Goal: Task Accomplishment & Management: Use online tool/utility

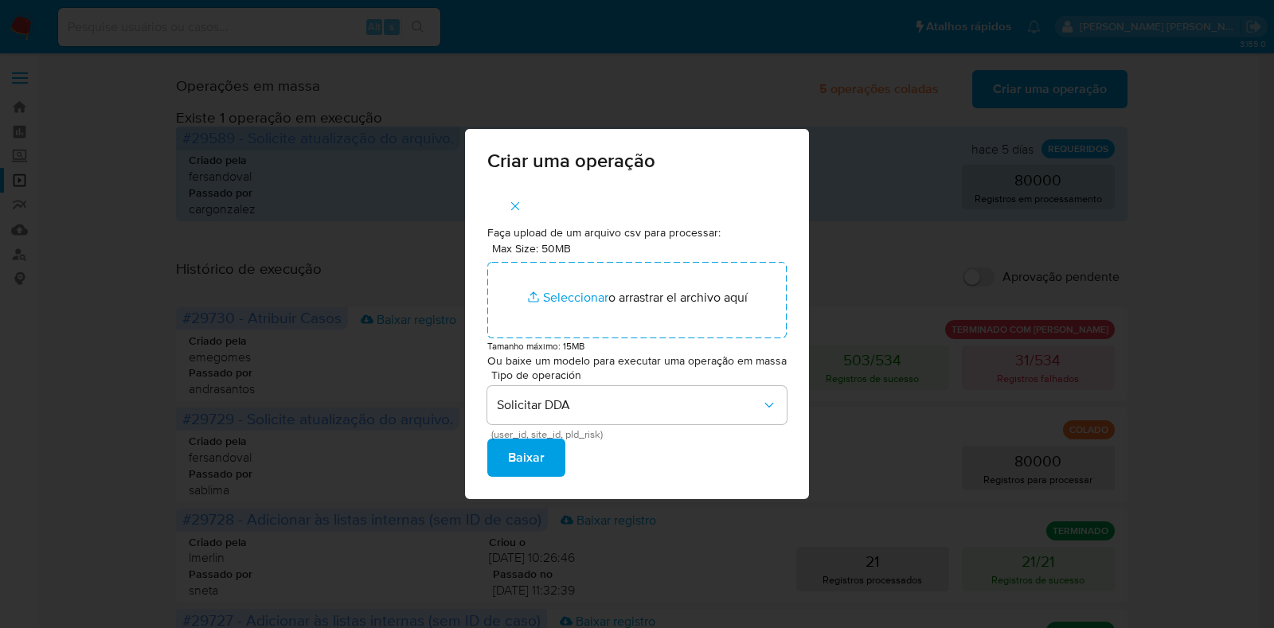
click at [519, 197] on span "button" at bounding box center [515, 206] width 14 height 35
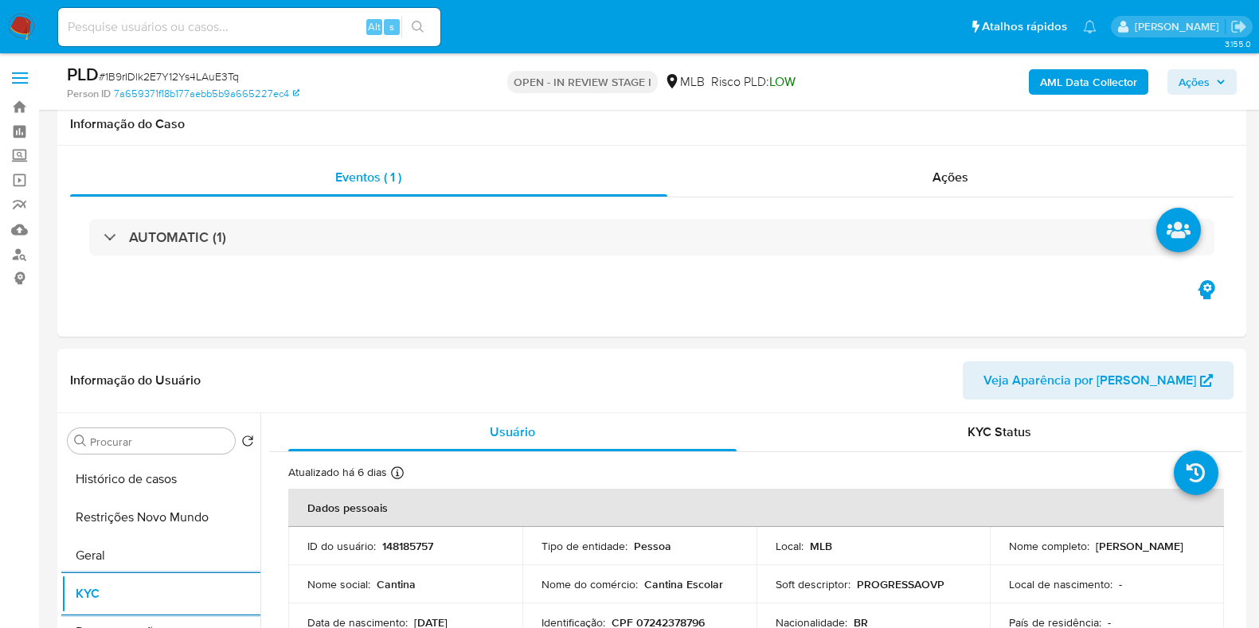
select select "10"
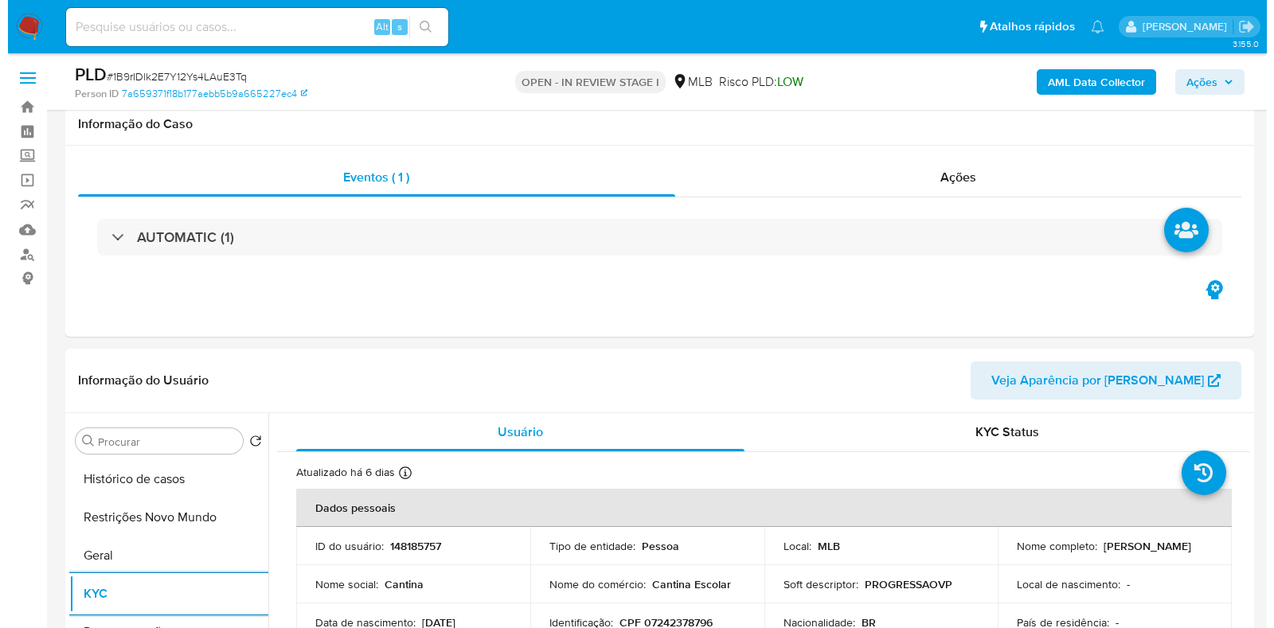
scroll to position [198, 0]
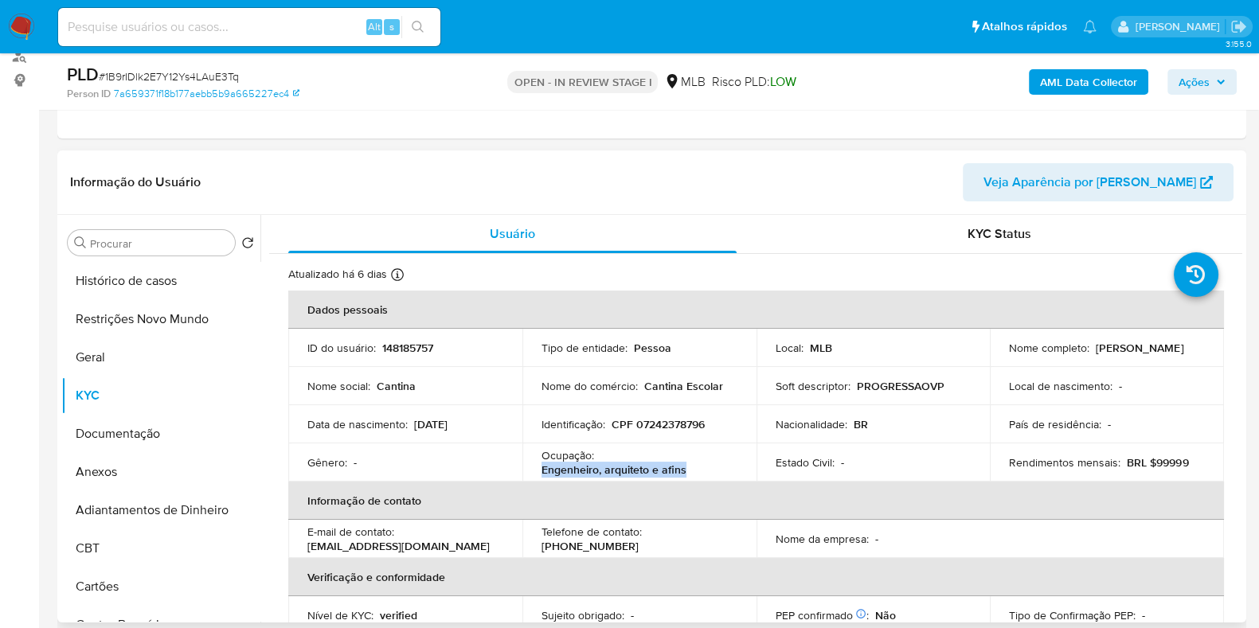
drag, startPoint x: 691, startPoint y: 471, endPoint x: 542, endPoint y: 468, distance: 149.0
click at [542, 468] on div "Ocupação : Engenheiro, arquiteto e afins" at bounding box center [640, 462] width 196 height 29
copy p "Engenheiro, arquiteto e afins"
click at [147, 428] on button "Documentação" at bounding box center [154, 434] width 186 height 38
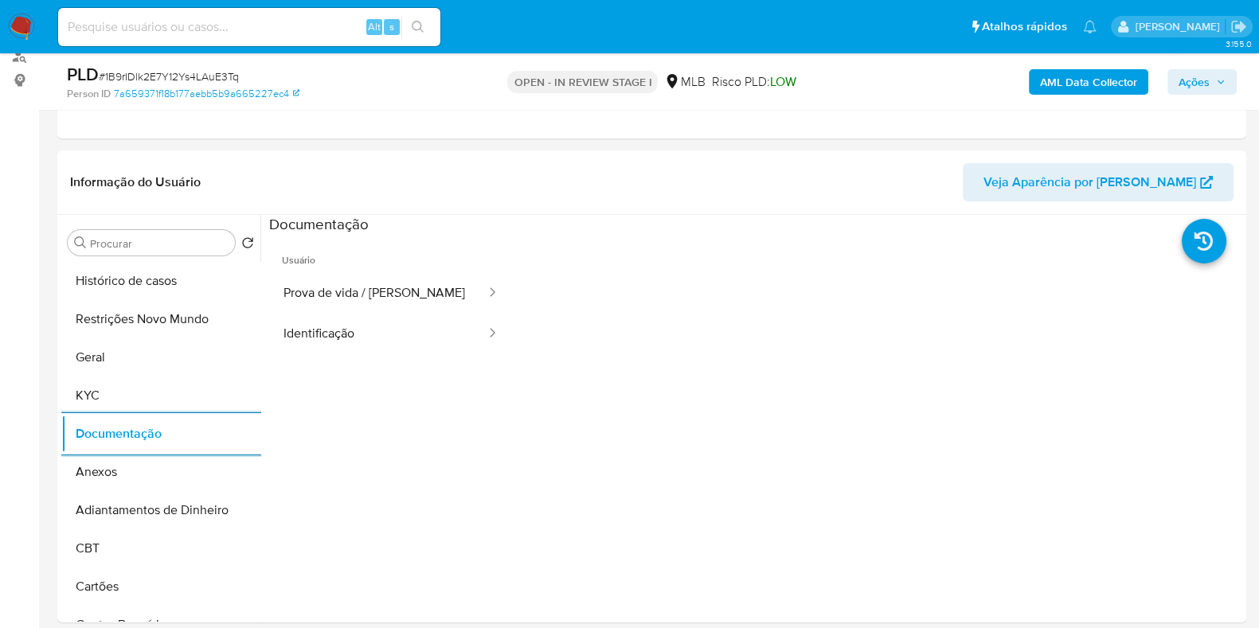
click at [1051, 92] on b "AML Data Collector" at bounding box center [1088, 81] width 97 height 25
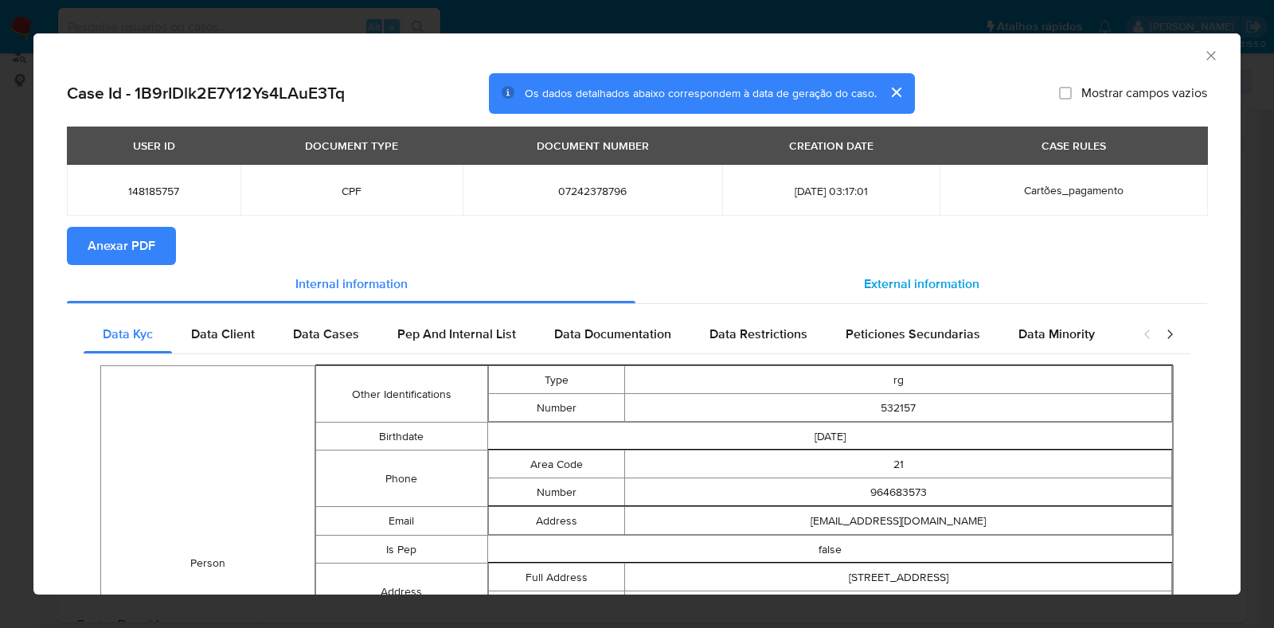
click at [931, 275] on span "External information" at bounding box center [921, 284] width 115 height 18
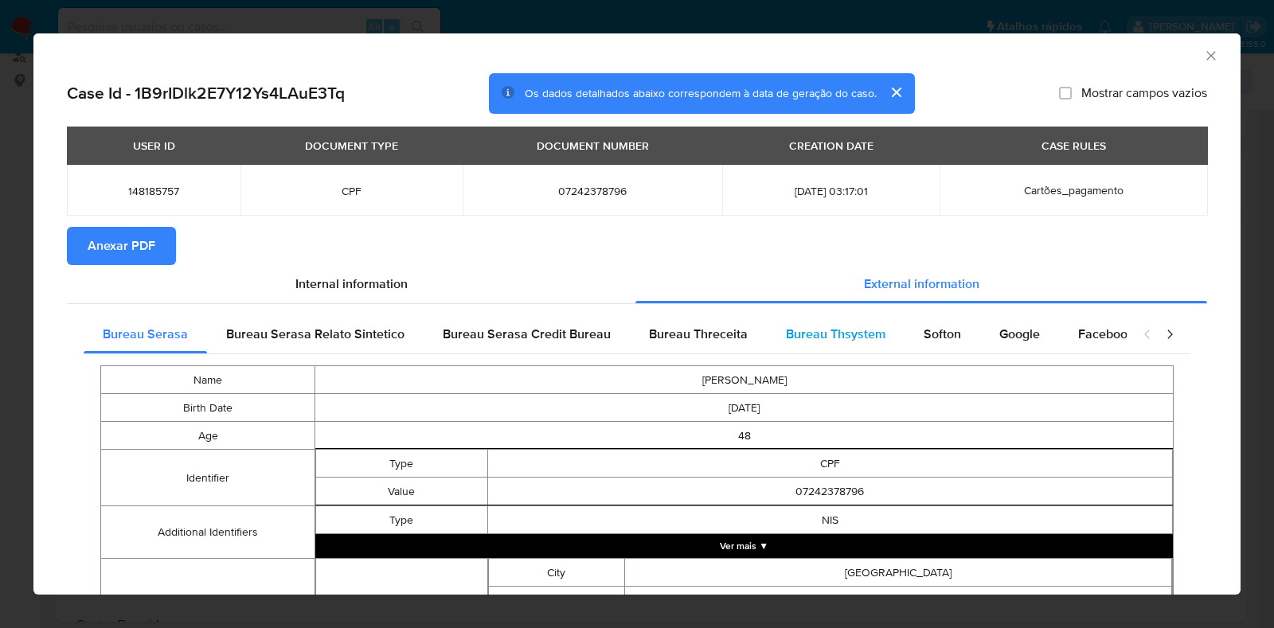
click at [840, 340] on span "Bureau Thsystem" at bounding box center [836, 334] width 100 height 18
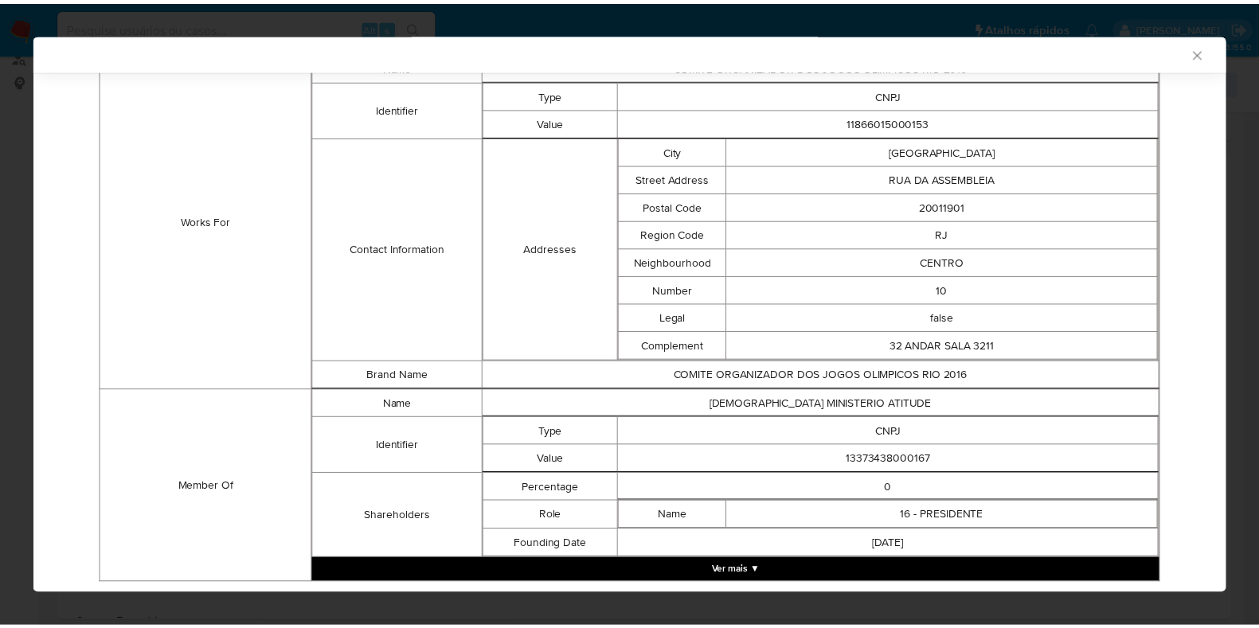
scroll to position [1118, 0]
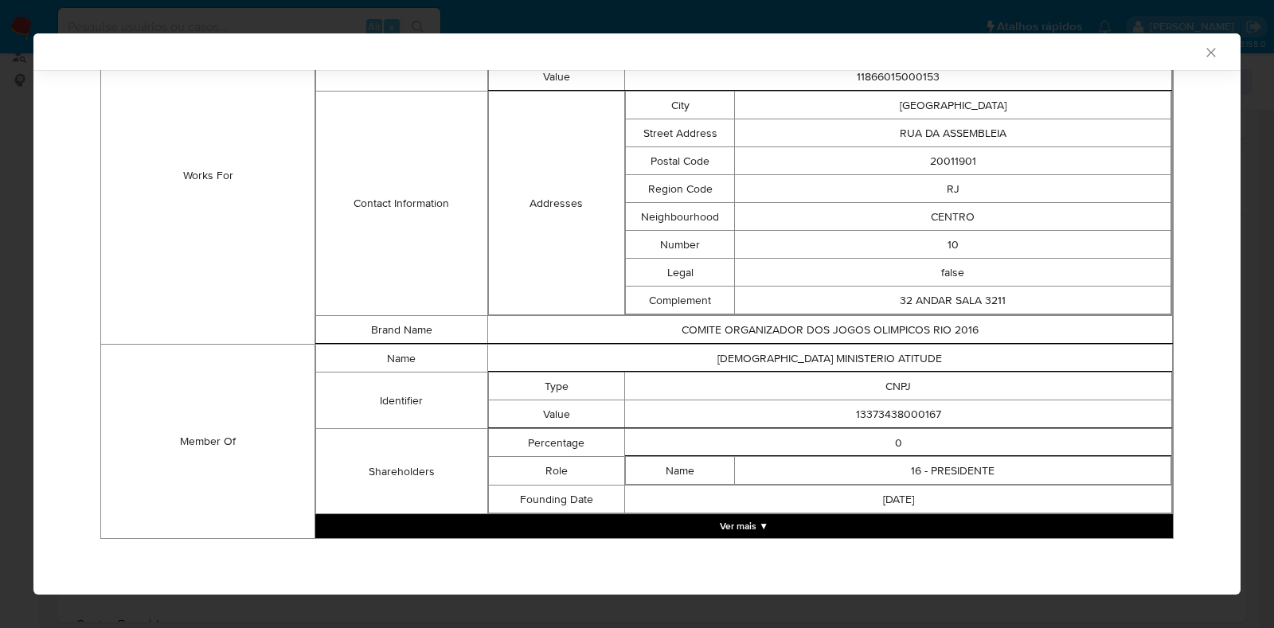
click at [863, 408] on td "13373438000167" at bounding box center [898, 415] width 547 height 28
copy td "13373438000167"
click at [11, 379] on div "AML Data Collector Case Id - 1B9rIDlk2E7Y12Ys4LAuE3Tq Os dados detalhados abaix…" at bounding box center [637, 314] width 1274 height 628
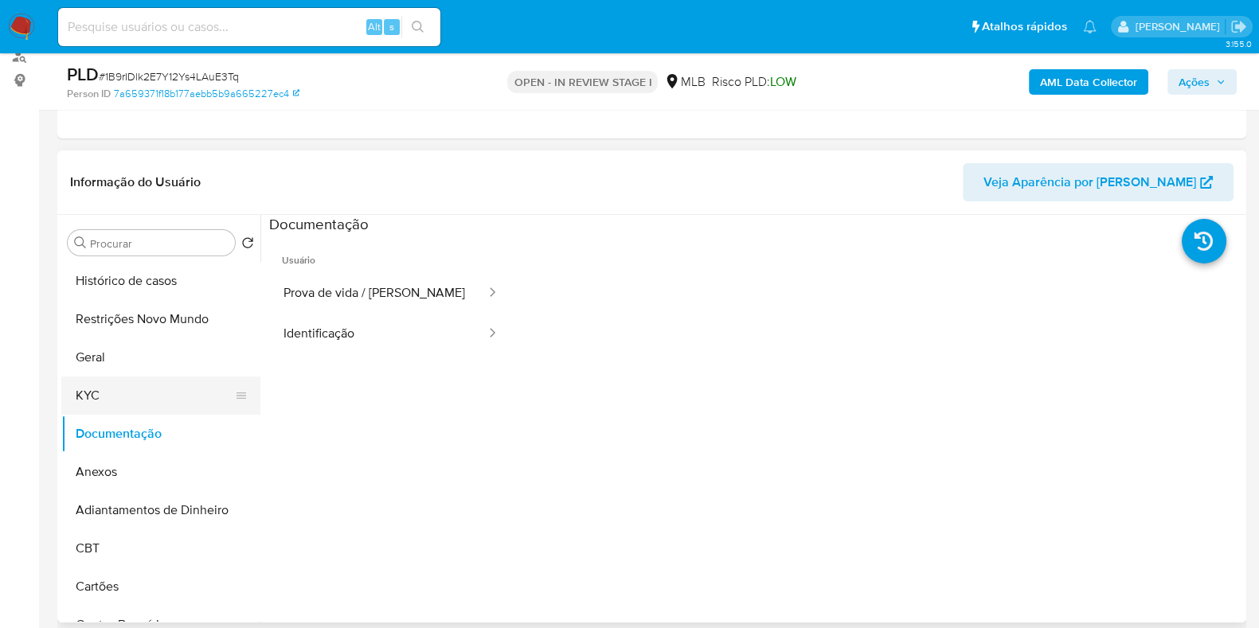
click at [113, 393] on button "KYC" at bounding box center [154, 396] width 186 height 38
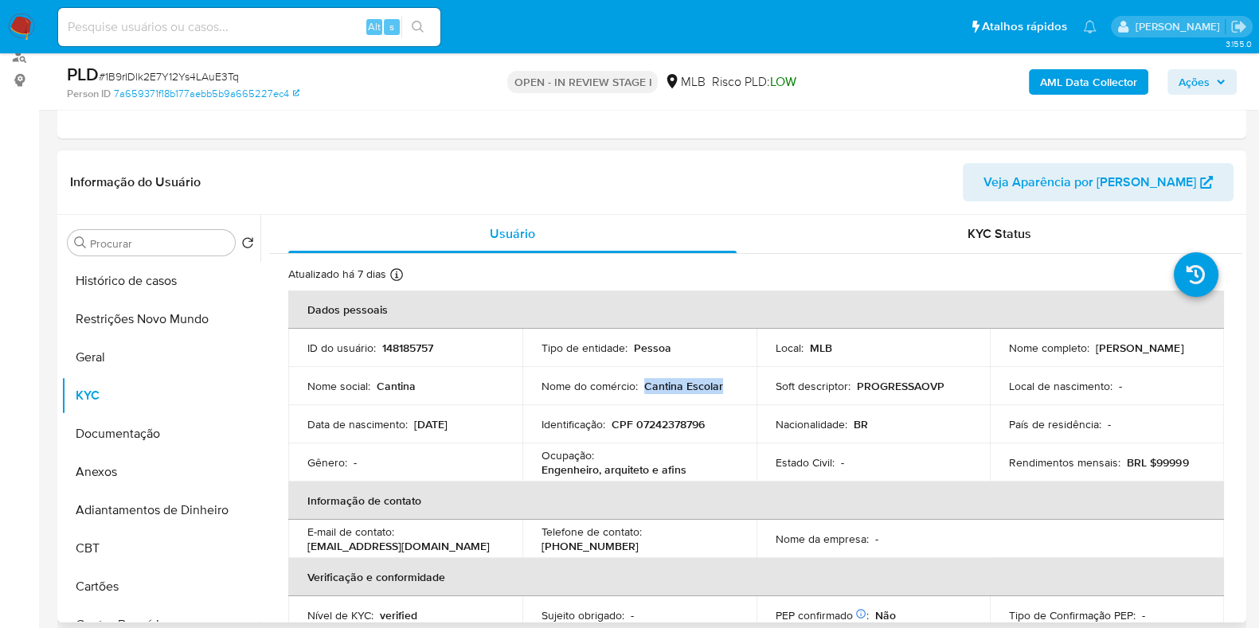
drag, startPoint x: 725, startPoint y: 389, endPoint x: 644, endPoint y: 389, distance: 81.2
click at [644, 389] on div "Nome do comércio : Cantina Escolar" at bounding box center [640, 386] width 196 height 14
click at [730, 389] on div "Nome do comércio : Cantina Escolar" at bounding box center [640, 386] width 196 height 14
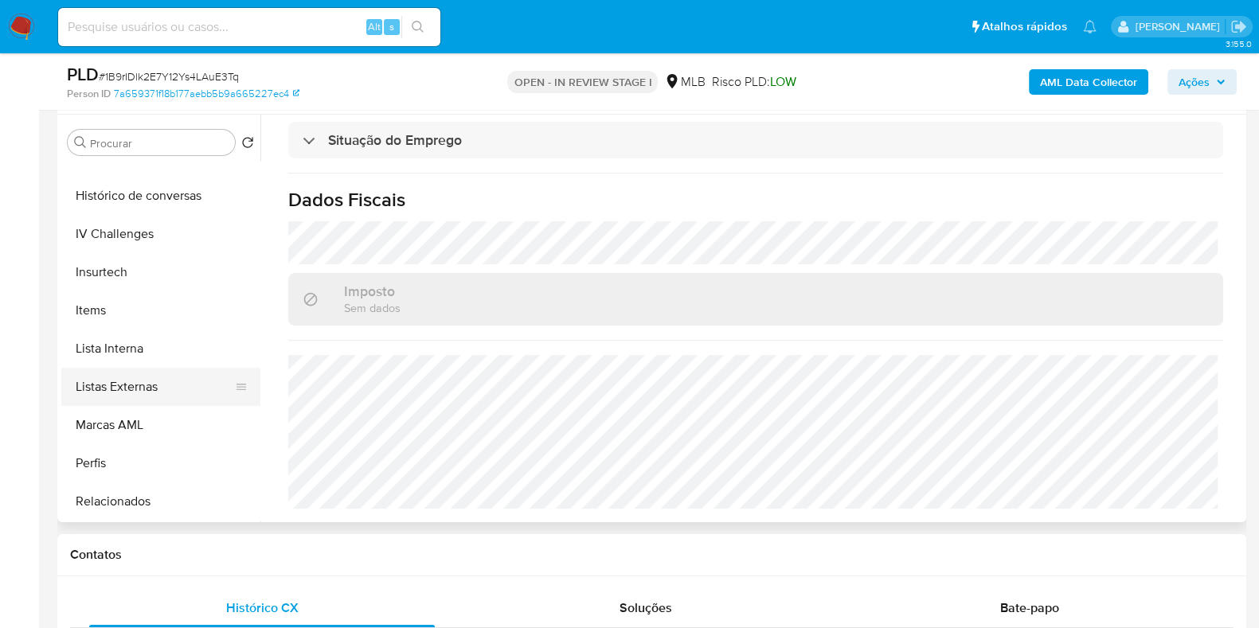
scroll to position [512, 0]
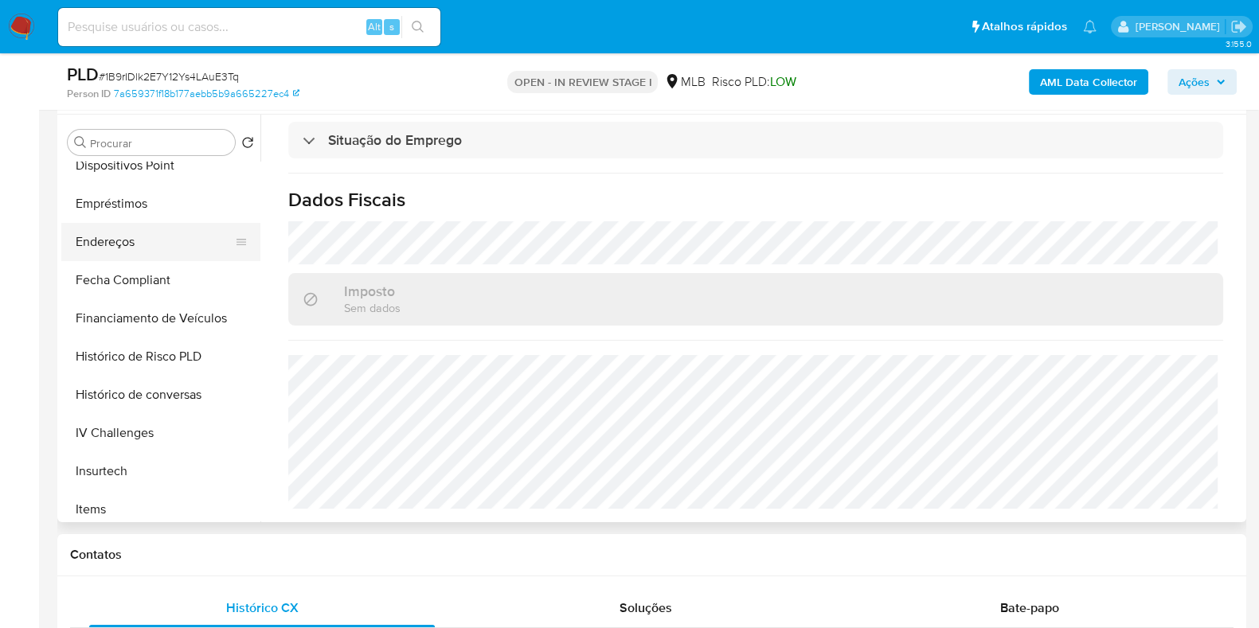
click at [174, 245] on button "Endereços" at bounding box center [154, 242] width 186 height 38
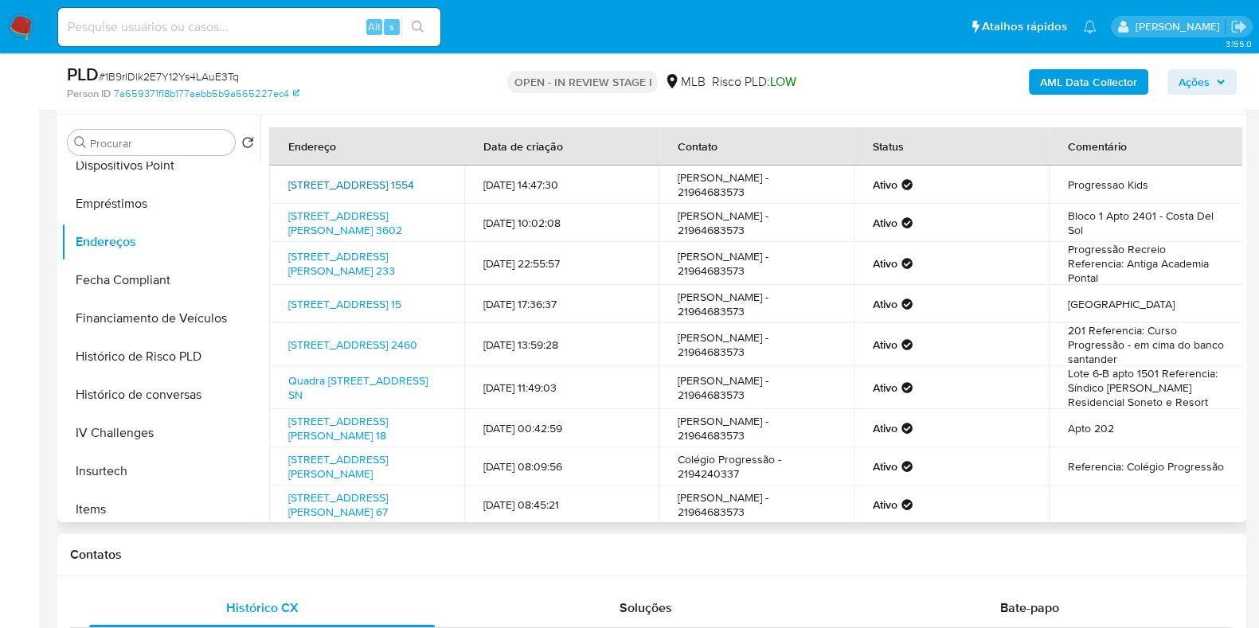
click at [350, 189] on link "Avenida Braz De Pina 1554, Rio De Janeiro, Rio De Janeiro, 21210675, Brasil 1554" at bounding box center [351, 185] width 126 height 16
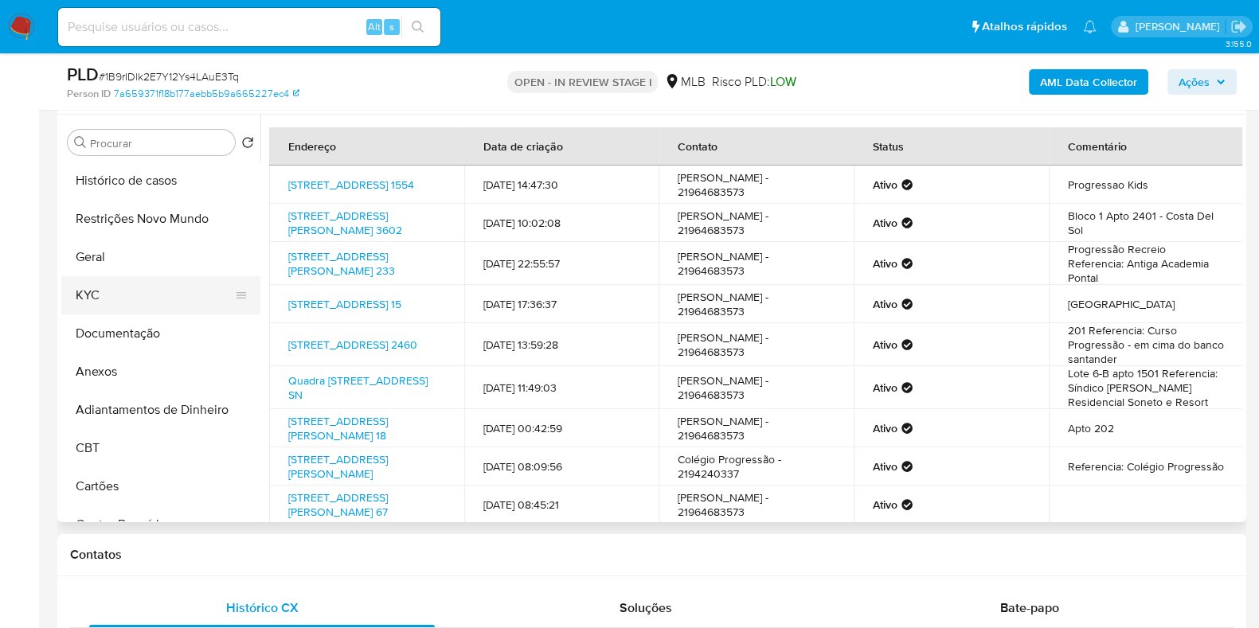
click at [109, 290] on button "KYC" at bounding box center [154, 295] width 186 height 38
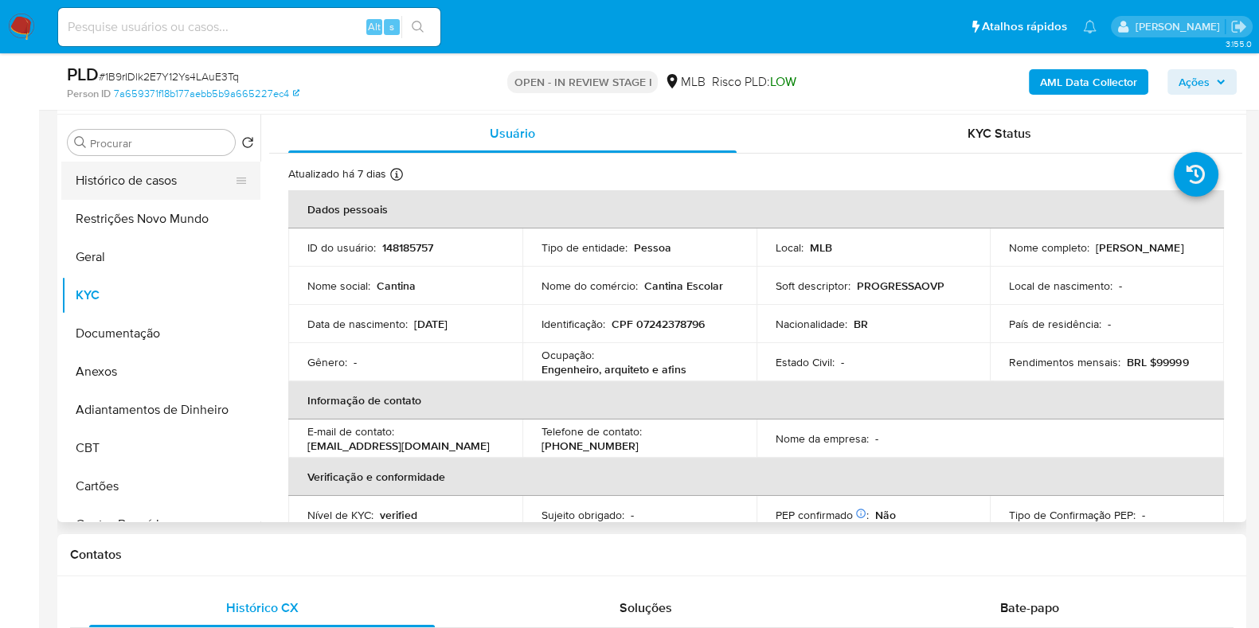
click at [135, 162] on button "Histórico de casos" at bounding box center [154, 181] width 186 height 38
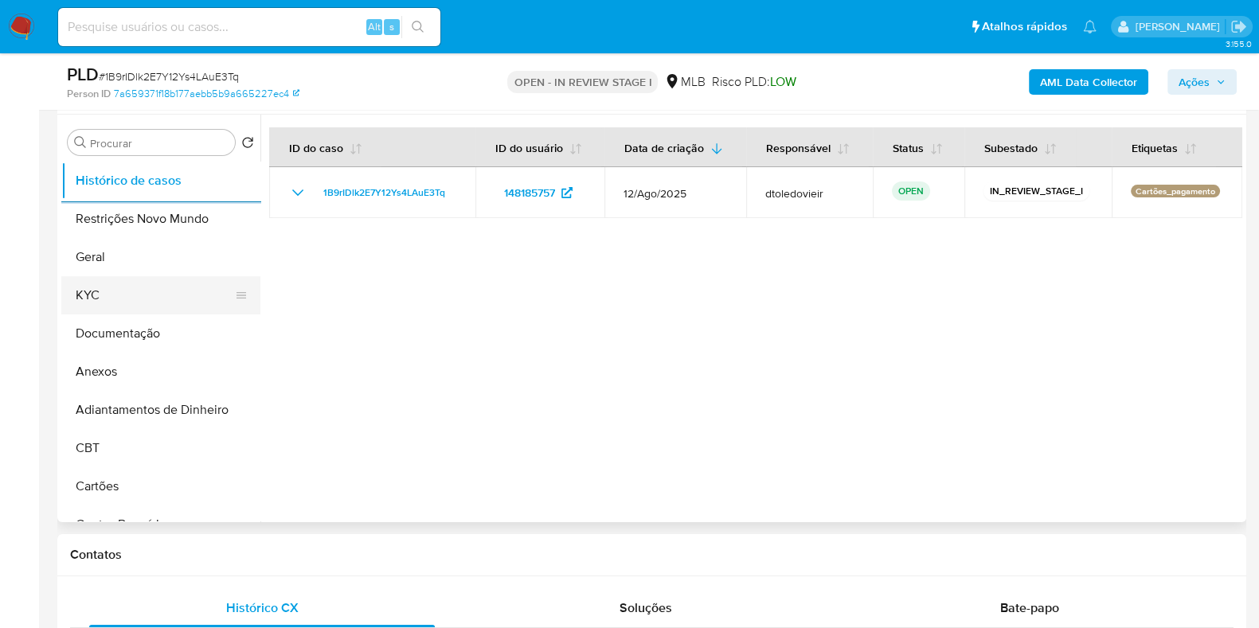
click at [143, 292] on button "KYC" at bounding box center [154, 295] width 186 height 38
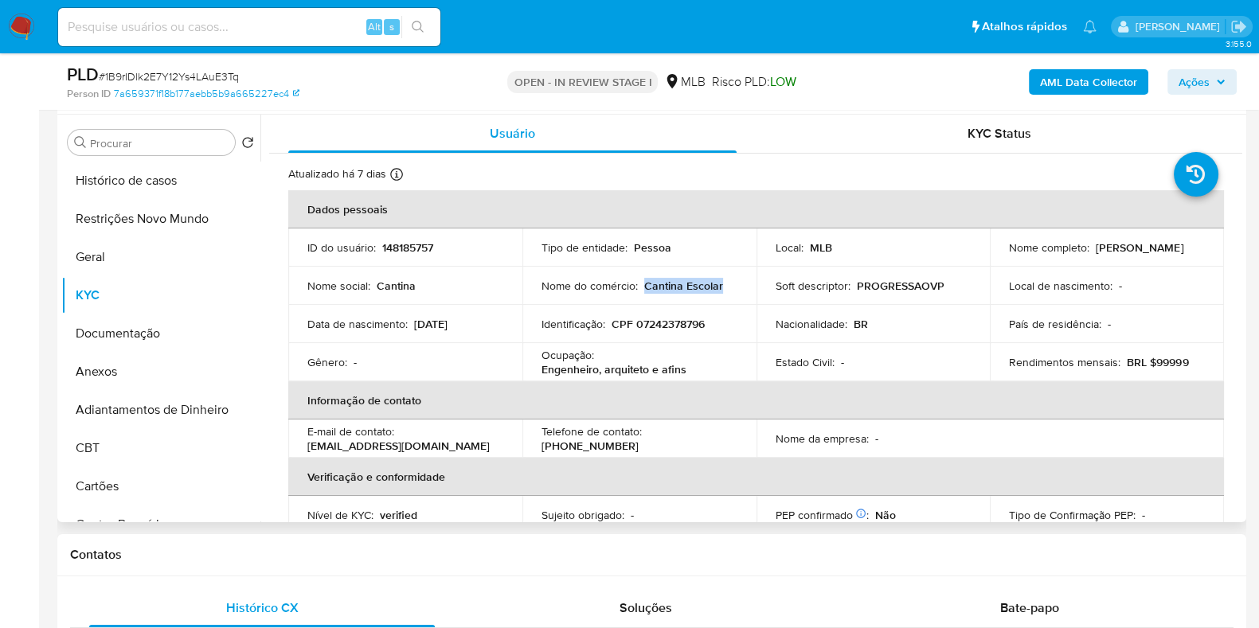
drag, startPoint x: 688, startPoint y: 288, endPoint x: 644, endPoint y: 290, distance: 43.8
click at [644, 290] on td "Nome do comércio : Cantina Escolar" at bounding box center [640, 286] width 234 height 38
copy p "Cantina Escolar"
click at [1176, 84] on button "Ações" at bounding box center [1202, 81] width 69 height 25
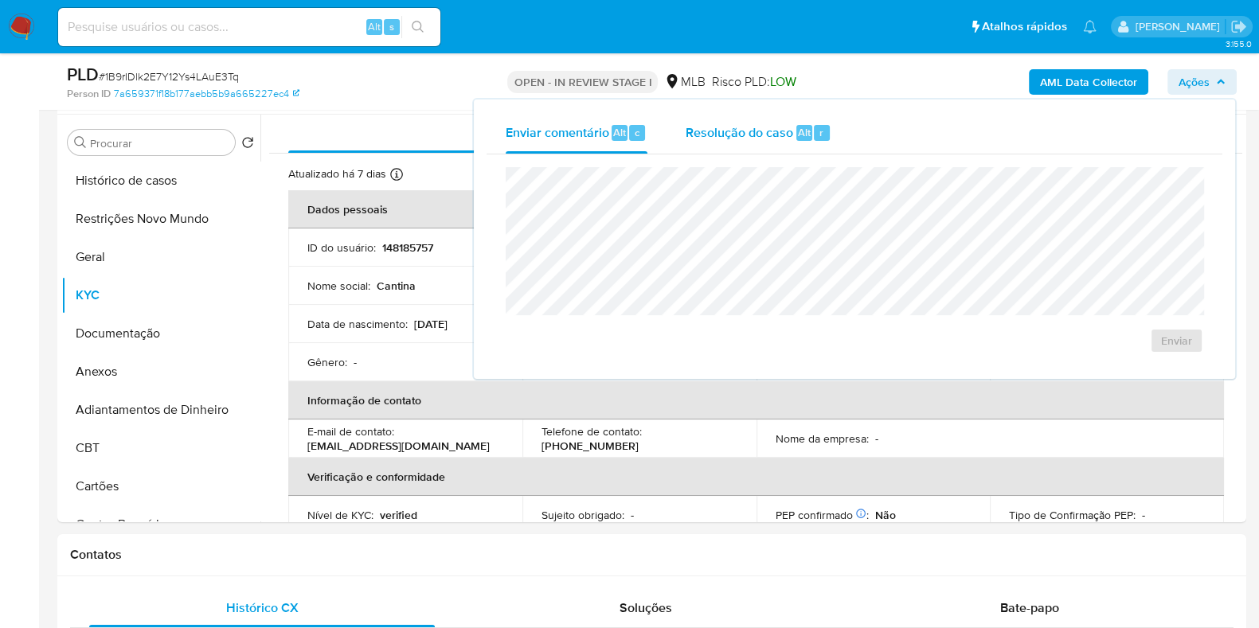
click at [756, 133] on span "Resolução do caso" at bounding box center [740, 132] width 108 height 18
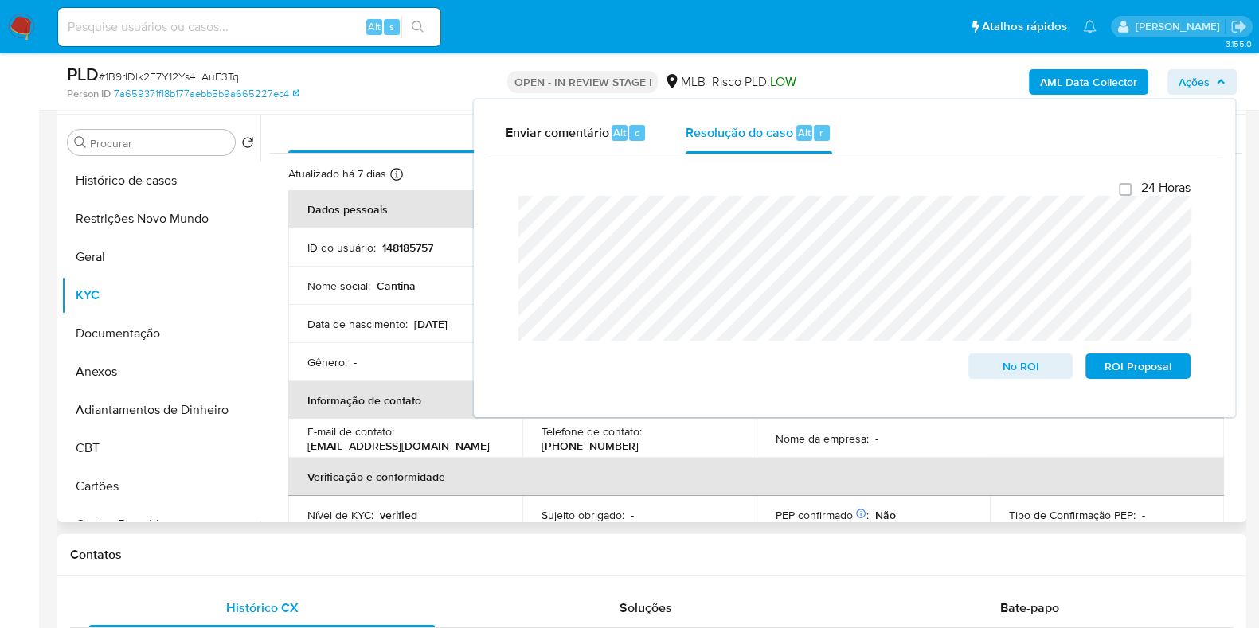
click at [390, 333] on td "Data de nascimento : 08/05/1977" at bounding box center [405, 324] width 234 height 38
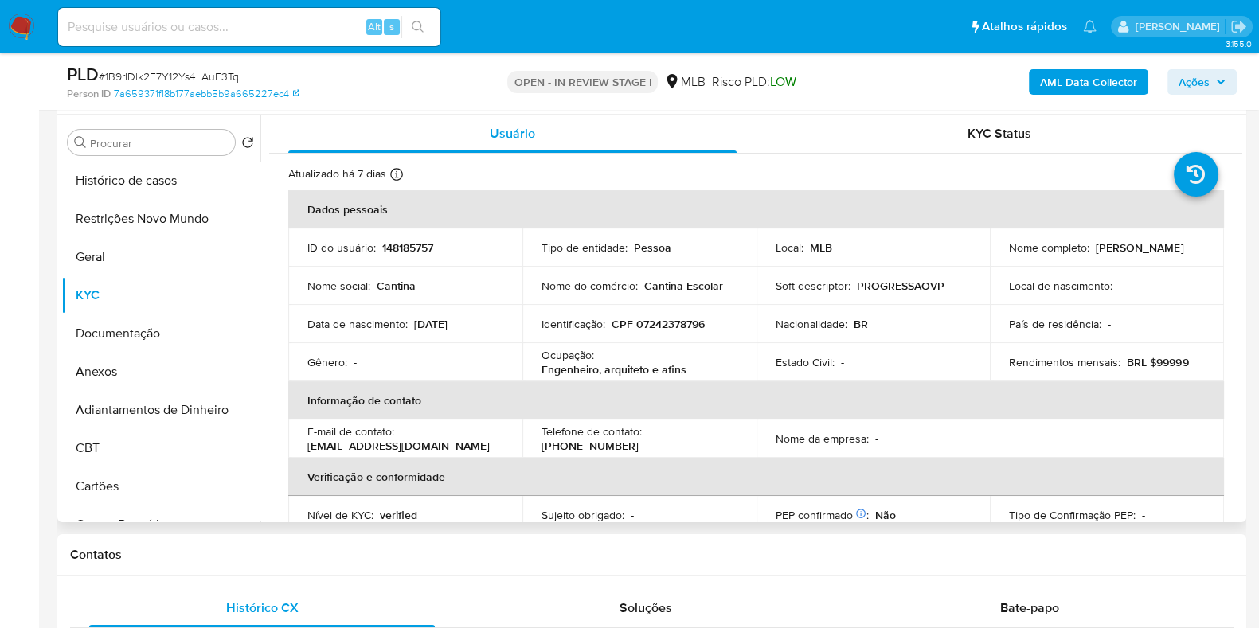
drag, startPoint x: 1172, startPoint y: 254, endPoint x: 984, endPoint y: 256, distance: 188.8
click at [984, 256] on tr "ID do usuário : 148185757 Tipo de entidade : Pessoa Local : MLB Nome completo :…" at bounding box center [756, 248] width 936 height 38
click at [1070, 89] on b "AML Data Collector" at bounding box center [1088, 81] width 97 height 25
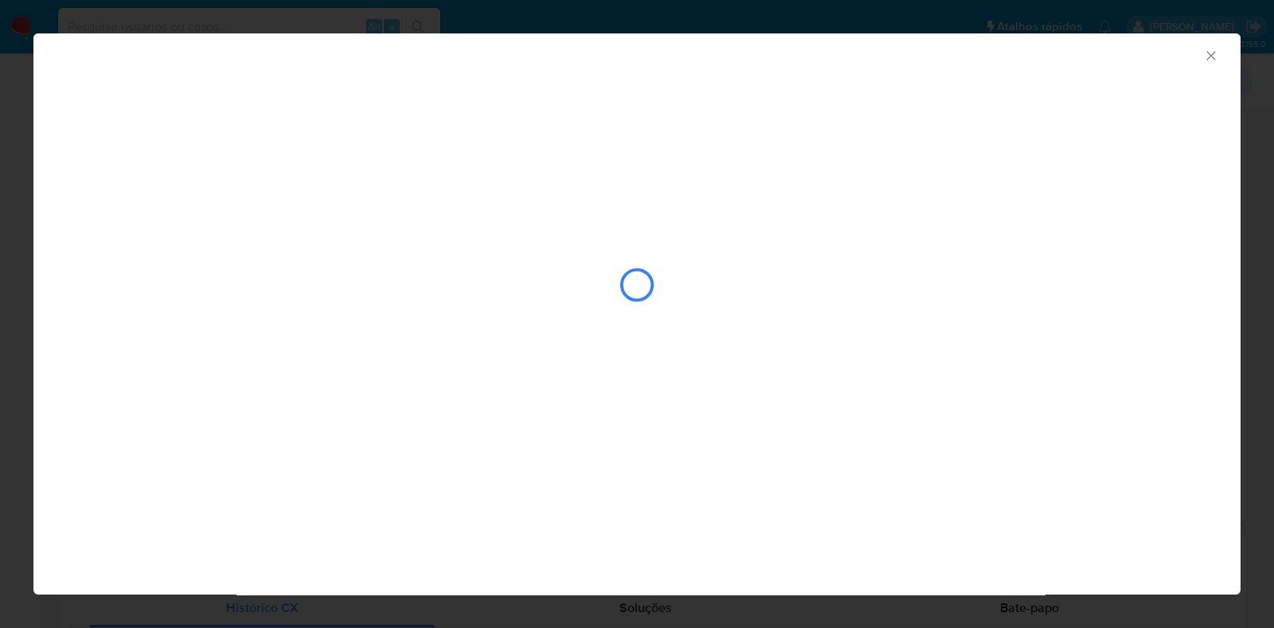
click at [741, 184] on div "closure-recommendation-modal" at bounding box center [637, 235] width 1208 height 325
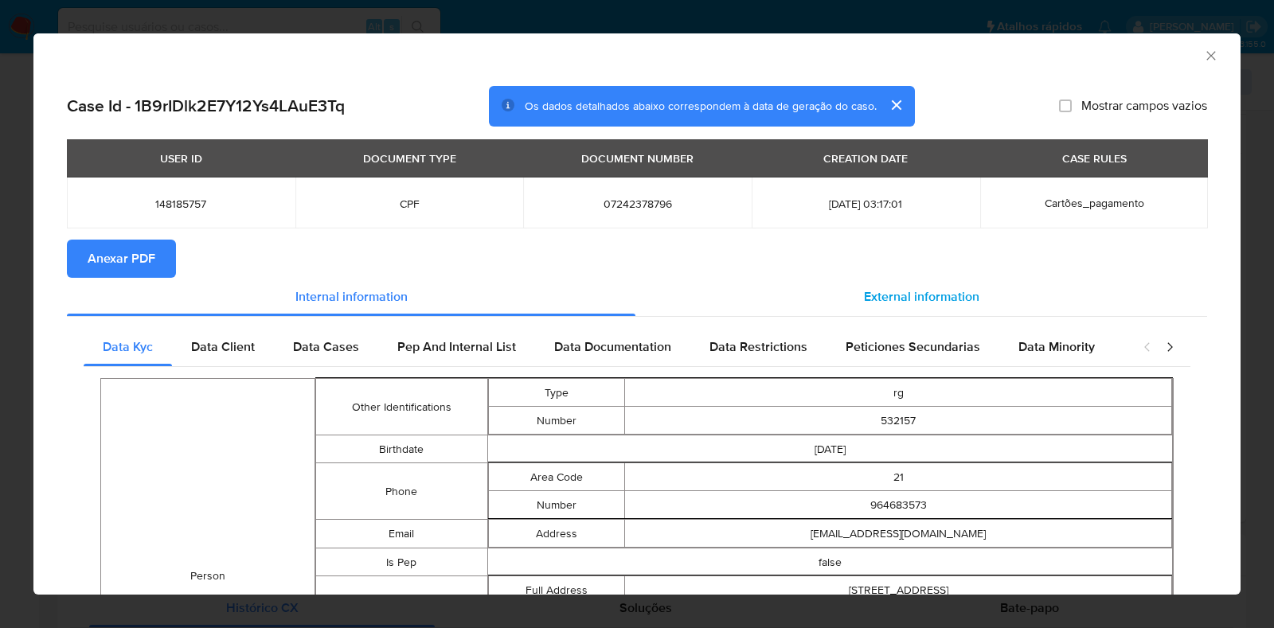
click at [914, 296] on span "External information" at bounding box center [921, 297] width 115 height 18
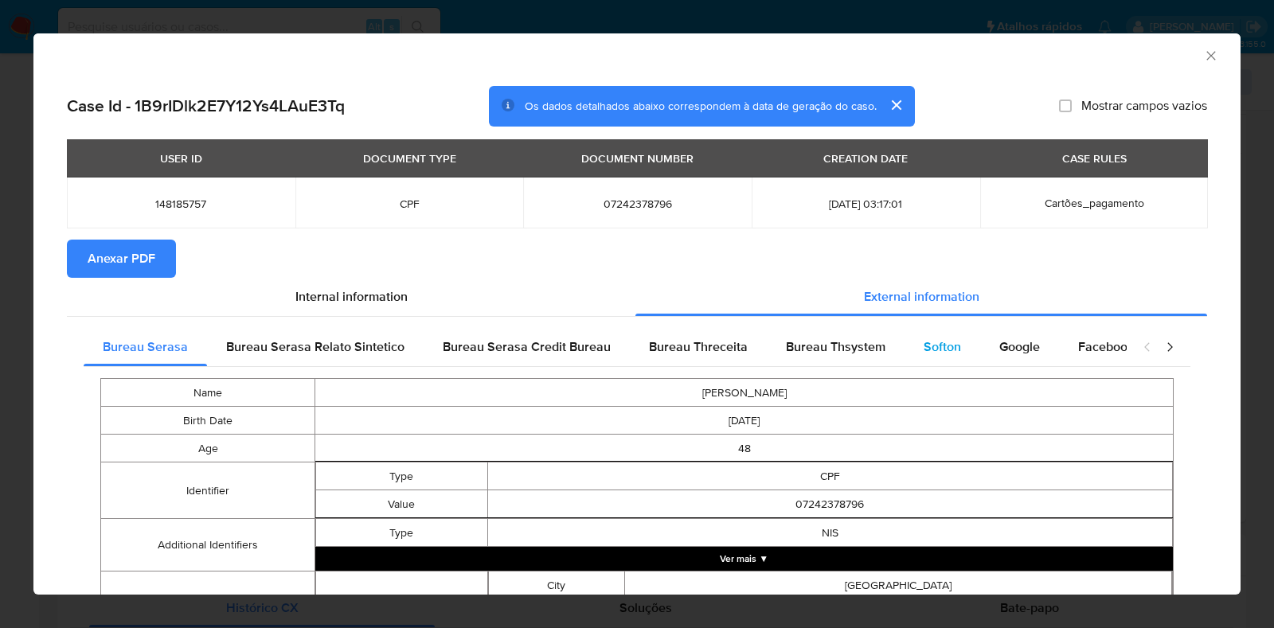
click at [905, 336] on div "Softon" at bounding box center [943, 347] width 76 height 38
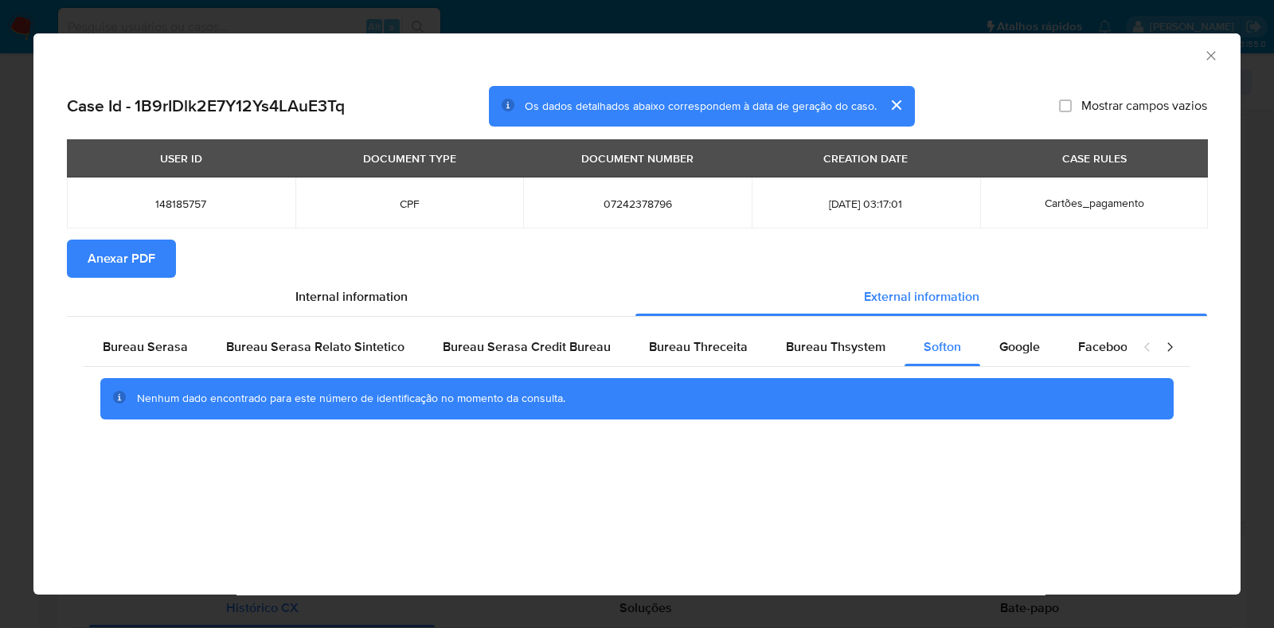
click at [0, 400] on div "AML Data Collector Case Id - 1B9rIDlk2E7Y12Ys4LAuE3Tq Os dados detalhados abaix…" at bounding box center [637, 314] width 1274 height 628
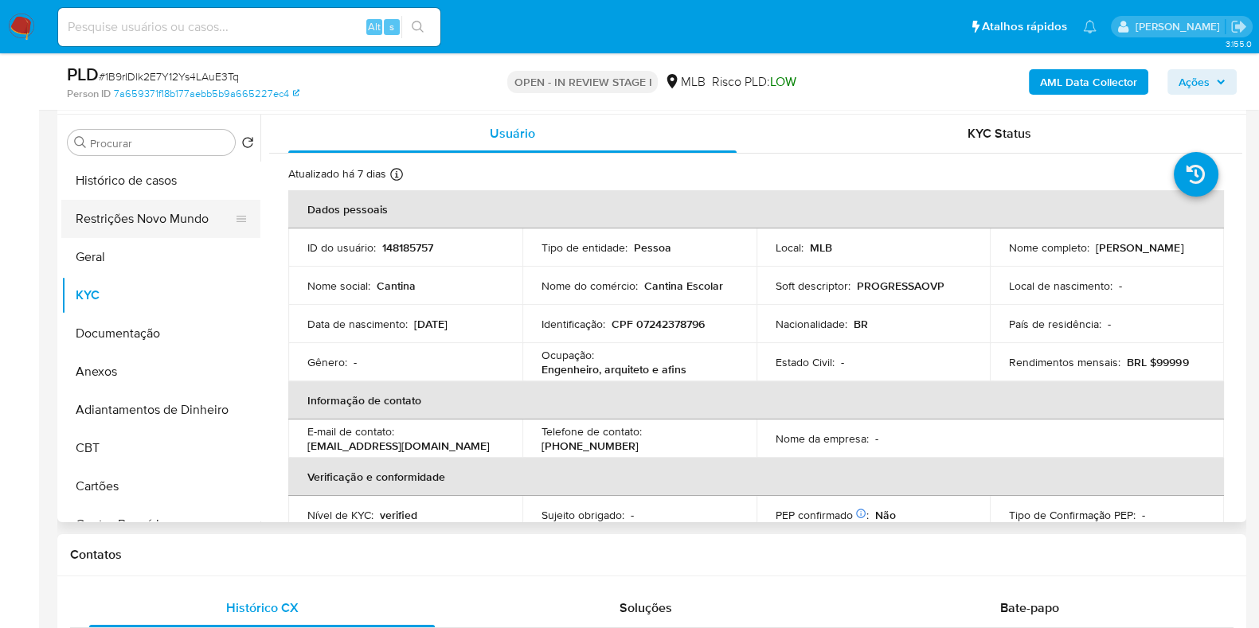
click at [170, 221] on button "Restrições Novo Mundo" at bounding box center [154, 219] width 186 height 38
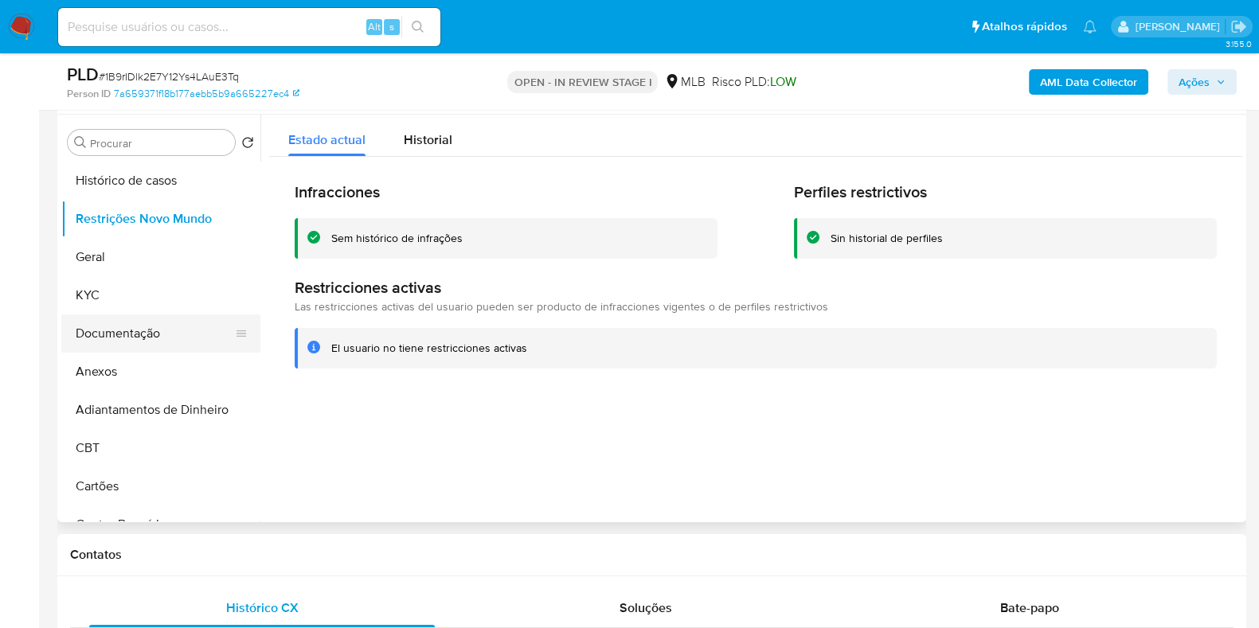
click at [147, 328] on button "Documentação" at bounding box center [154, 334] width 186 height 38
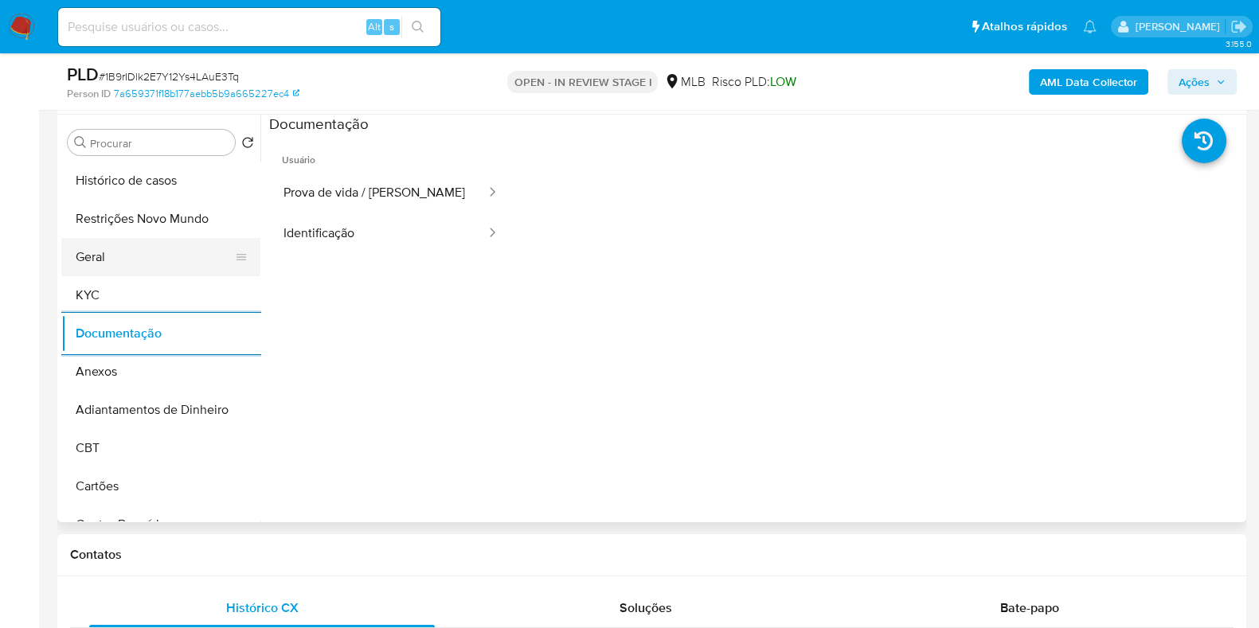
click at [151, 241] on button "Geral" at bounding box center [154, 257] width 186 height 38
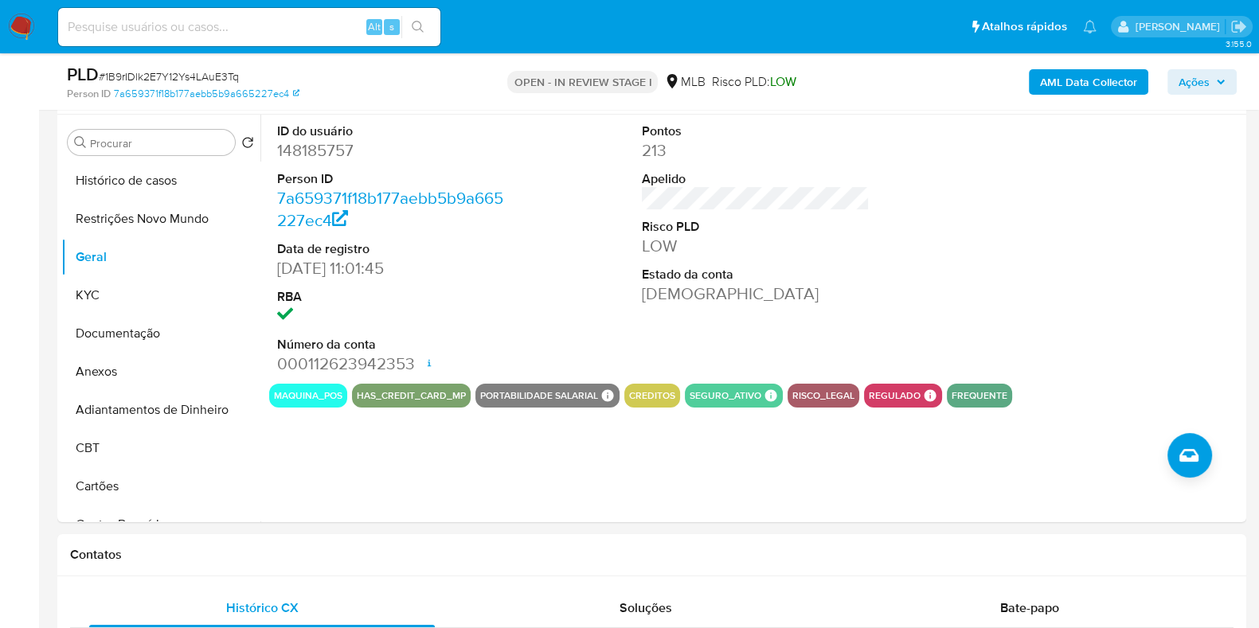
click at [1189, 73] on span "Ações" at bounding box center [1194, 81] width 31 height 25
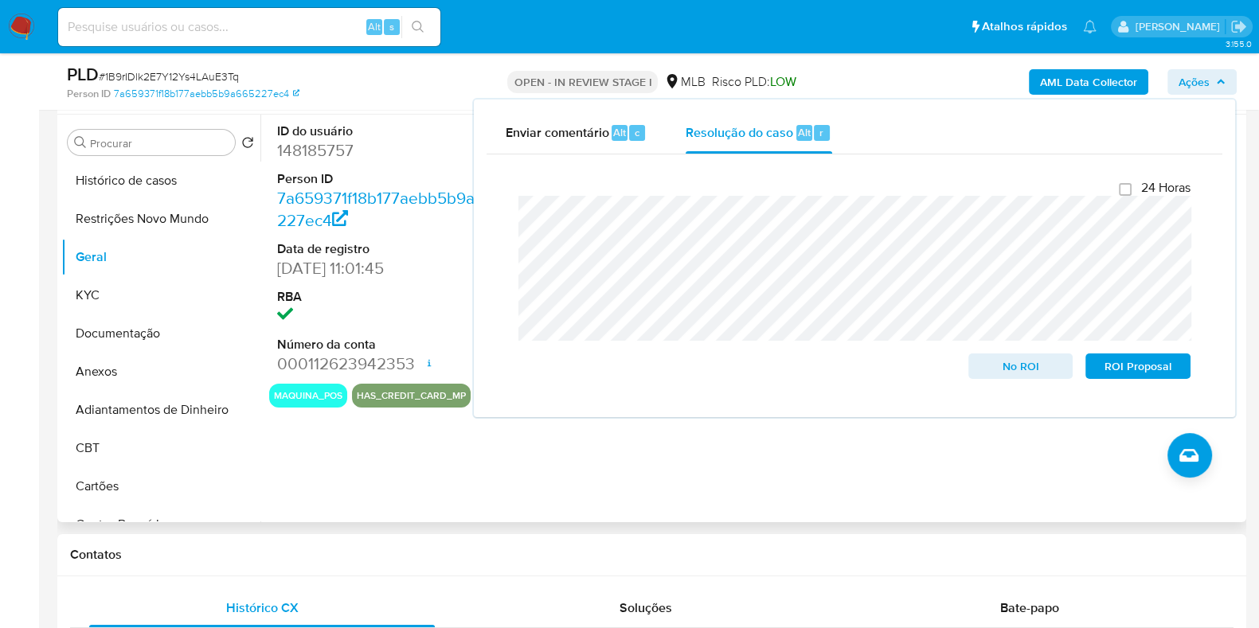
click at [666, 514] on div "ID do usuário 148185757 Person ID 7a659371f18b177aebb5b9a665227ec4 Data de regi…" at bounding box center [751, 319] width 982 height 408
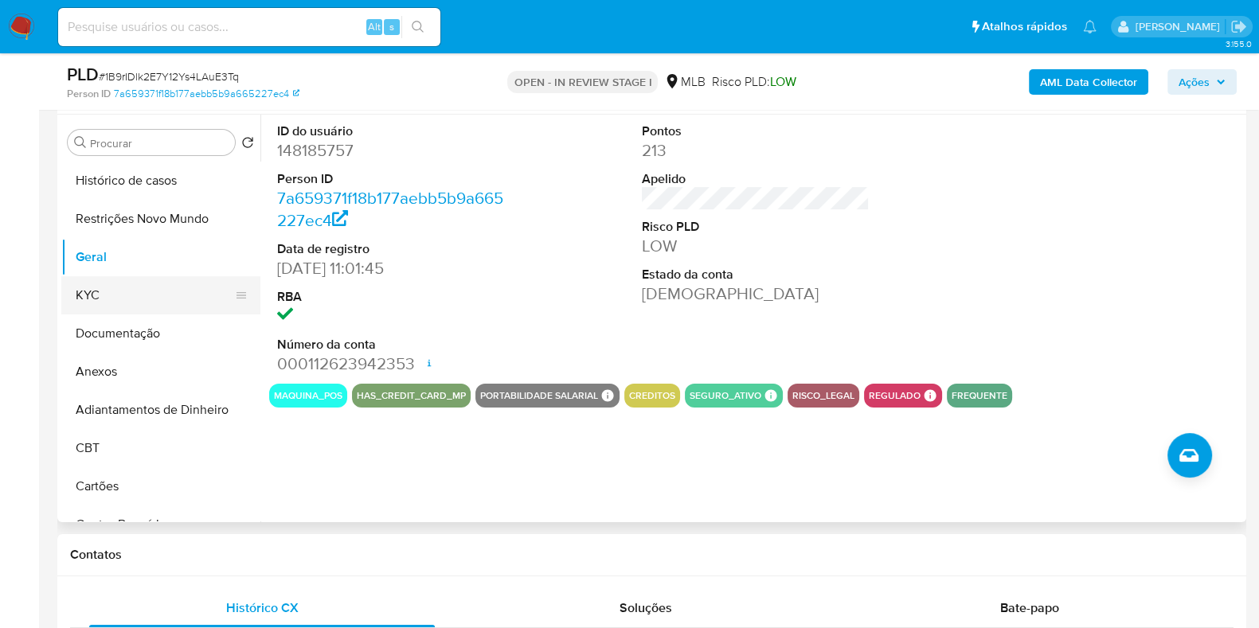
click at [130, 292] on button "KYC" at bounding box center [154, 295] width 186 height 38
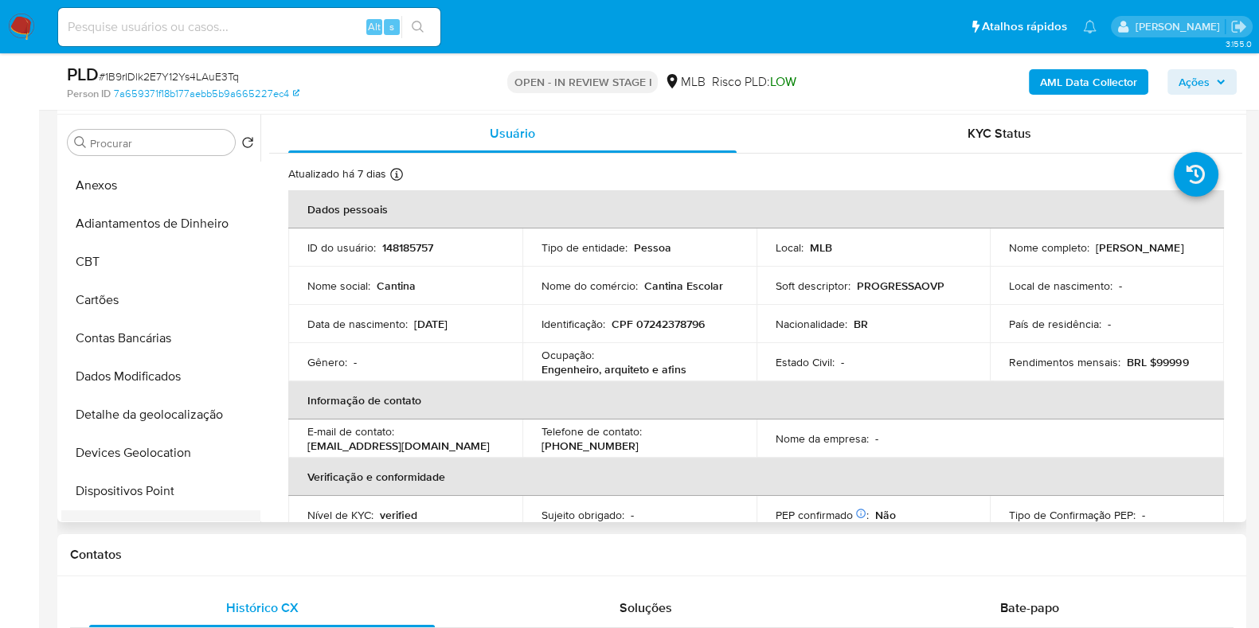
scroll to position [397, 0]
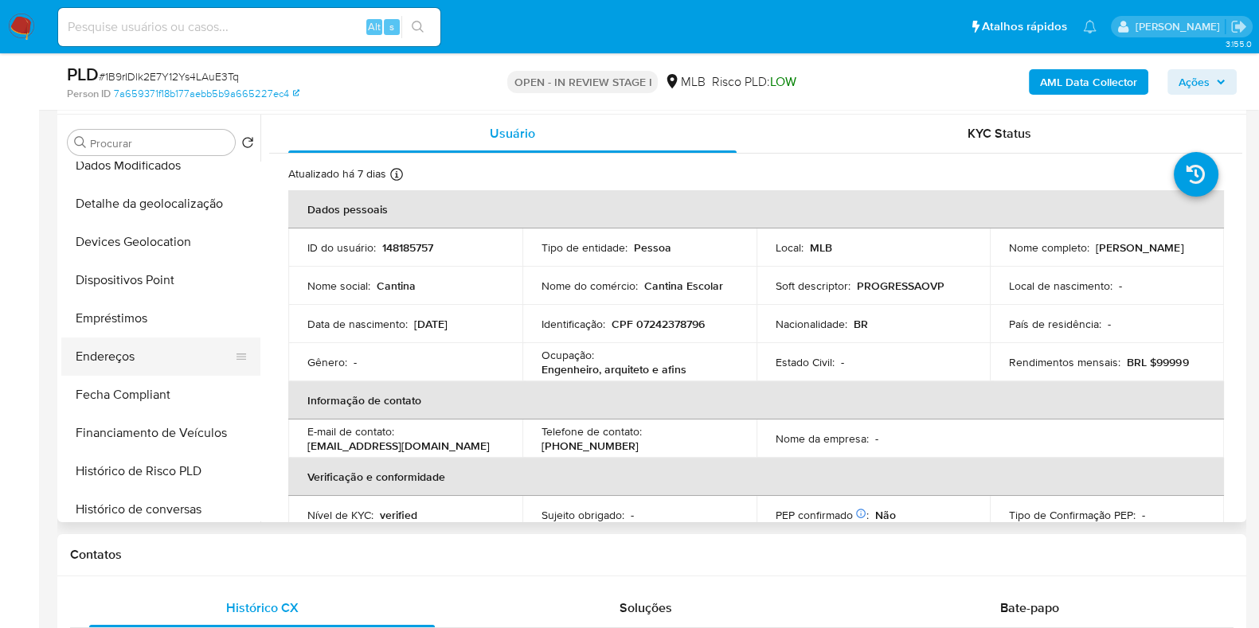
click at [147, 359] on button "Endereços" at bounding box center [154, 357] width 186 height 38
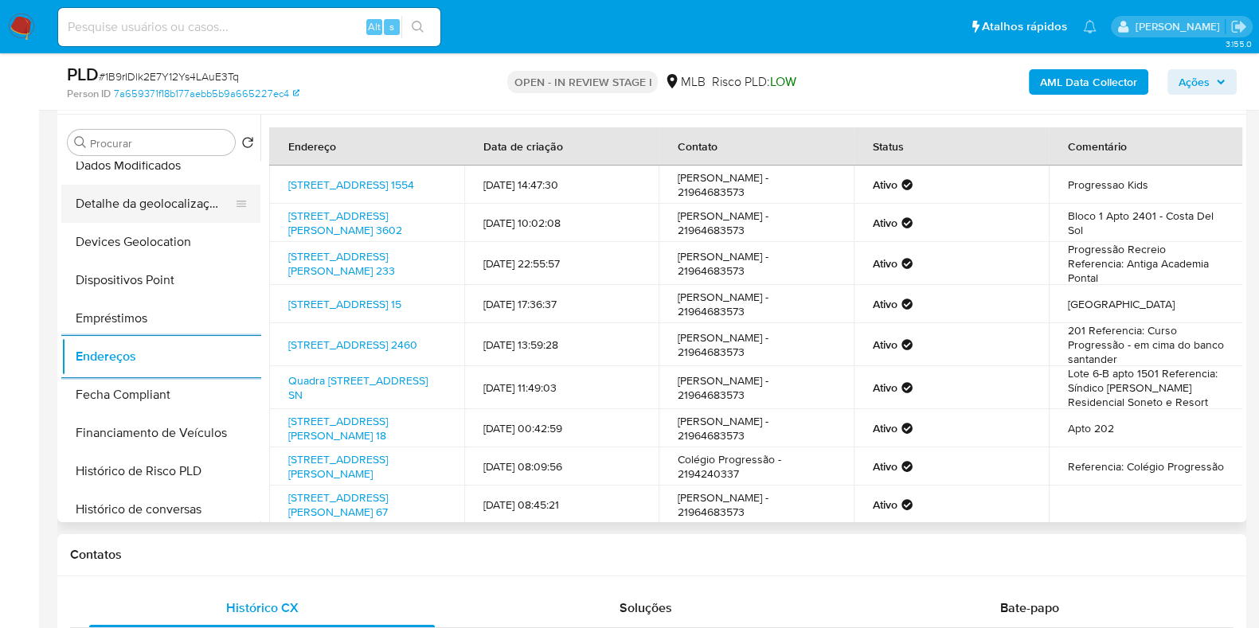
click at [195, 196] on button "Detalhe da geolocalização" at bounding box center [154, 204] width 186 height 38
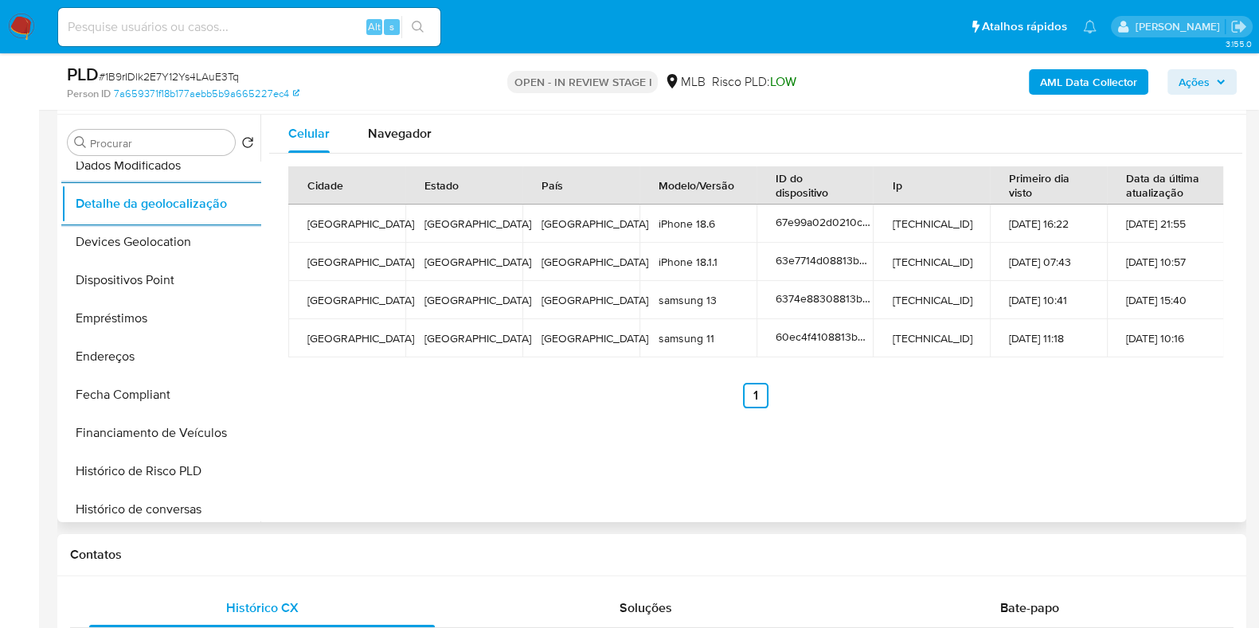
scroll to position [0, 0]
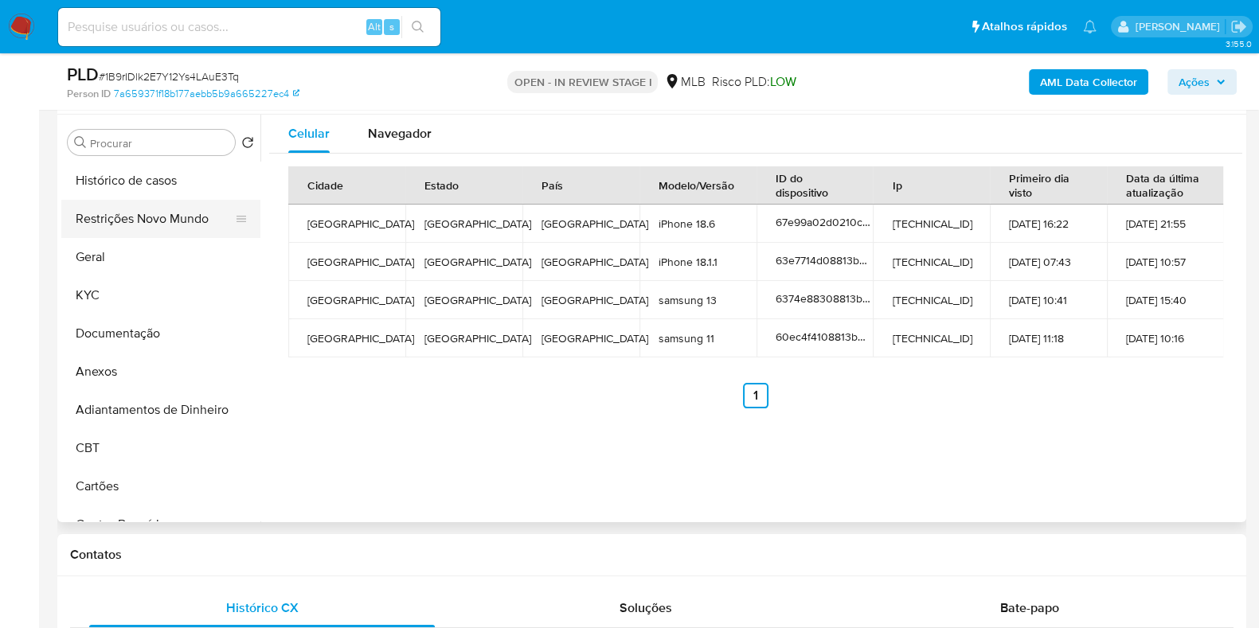
click at [182, 219] on button "Restrições Novo Mundo" at bounding box center [154, 219] width 186 height 38
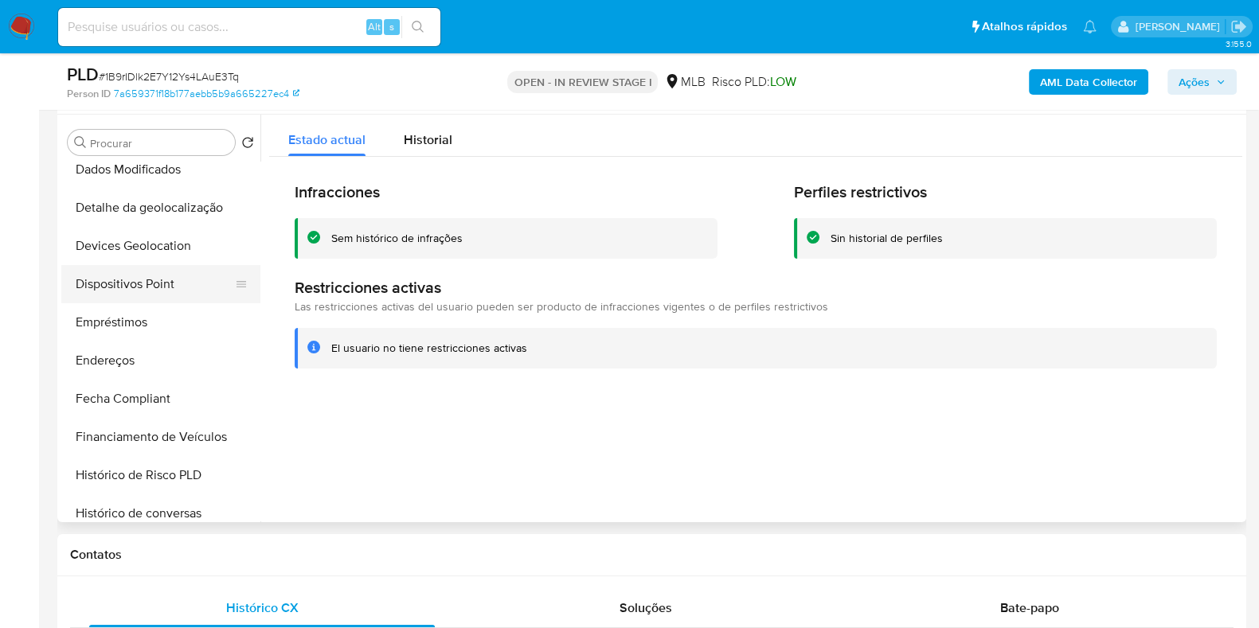
scroll to position [397, 0]
click at [154, 264] on button "Dispositivos Point" at bounding box center [154, 280] width 186 height 38
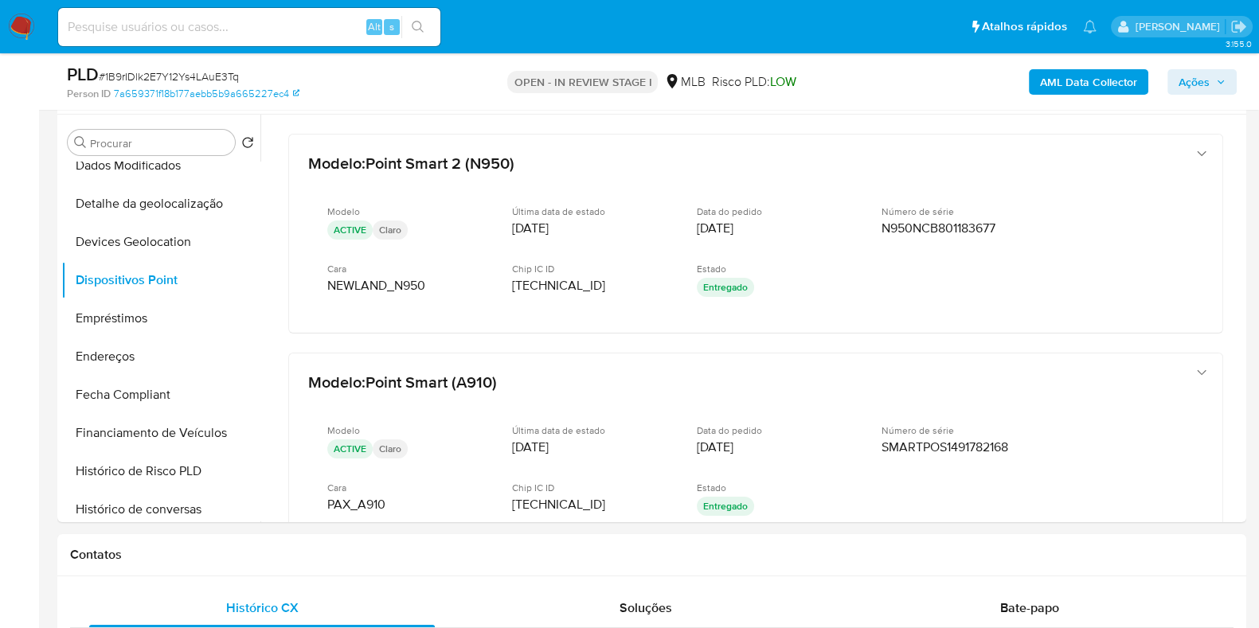
click at [1105, 85] on b "AML Data Collector" at bounding box center [1088, 81] width 97 height 25
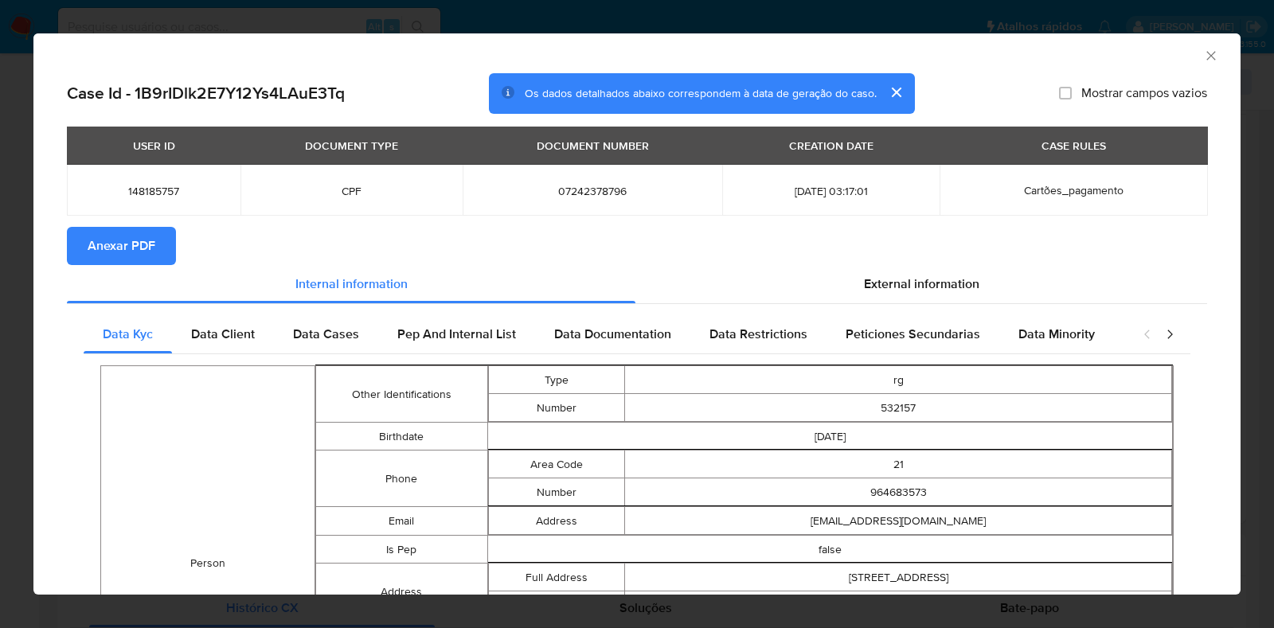
click at [100, 256] on span "Anexar PDF" at bounding box center [122, 246] width 68 height 35
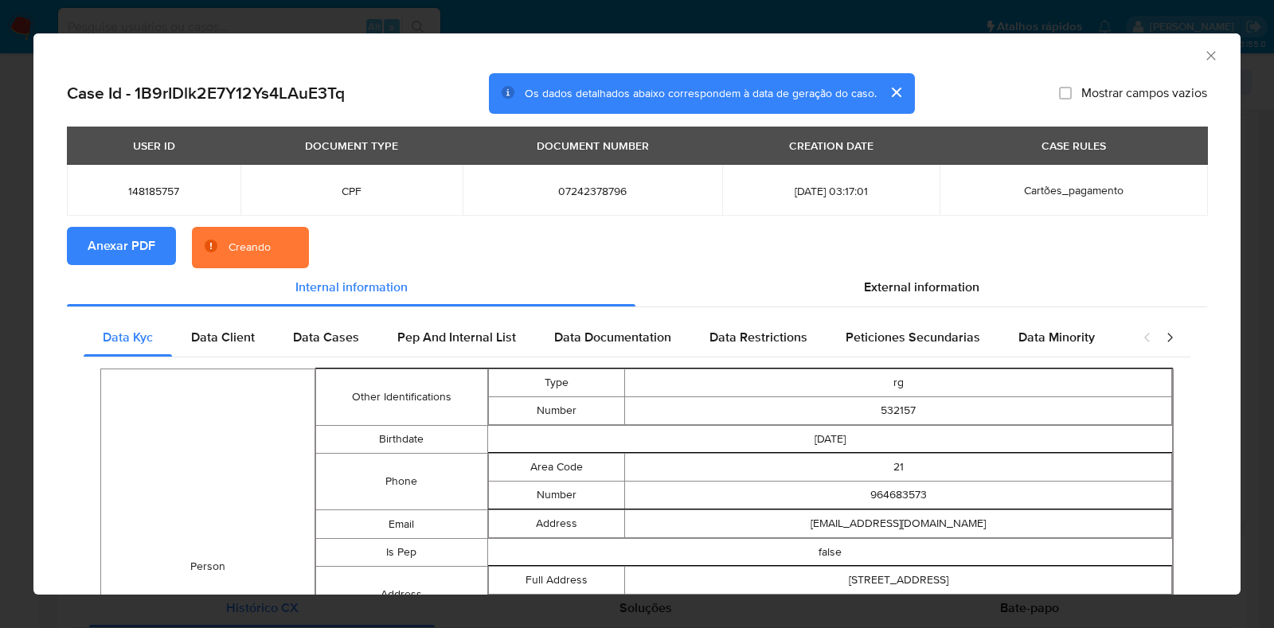
click at [18, 314] on div "AML Data Collector Case Id - 1B9rIDlk2E7Y12Ys4LAuE3Tq Os dados detalhados abaix…" at bounding box center [637, 314] width 1274 height 628
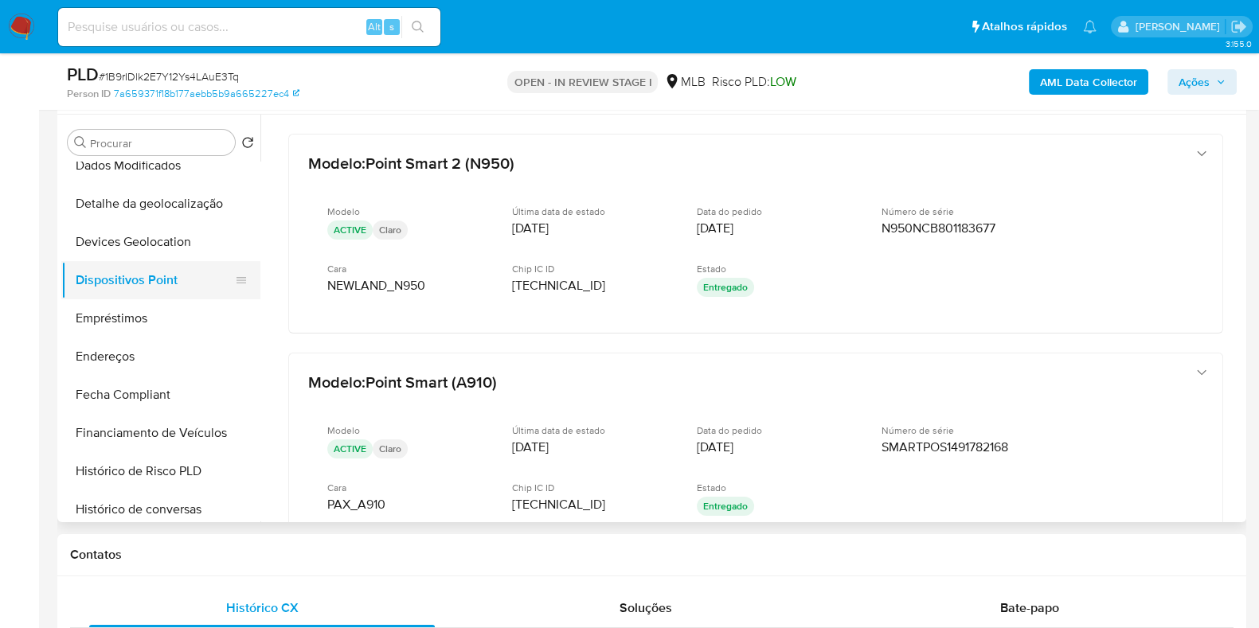
scroll to position [0, 0]
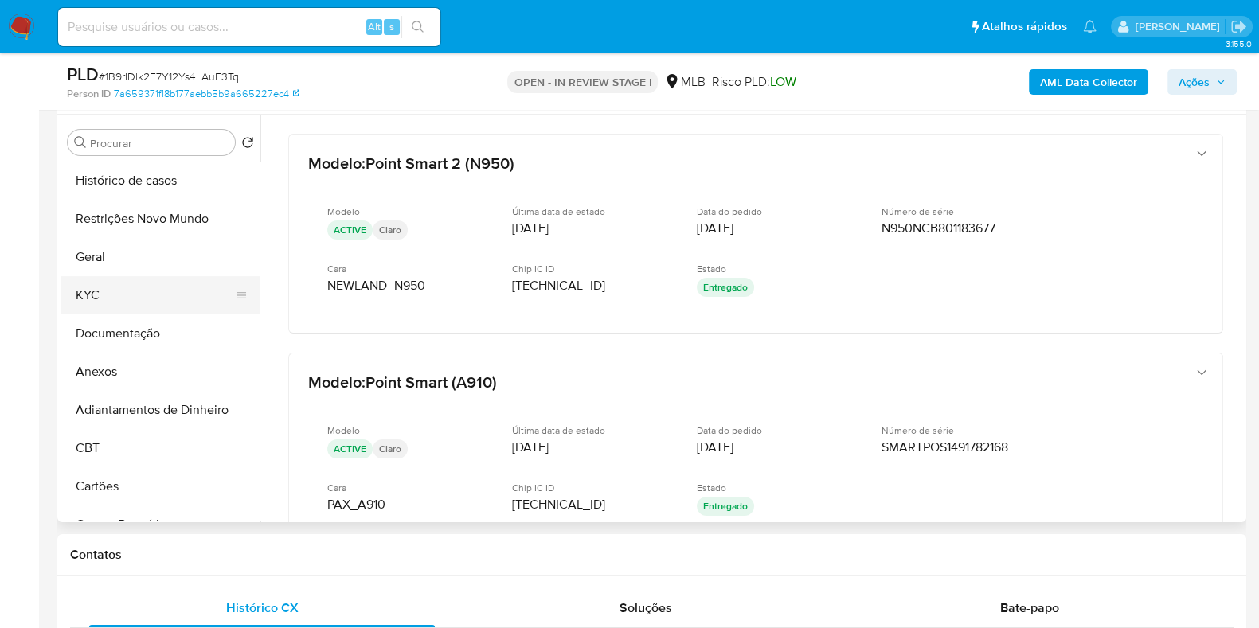
click at [133, 284] on button "KYC" at bounding box center [154, 295] width 186 height 38
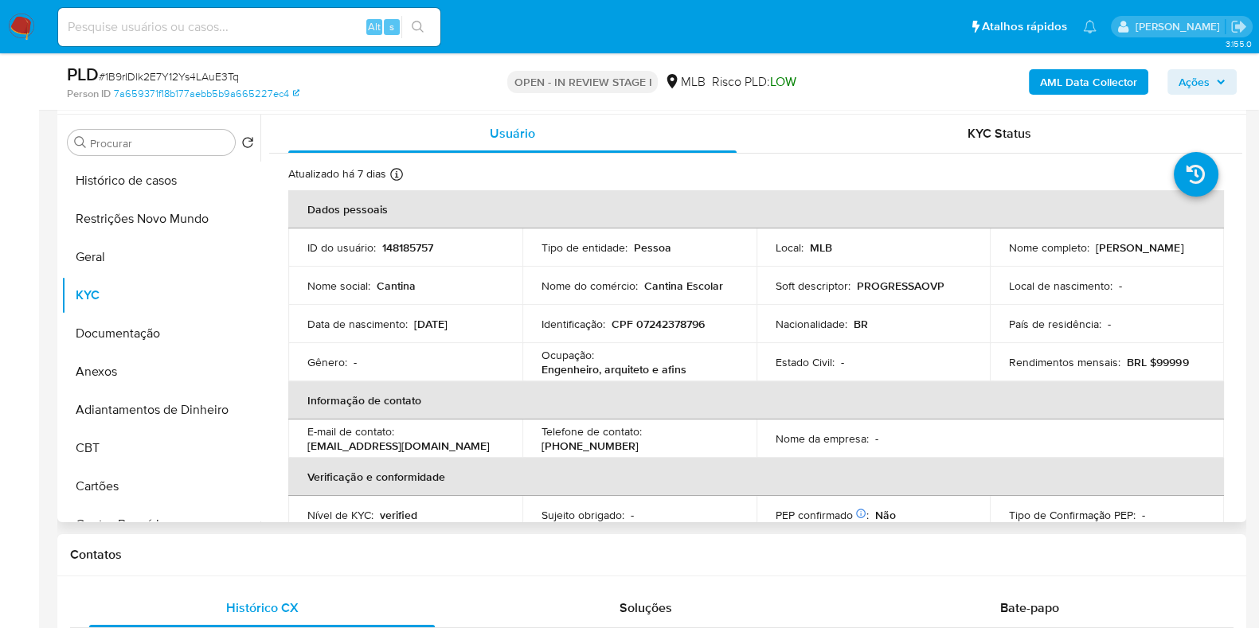
drag, startPoint x: 1176, startPoint y: 250, endPoint x: 1007, endPoint y: 260, distance: 169.2
click at [1009, 255] on div "Nome completo : Luciana Nogueira Franco Braga" at bounding box center [1107, 248] width 196 height 14
copy p "Luciana Nogueira Franco Braga"
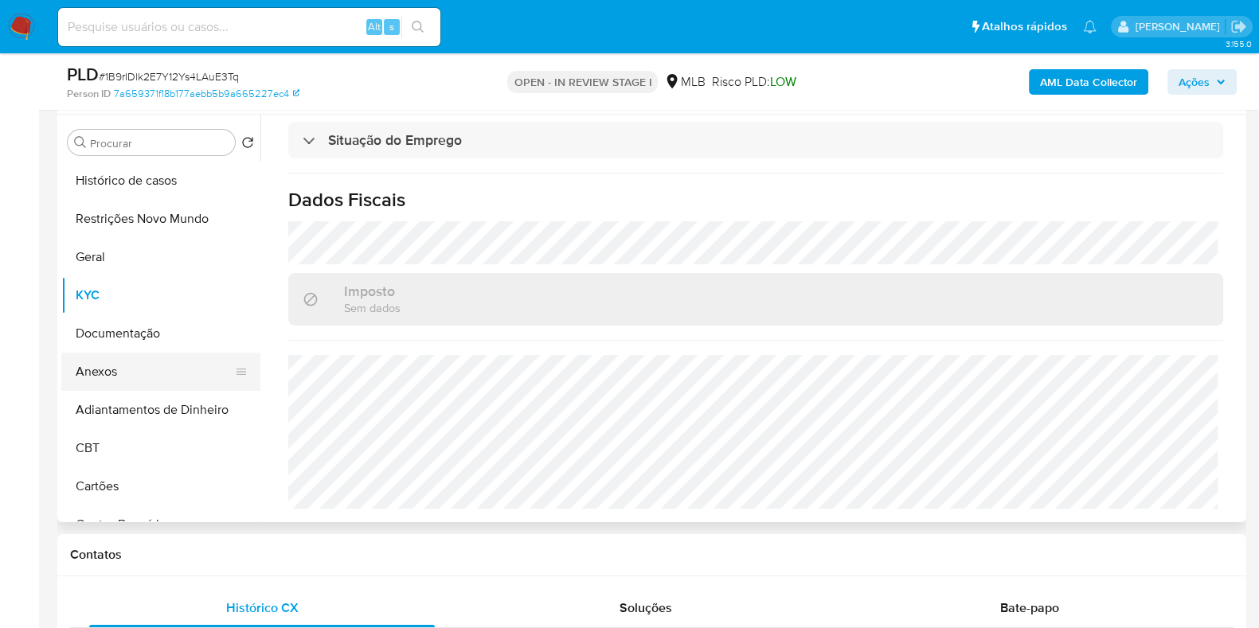
click at [127, 359] on button "Anexos" at bounding box center [154, 372] width 186 height 38
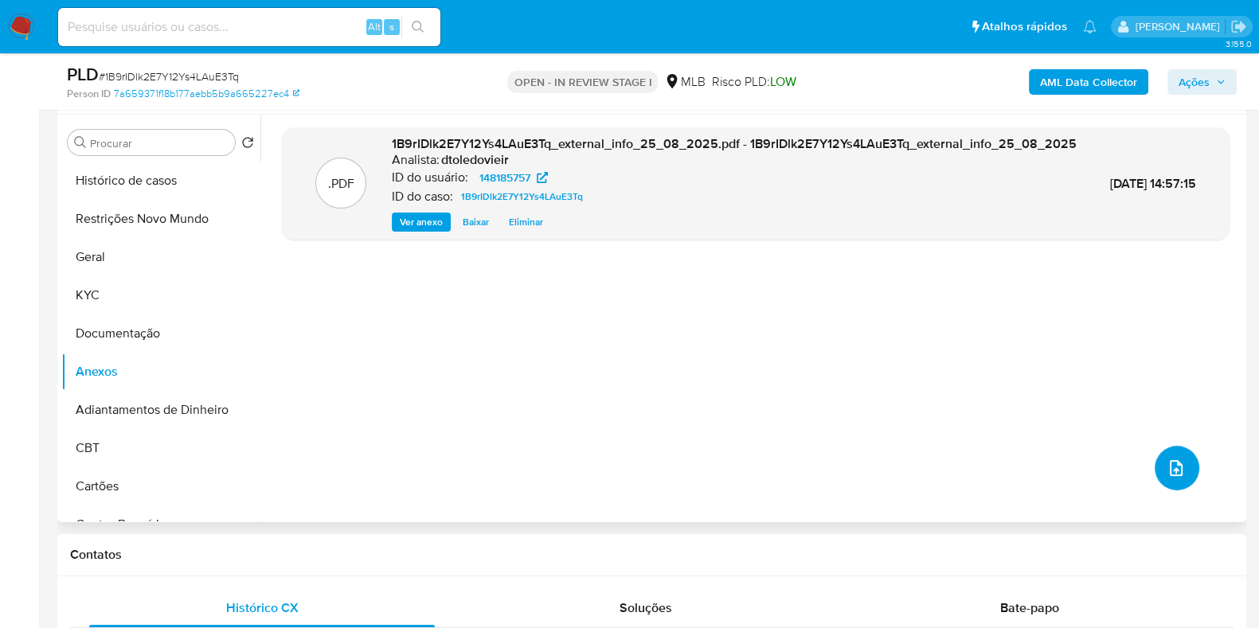
click at [1191, 475] on button "upload-file" at bounding box center [1177, 468] width 45 height 45
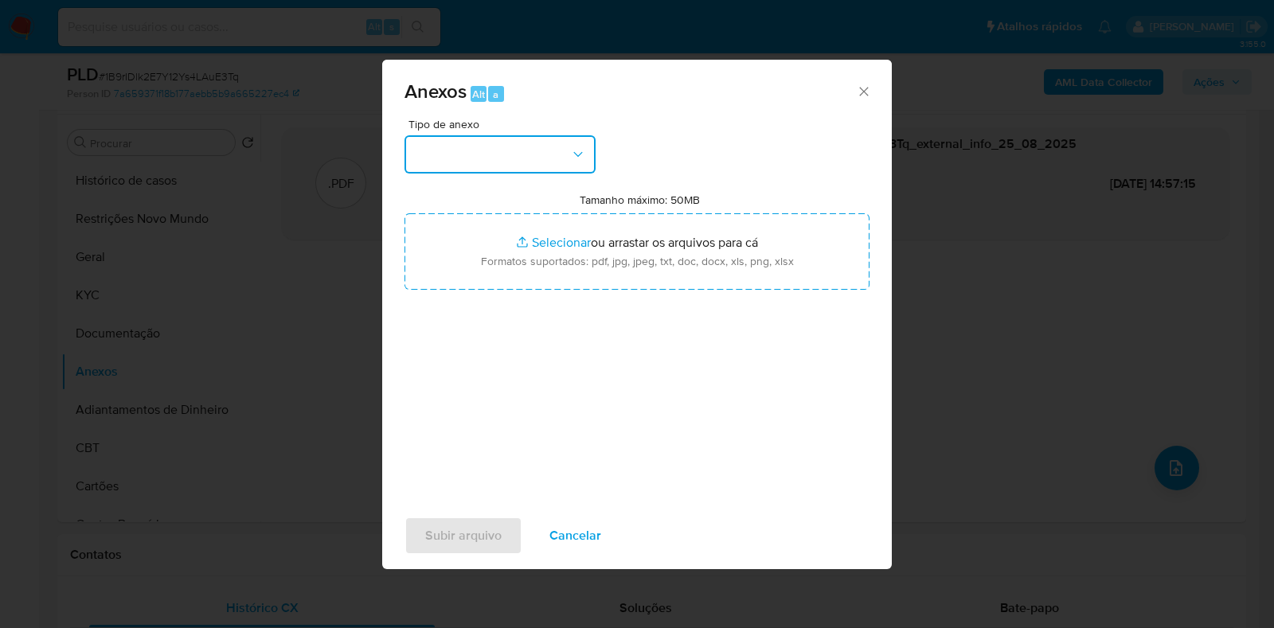
click at [542, 164] on button "button" at bounding box center [500, 154] width 191 height 38
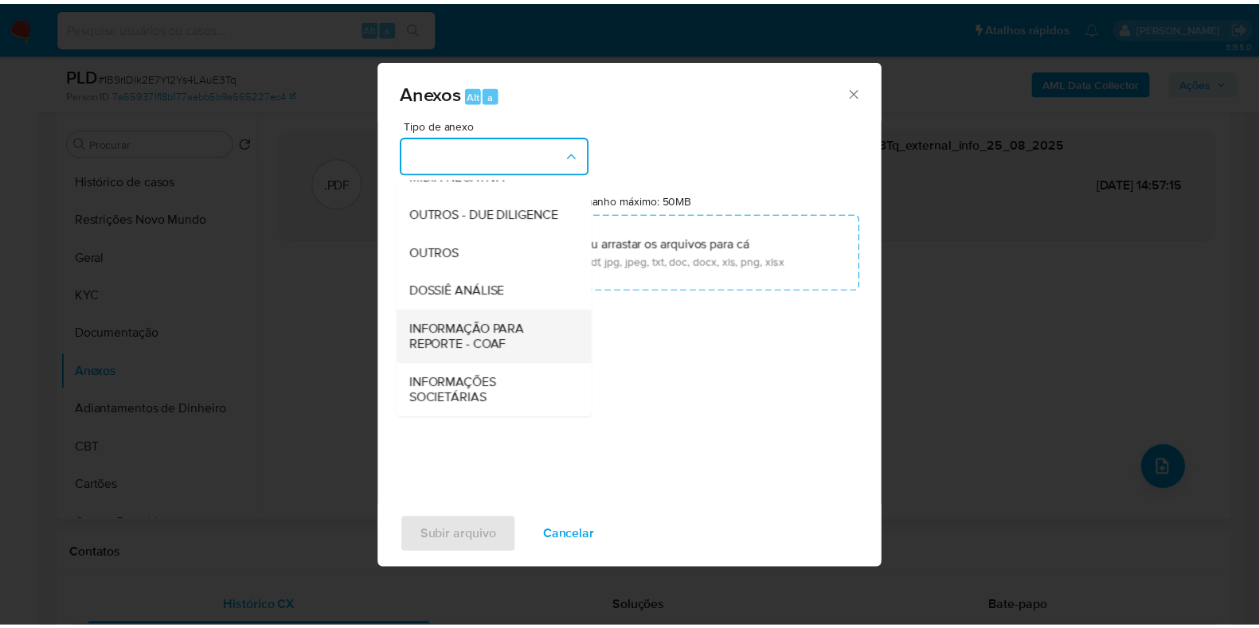
scroll to position [245, 0]
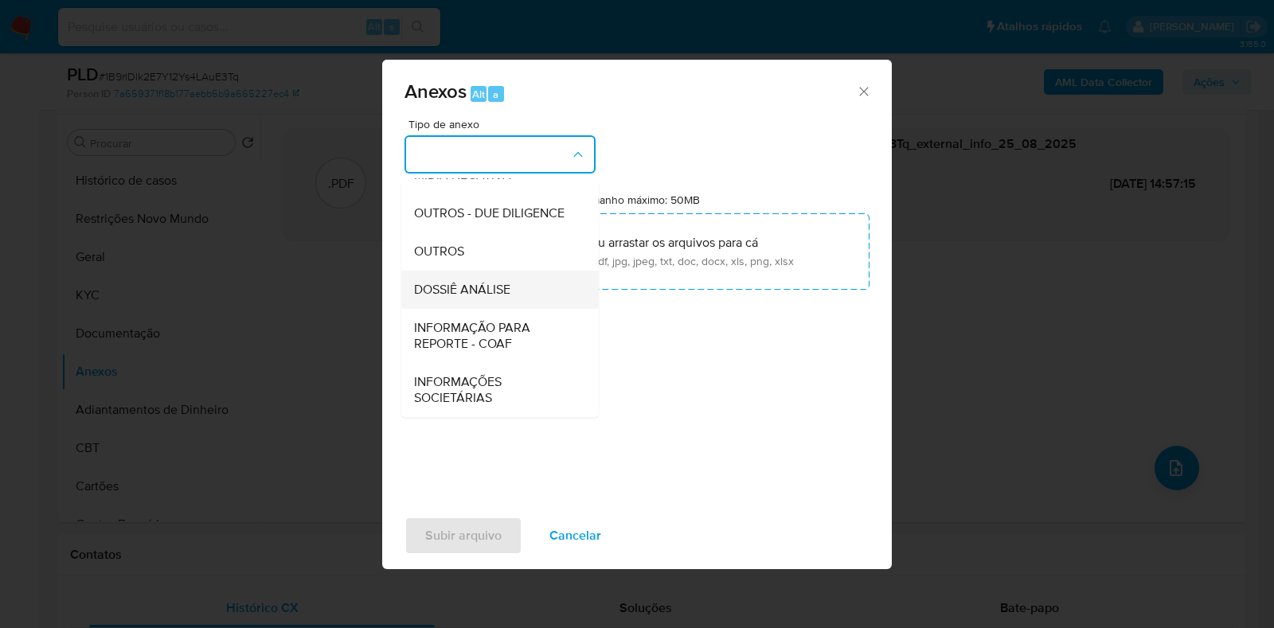
click at [479, 288] on span "DOSSIÊ ANÁLISE" at bounding box center [462, 290] width 96 height 16
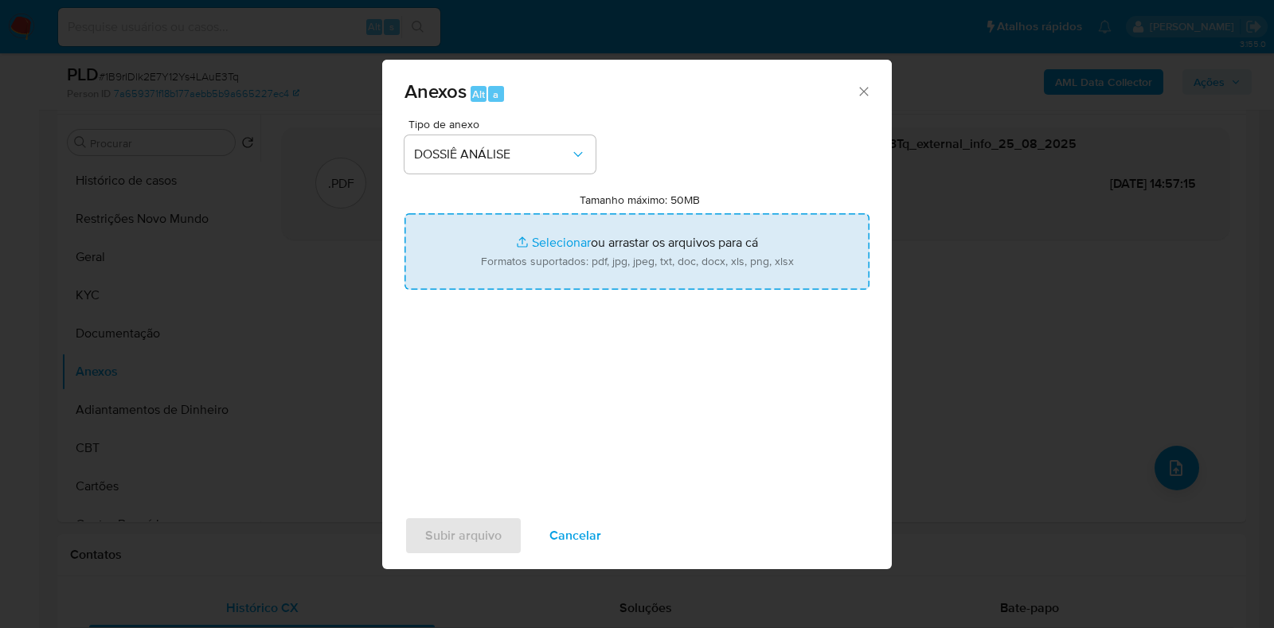
type input "C:\fakepath\CPF 07242378796 - LUCIANA NOGUEIRA FRANCO BRAGA.pdf"
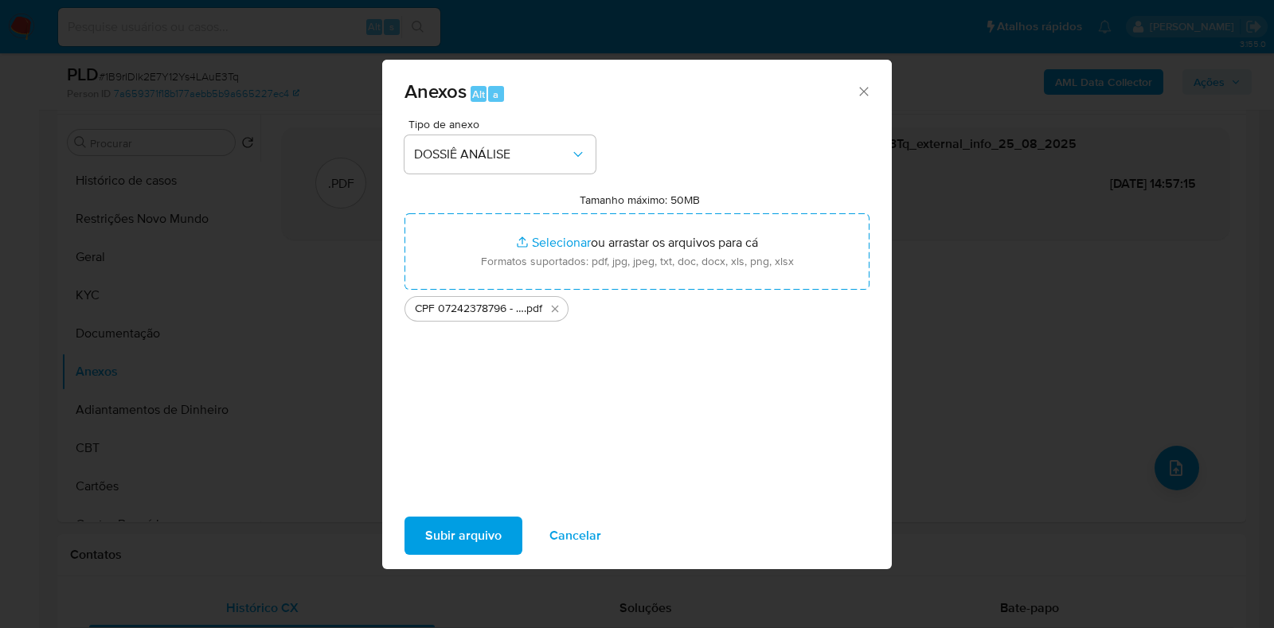
click at [455, 539] on span "Subir arquivo" at bounding box center [463, 536] width 76 height 35
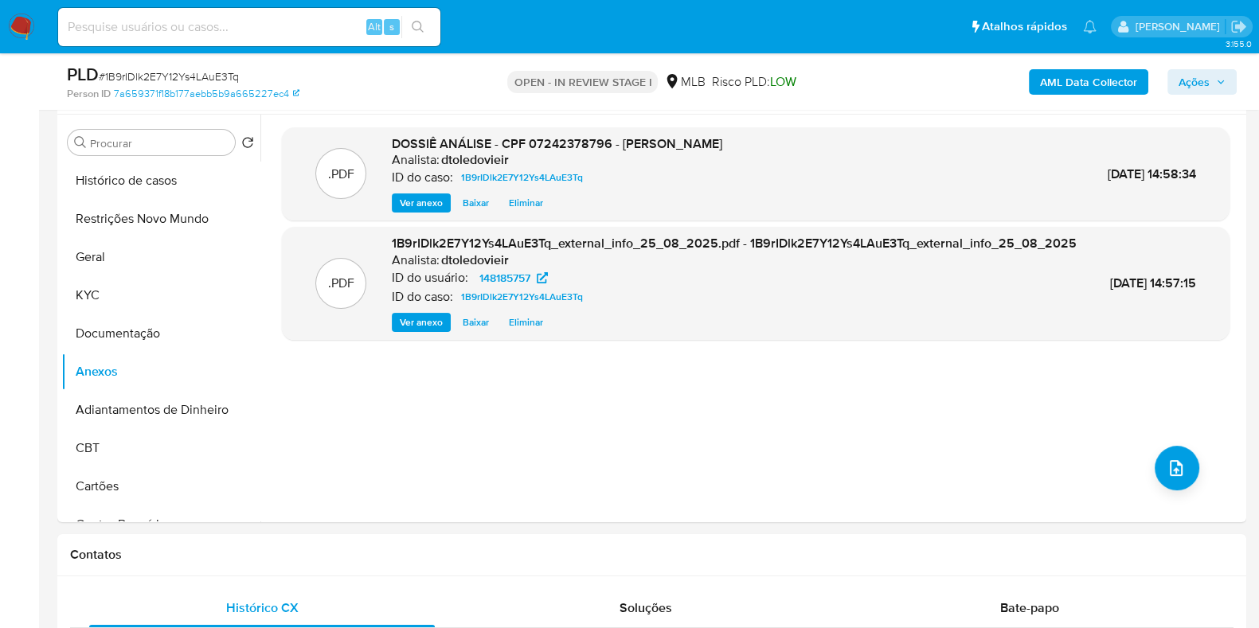
click at [1214, 92] on span "Ações" at bounding box center [1202, 82] width 47 height 22
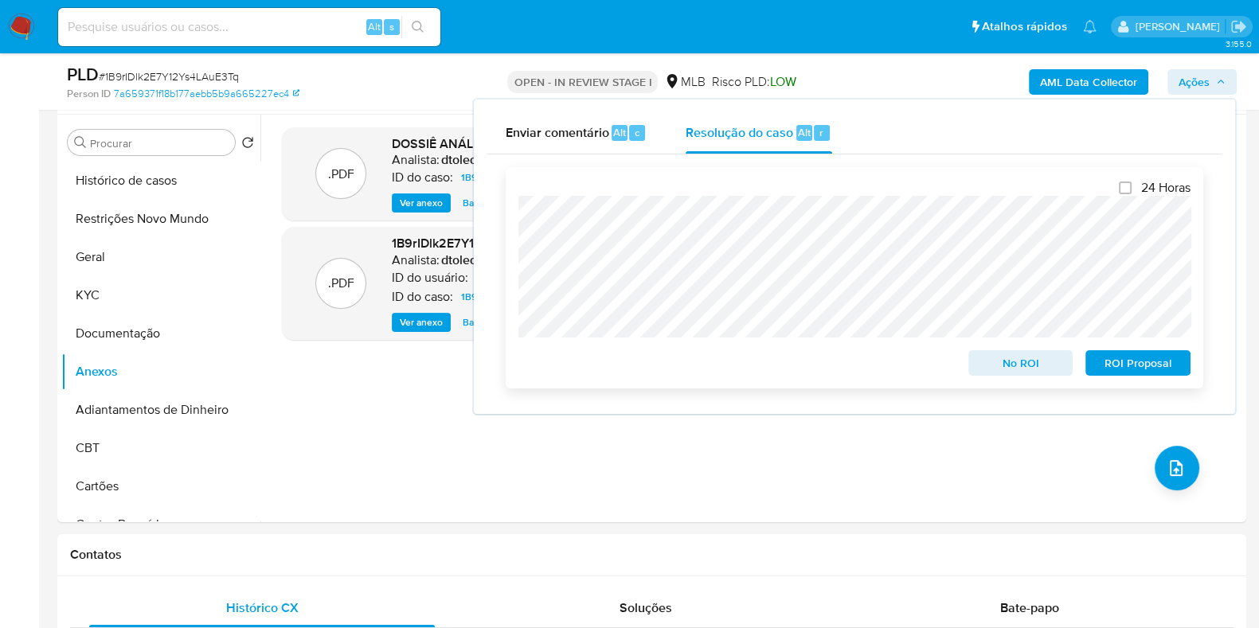
click at [998, 369] on span "No ROI" at bounding box center [1021, 363] width 83 height 22
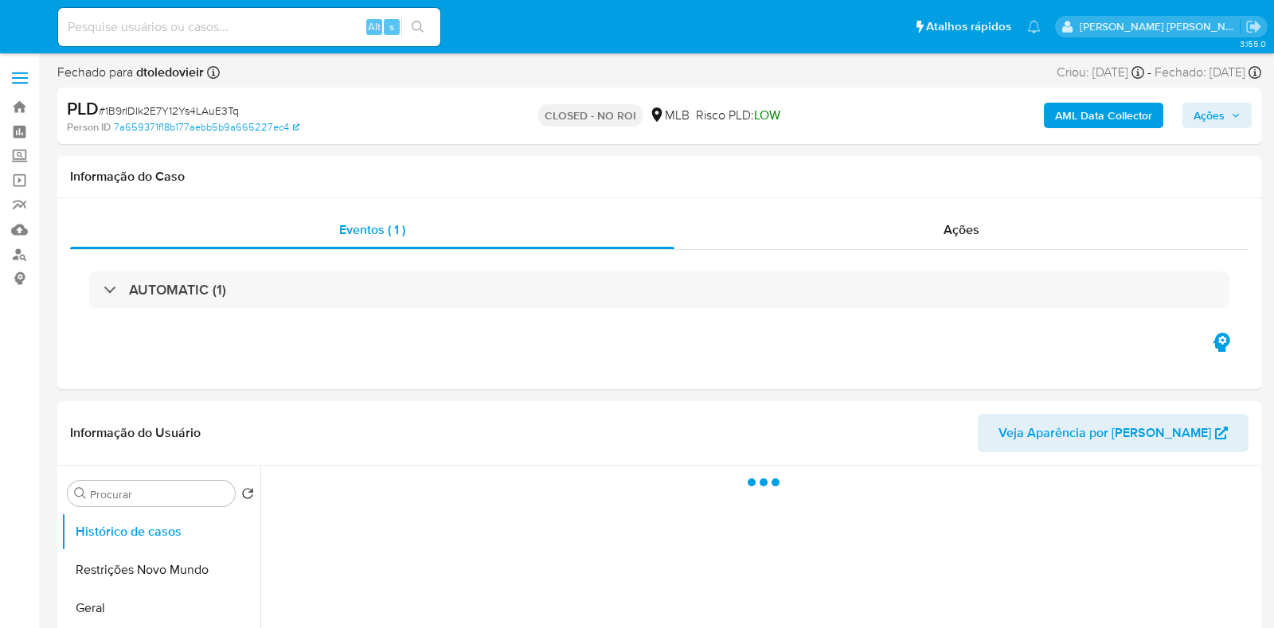
select select "10"
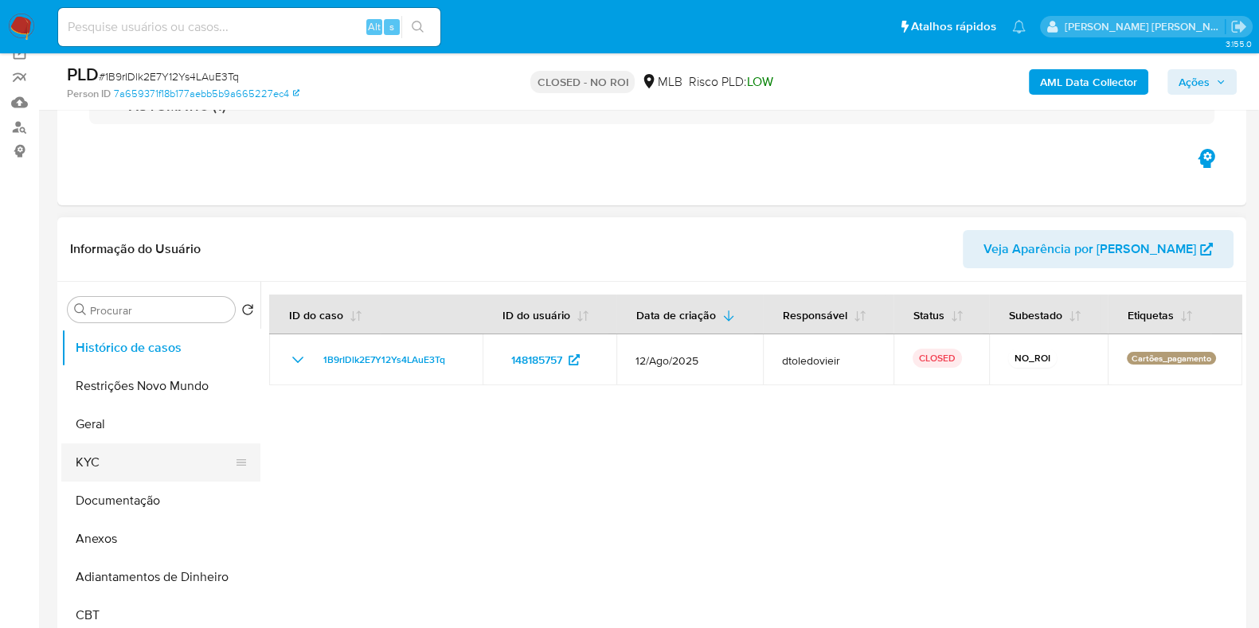
scroll to position [198, 0]
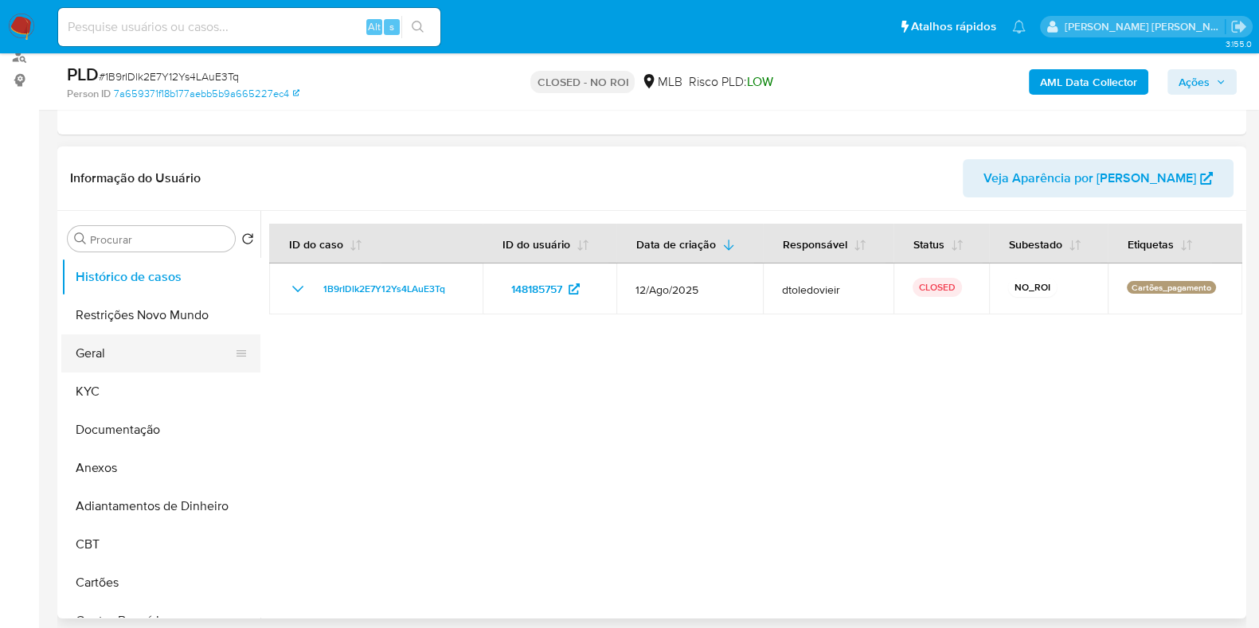
click at [155, 350] on button "Geral" at bounding box center [154, 354] width 186 height 38
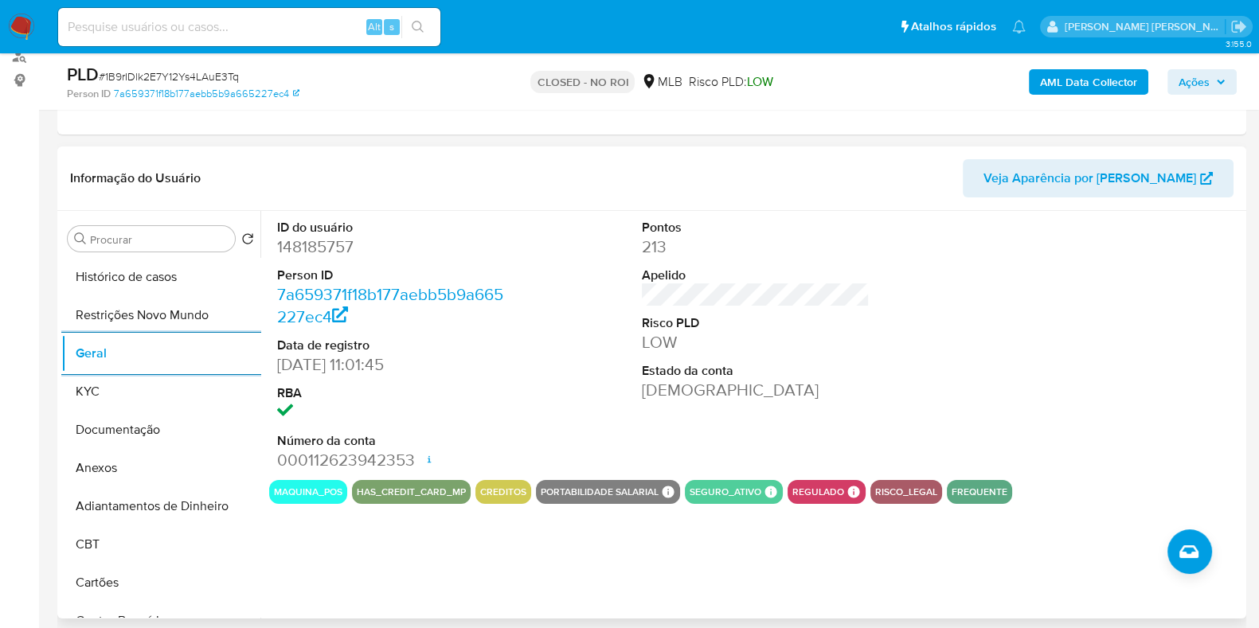
click at [327, 250] on dd "148185757" at bounding box center [391, 247] width 228 height 22
copy dd "148185757"
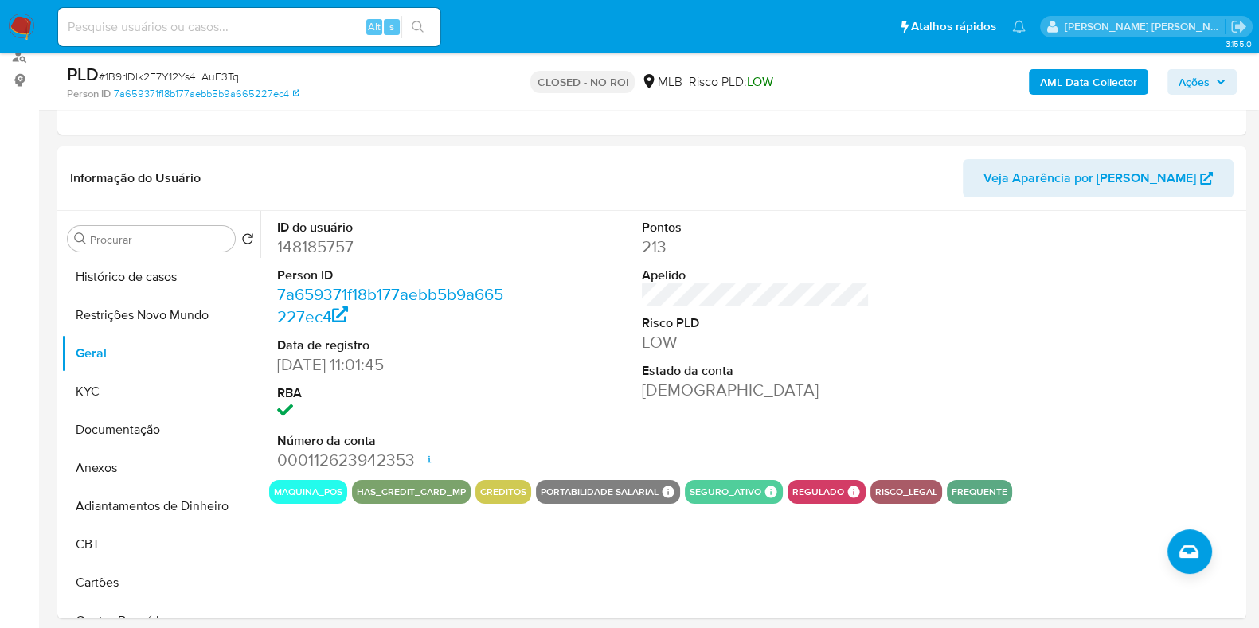
click at [243, 18] on input at bounding box center [249, 27] width 382 height 21
paste input "183170554"
type input "183170554"
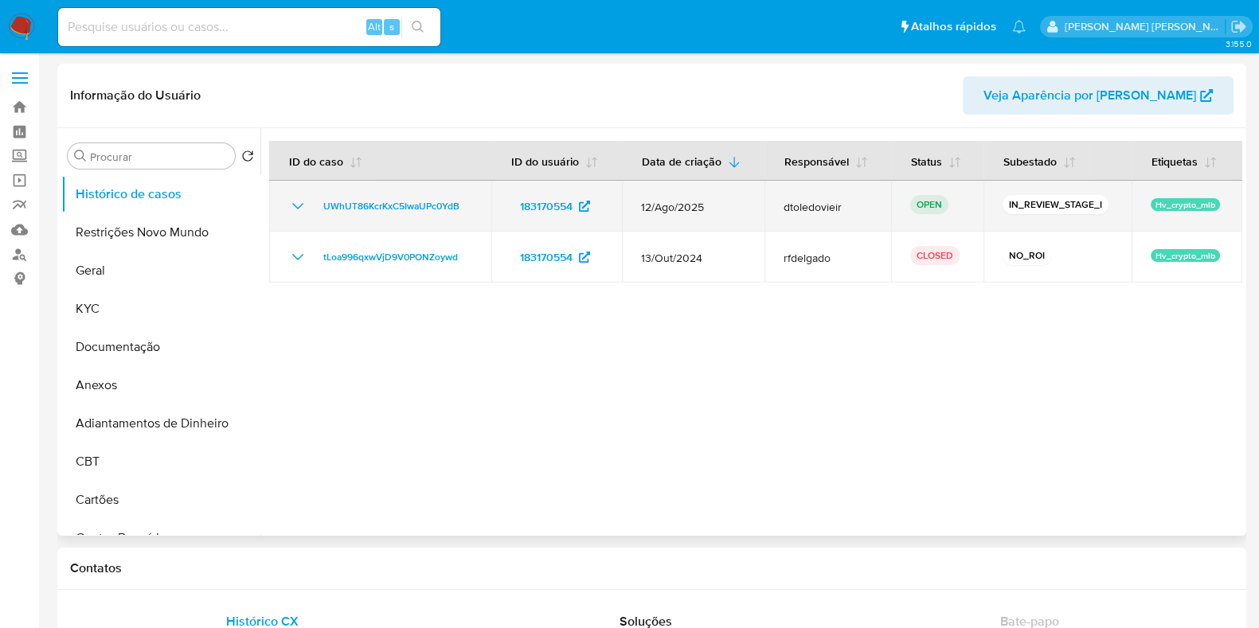
select select "10"
click at [389, 209] on span "UWhUT86KcrKxC5IwaUPc0YdB" at bounding box center [391, 206] width 136 height 19
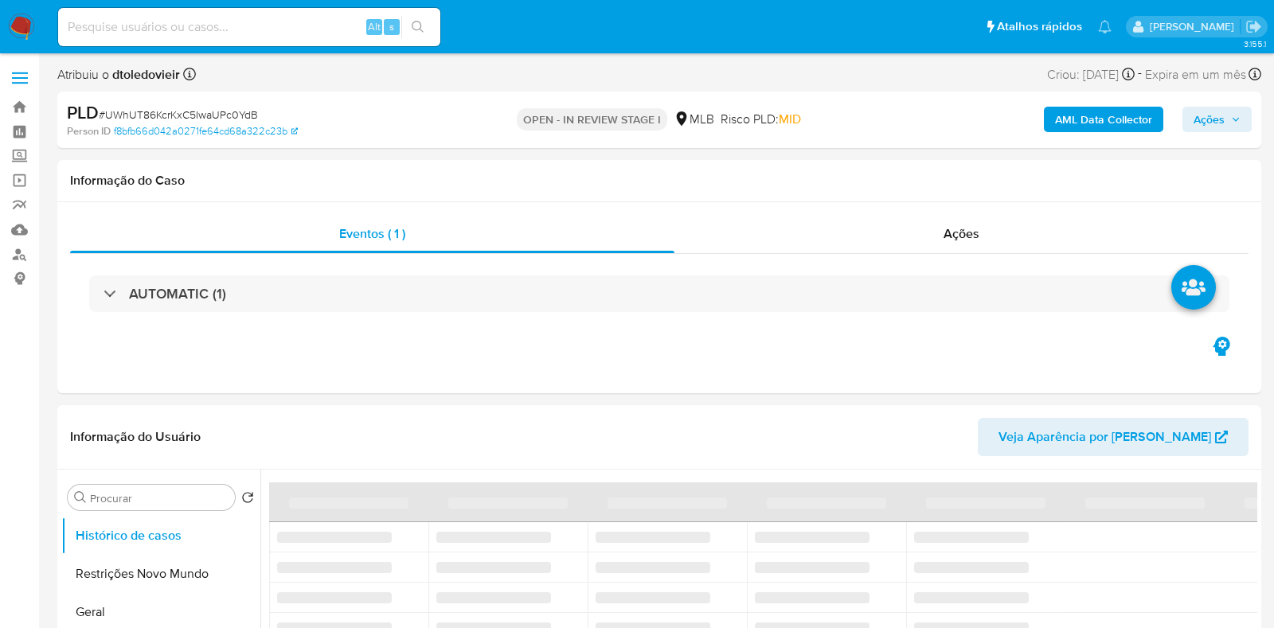
select select "10"
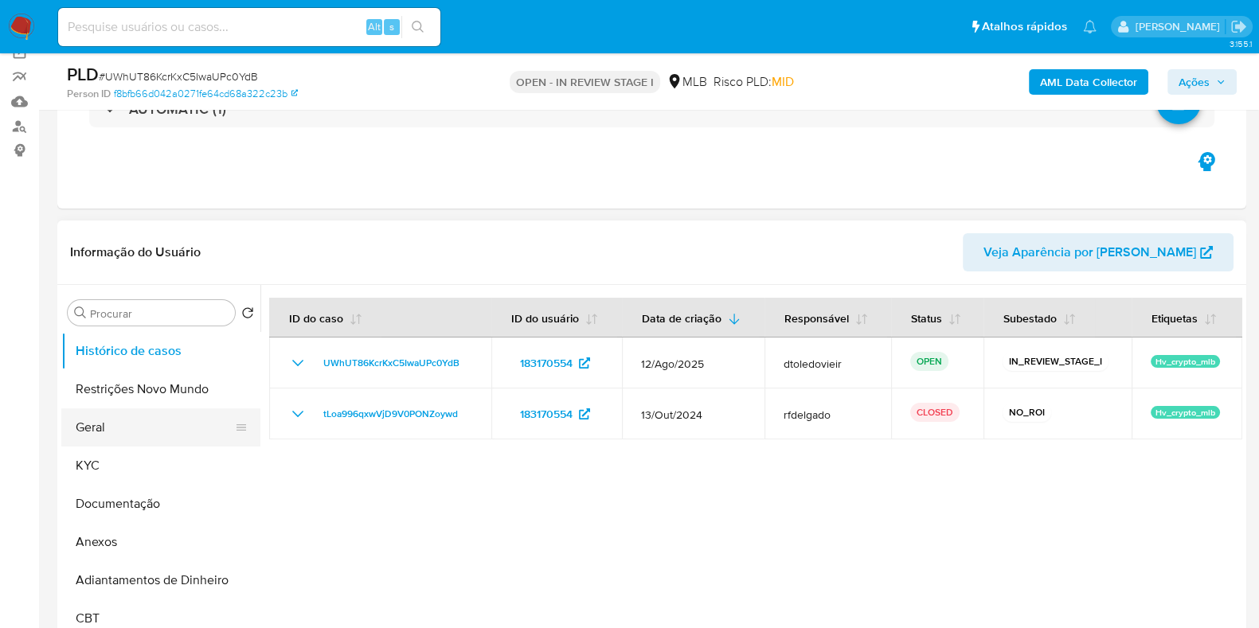
scroll to position [198, 0]
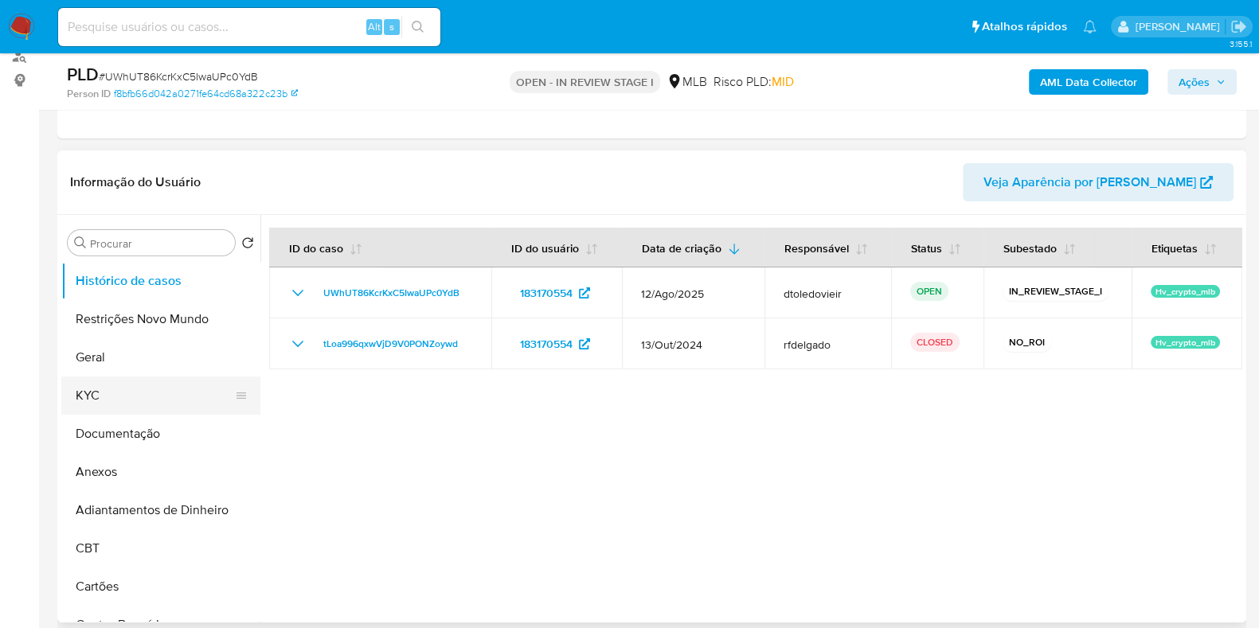
click at [127, 406] on button "KYC" at bounding box center [154, 396] width 186 height 38
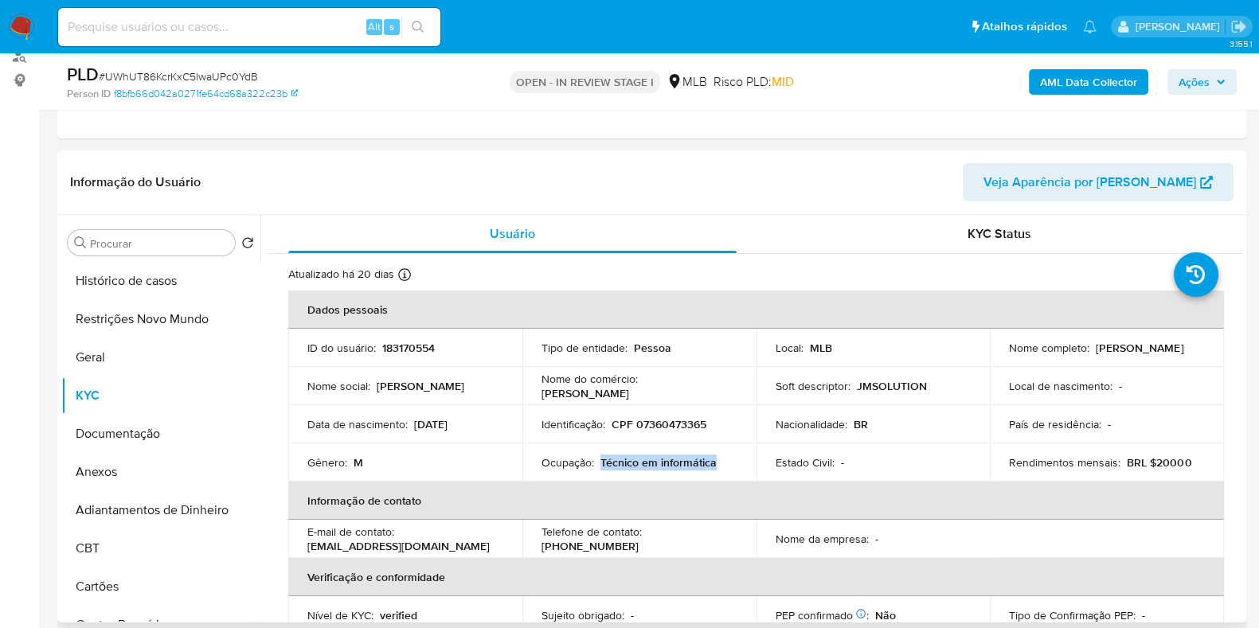
drag, startPoint x: 723, startPoint y: 460, endPoint x: 600, endPoint y: 460, distance: 123.5
click at [600, 460] on div "Ocupação : Técnico em informática" at bounding box center [640, 463] width 196 height 14
click at [129, 420] on button "Documentação" at bounding box center [154, 434] width 186 height 38
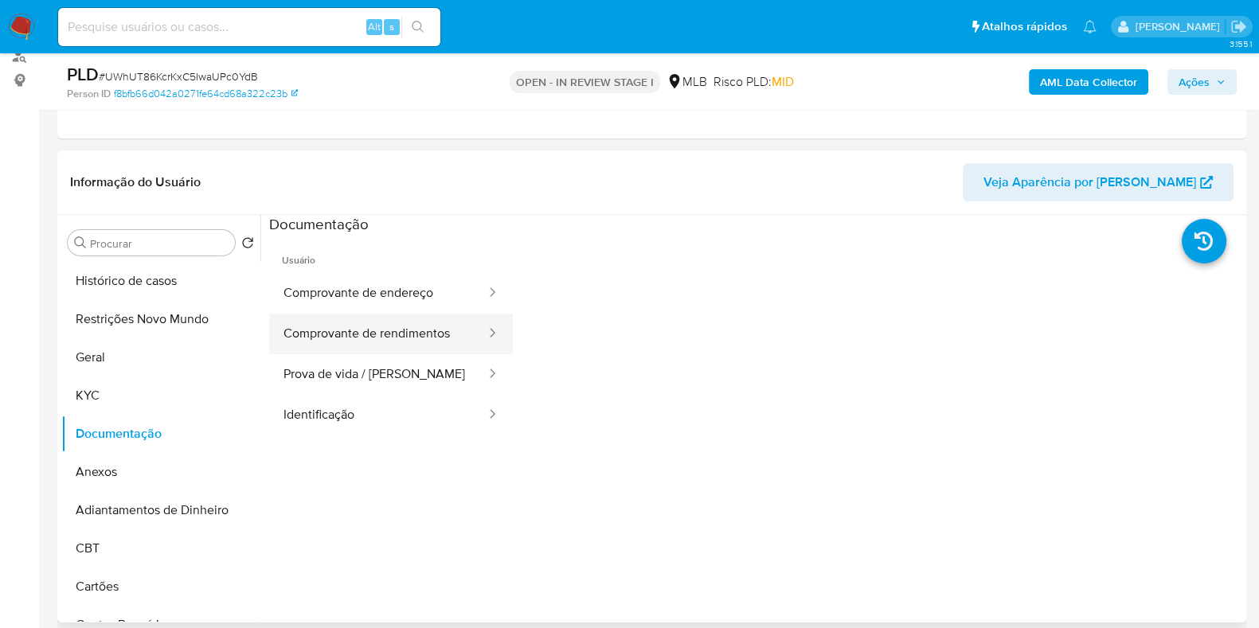
click at [347, 339] on button "Comprovante de rendimentos" at bounding box center [378, 334] width 218 height 41
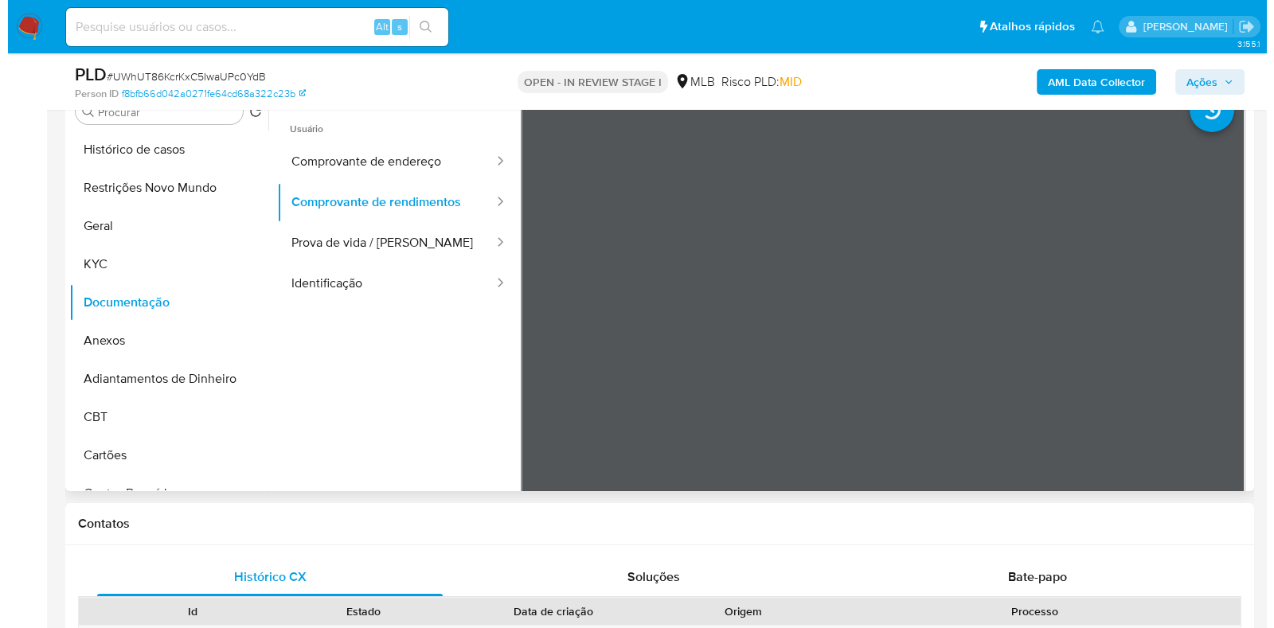
scroll to position [299, 0]
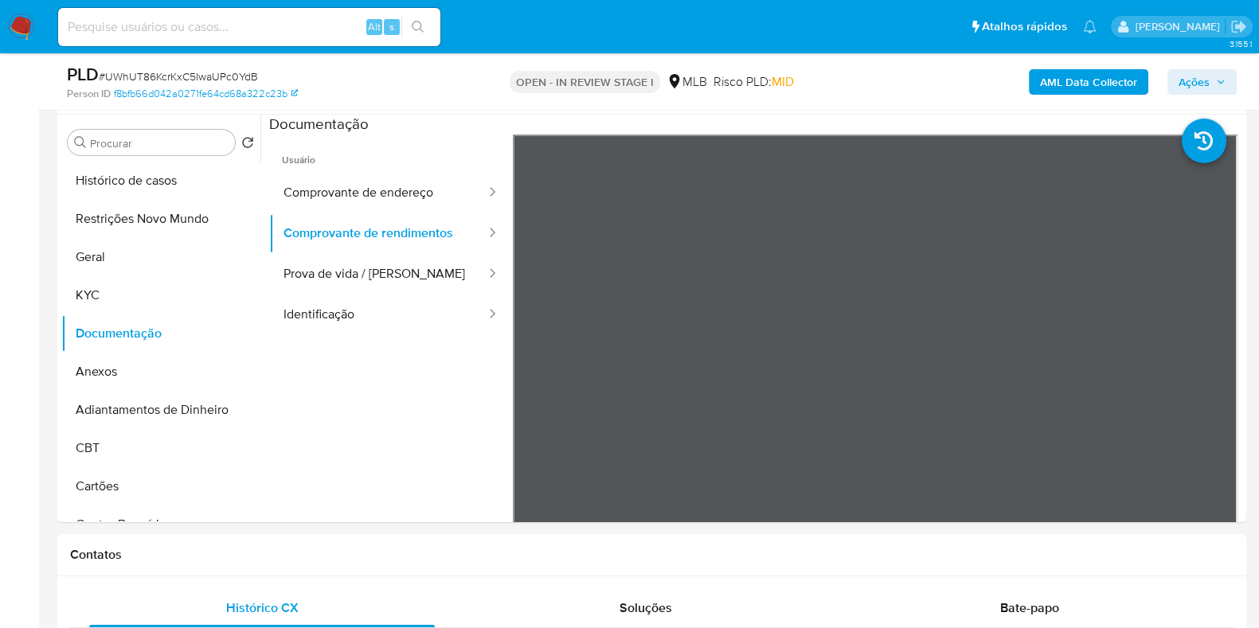
click at [1071, 80] on b "AML Data Collector" at bounding box center [1088, 81] width 97 height 25
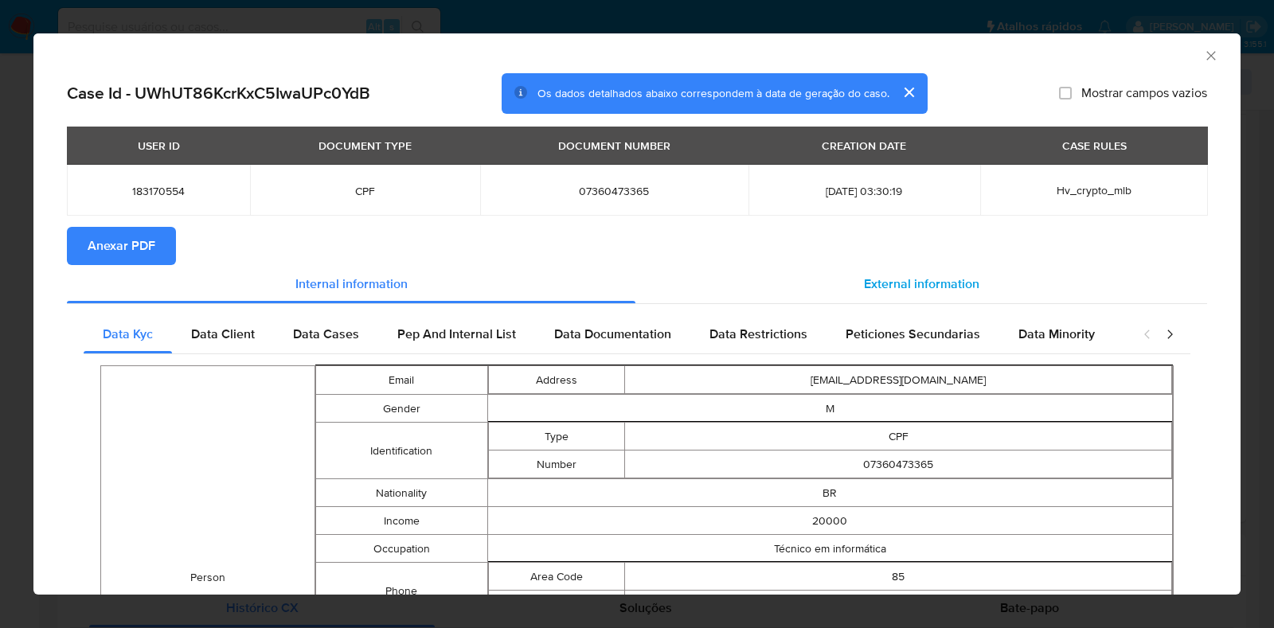
click at [903, 284] on span "External information" at bounding box center [921, 284] width 115 height 18
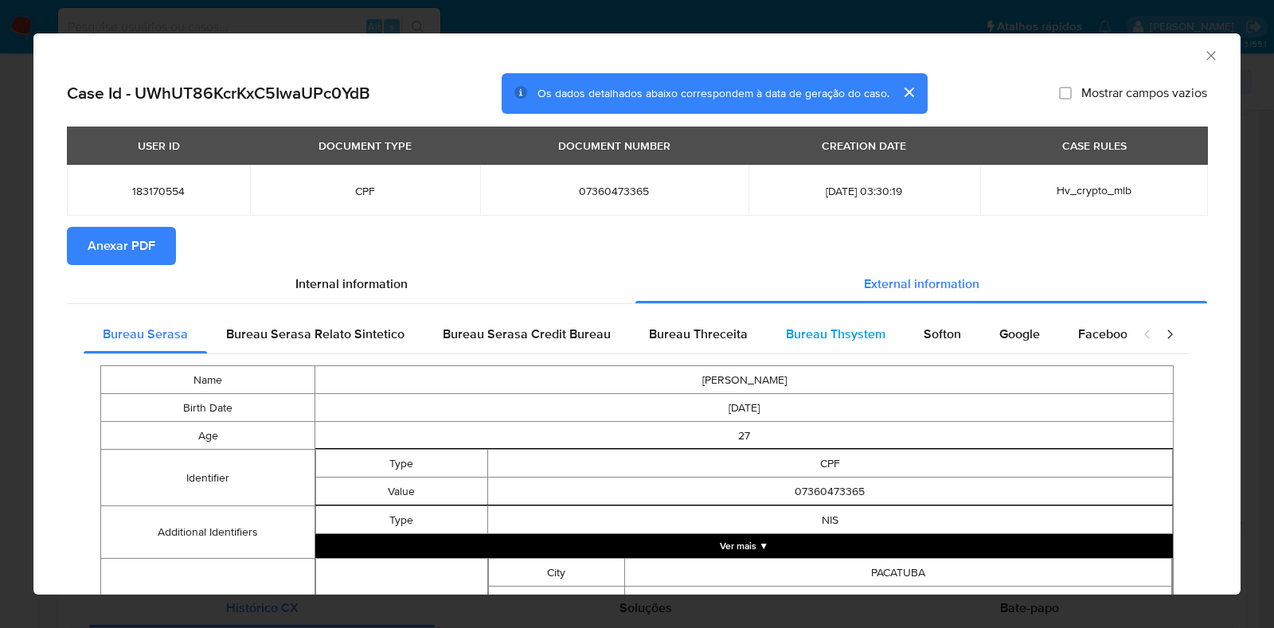
click at [824, 340] on span "Bureau Thsystem" at bounding box center [836, 334] width 100 height 18
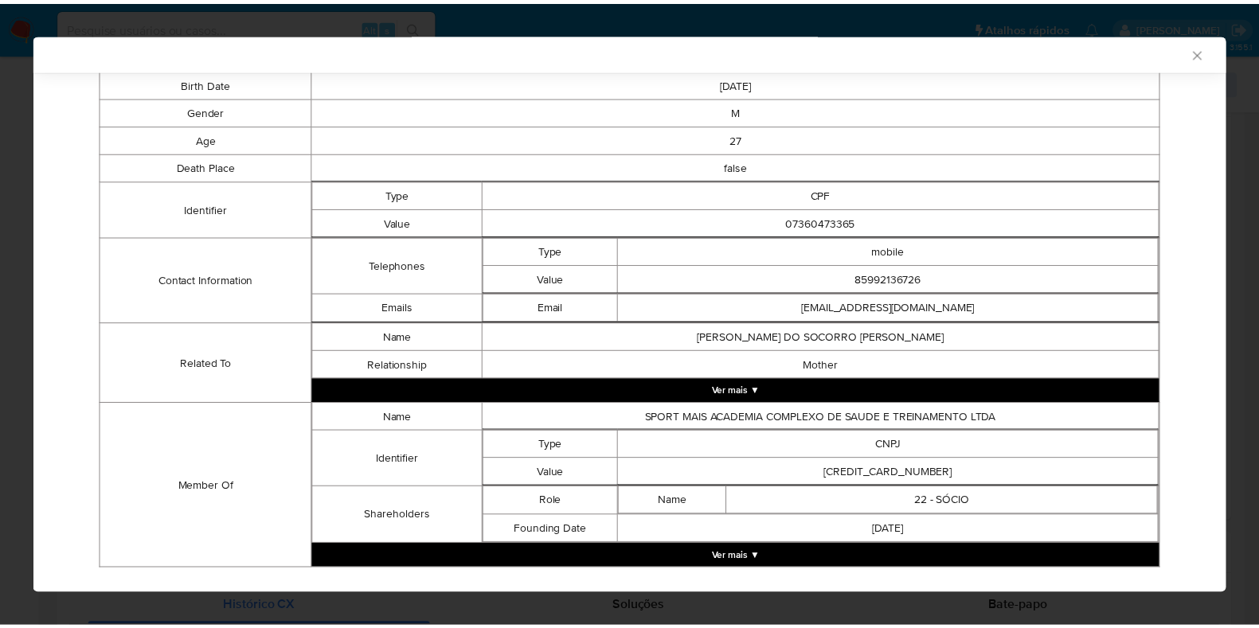
scroll to position [358, 0]
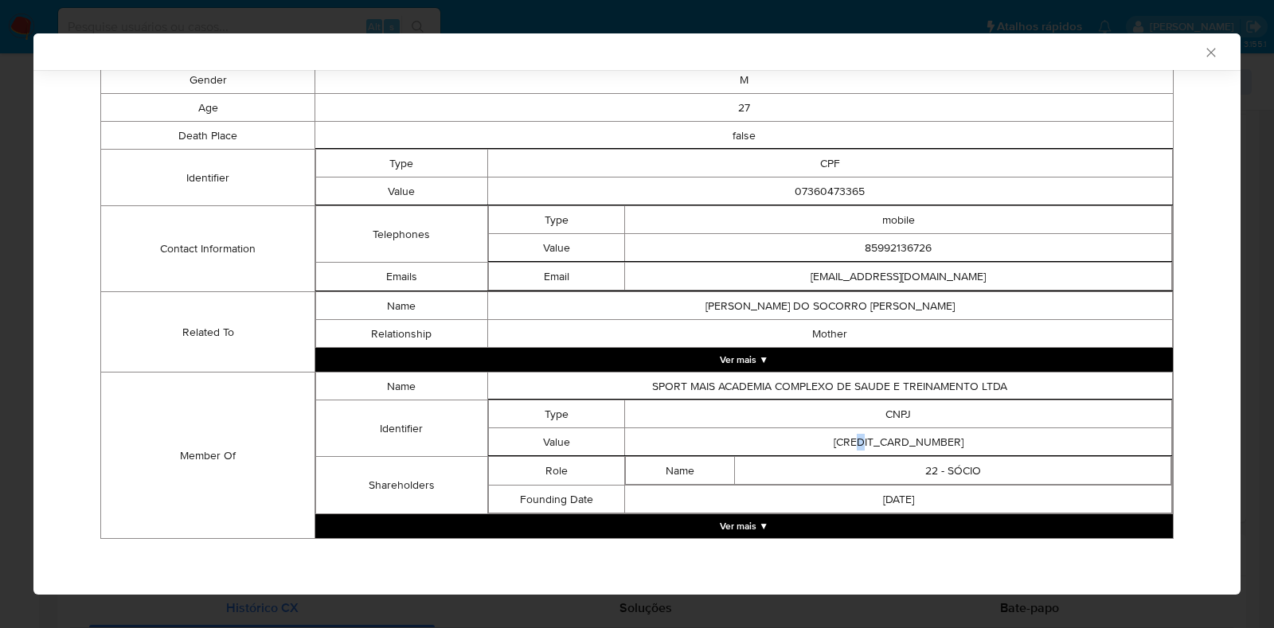
click at [871, 433] on td "30448623000192" at bounding box center [898, 443] width 547 height 28
click at [876, 447] on td "30448623000192" at bounding box center [898, 443] width 547 height 28
click at [875, 447] on td "30448623000192" at bounding box center [898, 443] width 547 height 28
click at [872, 436] on td "30448623000192" at bounding box center [898, 443] width 547 height 28
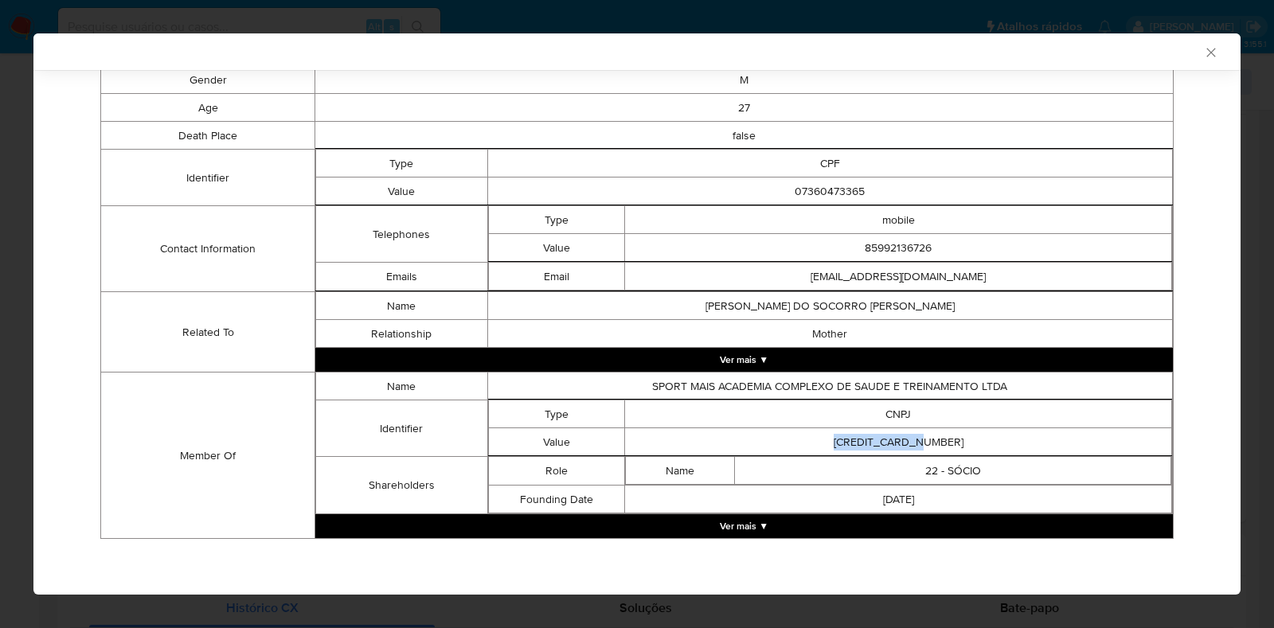
click at [0, 279] on div "AML Data Collector Case Id - UWhUT86KcrKxC5IwaUPc0YdB Os dados detalhados abaix…" at bounding box center [637, 314] width 1274 height 628
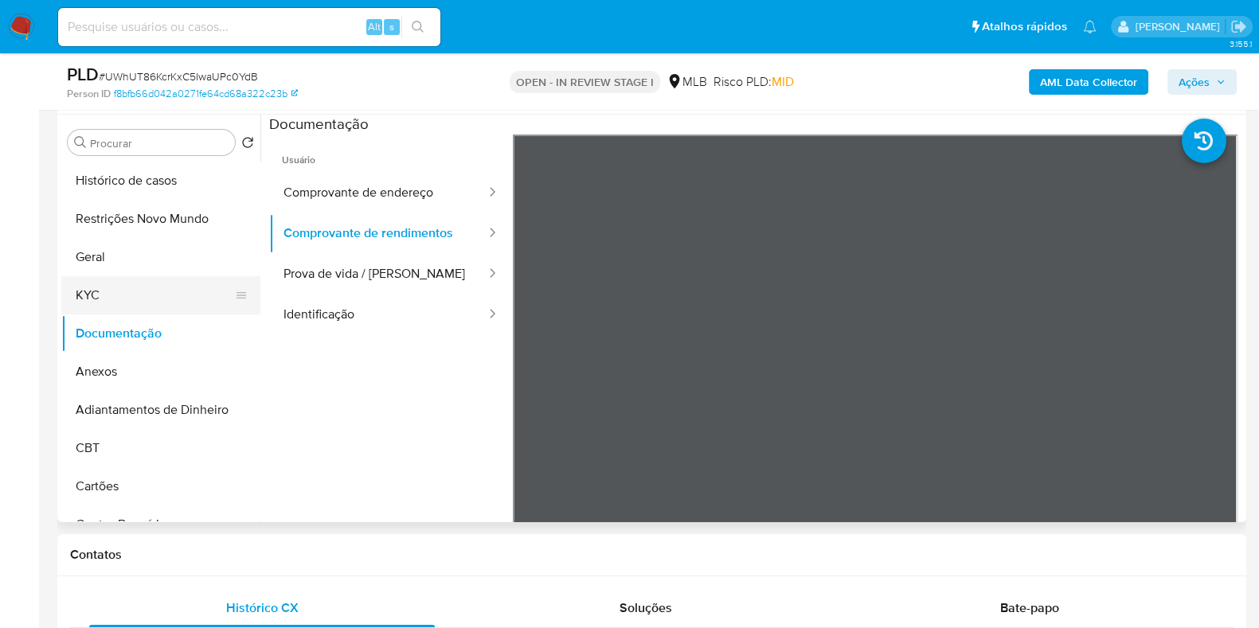
click at [164, 281] on button "KYC" at bounding box center [154, 295] width 186 height 38
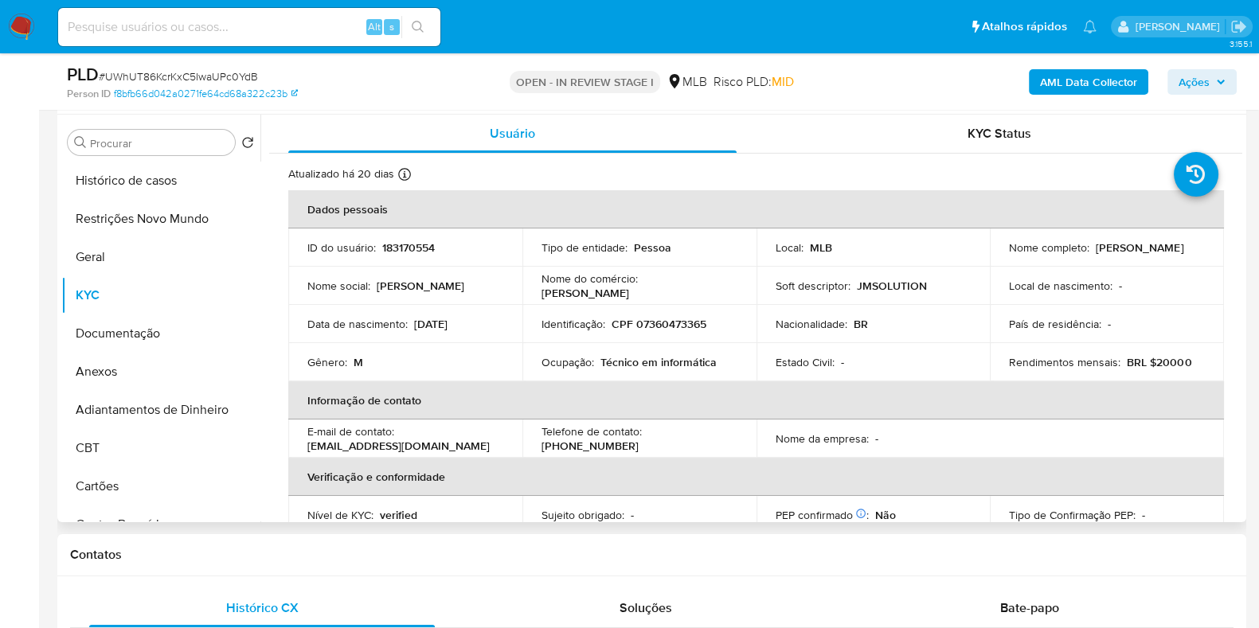
click at [657, 327] on p "CPF 07360473365" at bounding box center [659, 324] width 95 height 14
copy p "07360473365"
click at [166, 264] on button "Geral" at bounding box center [154, 257] width 186 height 38
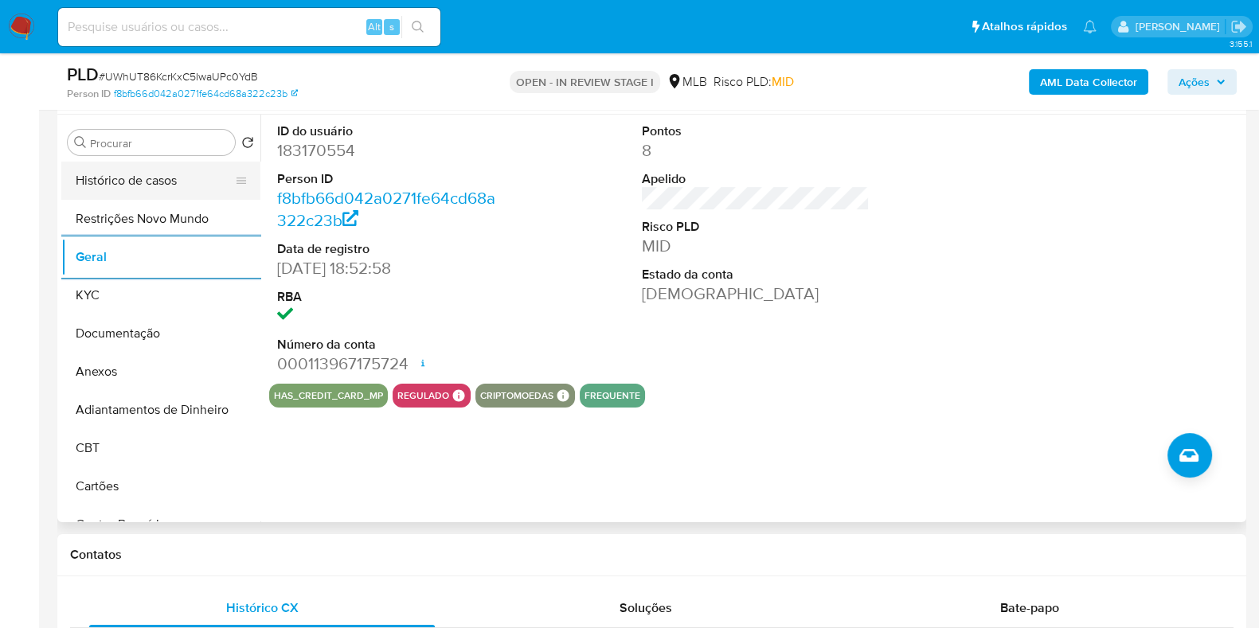
click at [99, 179] on button "Histórico de casos" at bounding box center [154, 181] width 186 height 38
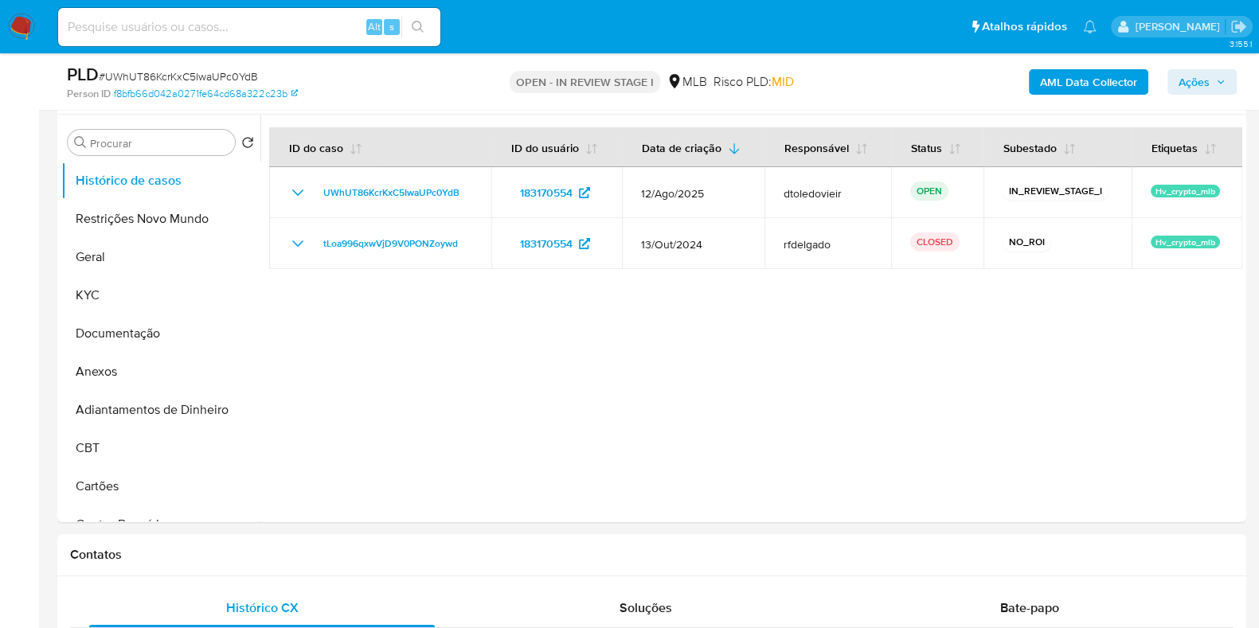
click at [1222, 85] on icon "button" at bounding box center [1221, 82] width 10 height 10
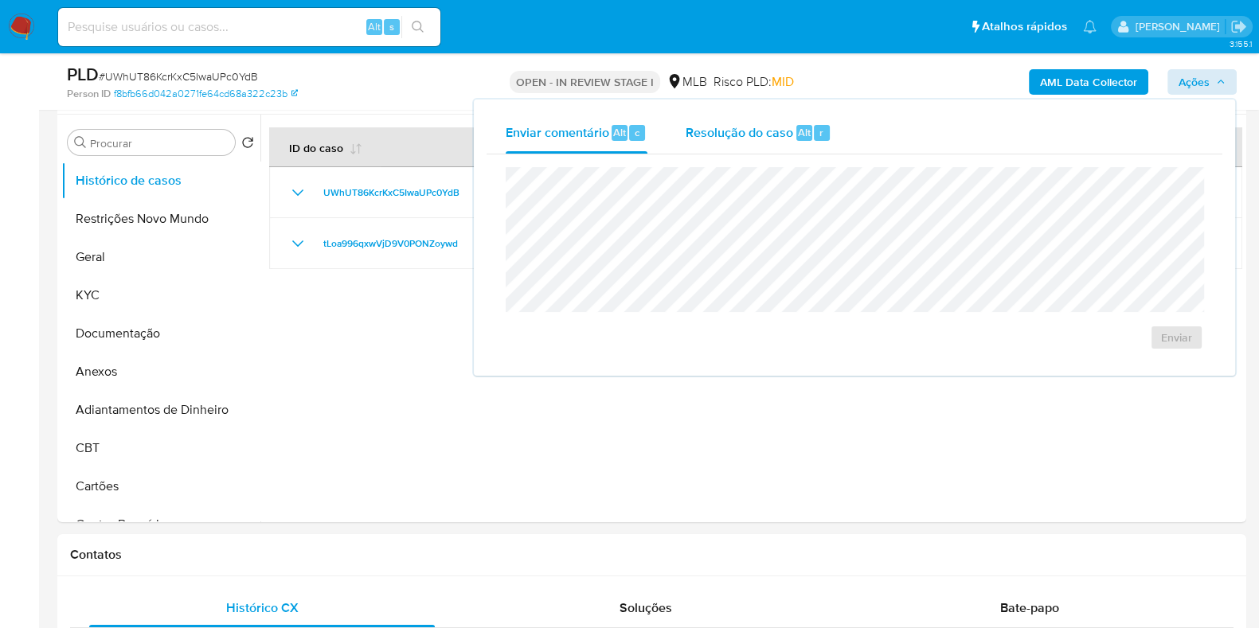
click at [767, 133] on span "Resolução do caso" at bounding box center [740, 132] width 108 height 18
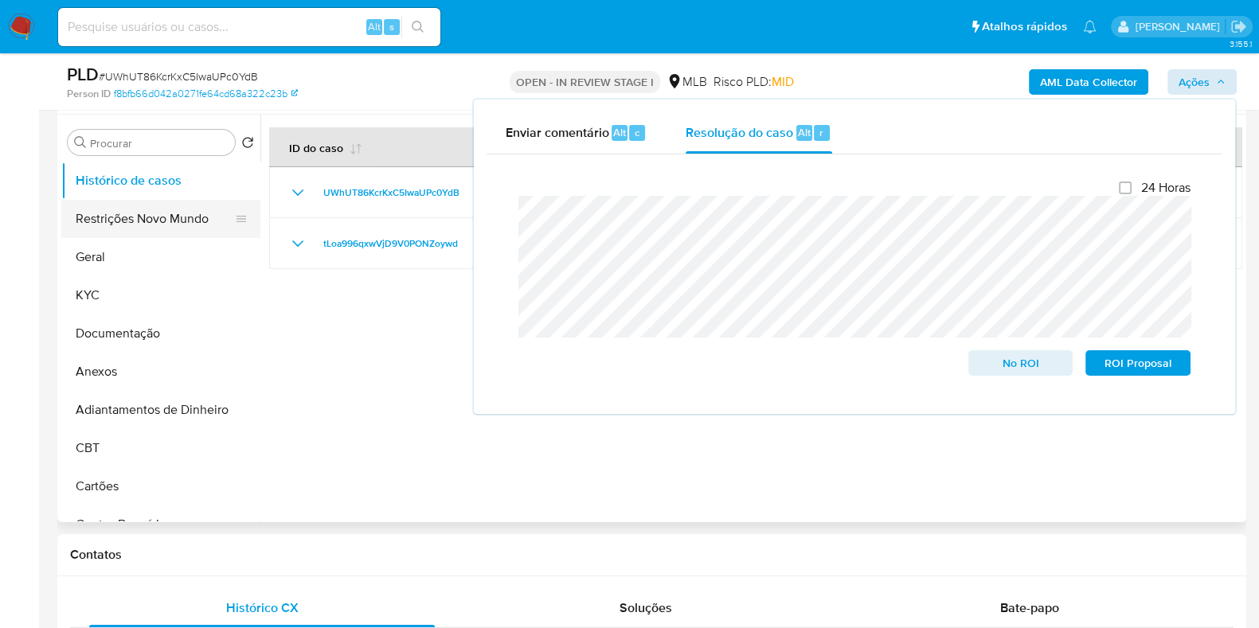
click at [166, 205] on button "Restrições Novo Mundo" at bounding box center [154, 219] width 186 height 38
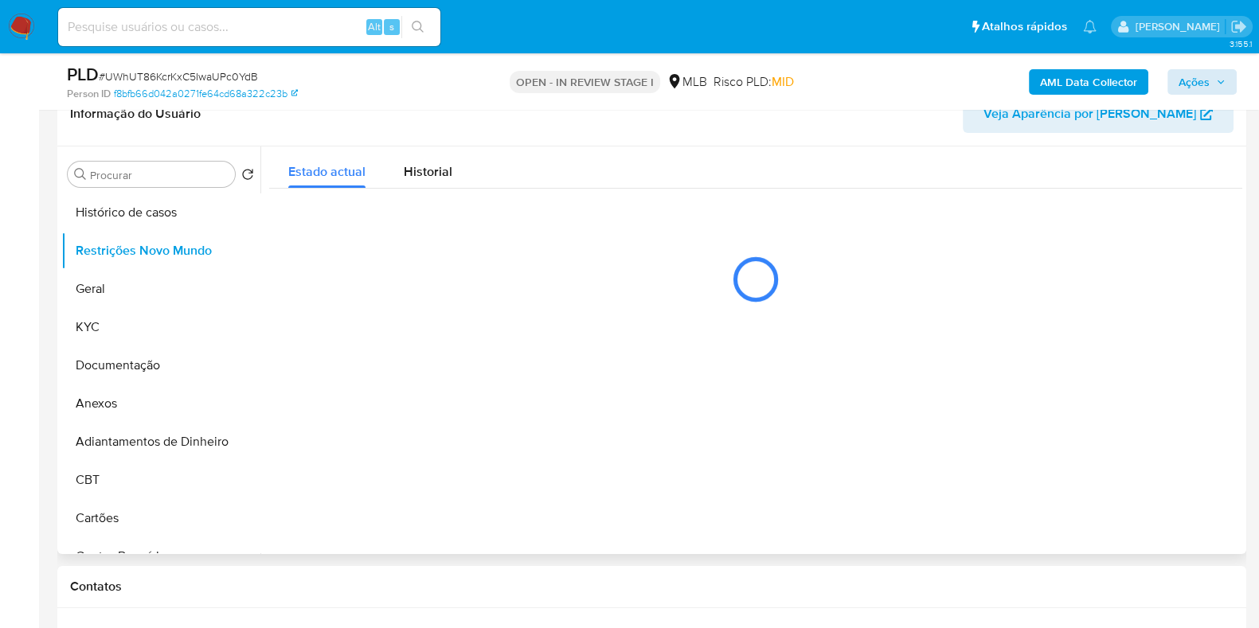
scroll to position [299, 0]
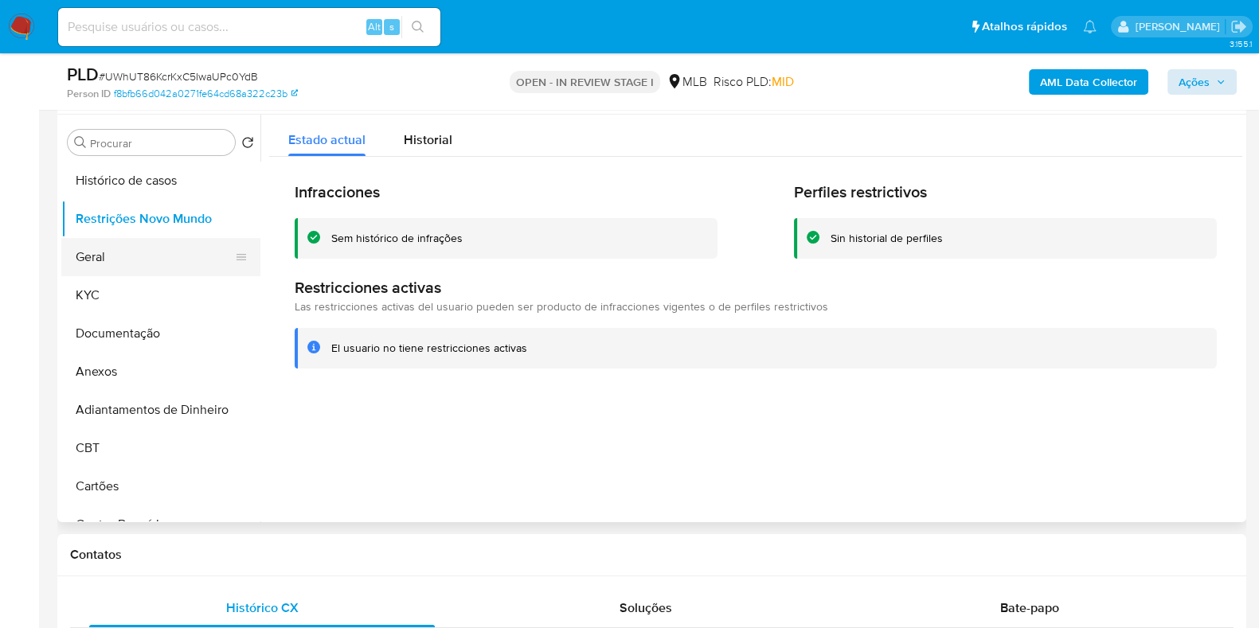
drag, startPoint x: 91, startPoint y: 264, endPoint x: 171, endPoint y: 289, distance: 84.2
click at [92, 264] on button "Geral" at bounding box center [160, 257] width 199 height 38
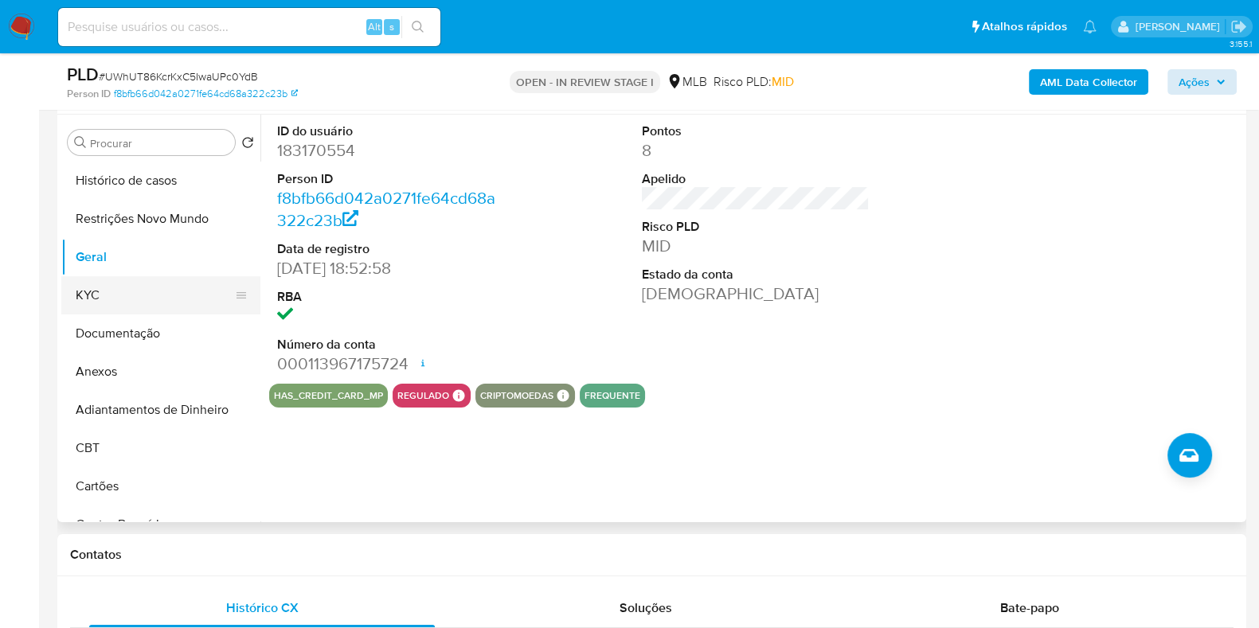
click at [108, 283] on button "KYC" at bounding box center [154, 295] width 186 height 38
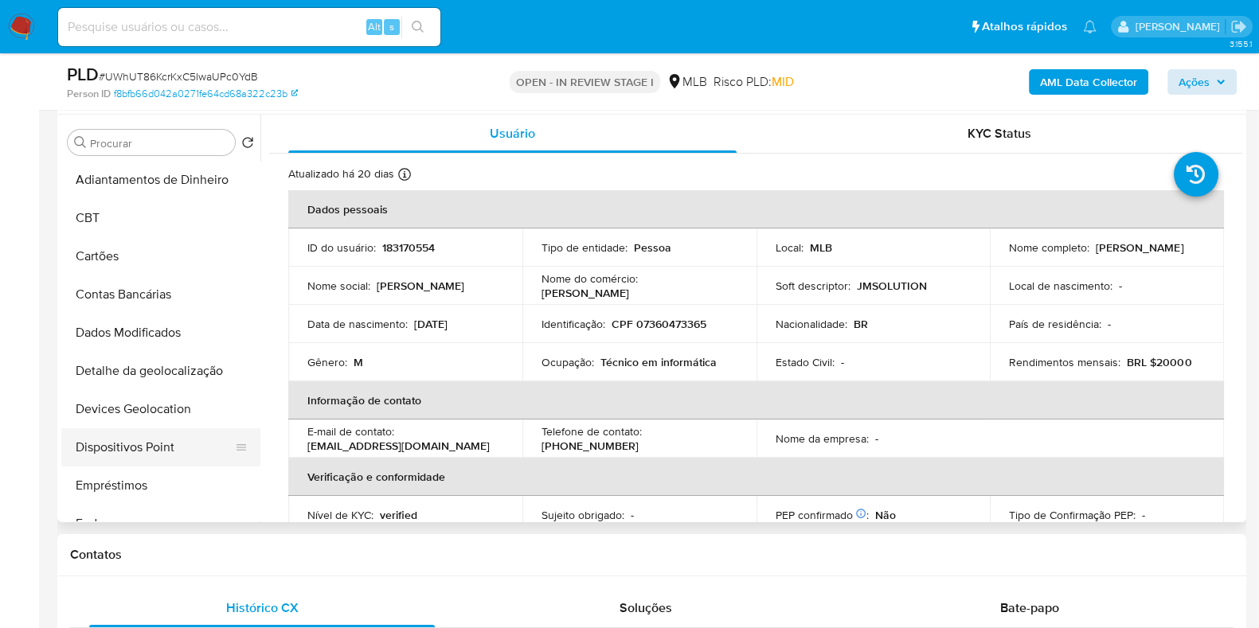
scroll to position [397, 0]
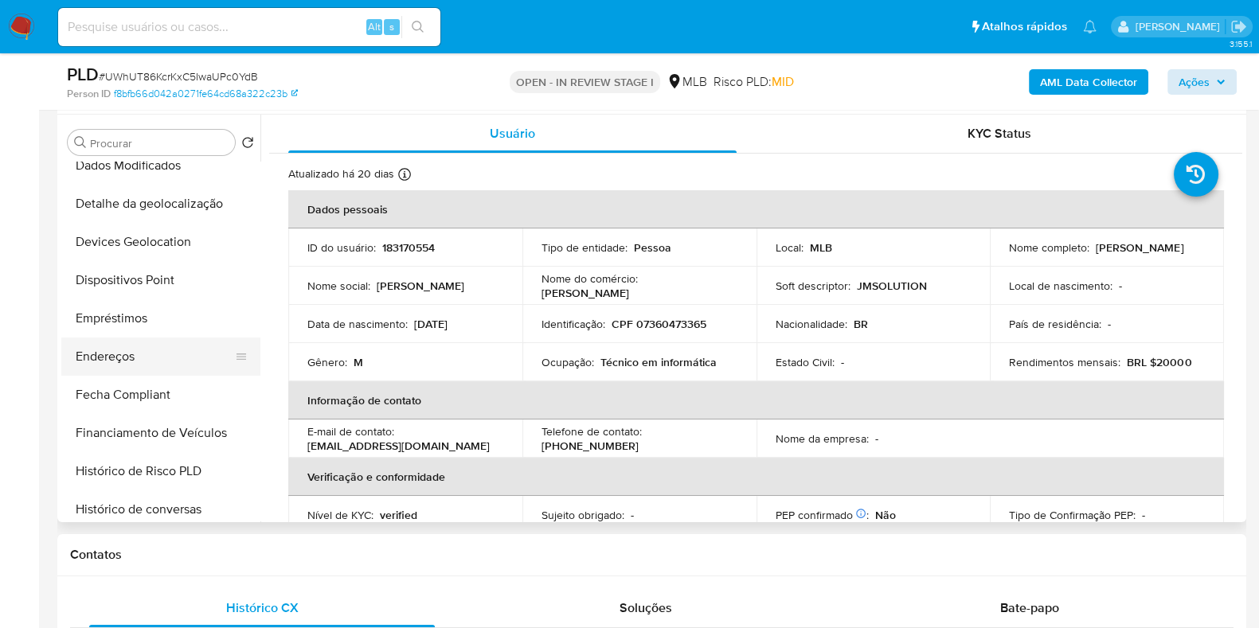
click at [144, 353] on button "Endereços" at bounding box center [154, 357] width 186 height 38
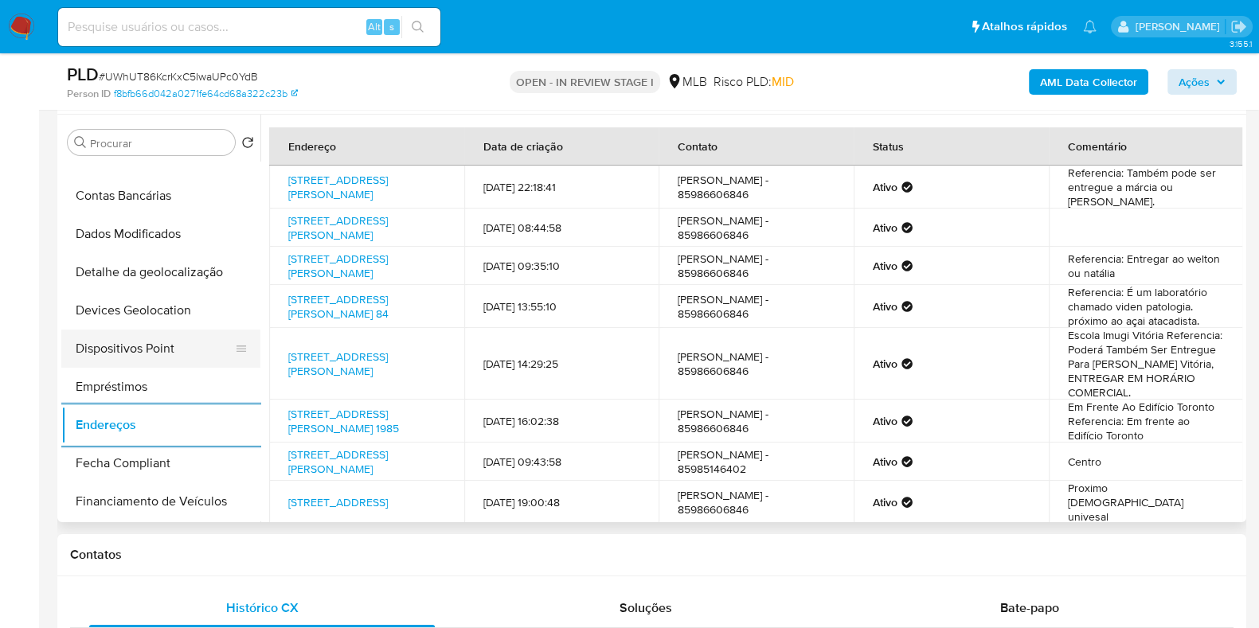
scroll to position [298, 0]
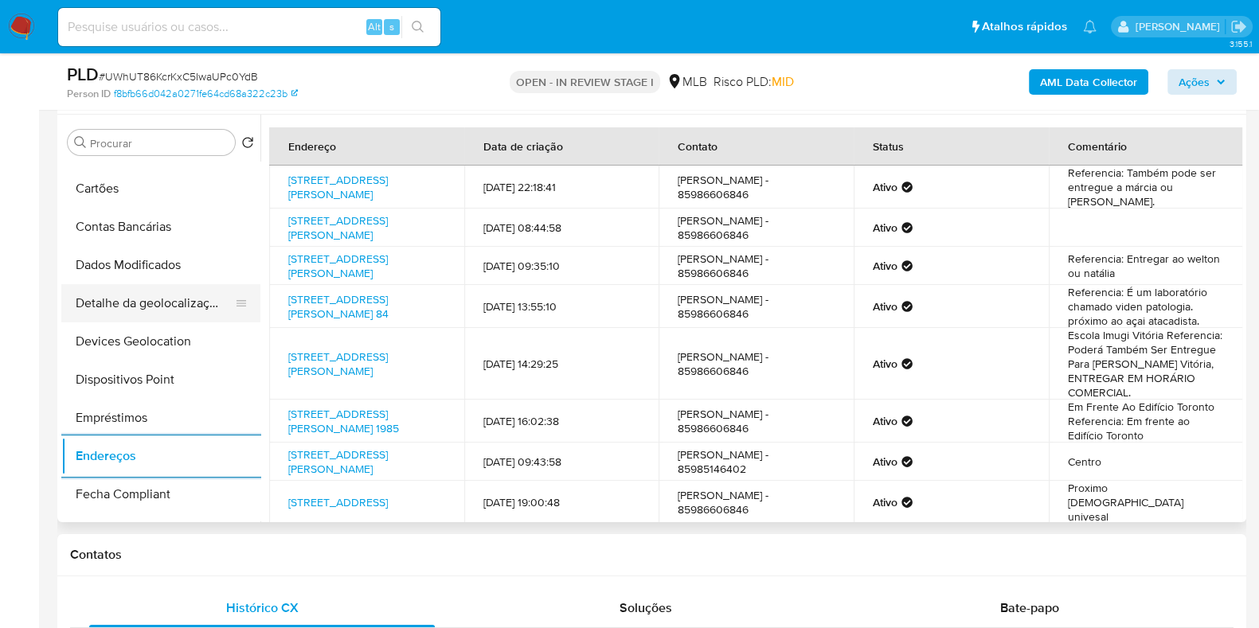
drag, startPoint x: 154, startPoint y: 311, endPoint x: 162, endPoint y: 315, distance: 9.3
click at [154, 311] on button "Detalhe da geolocalização" at bounding box center [154, 303] width 186 height 38
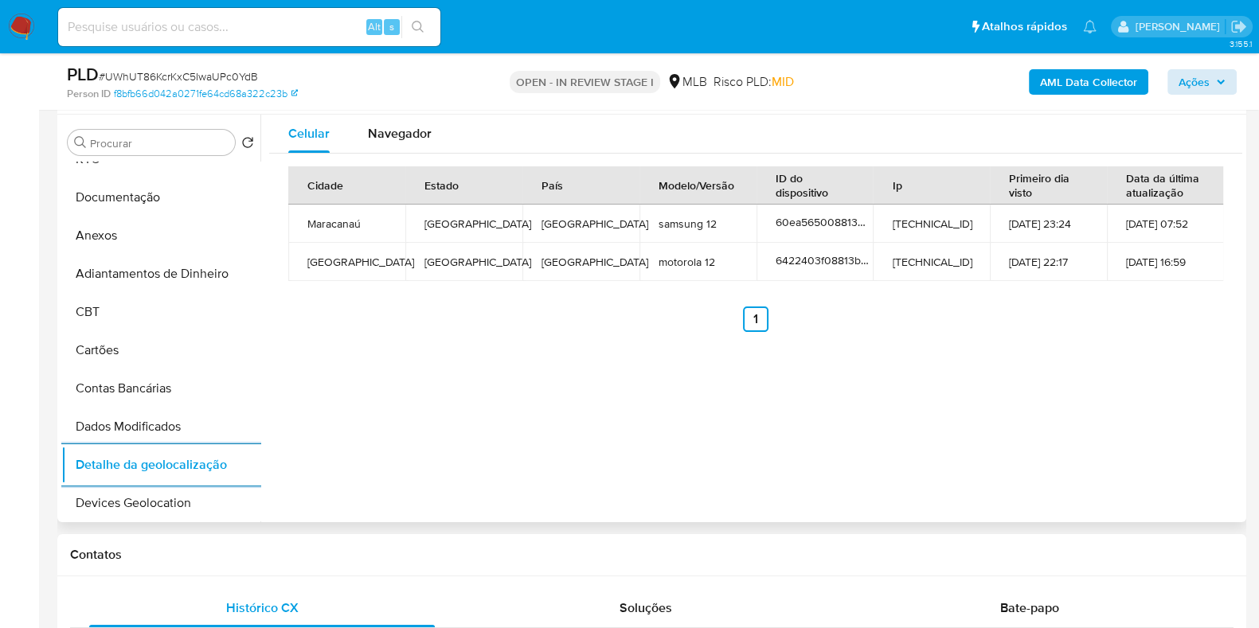
scroll to position [0, 0]
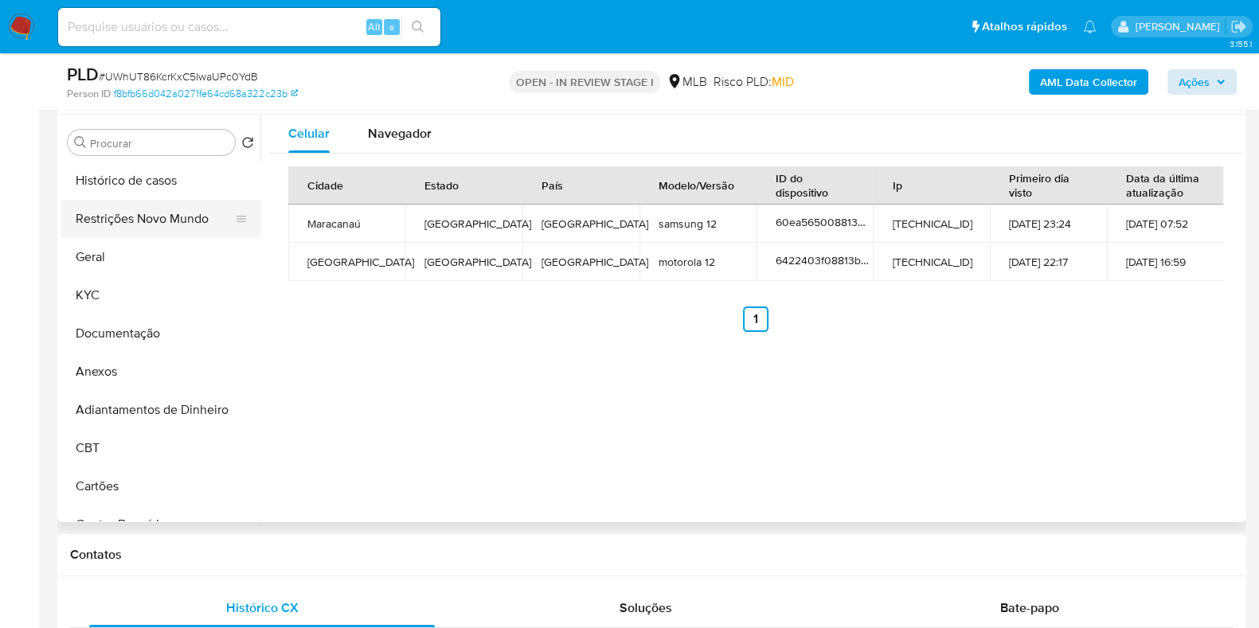
click at [157, 221] on button "Restrições Novo Mundo" at bounding box center [154, 219] width 186 height 38
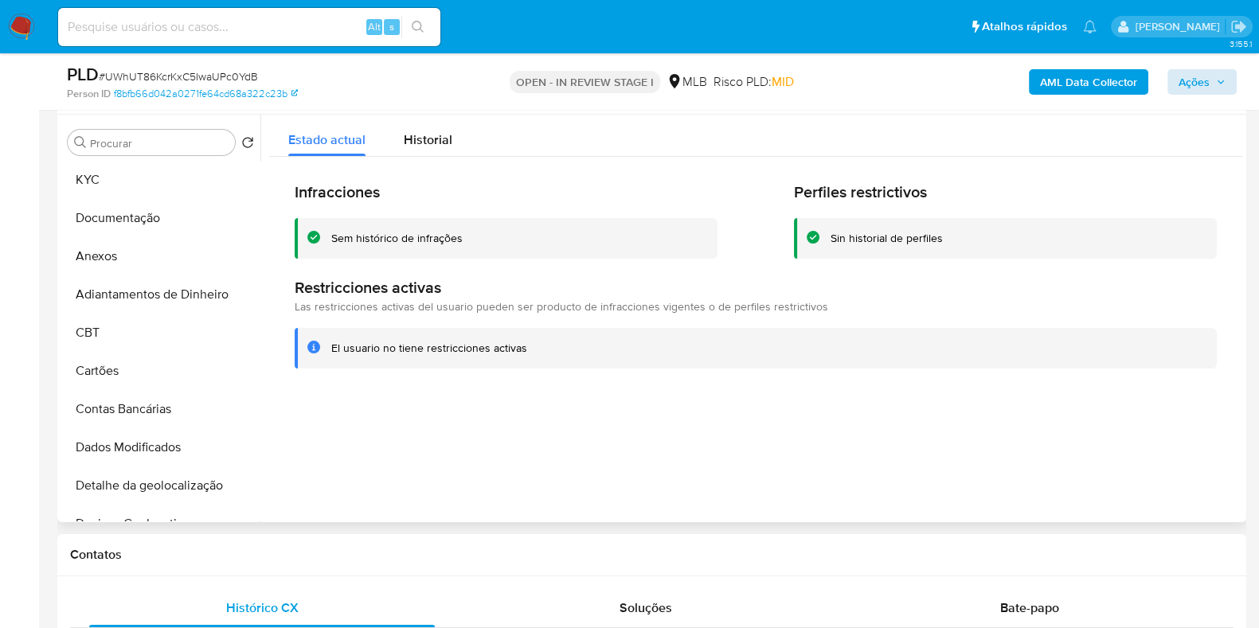
scroll to position [397, 0]
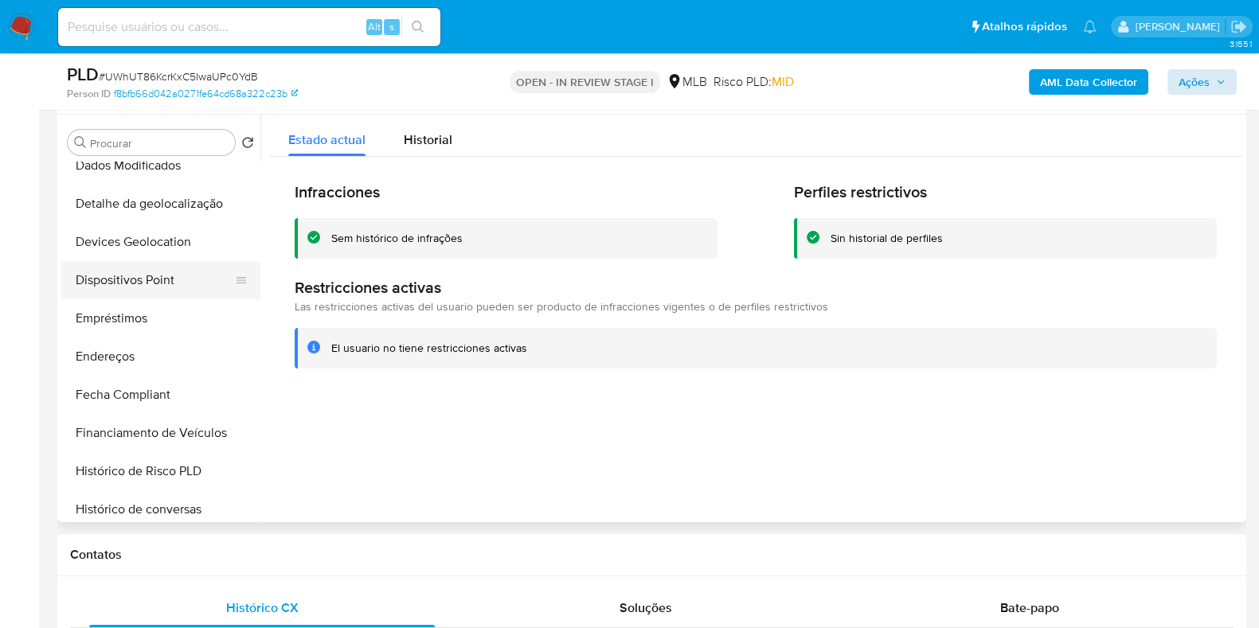
click at [166, 296] on button "Dispositivos Point" at bounding box center [154, 280] width 186 height 38
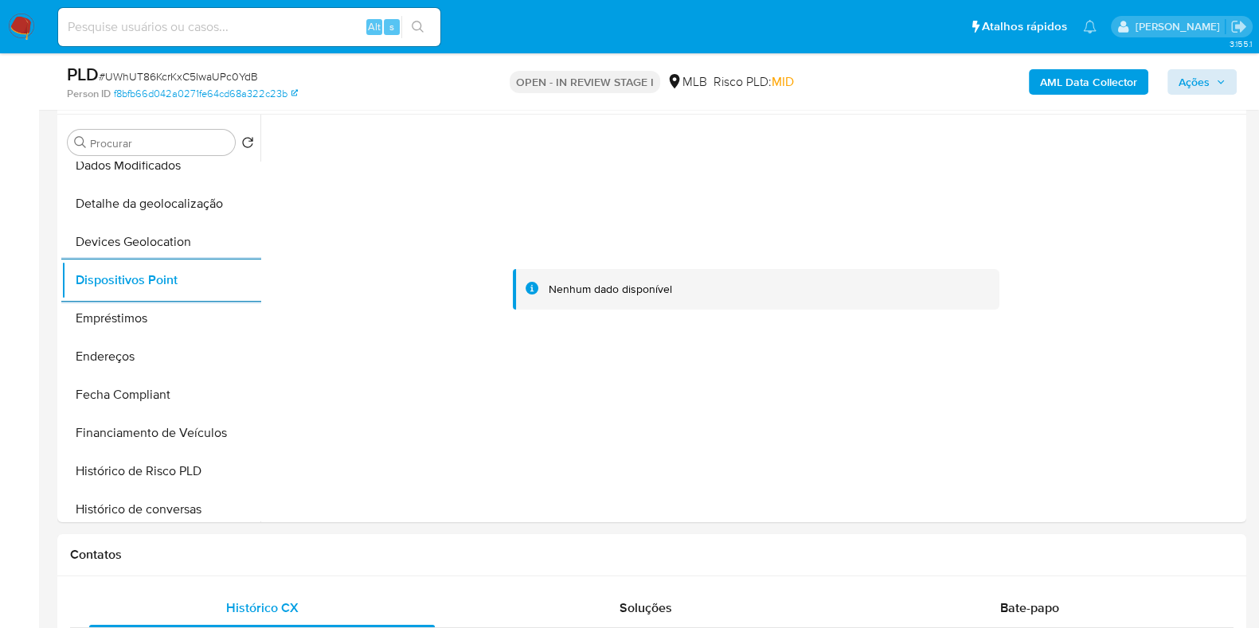
click at [1067, 91] on b "AML Data Collector" at bounding box center [1088, 81] width 97 height 25
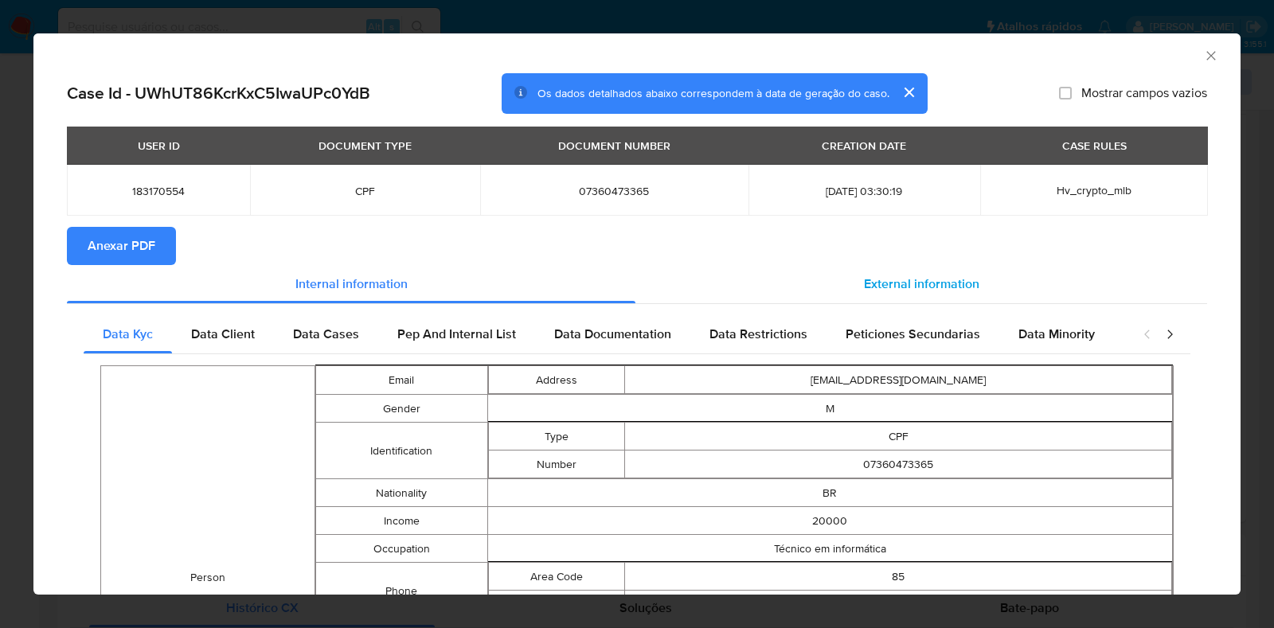
click at [918, 289] on span "External information" at bounding box center [921, 284] width 115 height 18
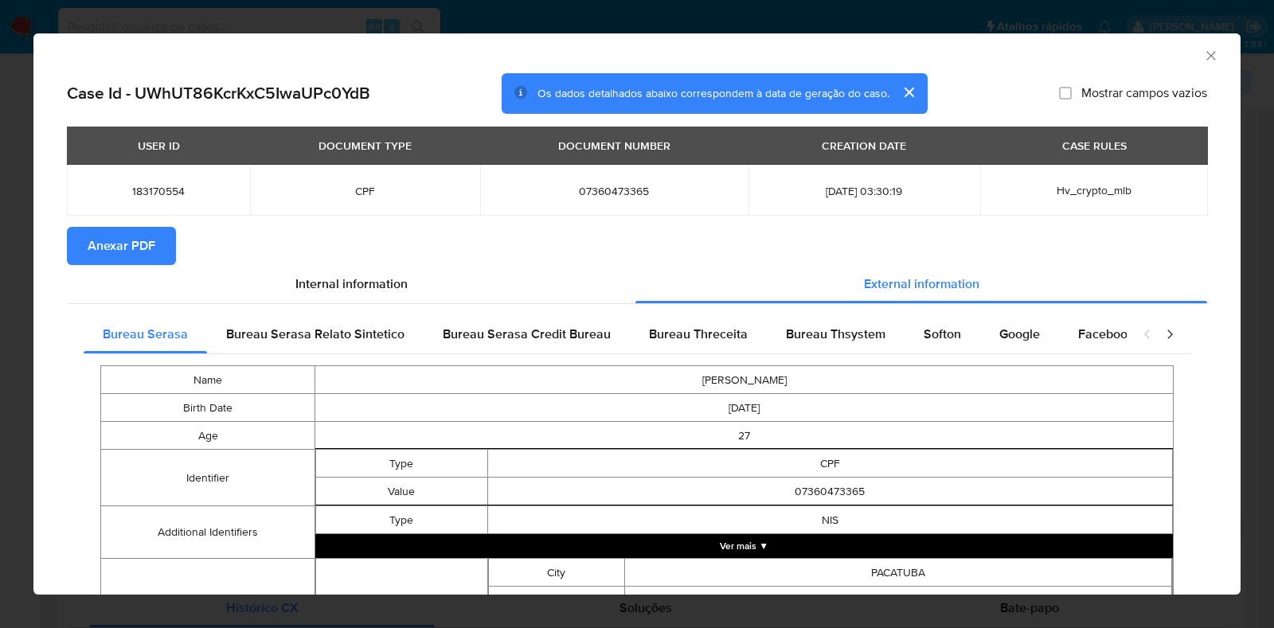
click at [110, 249] on span "Anexar PDF" at bounding box center [122, 246] width 68 height 35
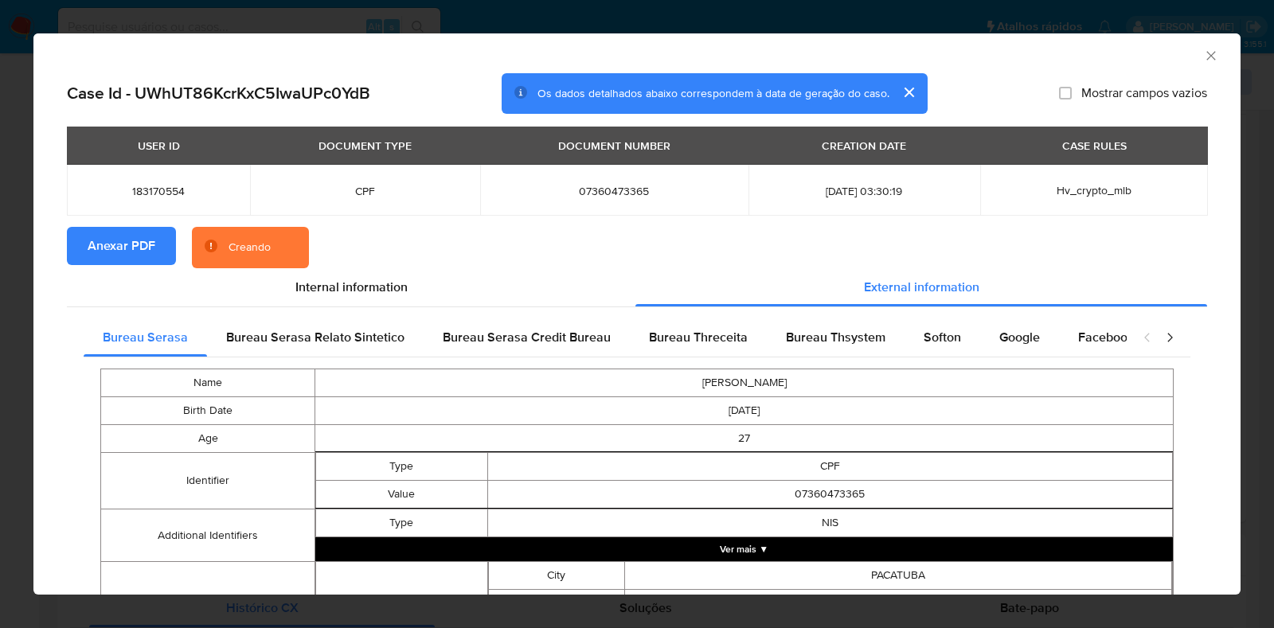
click at [16, 349] on div "AML Data Collector Case Id - UWhUT86KcrKxC5IwaUPc0YdB Os dados detalhados abaix…" at bounding box center [637, 314] width 1274 height 628
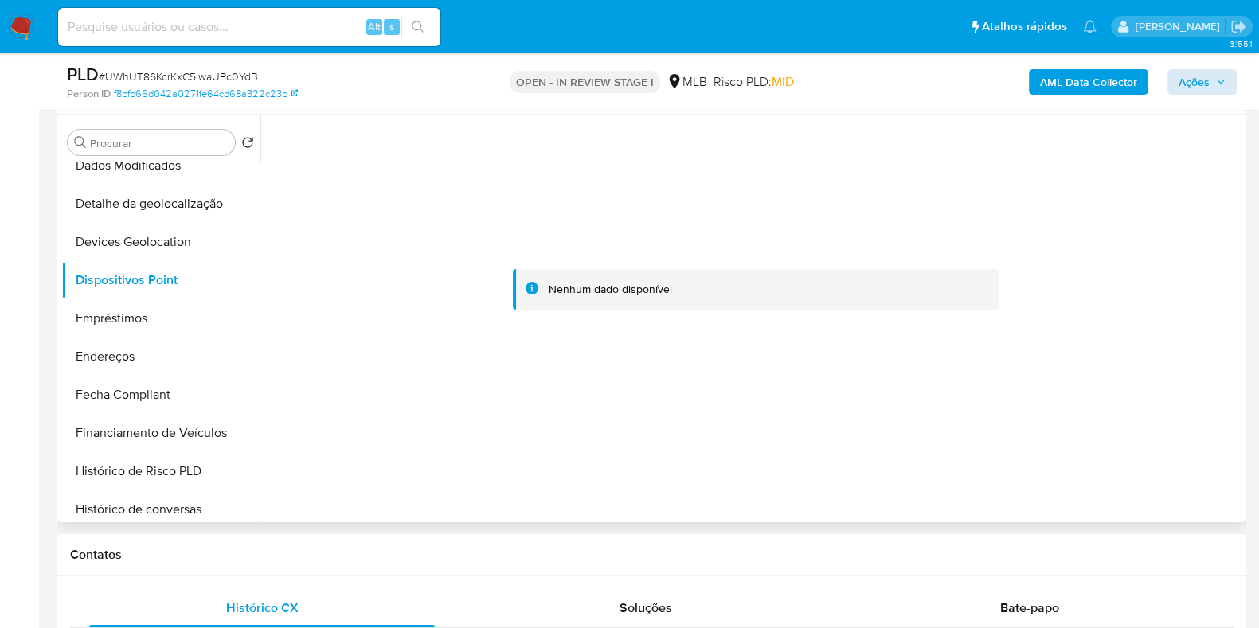
scroll to position [0, 0]
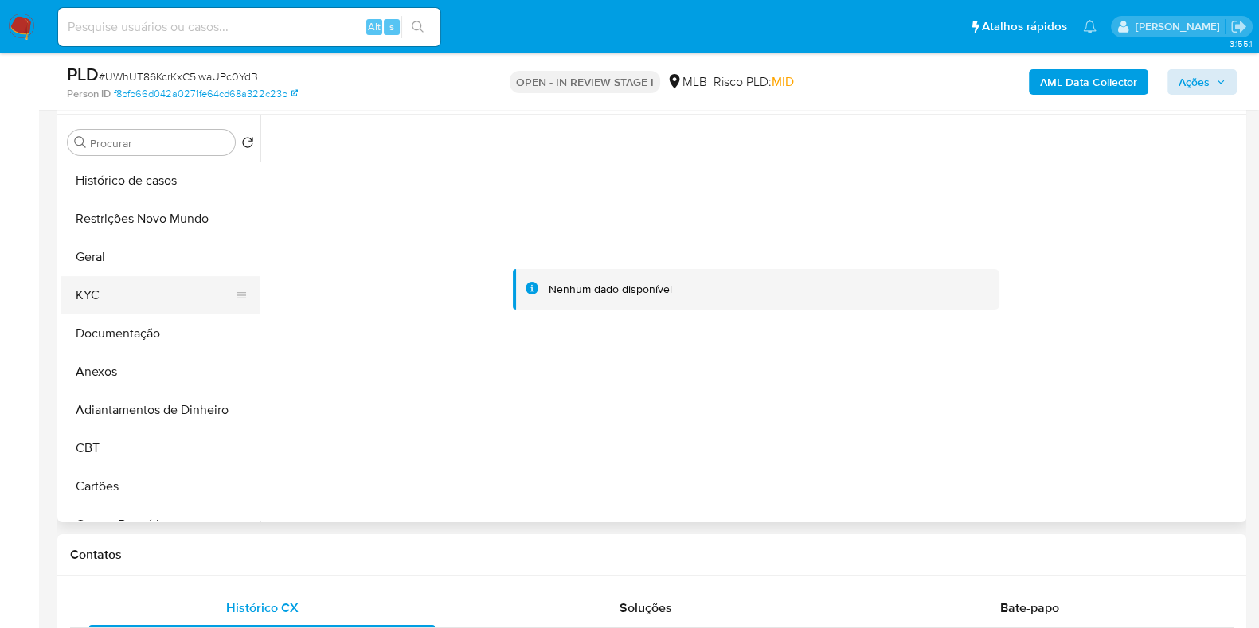
drag, startPoint x: 139, startPoint y: 272, endPoint x: 129, endPoint y: 283, distance: 14.6
click at [139, 272] on button "Geral" at bounding box center [160, 257] width 199 height 38
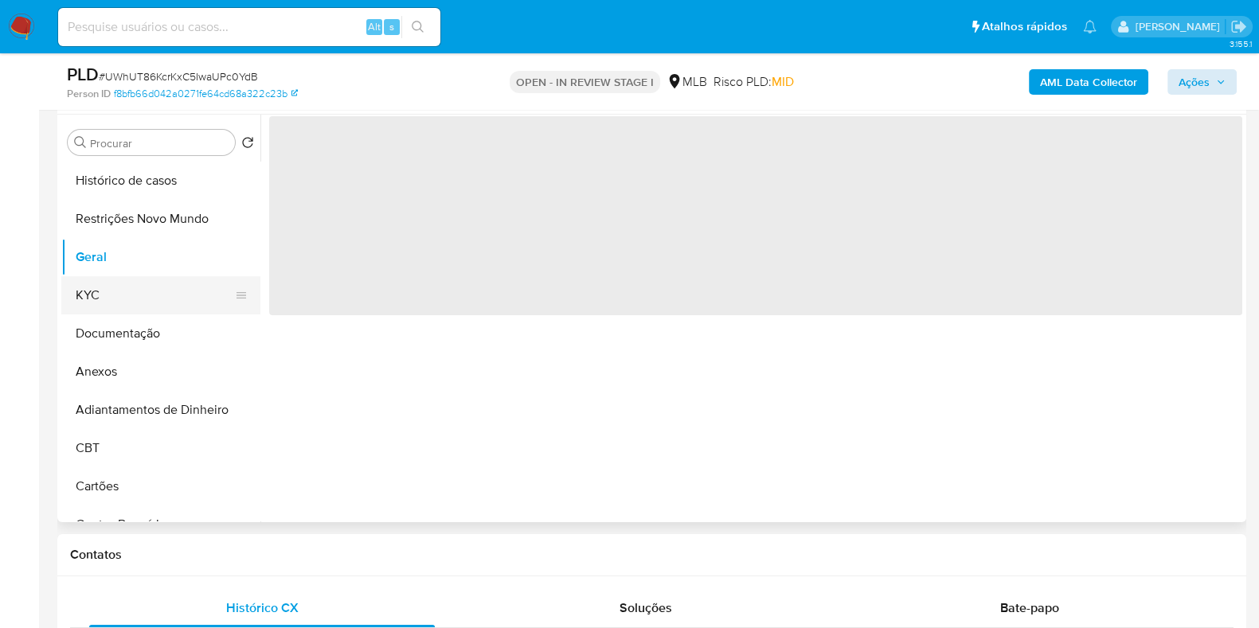
click at [129, 283] on button "KYC" at bounding box center [154, 295] width 186 height 38
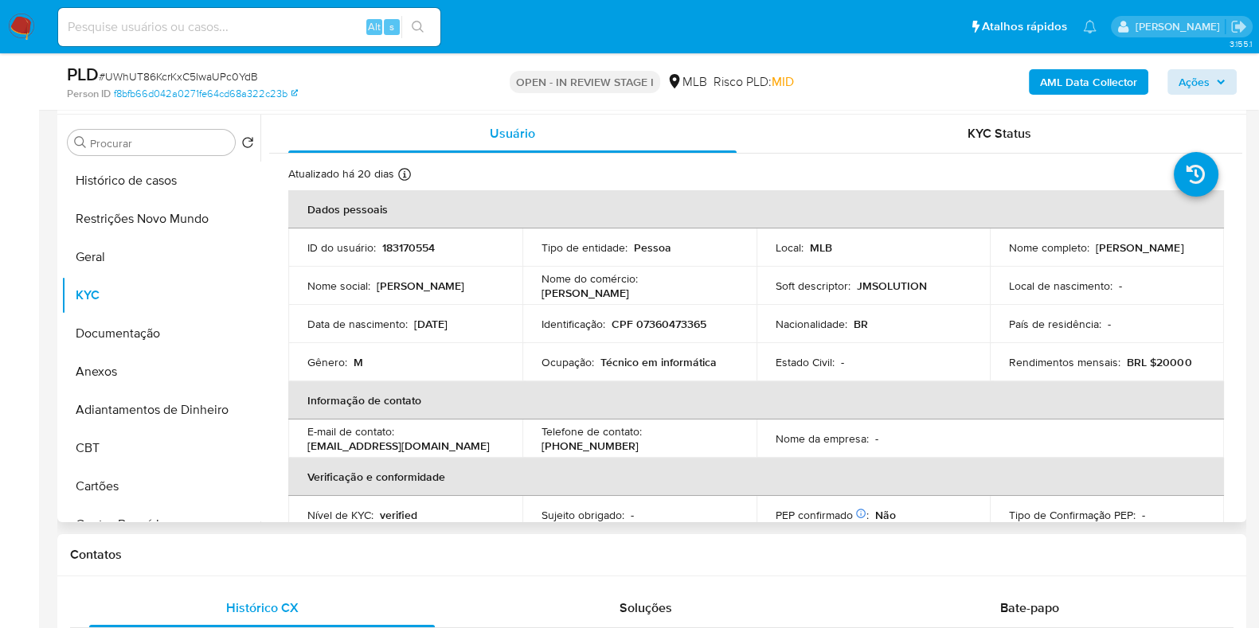
drag, startPoint x: 1174, startPoint y: 260, endPoint x: 992, endPoint y: 257, distance: 181.6
click at [992, 257] on td "Nome completo : Joao Marcos Dos Santos Batista" at bounding box center [1107, 248] width 234 height 38
copy p "Joao Marcos Dos Santos Batista"
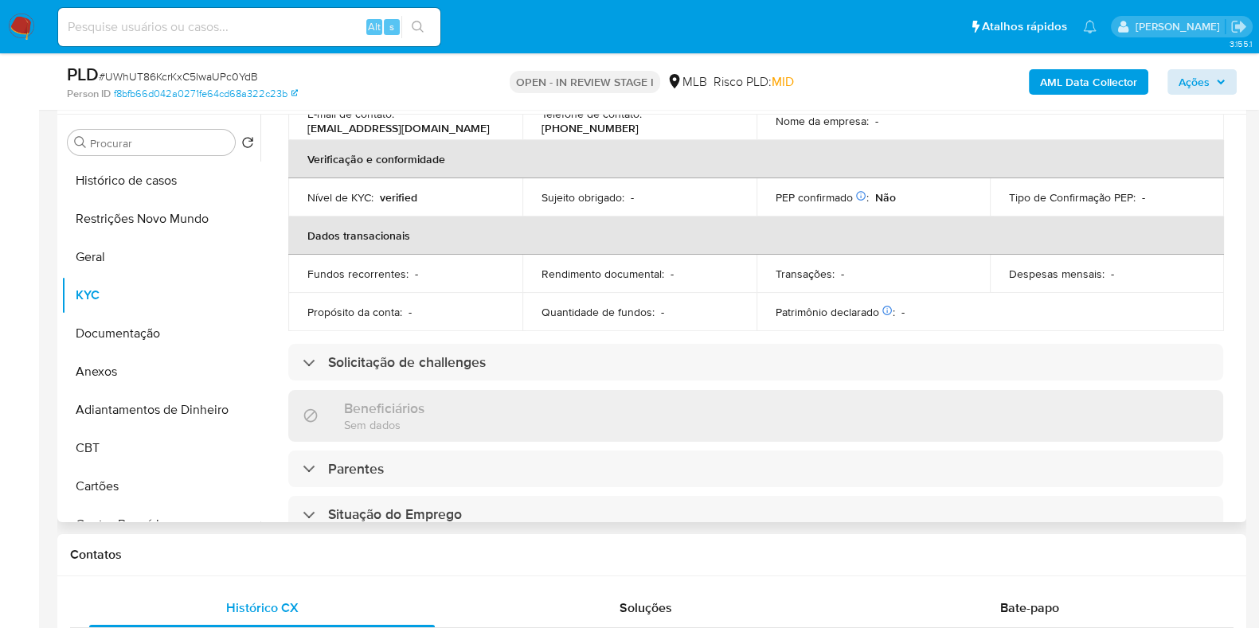
scroll to position [692, 0]
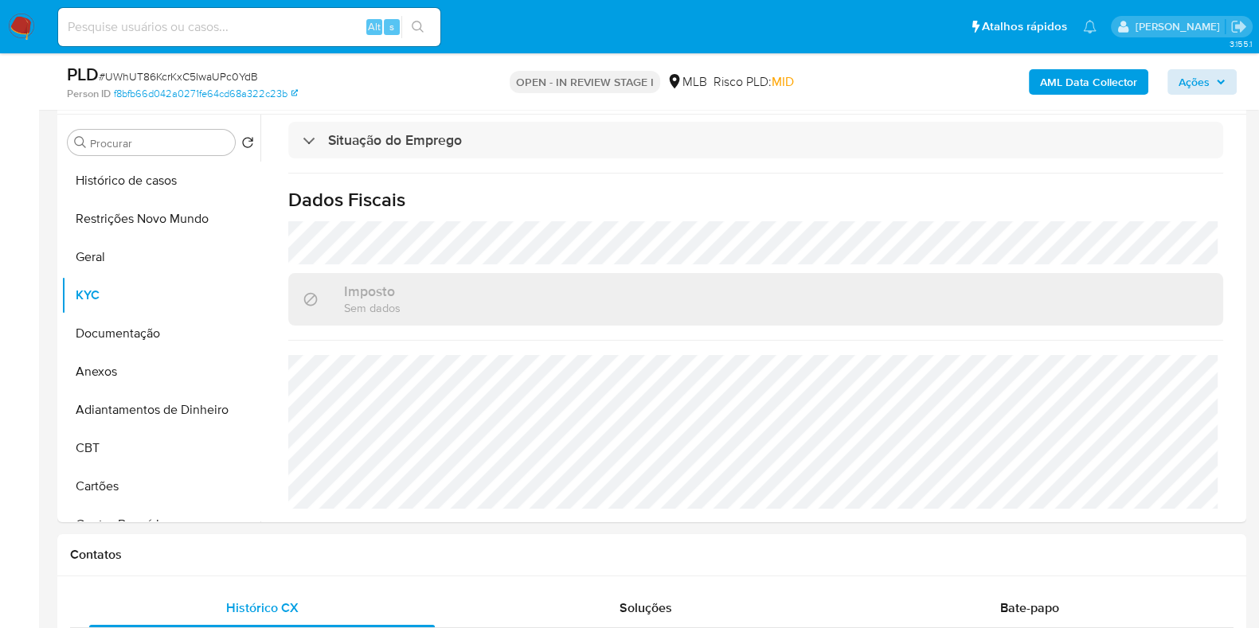
click at [1166, 77] on div "AML Data Collector Ações" at bounding box center [1044, 81] width 386 height 37
click at [1179, 74] on span "Ações" at bounding box center [1194, 81] width 31 height 25
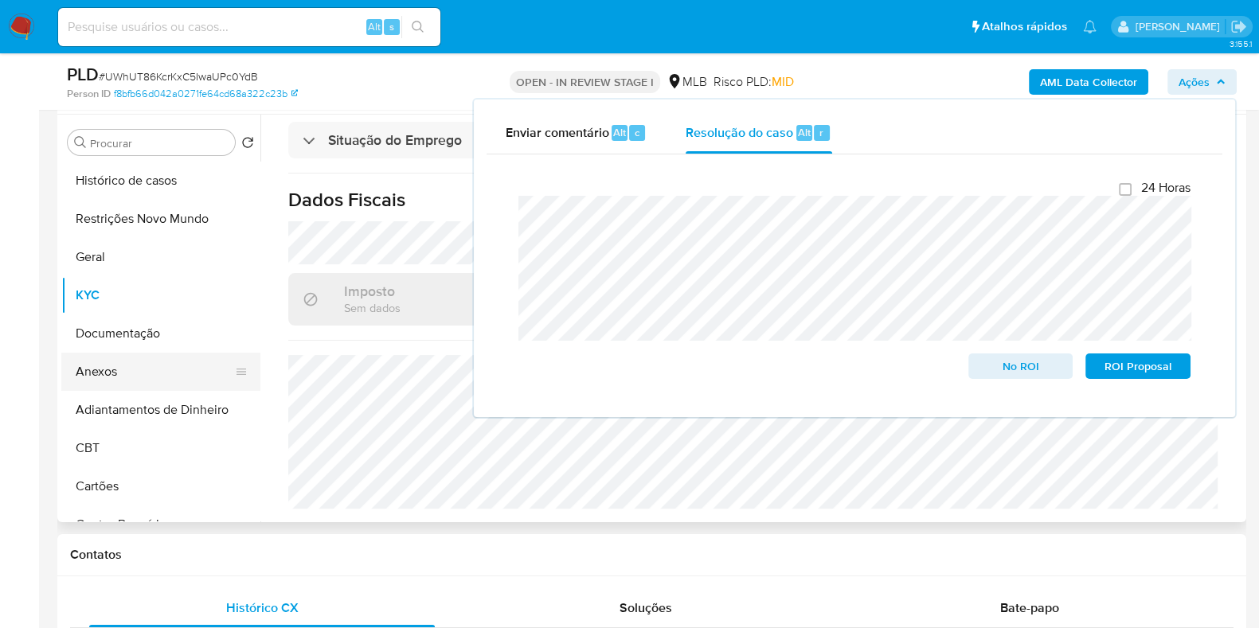
click at [120, 374] on button "Anexos" at bounding box center [154, 372] width 186 height 38
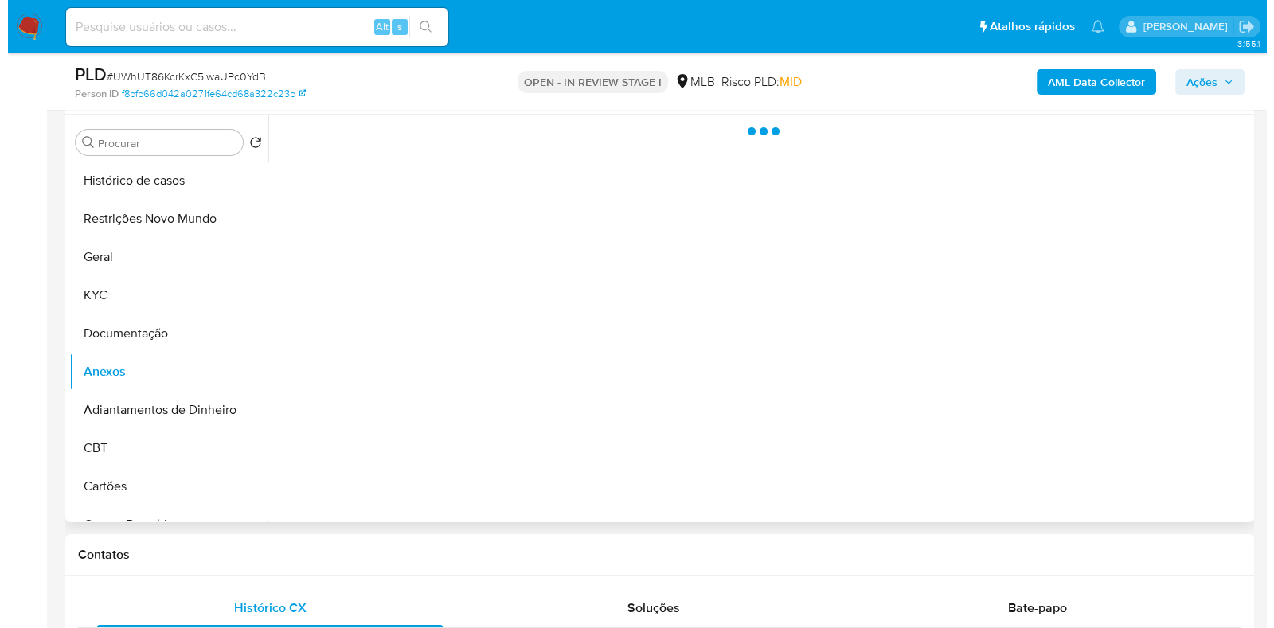
scroll to position [0, 0]
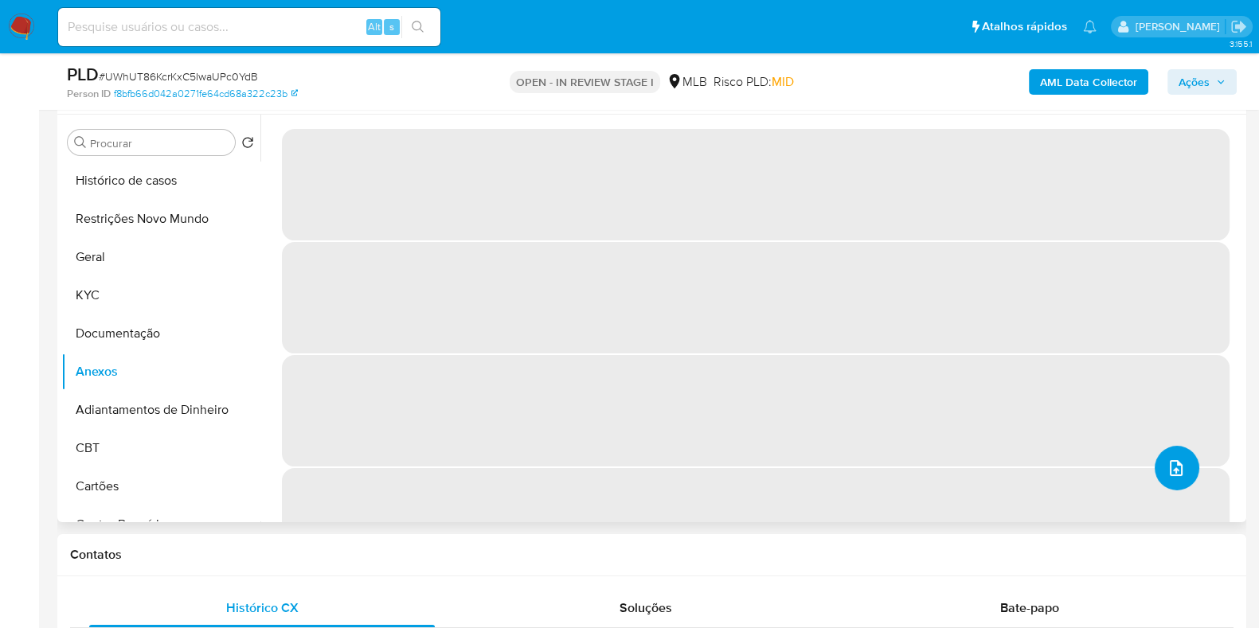
click at [1172, 460] on icon "upload-file" at bounding box center [1176, 468] width 19 height 19
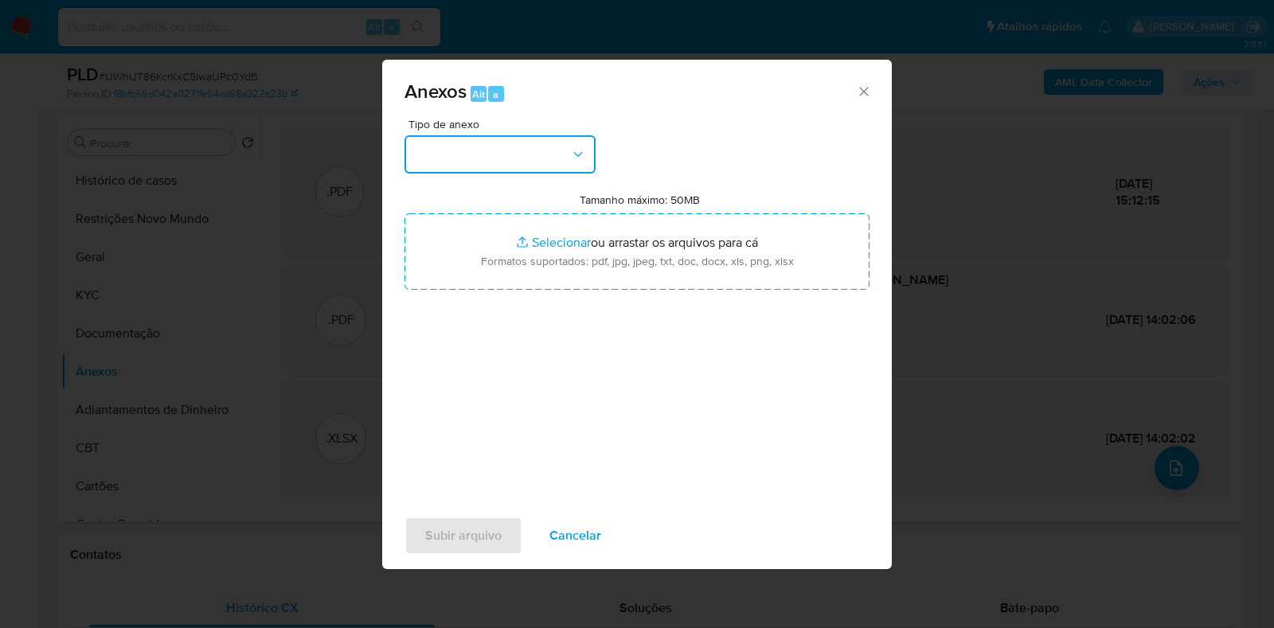
click at [541, 160] on button "button" at bounding box center [500, 154] width 191 height 38
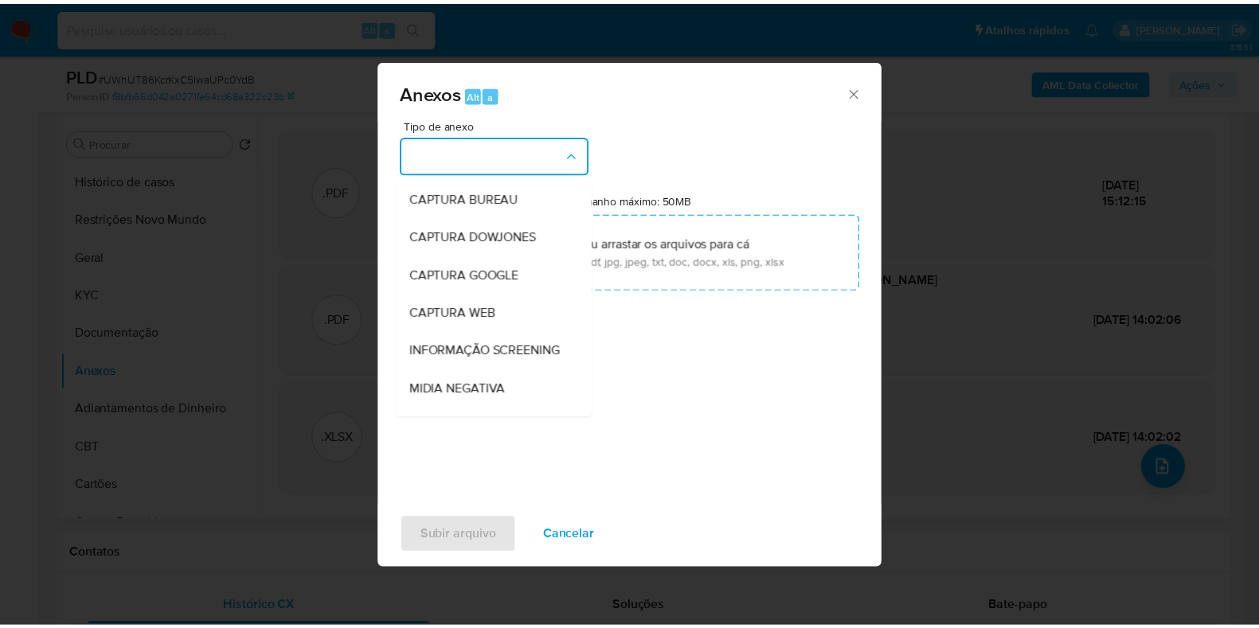
scroll to position [245, 0]
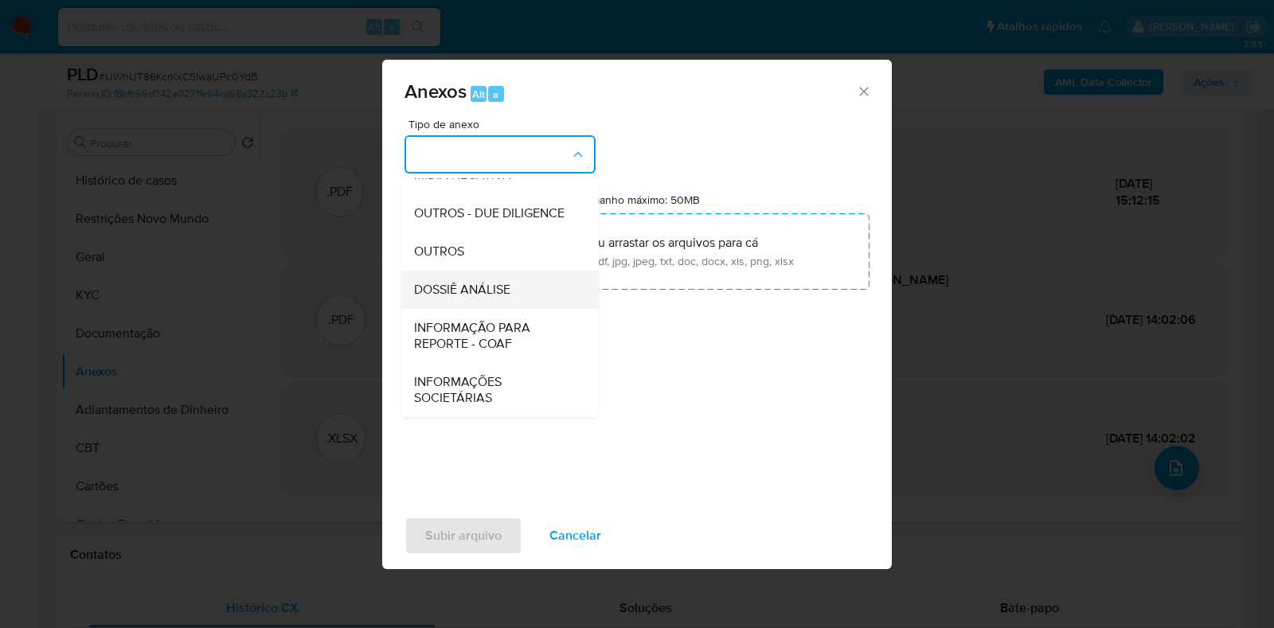
click at [476, 296] on span "DOSSIÊ ANÁLISE" at bounding box center [462, 290] width 96 height 16
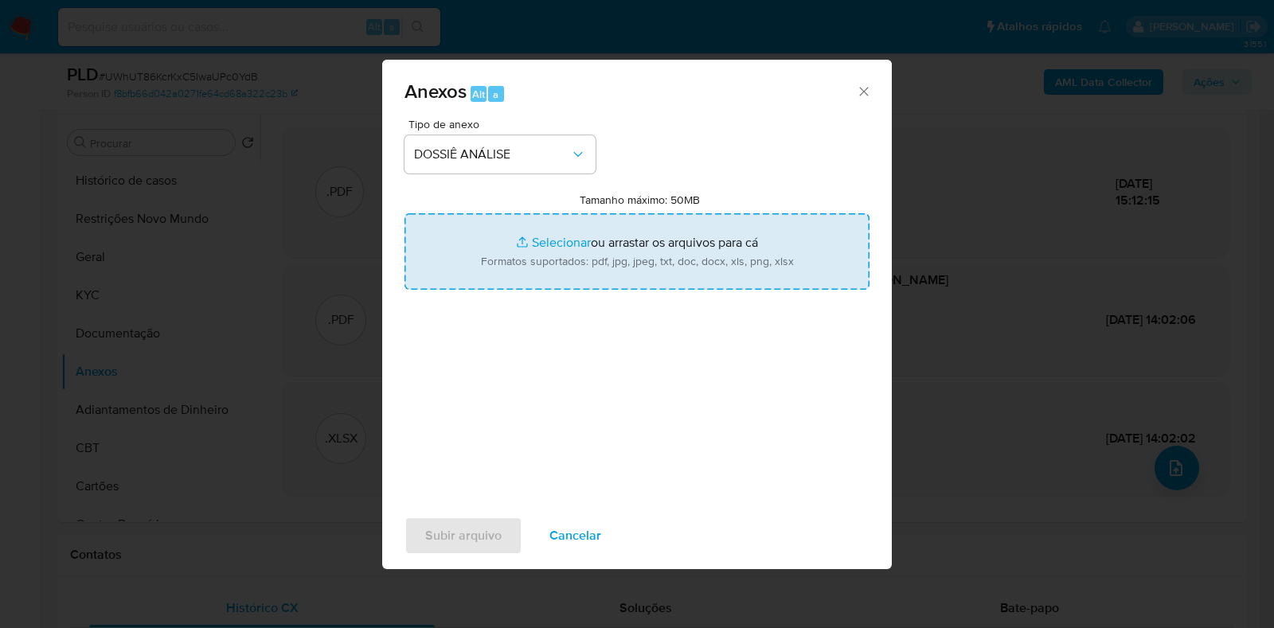
type input "C:\fakepath\CPF 07360473365 - JOAO MARCOS DOS SANTOS BATISTA.pdf"
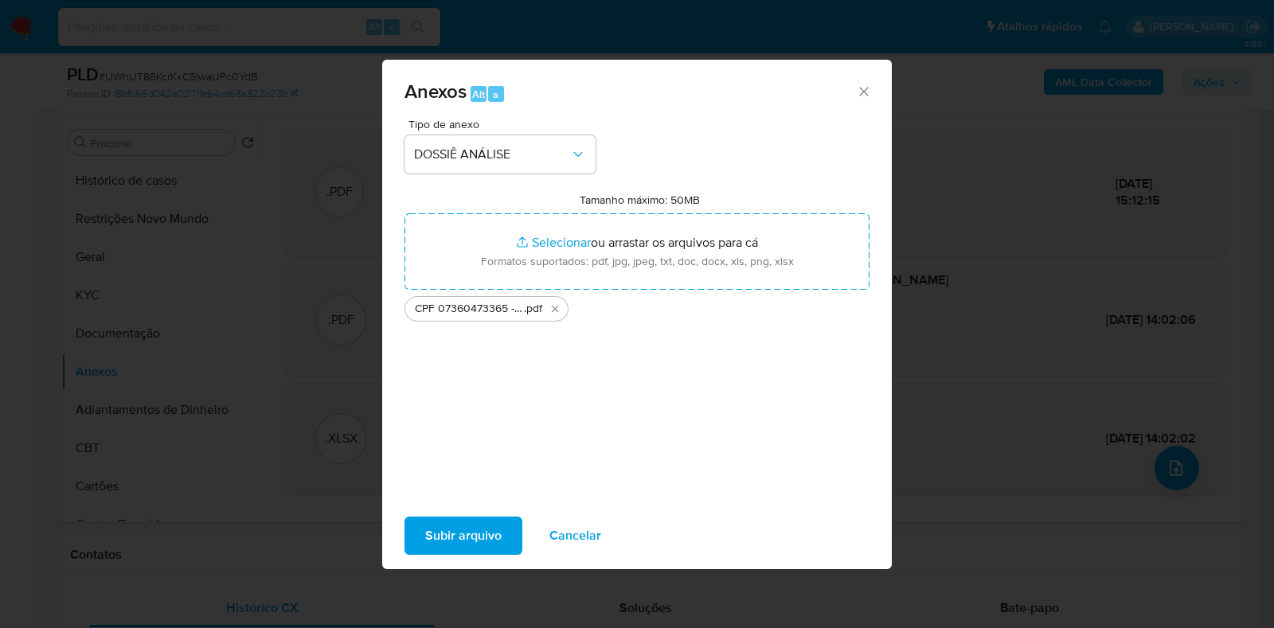
click at [464, 531] on span "Subir arquivo" at bounding box center [463, 536] width 76 height 35
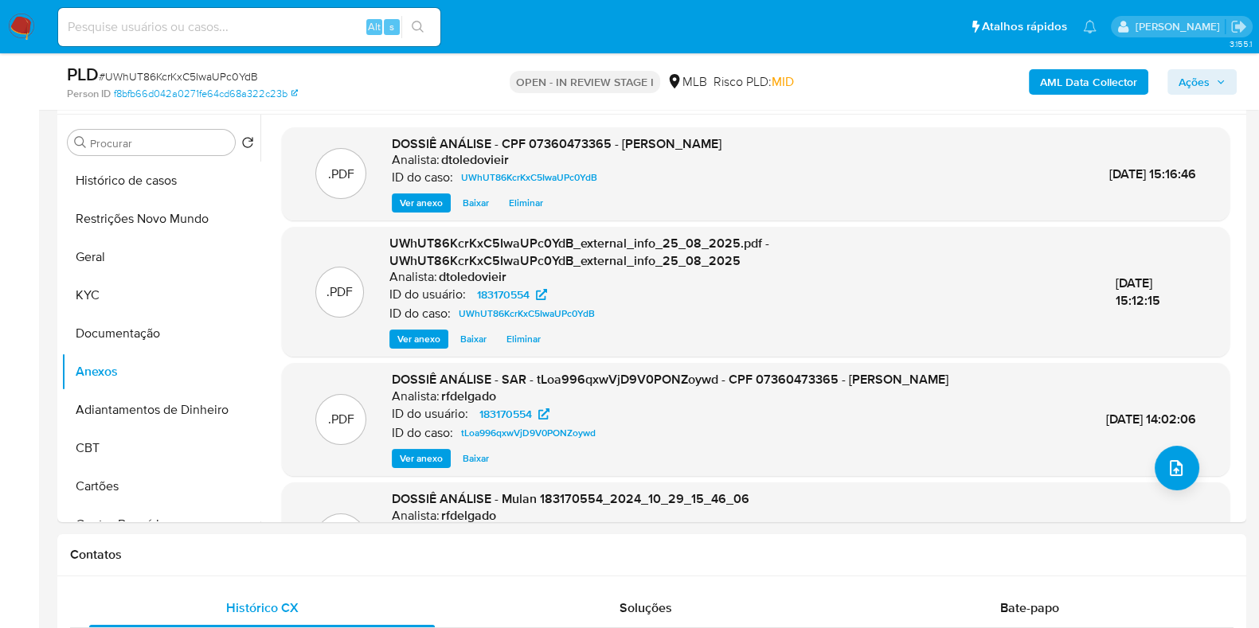
click at [1208, 85] on span "Ações" at bounding box center [1194, 81] width 31 height 25
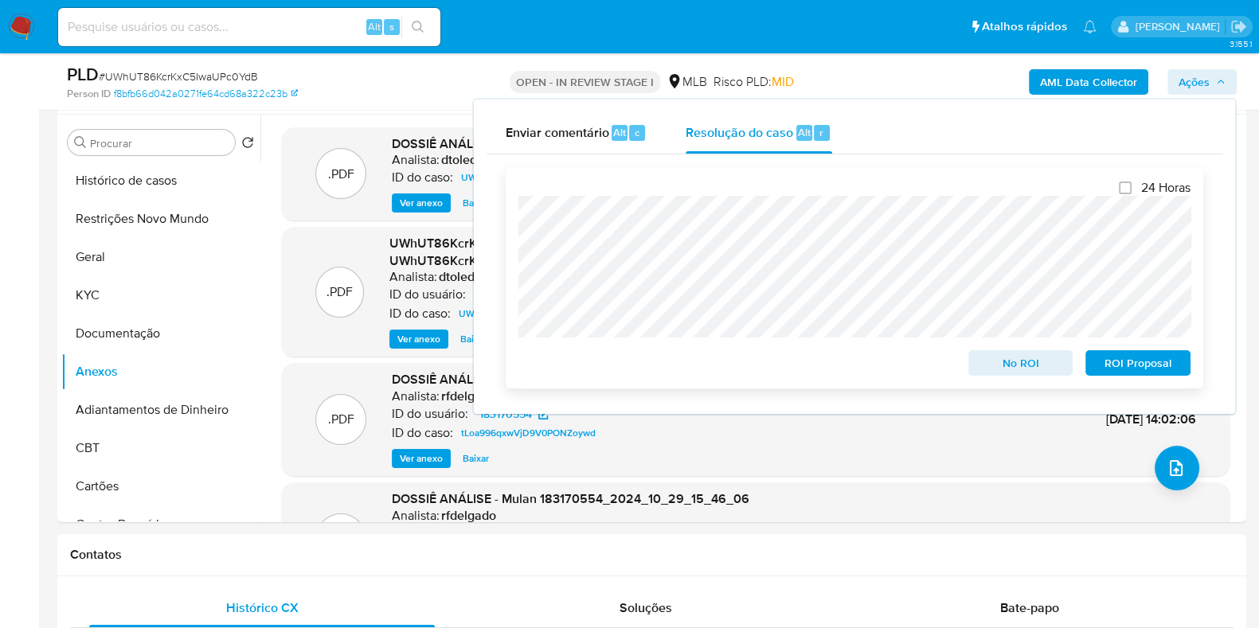
click at [990, 361] on span "No ROI" at bounding box center [1021, 363] width 83 height 22
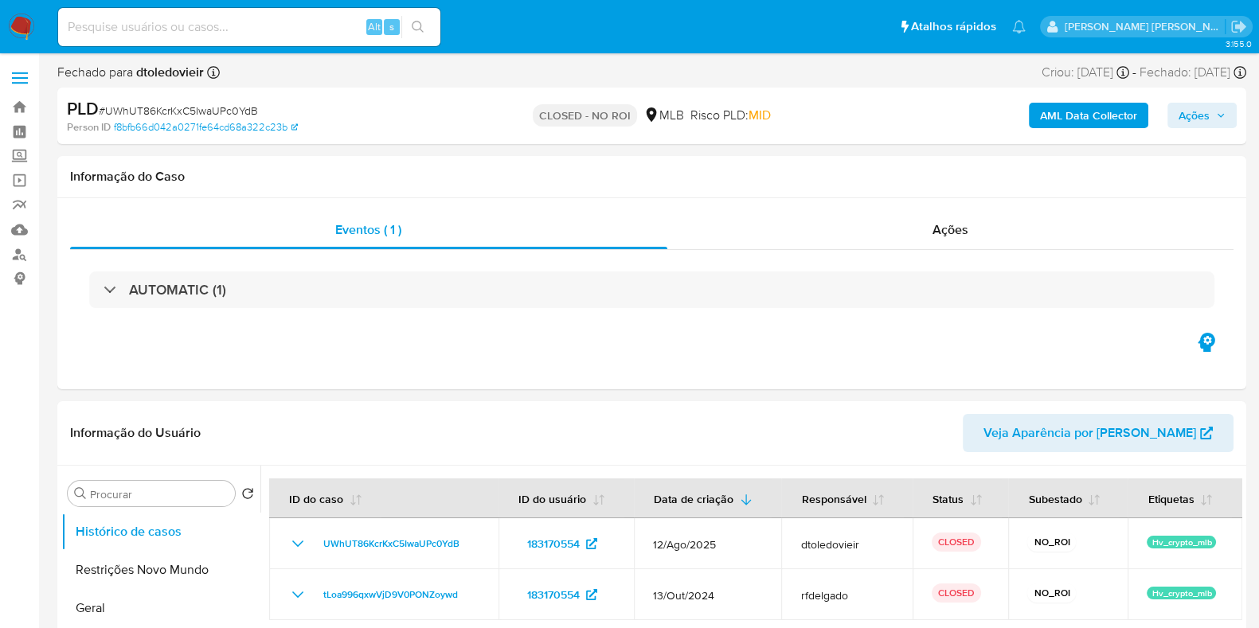
select select "10"
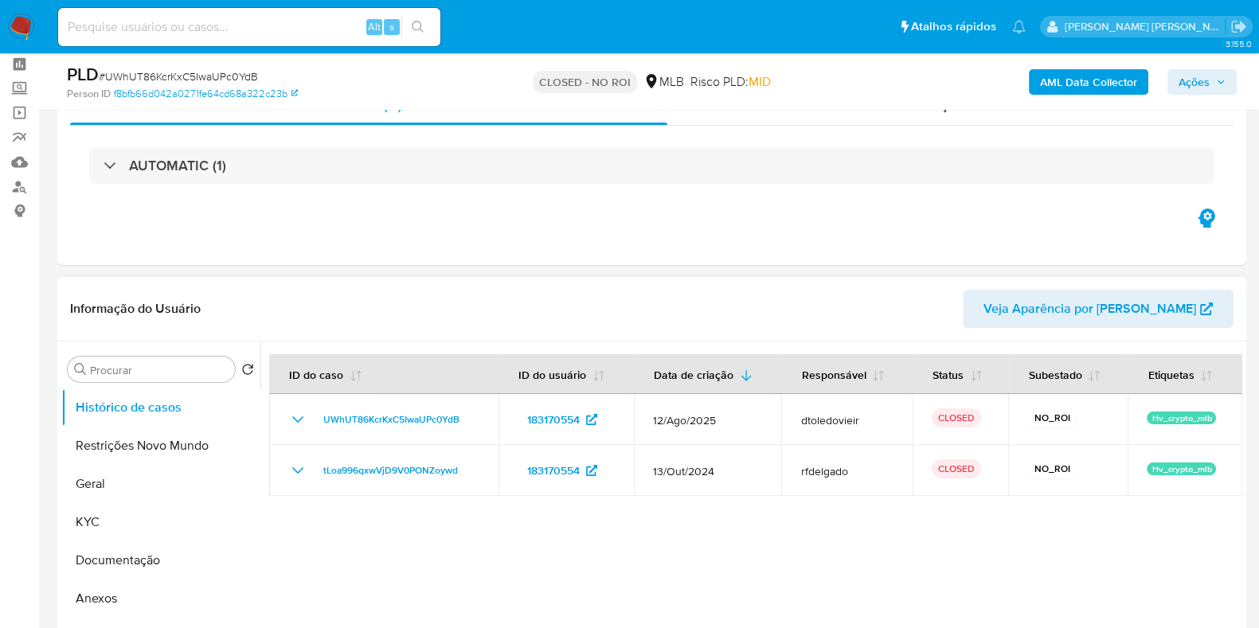
scroll to position [99, 0]
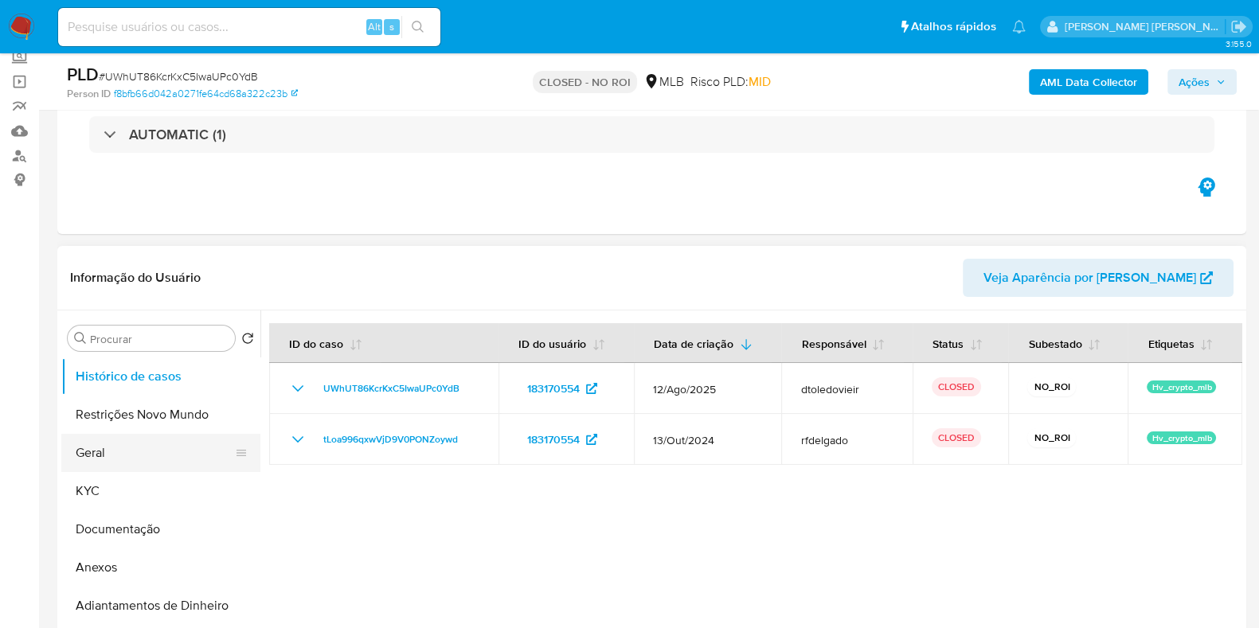
click at [123, 448] on button "Geral" at bounding box center [154, 453] width 186 height 38
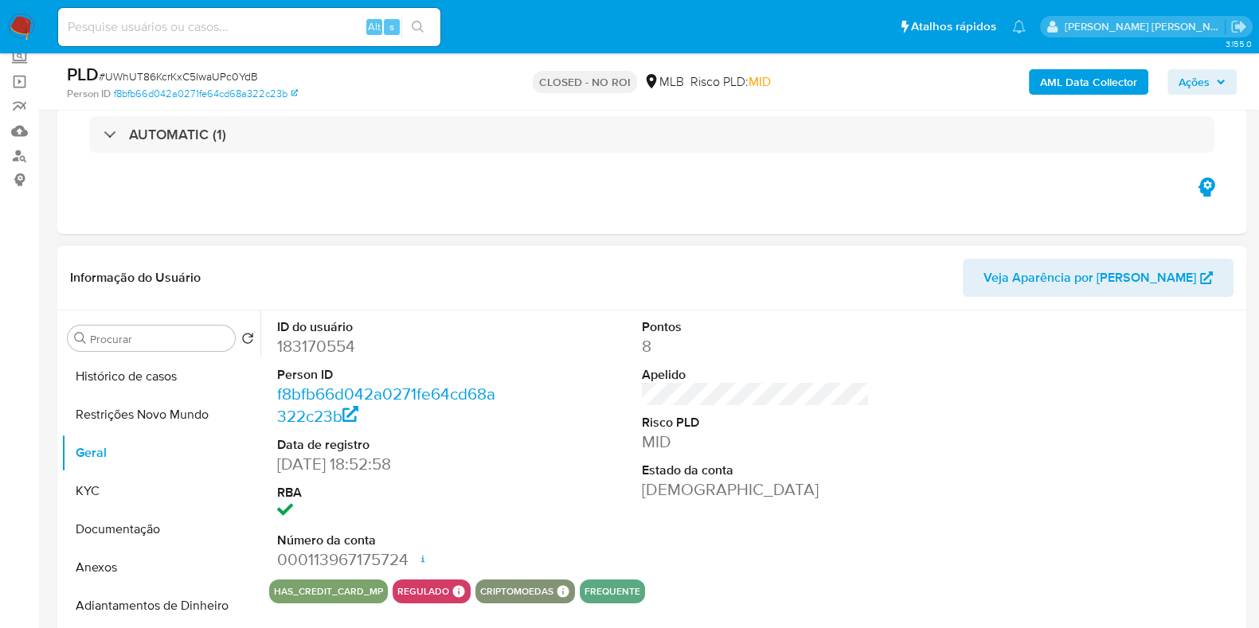
click at [323, 346] on dd "183170554" at bounding box center [391, 346] width 228 height 22
click at [323, 344] on dd "183170554" at bounding box center [391, 346] width 228 height 22
copy dd "183170554"
click at [280, 25] on input at bounding box center [249, 27] width 382 height 21
paste input "312293997"
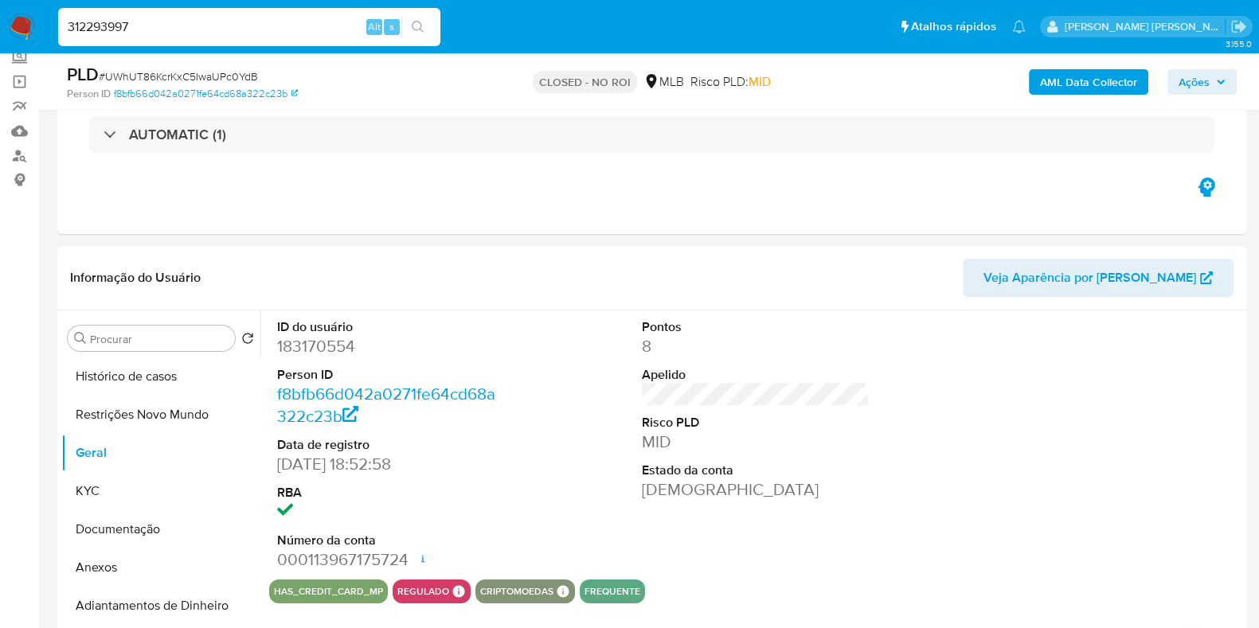
type input "312293997"
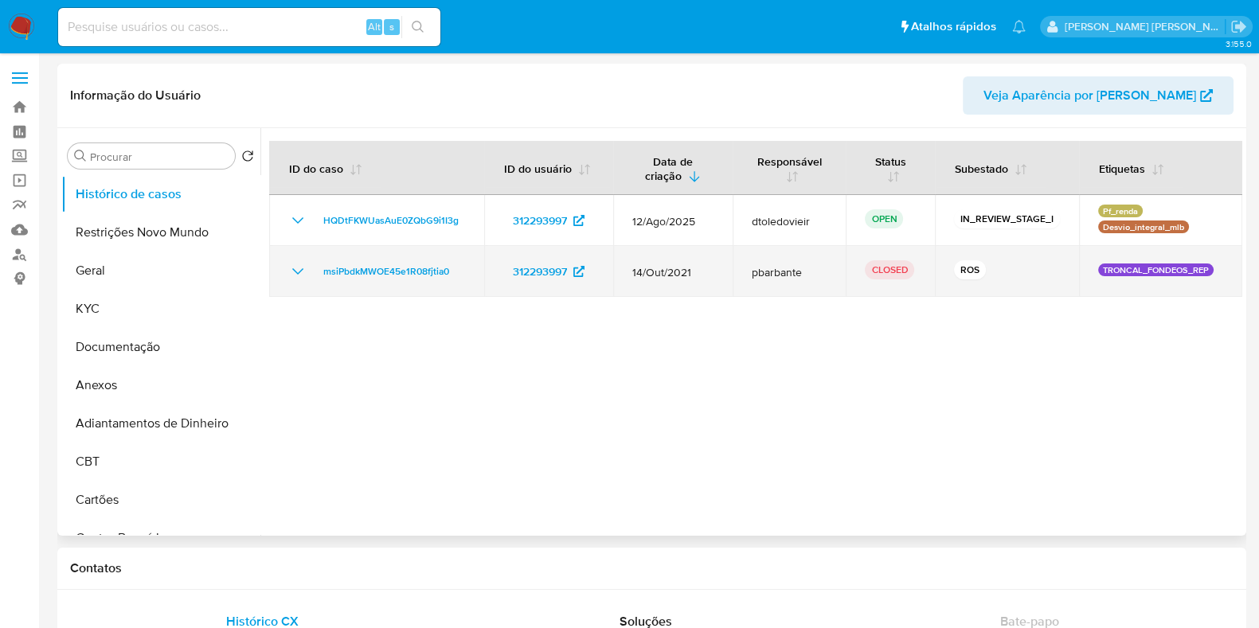
select select "10"
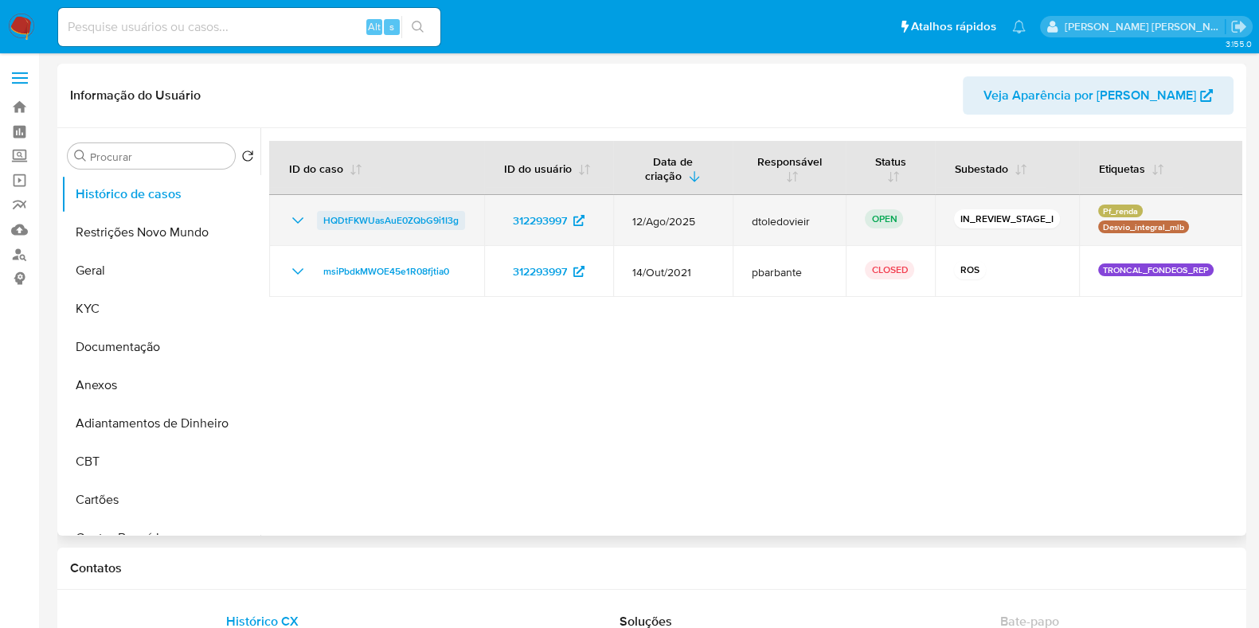
click at [369, 224] on span "HQDtFKWUasAuE0ZQbG9i1I3g" at bounding box center [390, 220] width 135 height 19
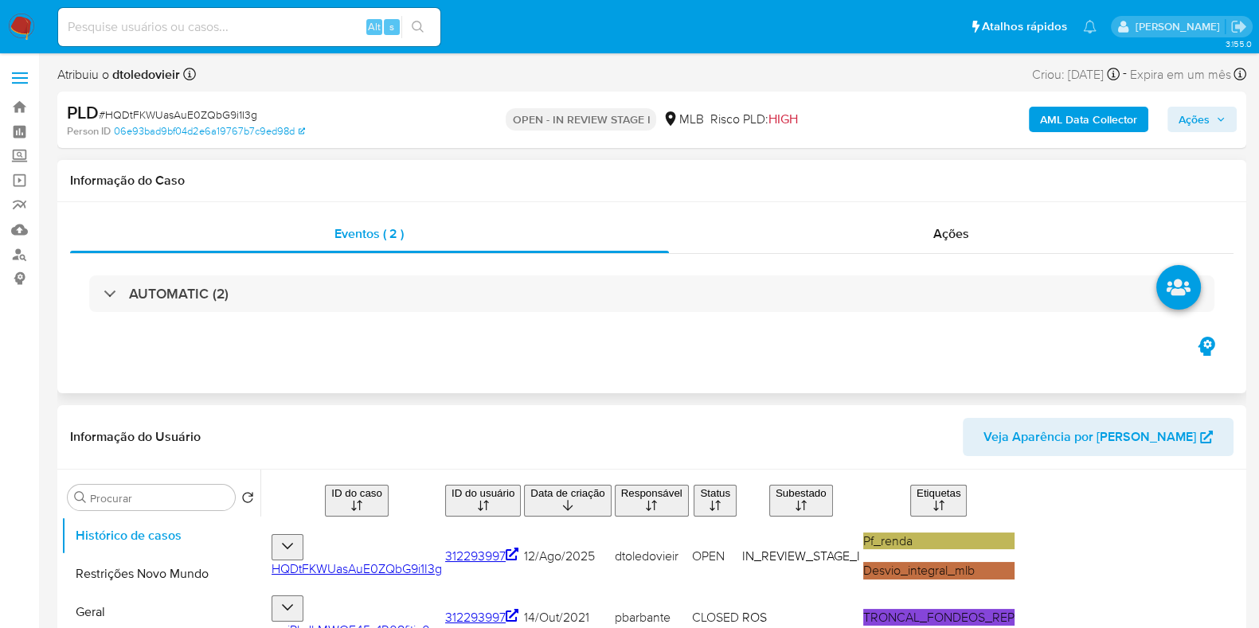
select select "10"
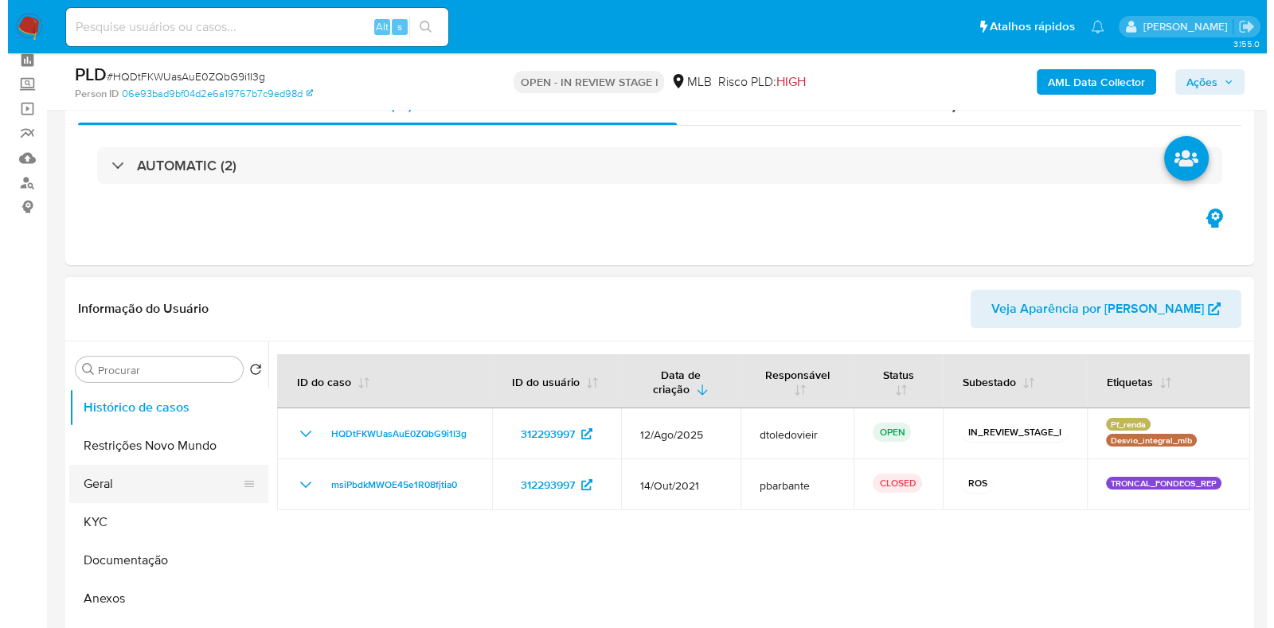
scroll to position [198, 0]
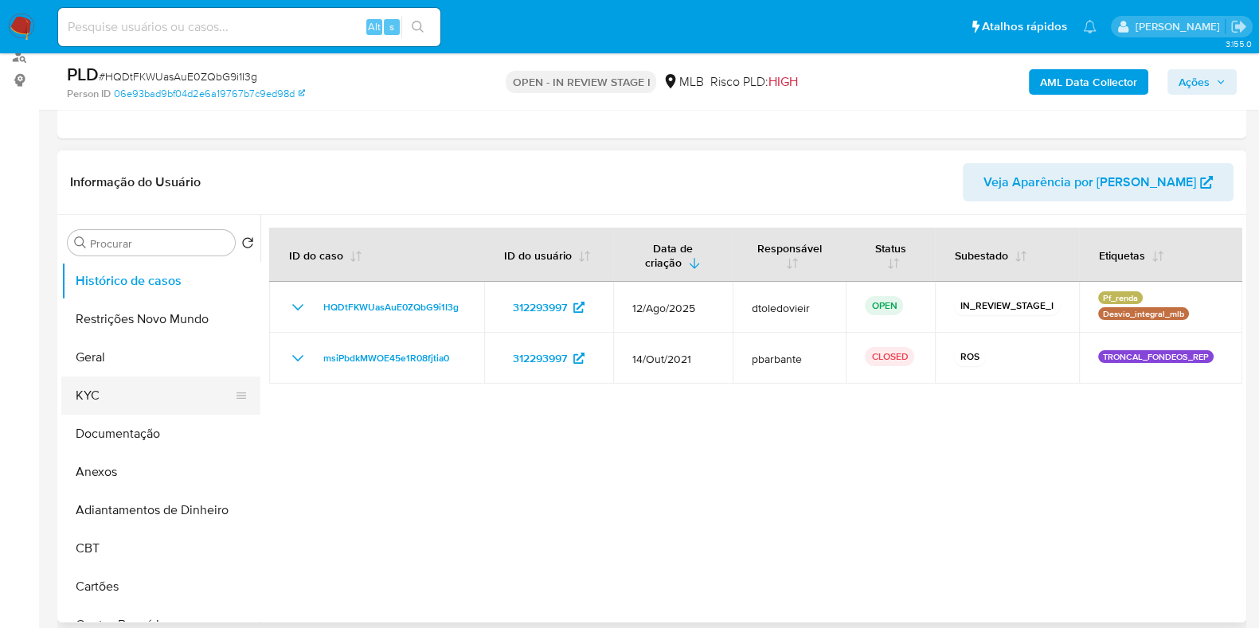
click at [124, 389] on button "KYC" at bounding box center [154, 396] width 186 height 38
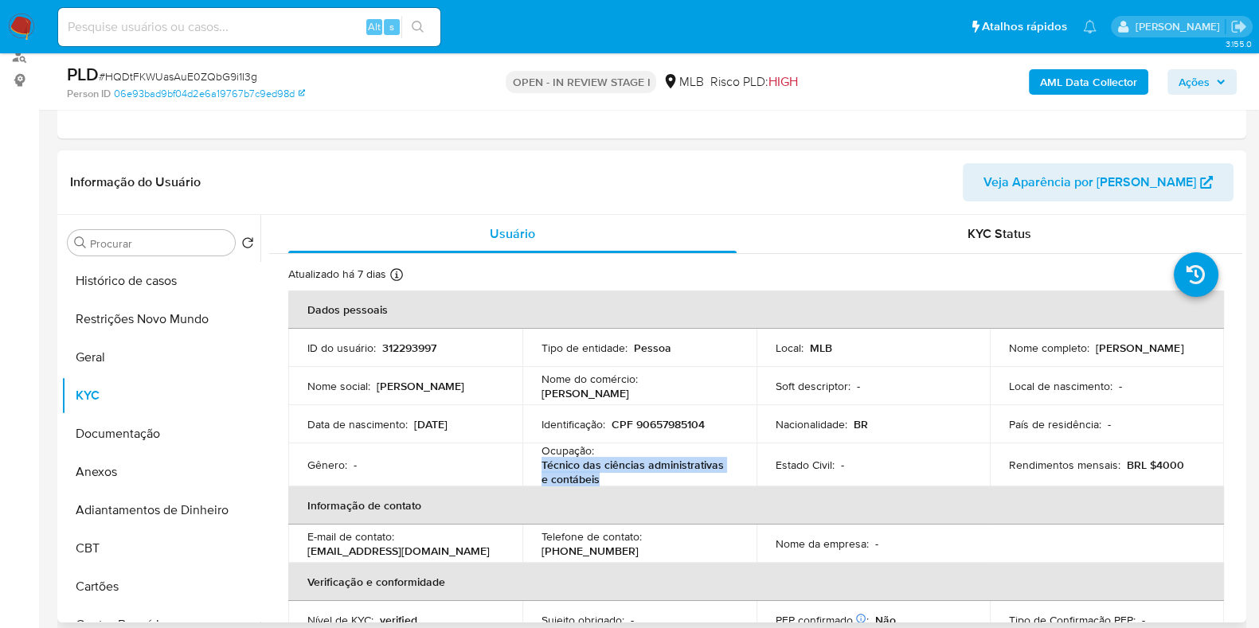
drag, startPoint x: 603, startPoint y: 480, endPoint x: 525, endPoint y: 460, distance: 80.6
click at [525, 460] on td "Ocupação : Técnico das ciências administrativas e contábeis" at bounding box center [640, 465] width 234 height 43
copy p "Técnico das ciências administrativas e contábeis"
click at [96, 417] on button "Documentação" at bounding box center [154, 434] width 186 height 38
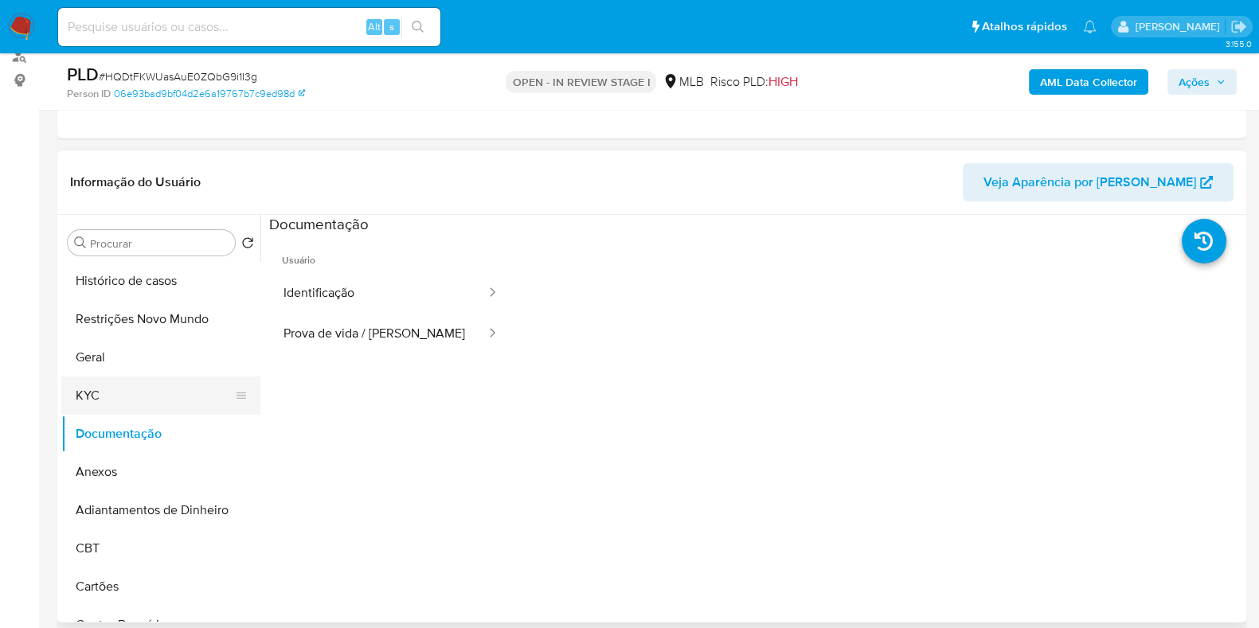
click at [148, 386] on button "KYC" at bounding box center [154, 396] width 186 height 38
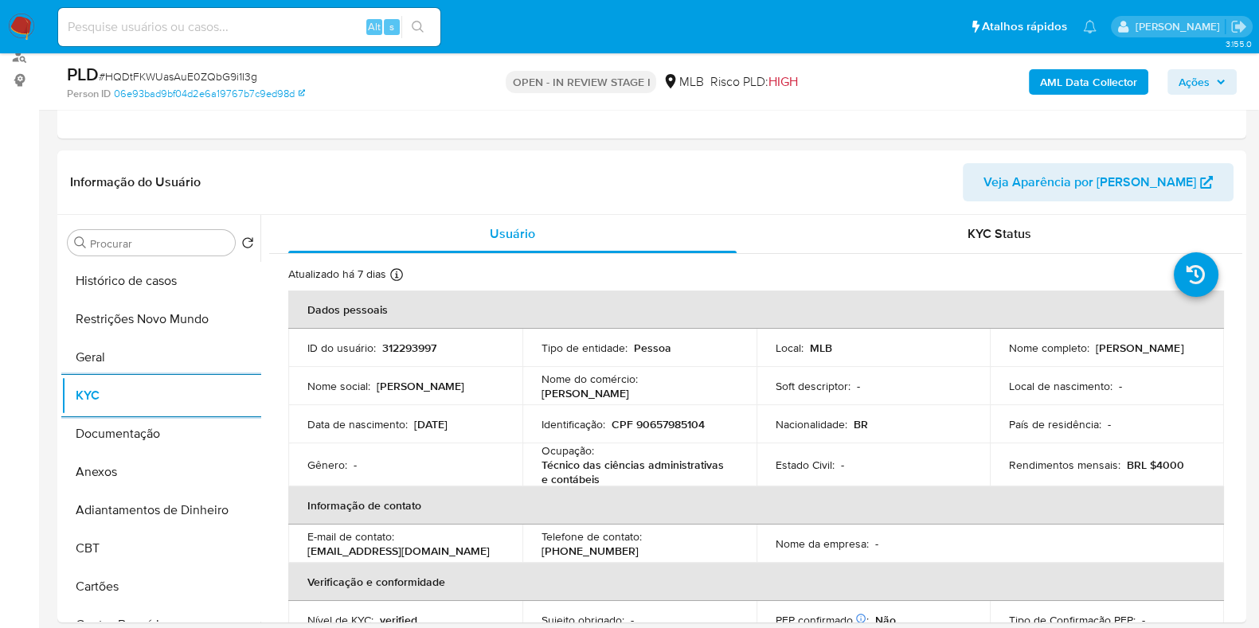
click at [1090, 89] on b "AML Data Collector" at bounding box center [1088, 81] width 97 height 25
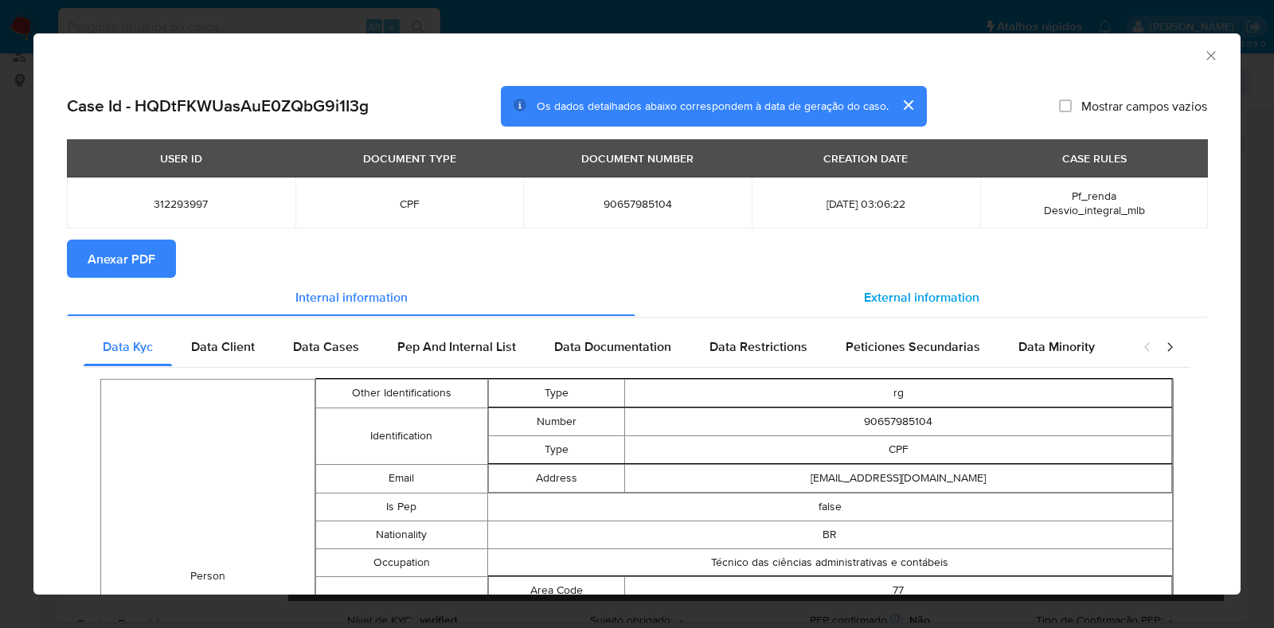
click at [911, 287] on div "External information" at bounding box center [922, 297] width 572 height 38
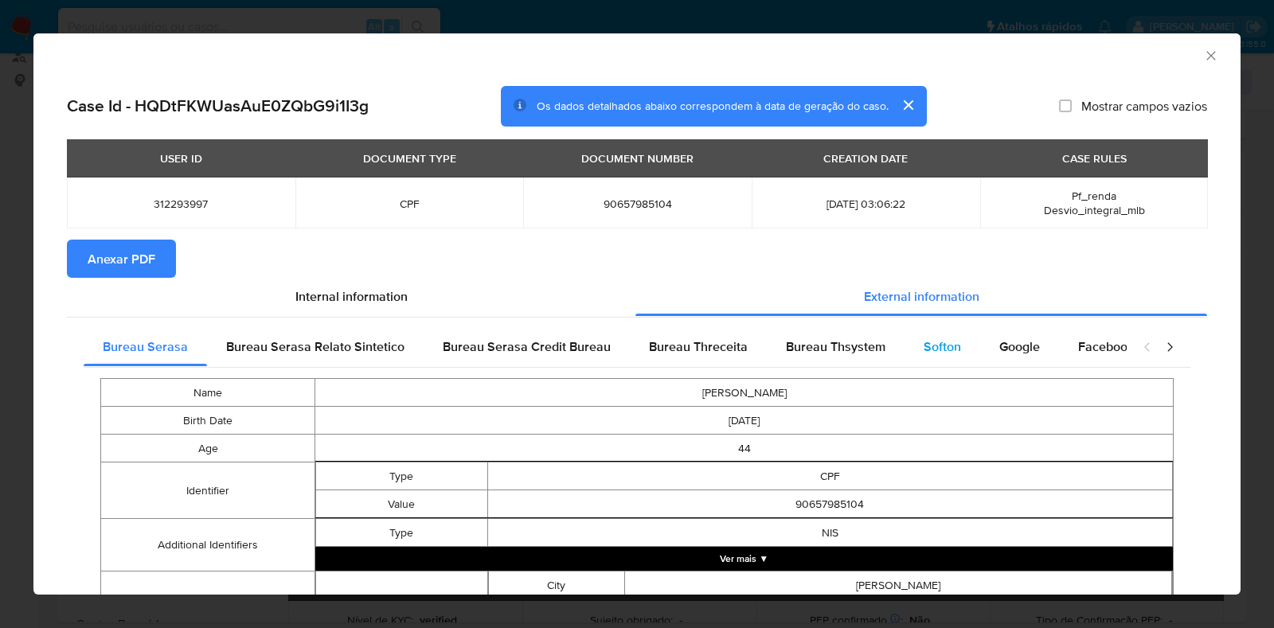
click at [905, 356] on div "Softon" at bounding box center [943, 347] width 76 height 38
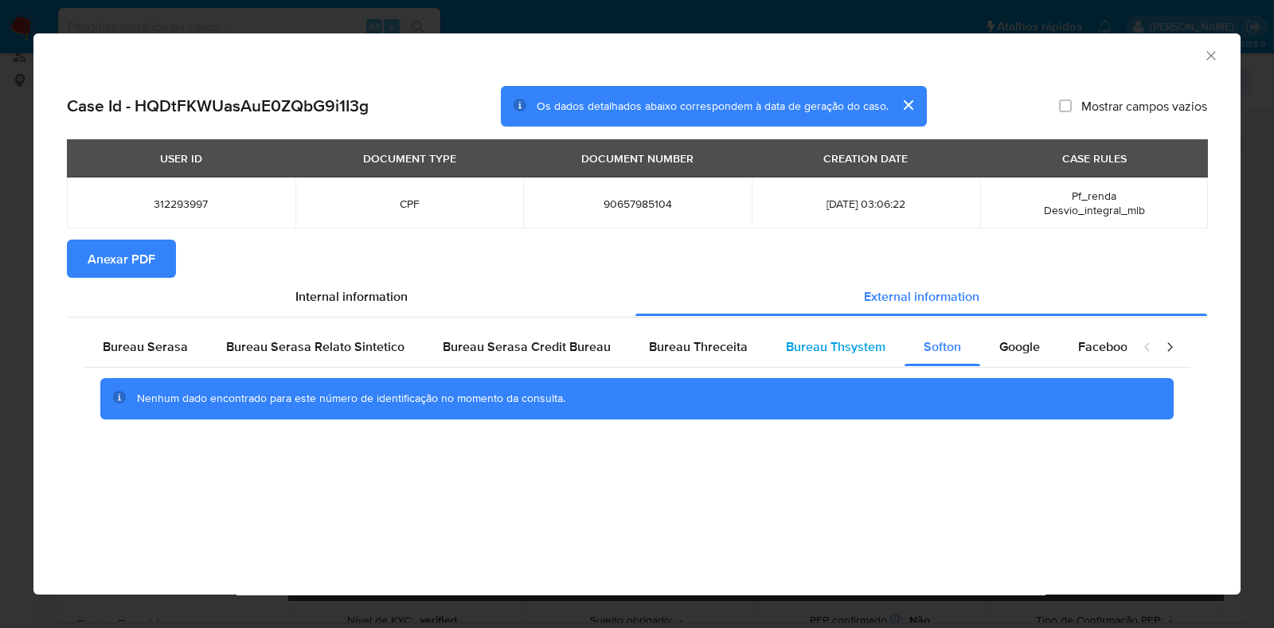
click at [837, 350] on span "Bureau Thsystem" at bounding box center [836, 347] width 100 height 18
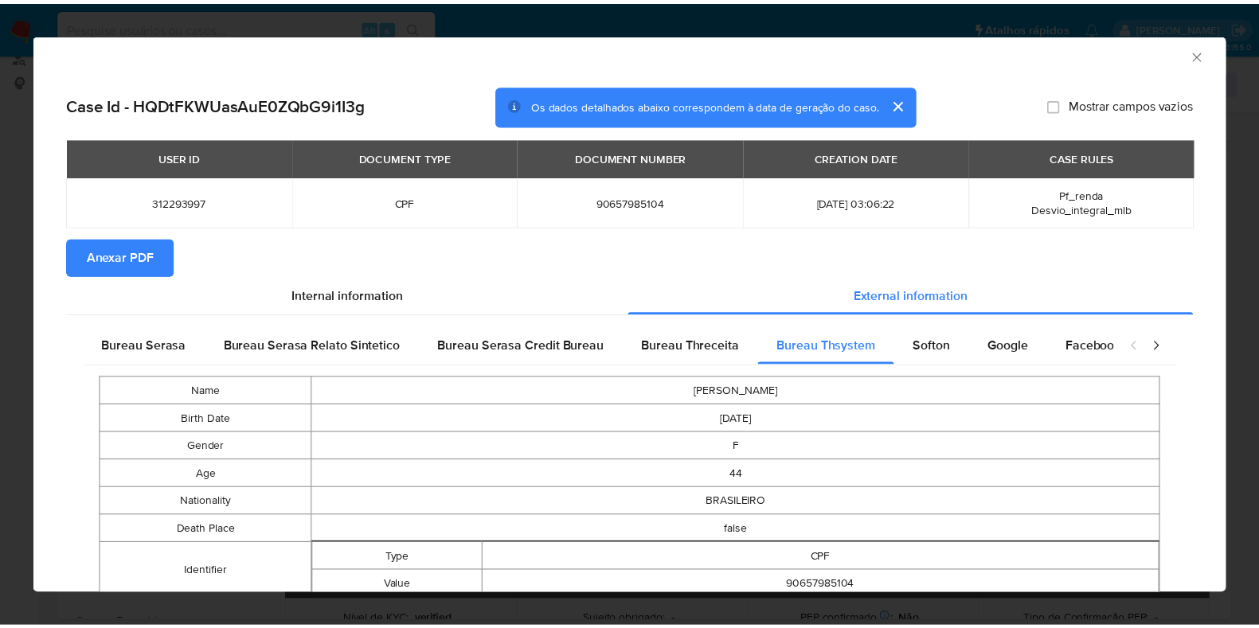
scroll to position [0, 0]
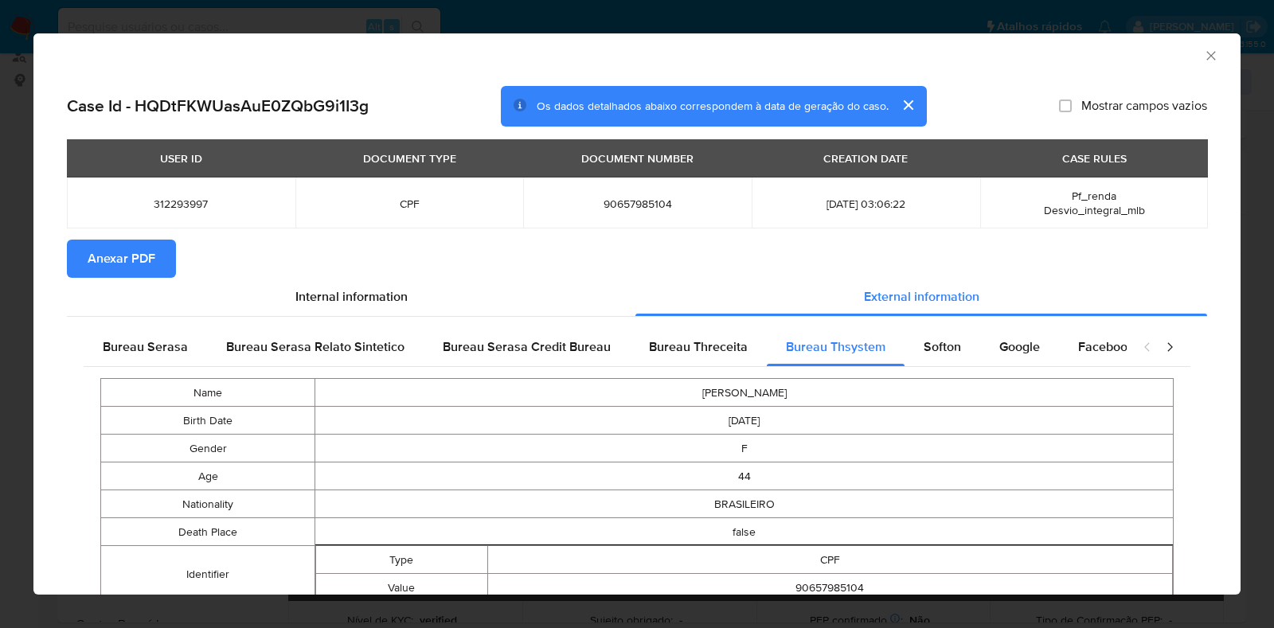
click at [2, 331] on div "AML Data Collector Case Id - HQDtFKWUasAuE0ZQbG9i1I3g Os dados detalhados abaix…" at bounding box center [637, 314] width 1274 height 628
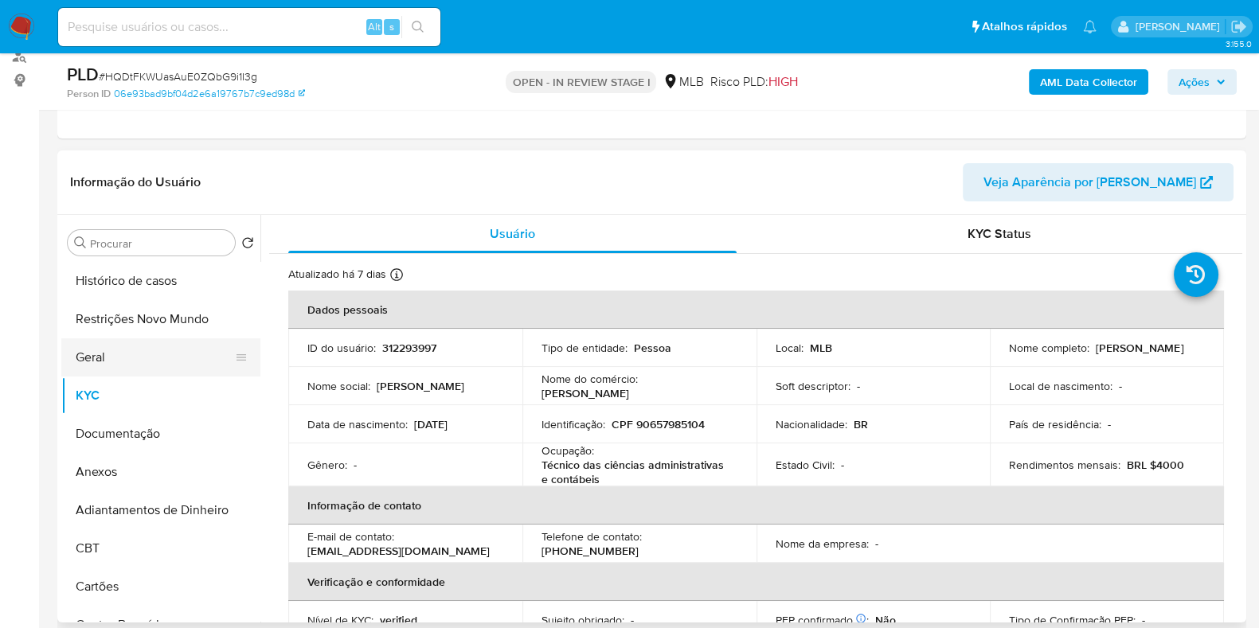
click at [93, 361] on button "Geral" at bounding box center [154, 358] width 186 height 38
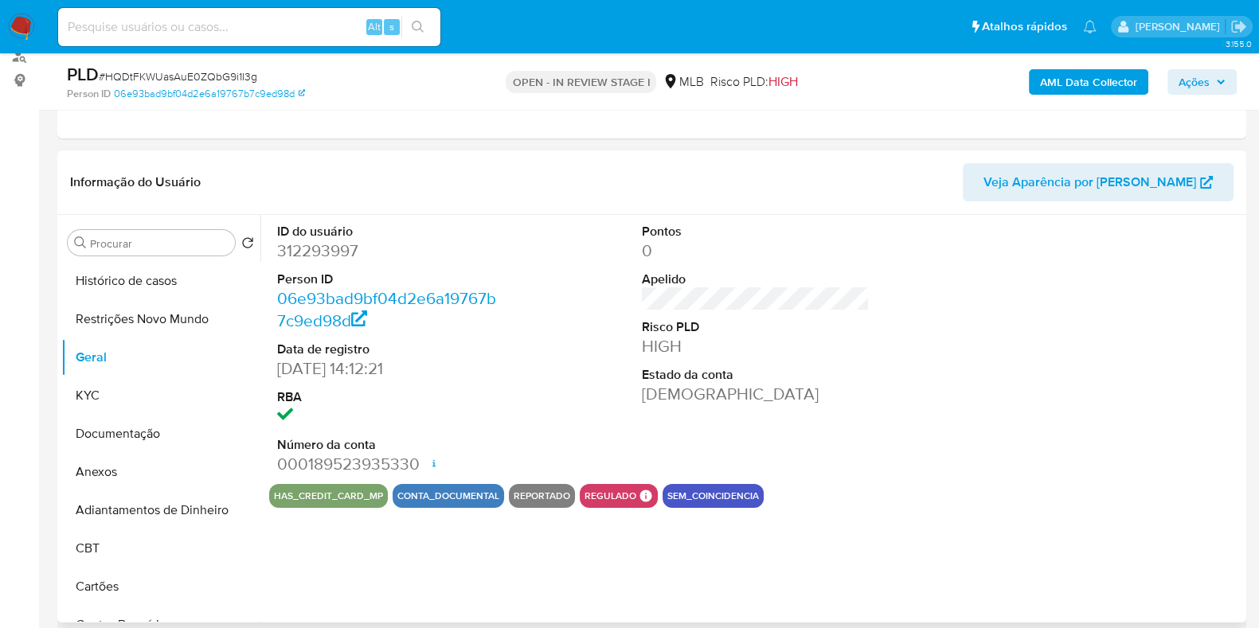
click at [327, 251] on dd "312293997" at bounding box center [391, 251] width 228 height 22
copy dd "312293997"
click at [130, 386] on button "KYC" at bounding box center [154, 396] width 186 height 38
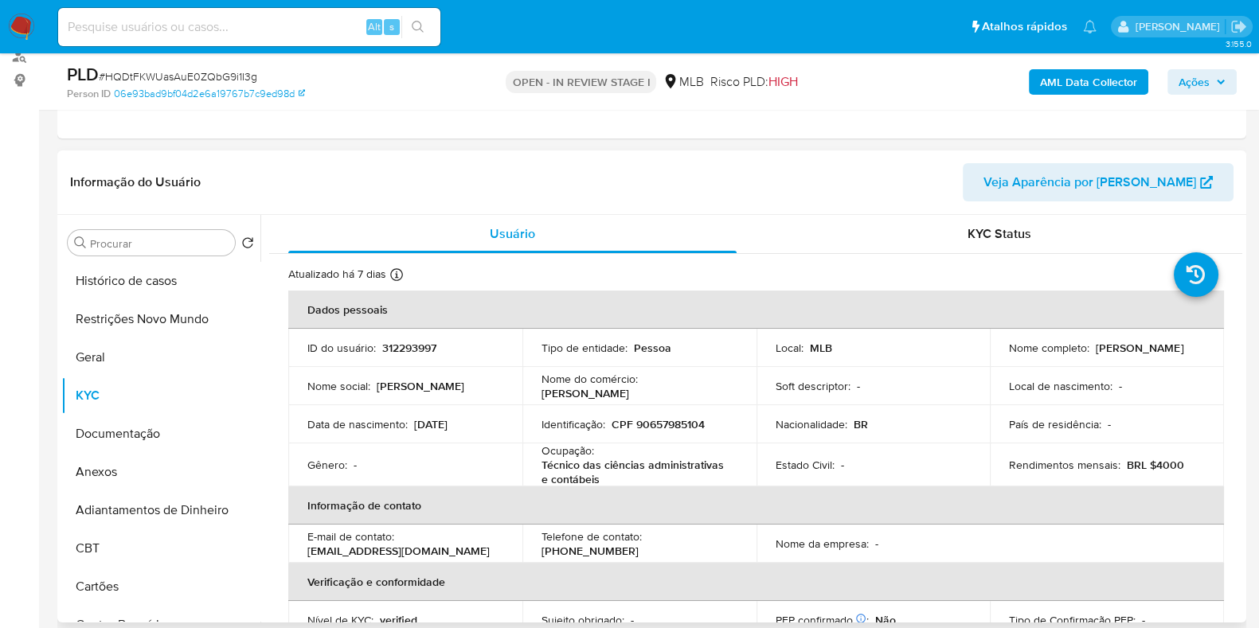
click at [680, 429] on p "CPF 90657985104" at bounding box center [658, 424] width 93 height 14
copy p "90657985104"
click at [408, 352] on p "312293997" at bounding box center [409, 348] width 54 height 14
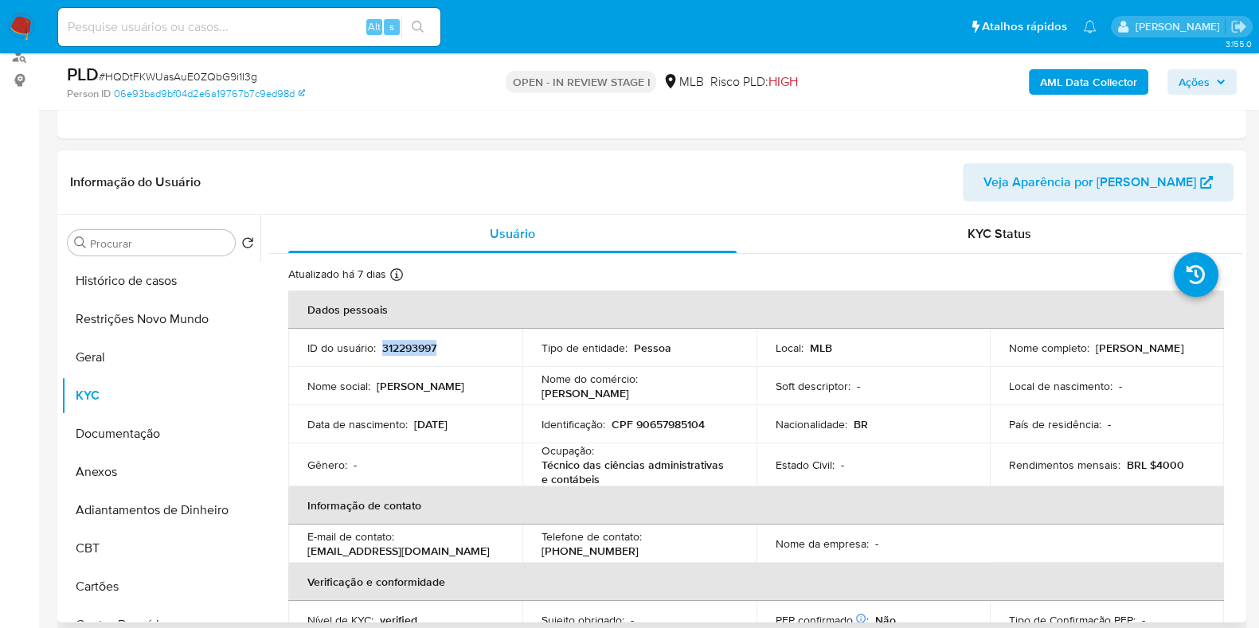
copy p "312293997"
click at [674, 418] on p "CPF 90657985104" at bounding box center [658, 424] width 93 height 14
copy p "90657985104"
click at [1215, 85] on span "Ações" at bounding box center [1202, 82] width 47 height 22
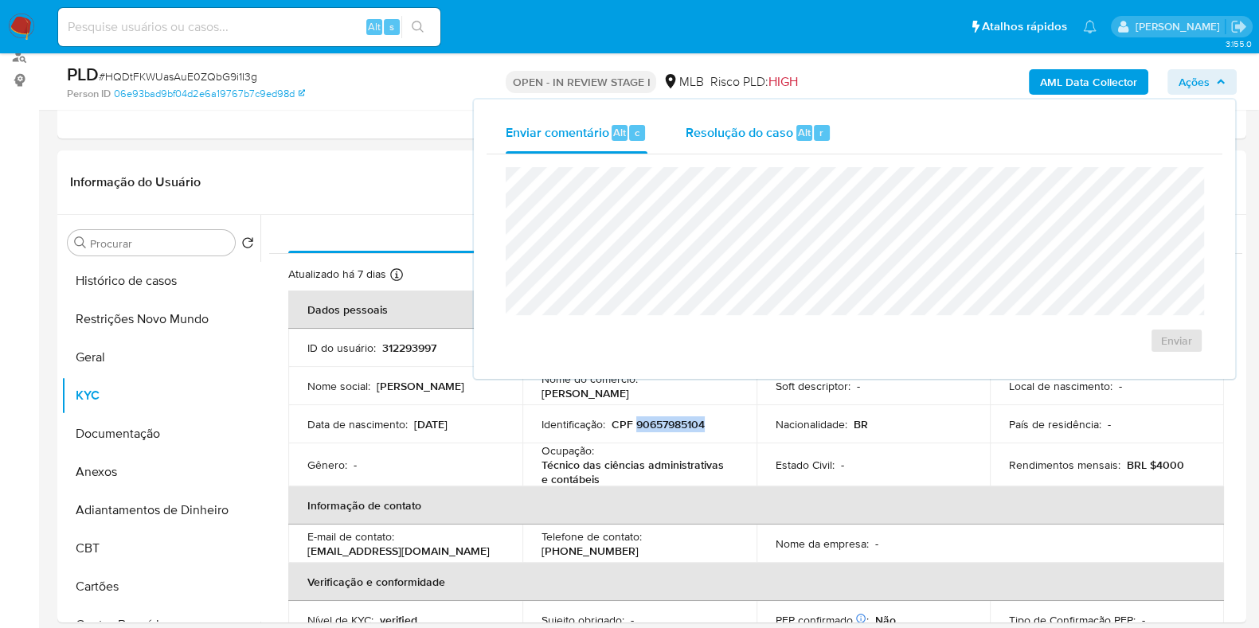
click at [711, 129] on span "Resolução do caso" at bounding box center [740, 132] width 108 height 18
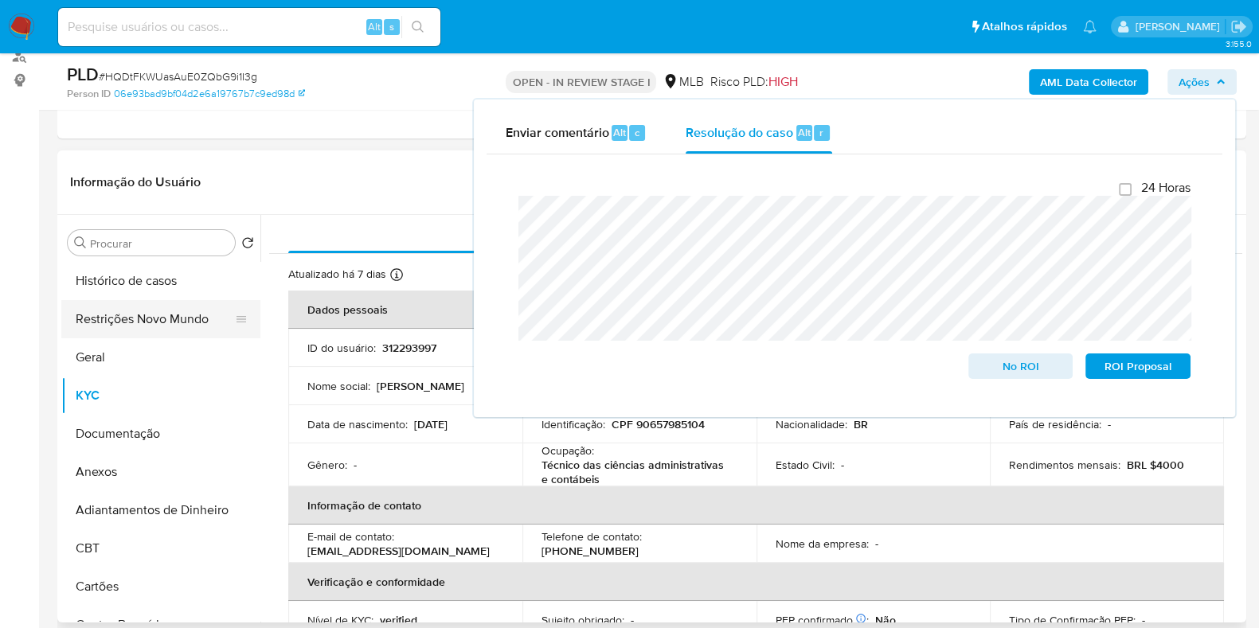
click at [143, 302] on button "Restrições Novo Mundo" at bounding box center [154, 319] width 186 height 38
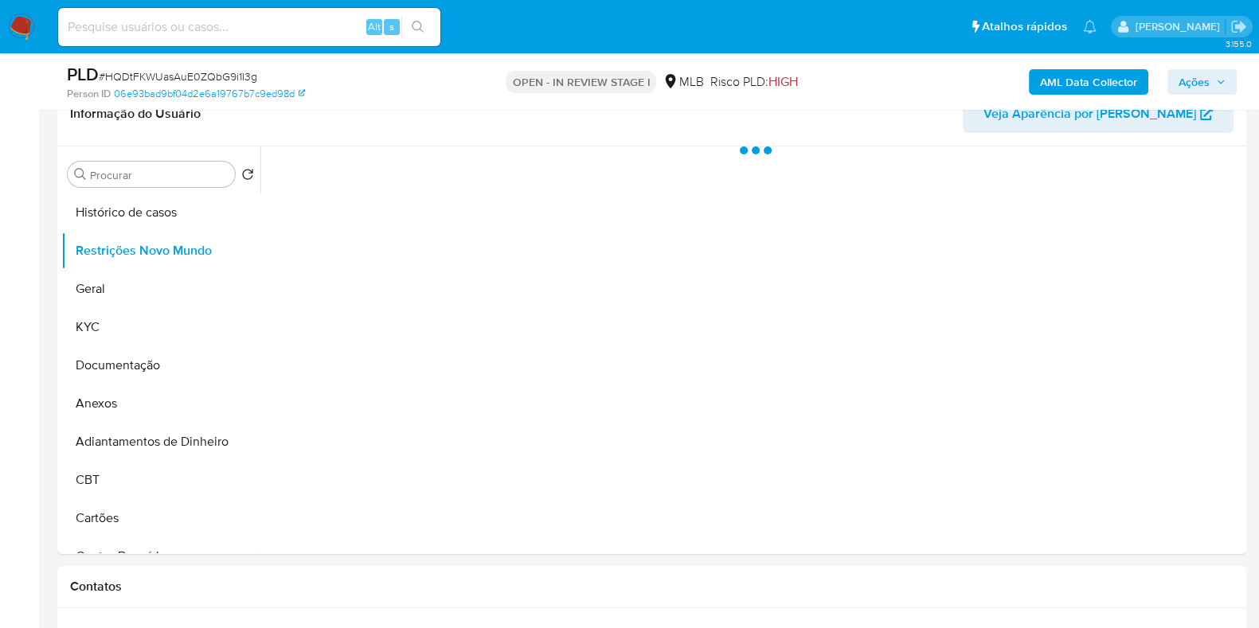
scroll to position [299, 0]
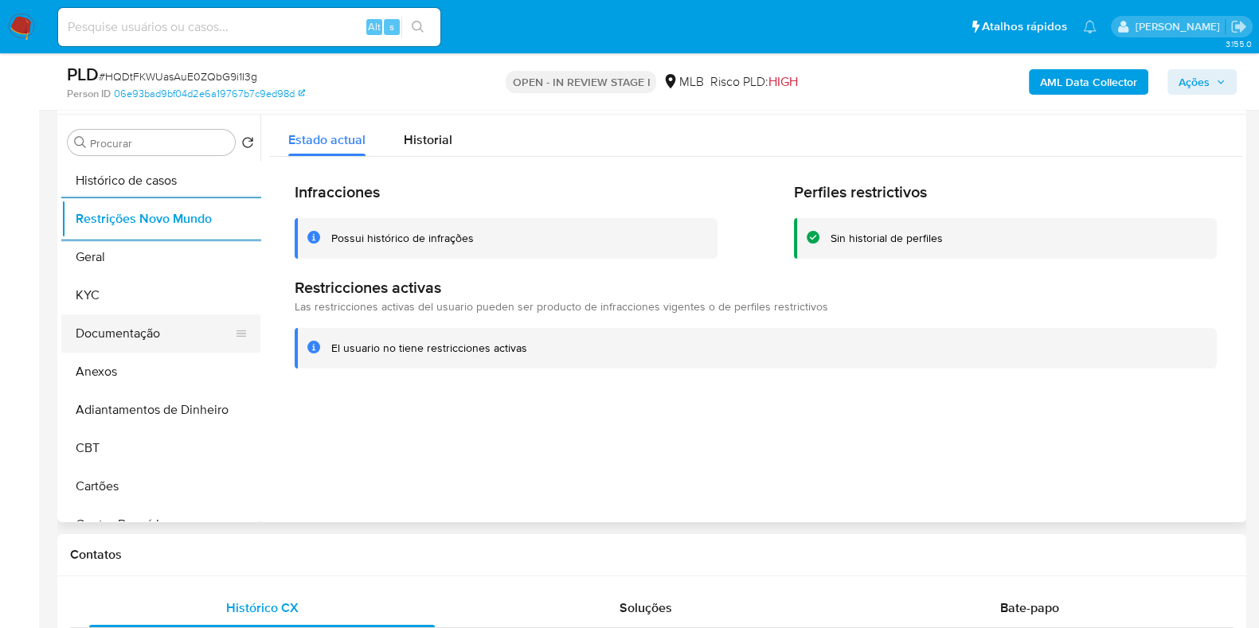
click at [127, 333] on button "Documentação" at bounding box center [154, 334] width 186 height 38
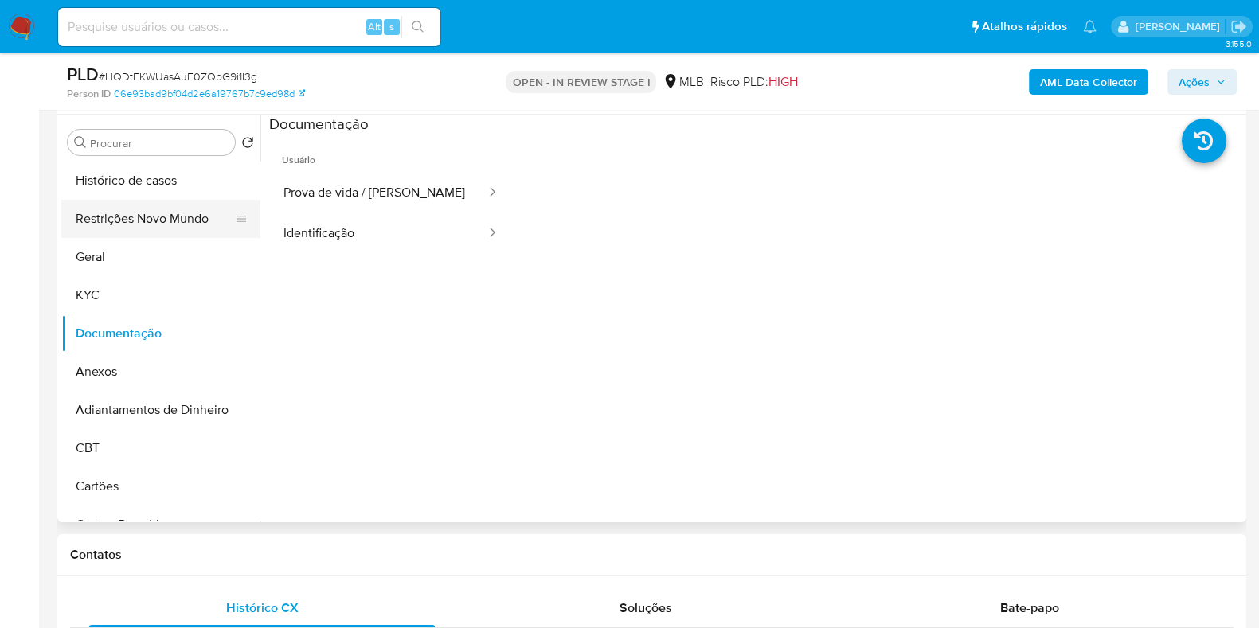
click at [159, 211] on button "Restrições Novo Mundo" at bounding box center [154, 219] width 186 height 38
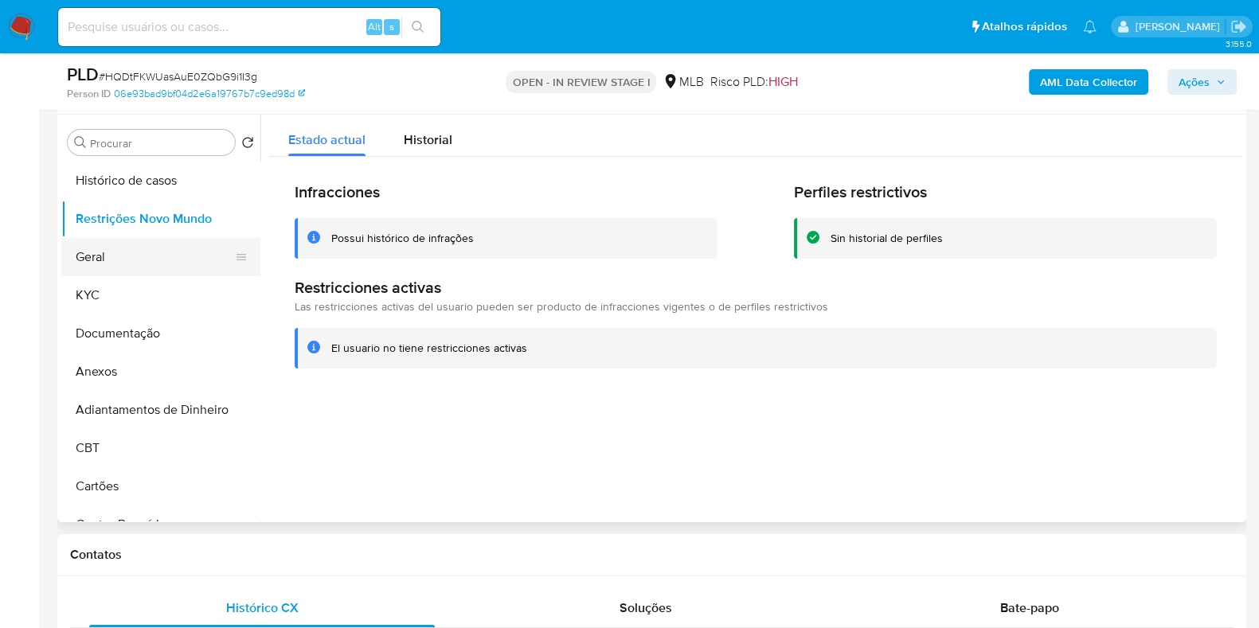
click at [116, 260] on button "Geral" at bounding box center [154, 257] width 186 height 38
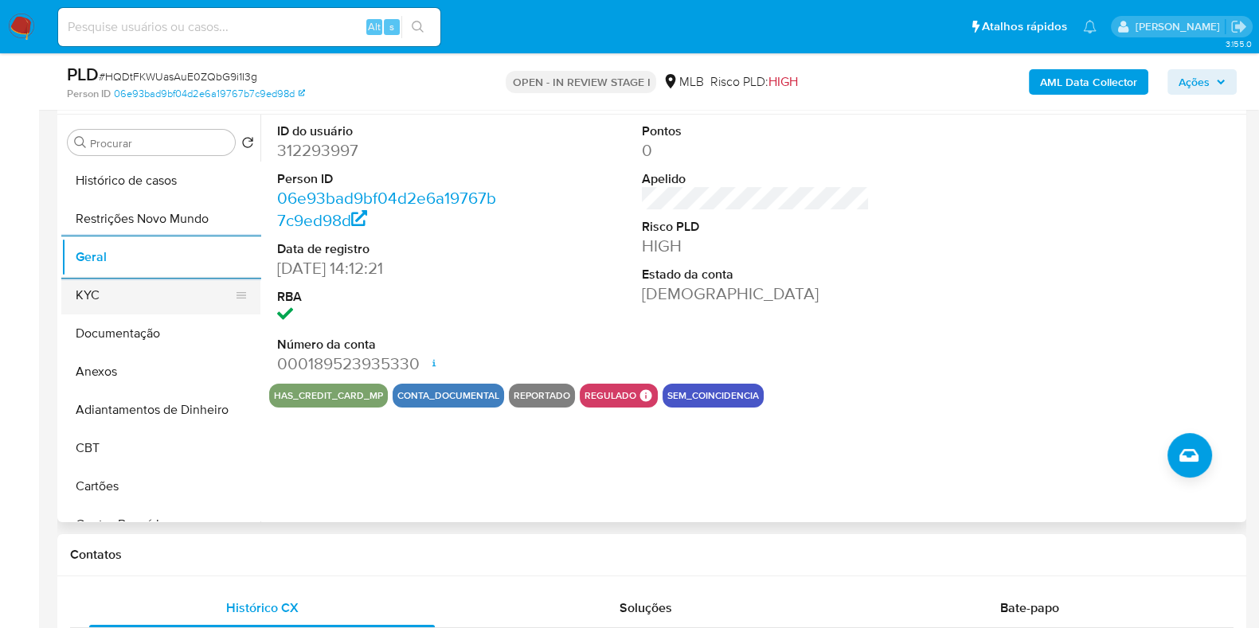
click at [166, 303] on button "KYC" at bounding box center [154, 295] width 186 height 38
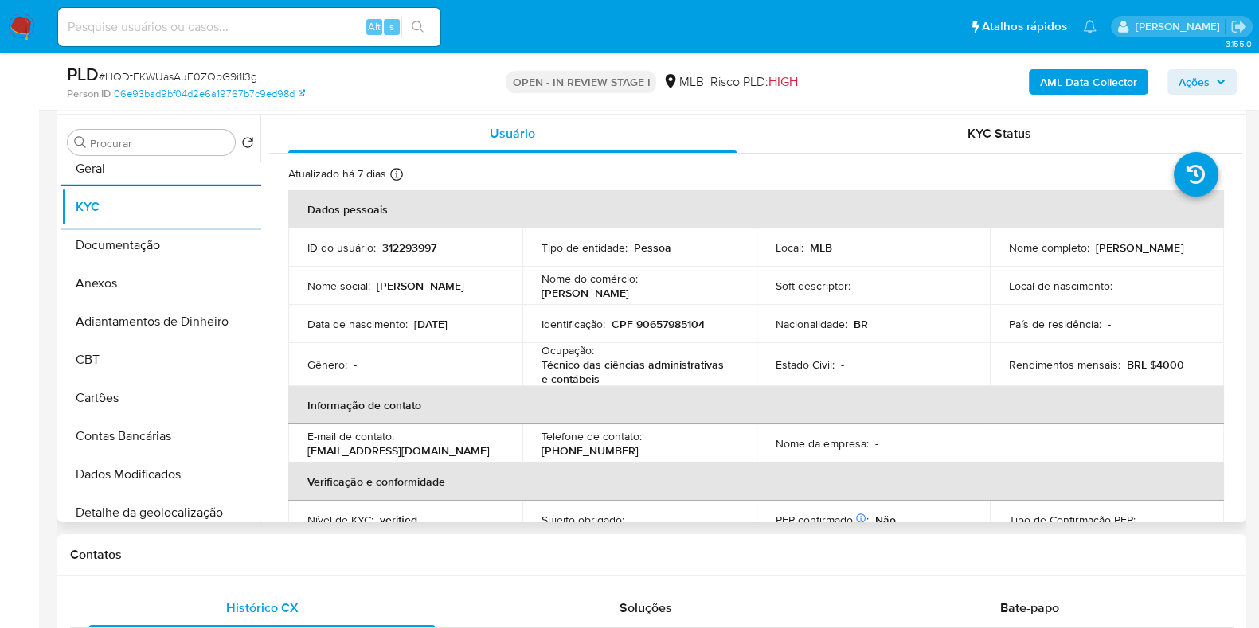
scroll to position [497, 0]
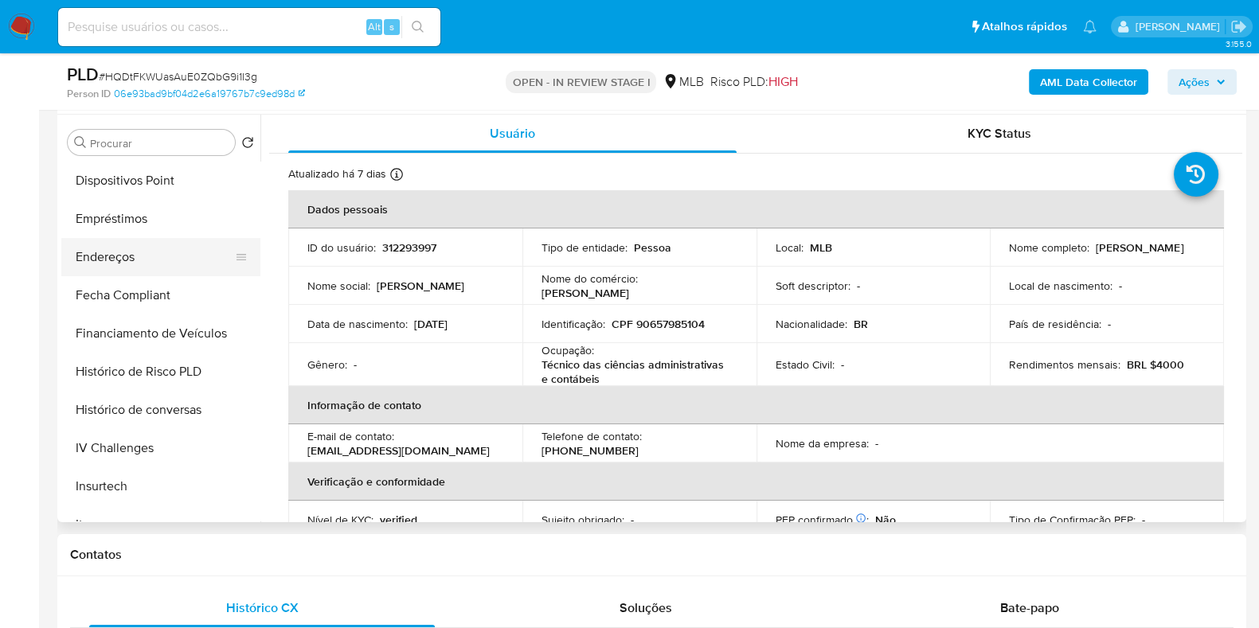
click at [147, 262] on button "Endereços" at bounding box center [154, 257] width 186 height 38
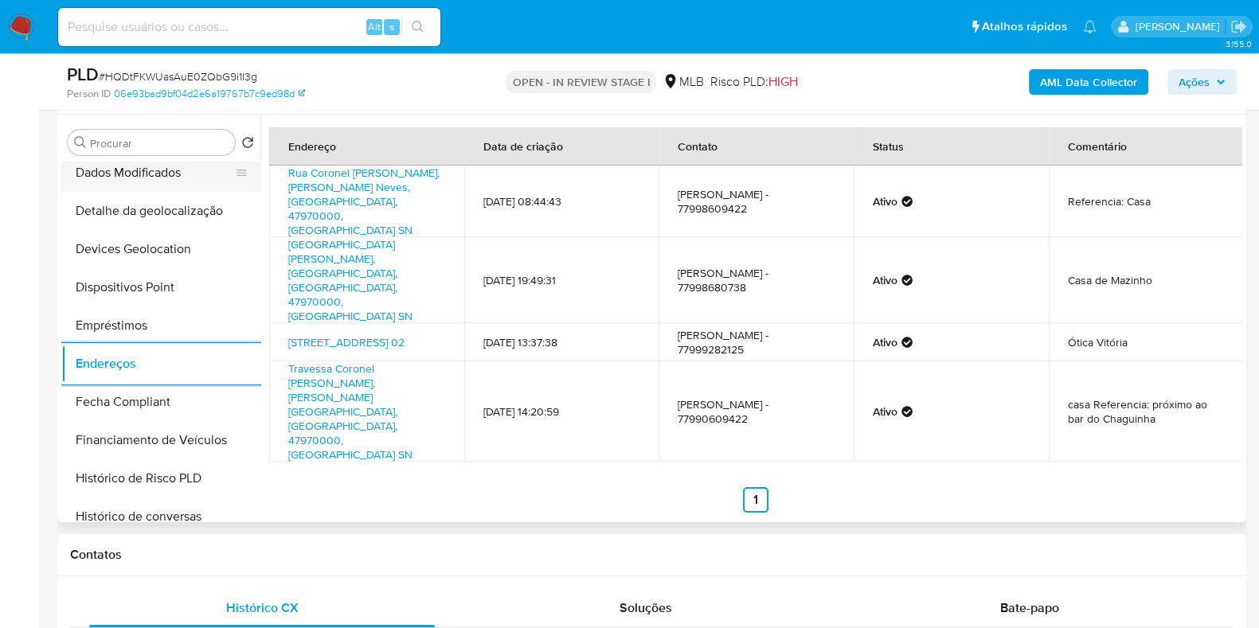
scroll to position [298, 0]
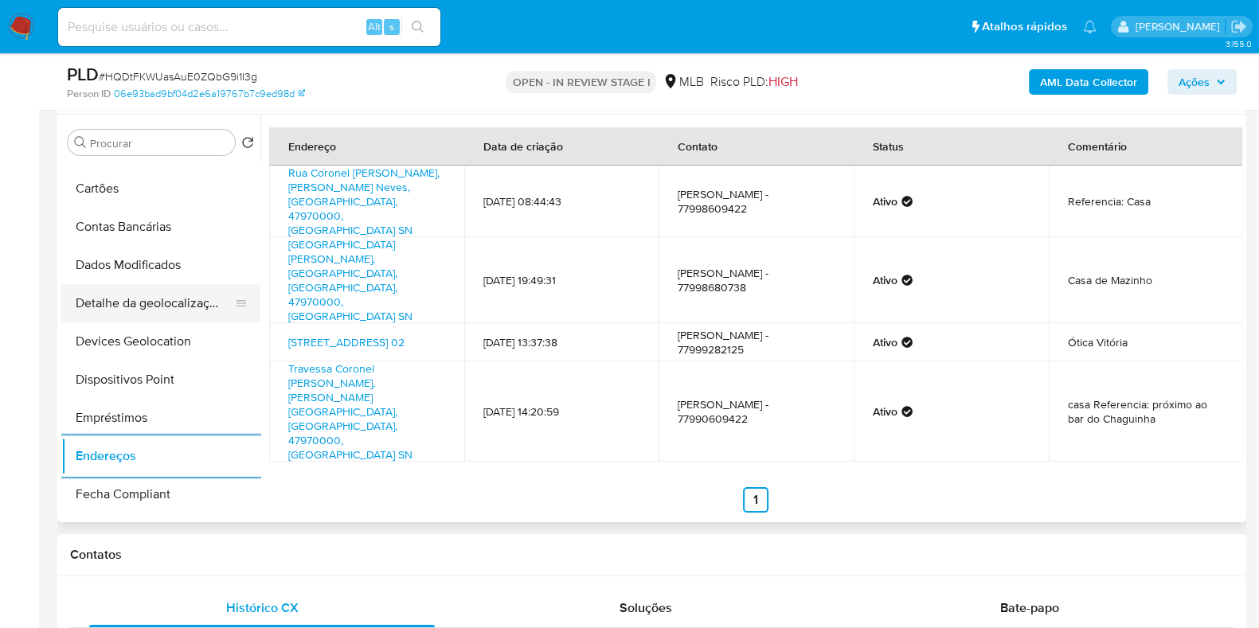
click at [163, 296] on button "Detalhe da geolocalização" at bounding box center [154, 303] width 186 height 38
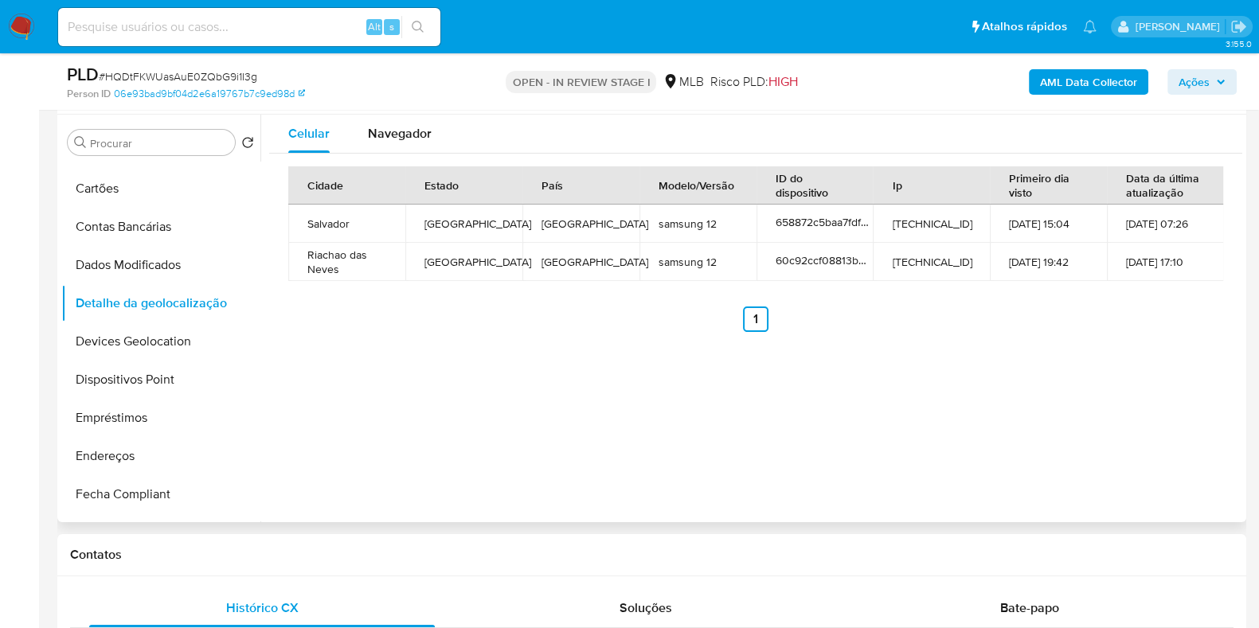
scroll to position [0, 0]
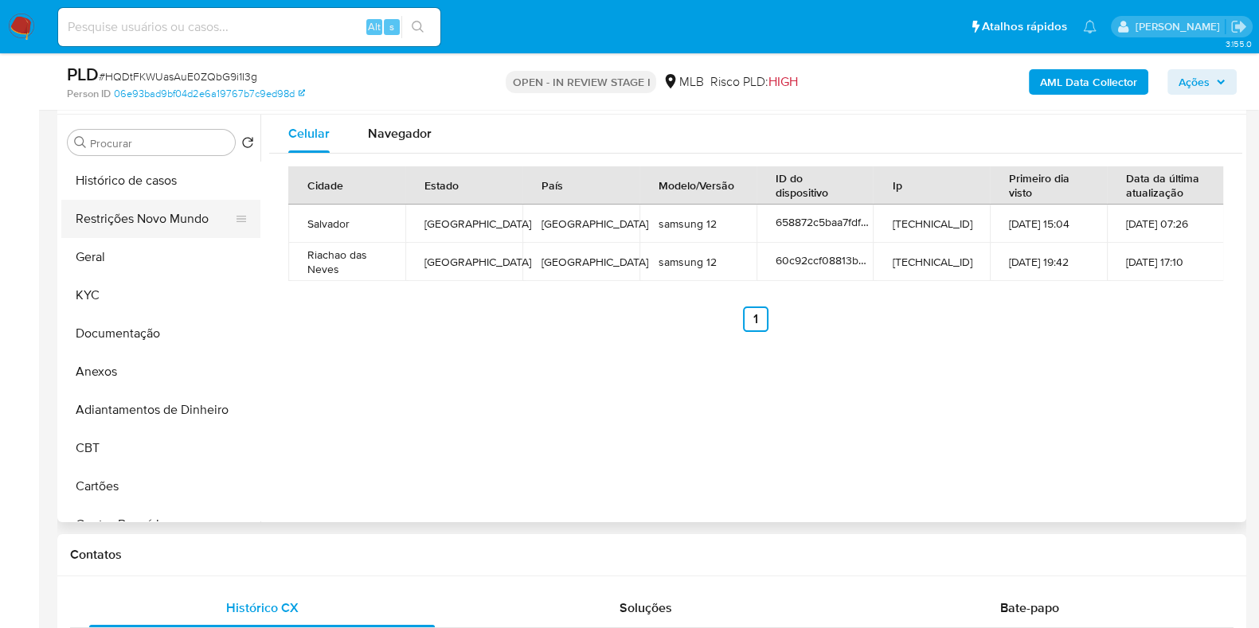
click at [170, 239] on button "Geral" at bounding box center [160, 257] width 199 height 38
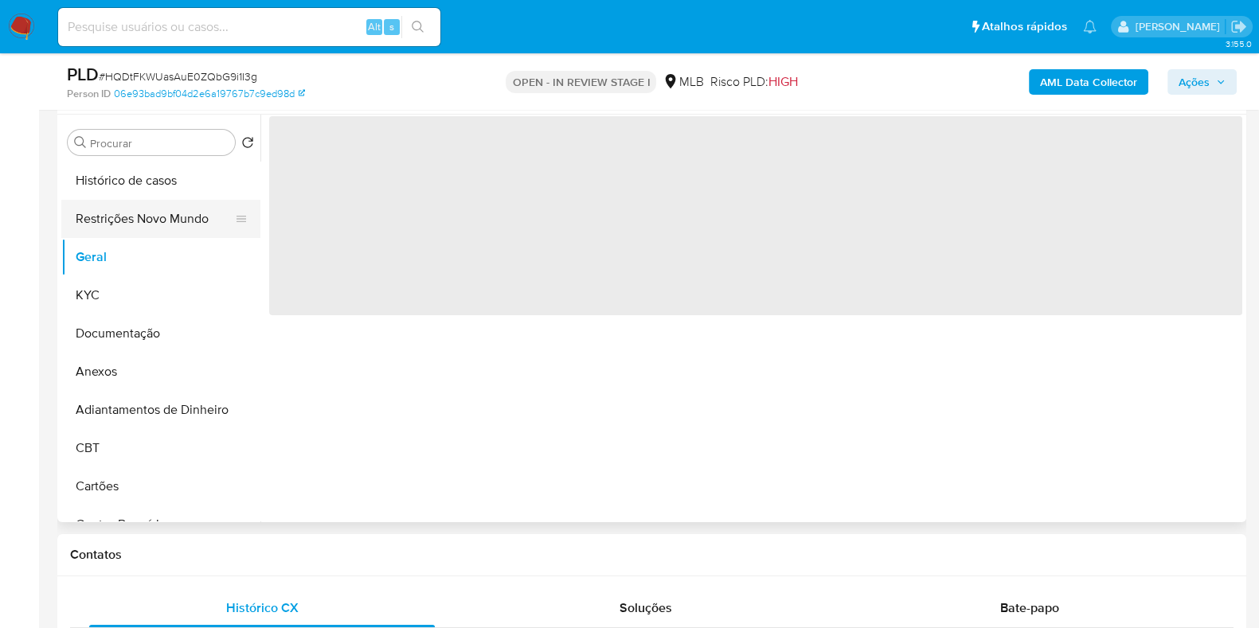
click at [175, 229] on button "Restrições Novo Mundo" at bounding box center [154, 219] width 186 height 38
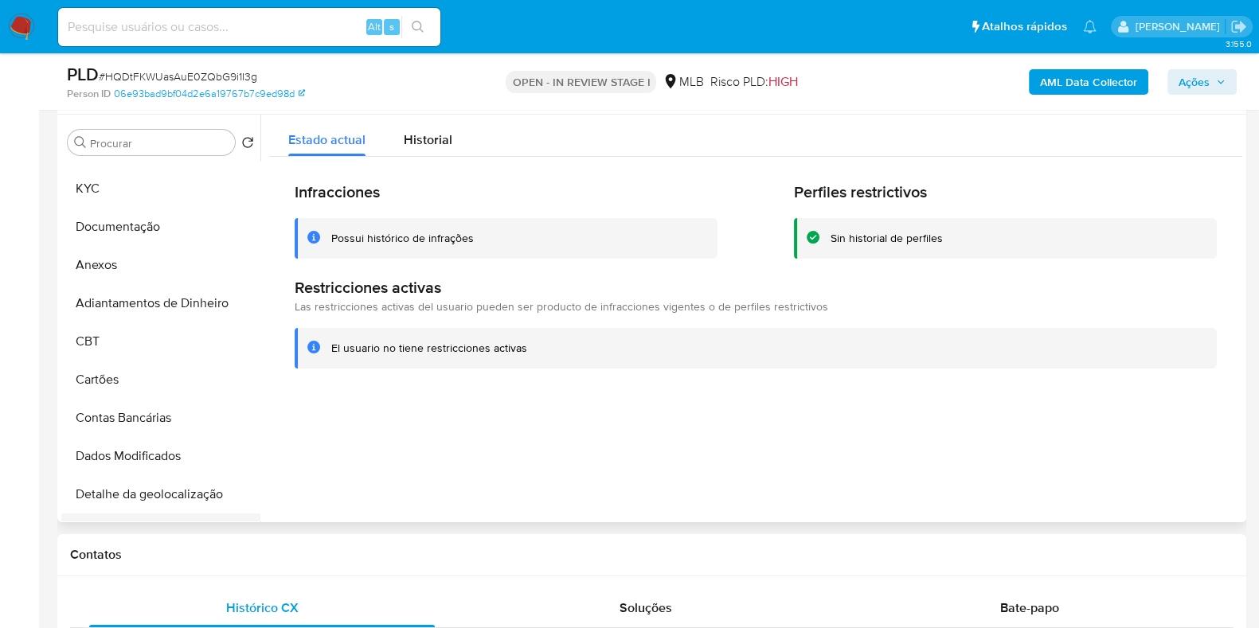
scroll to position [299, 0]
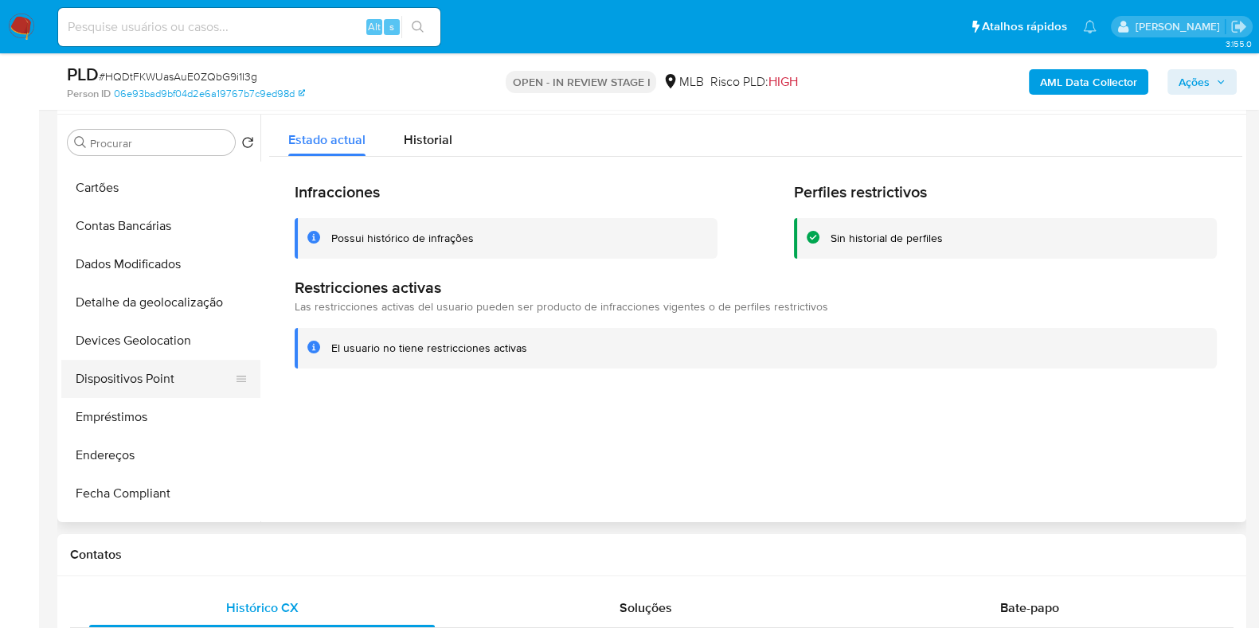
click at [135, 381] on button "Dispositivos Point" at bounding box center [154, 379] width 186 height 38
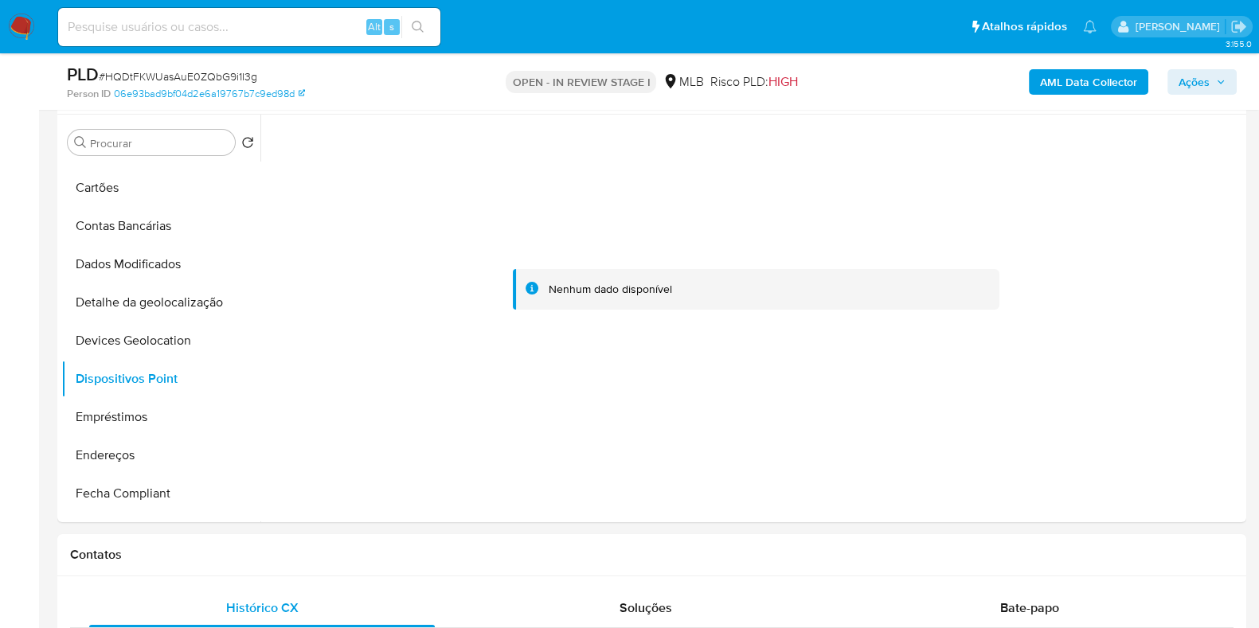
click at [1095, 85] on b "AML Data Collector" at bounding box center [1088, 81] width 97 height 25
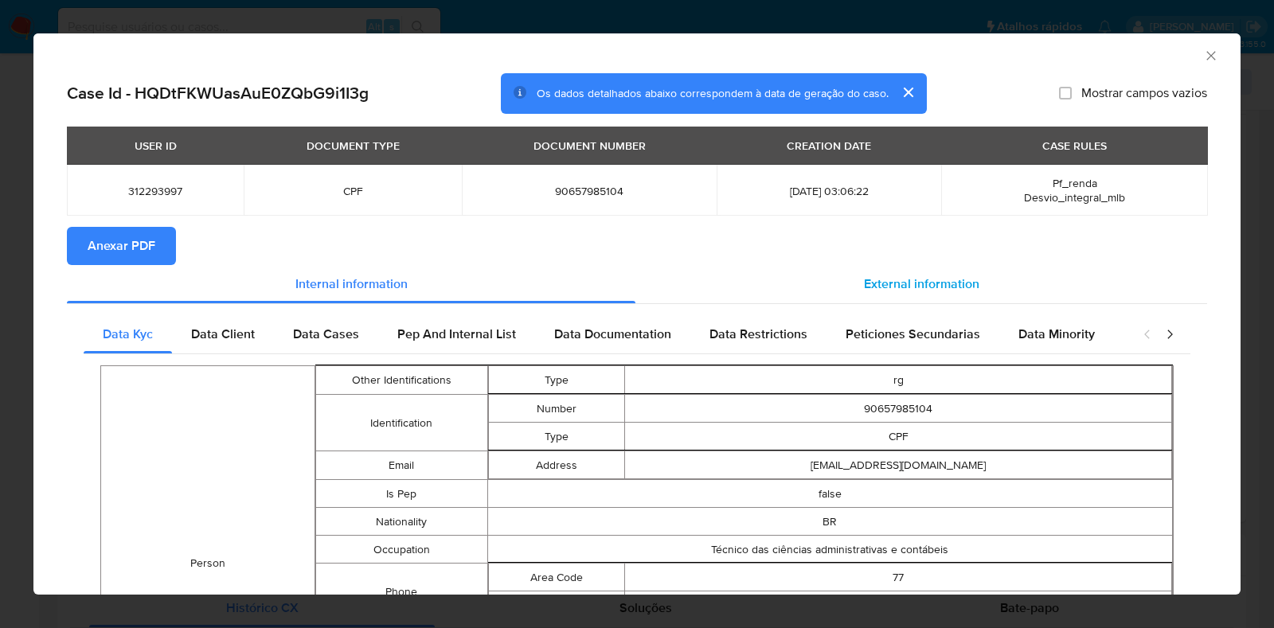
click at [946, 284] on span "External information" at bounding box center [921, 284] width 115 height 18
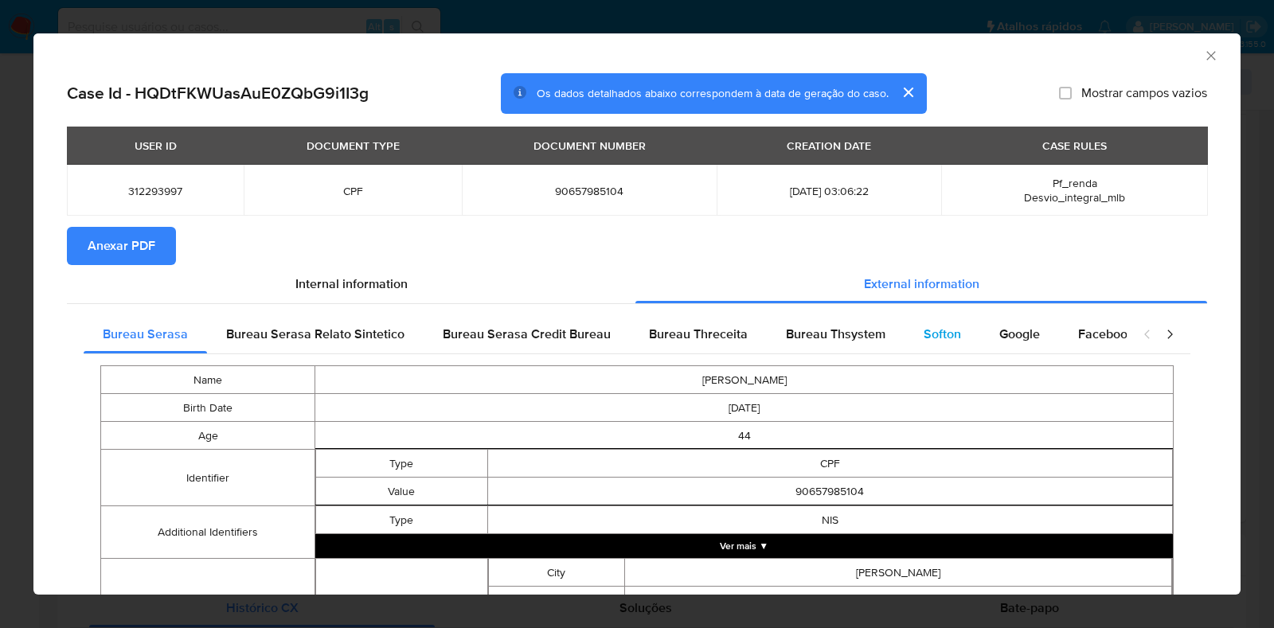
click at [942, 340] on span "Softon" at bounding box center [942, 334] width 37 height 18
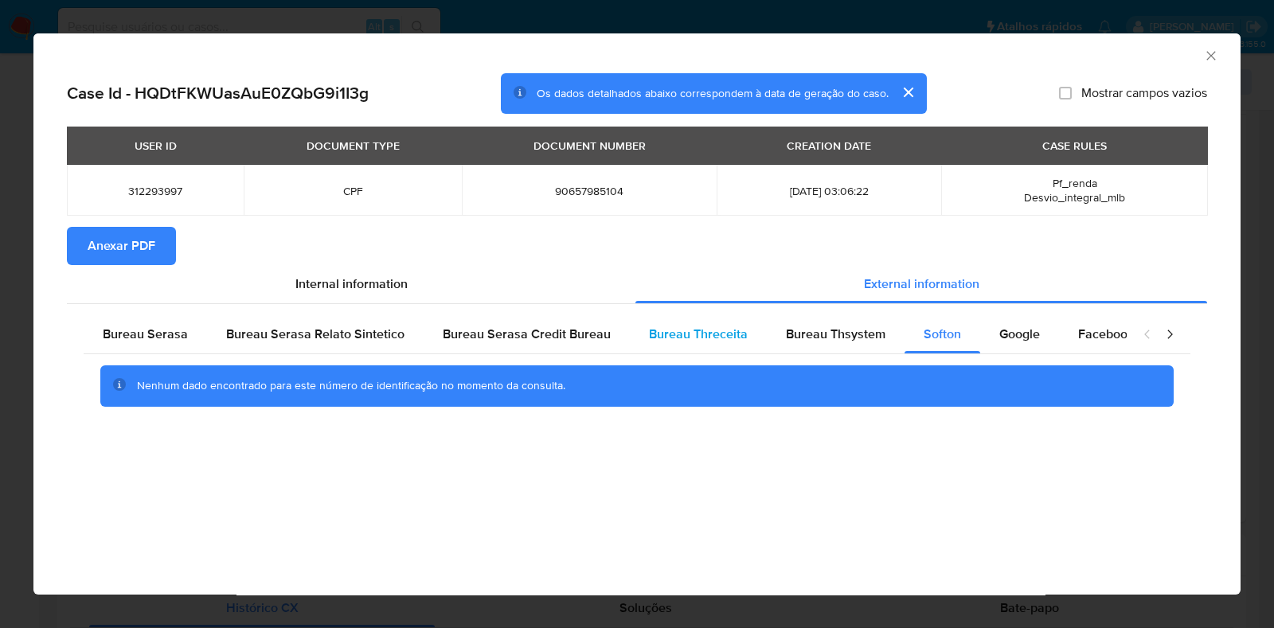
click at [657, 346] on div "Bureau Threceita" at bounding box center [698, 334] width 137 height 38
click at [848, 337] on span "Bureau Thsystem" at bounding box center [836, 334] width 100 height 18
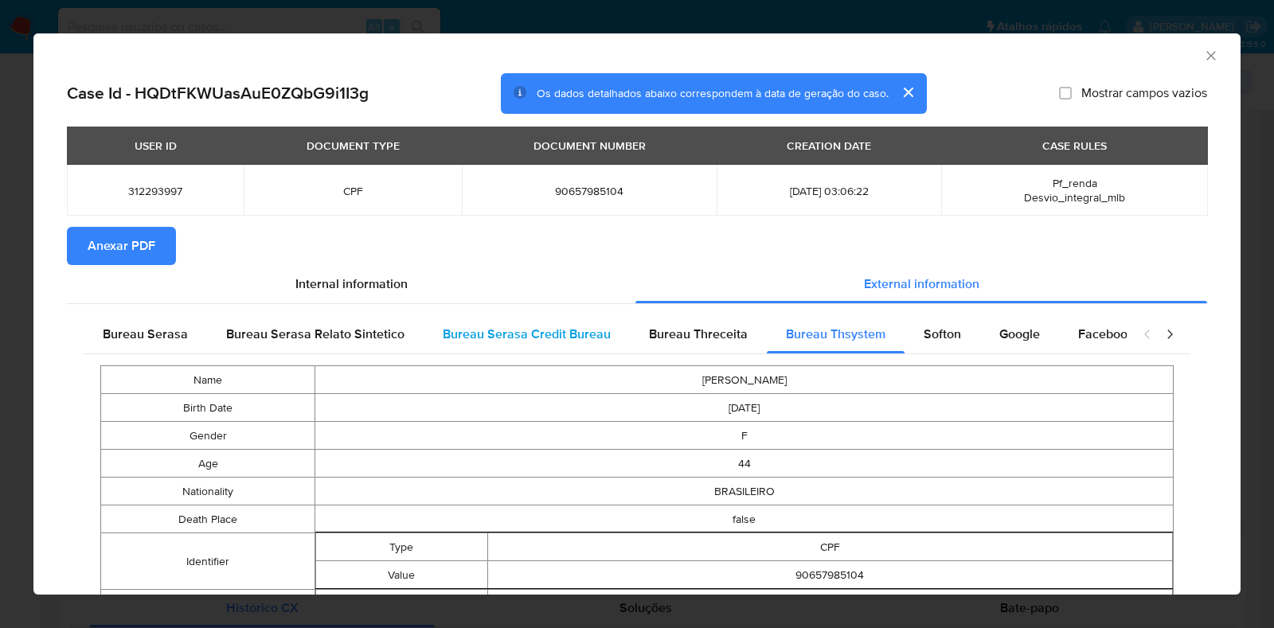
click at [524, 326] on span "Bureau Serasa Credit Bureau" at bounding box center [527, 334] width 168 height 18
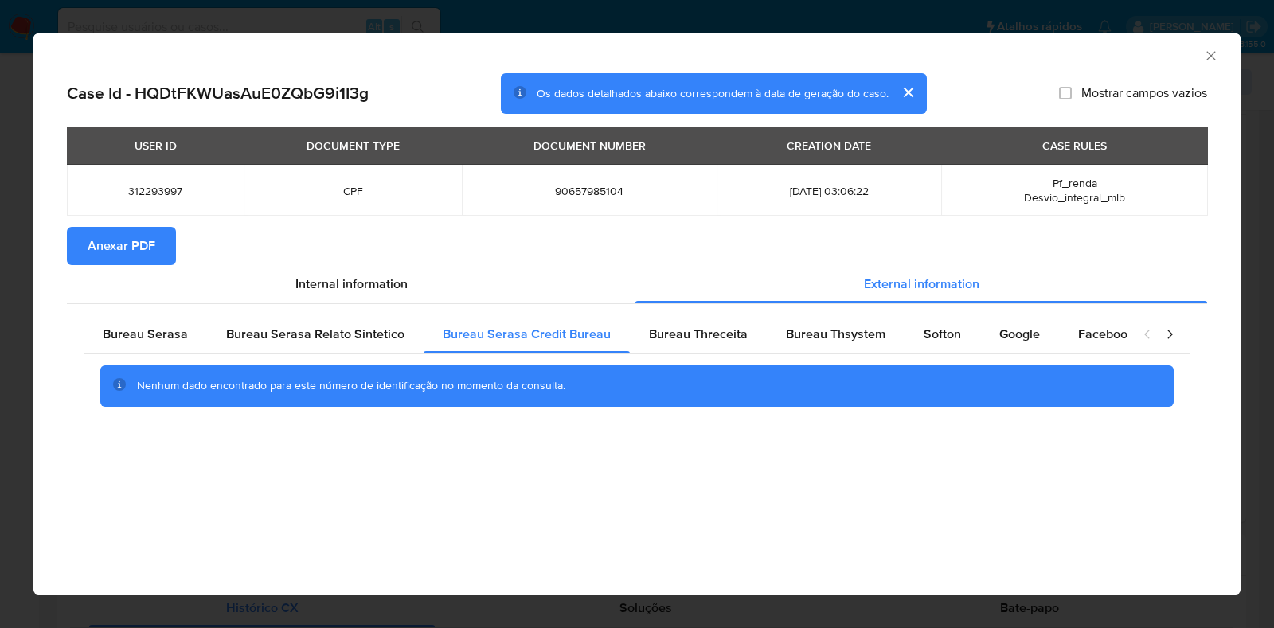
click at [854, 357] on div "Nenhum dado encontrado para este número de identificação no momento da consulta." at bounding box center [637, 386] width 1107 height 64
click at [136, 251] on span "Anexar PDF" at bounding box center [122, 246] width 68 height 35
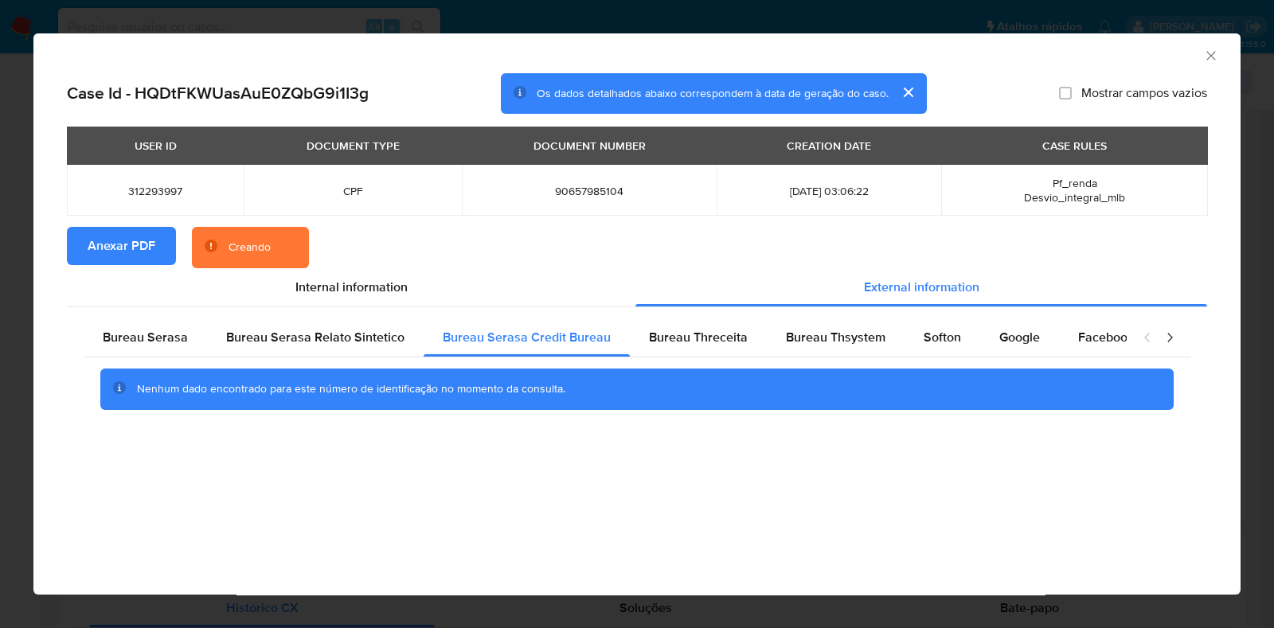
click at [2, 280] on div "AML Data Collector Case Id - HQDtFKWUasAuE0ZQbG9i1I3g Os dados detalhados abaix…" at bounding box center [637, 314] width 1274 height 628
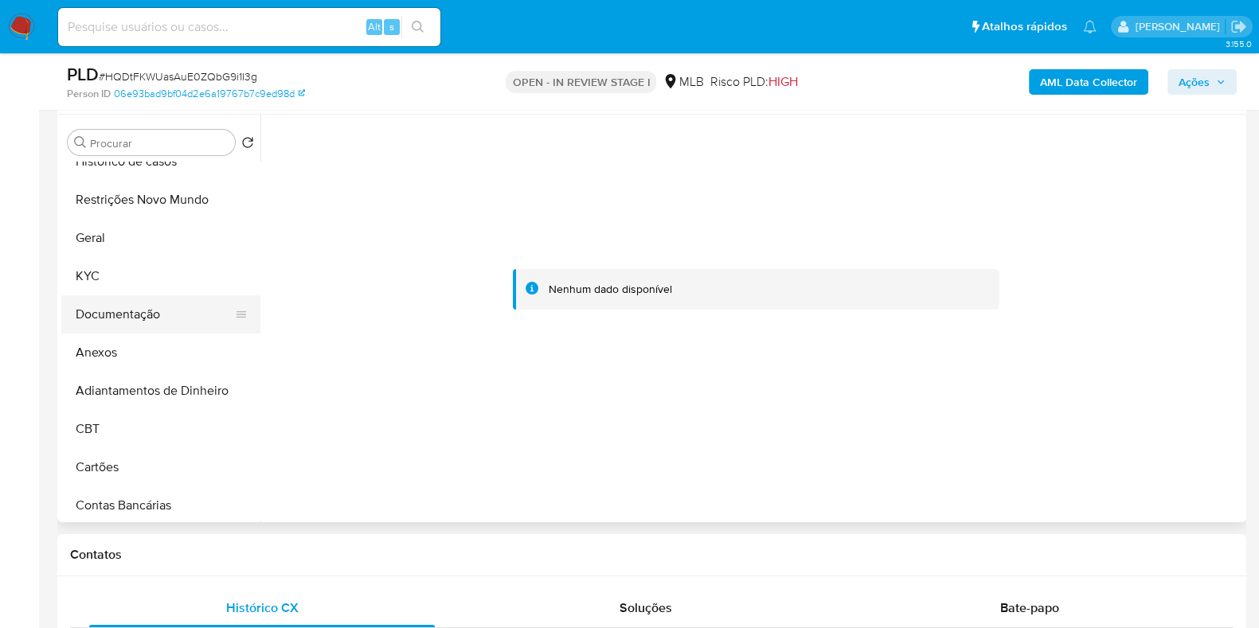
scroll to position [0, 0]
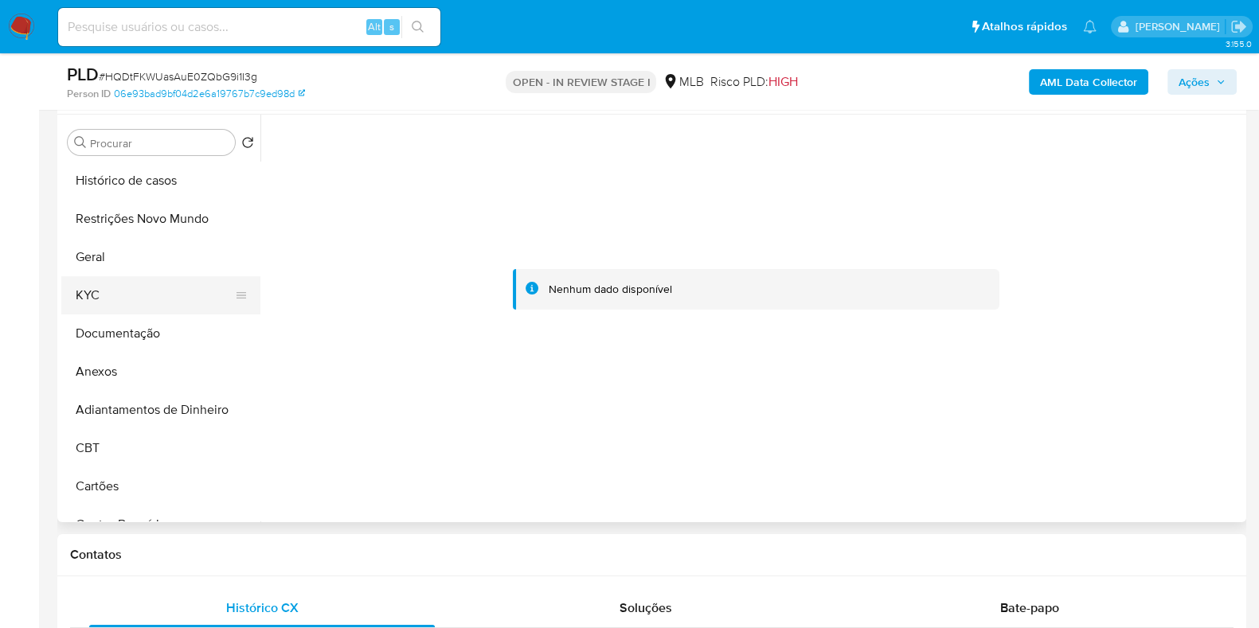
click at [155, 311] on button "KYC" at bounding box center [154, 295] width 186 height 38
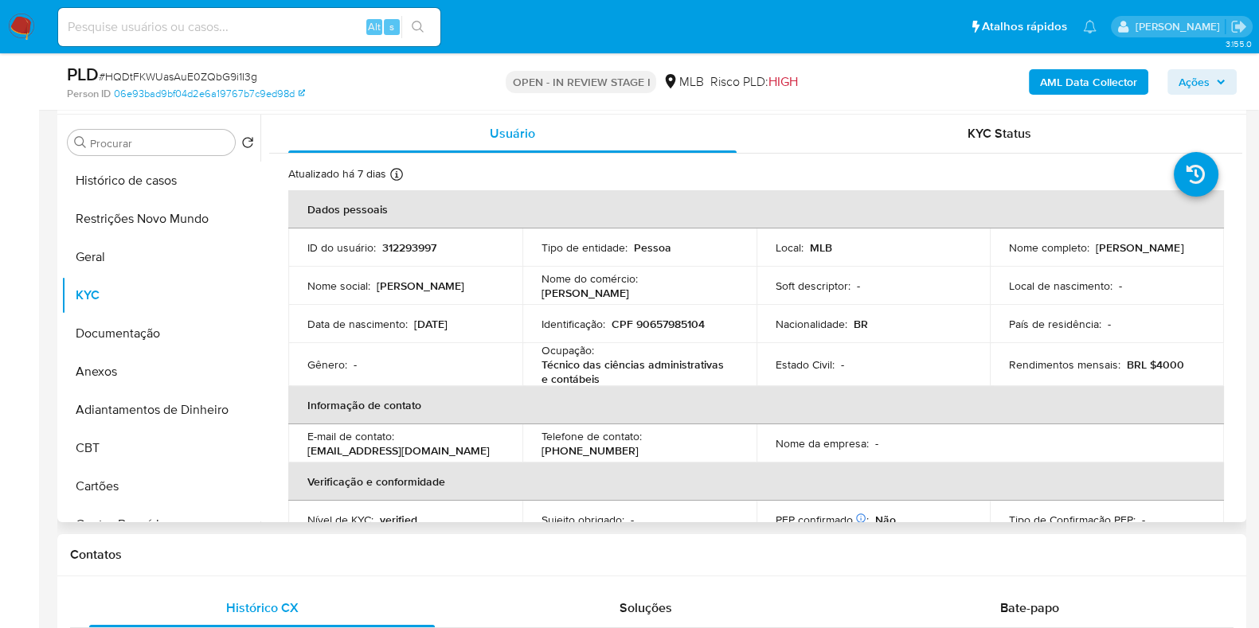
drag, startPoint x: 1151, startPoint y: 246, endPoint x: 1117, endPoint y: 255, distance: 35.4
click at [1009, 255] on div "Nome completo : Ediana Franca de Sousa" at bounding box center [1107, 248] width 196 height 14
click at [1138, 255] on div "Nome completo : Ediana Franca de Sousa" at bounding box center [1107, 248] width 196 height 14
drag, startPoint x: 1138, startPoint y: 249, endPoint x: 1005, endPoint y: 260, distance: 133.4
click at [1009, 255] on div "Nome completo : Ediana Franca de Sousa" at bounding box center [1107, 248] width 196 height 14
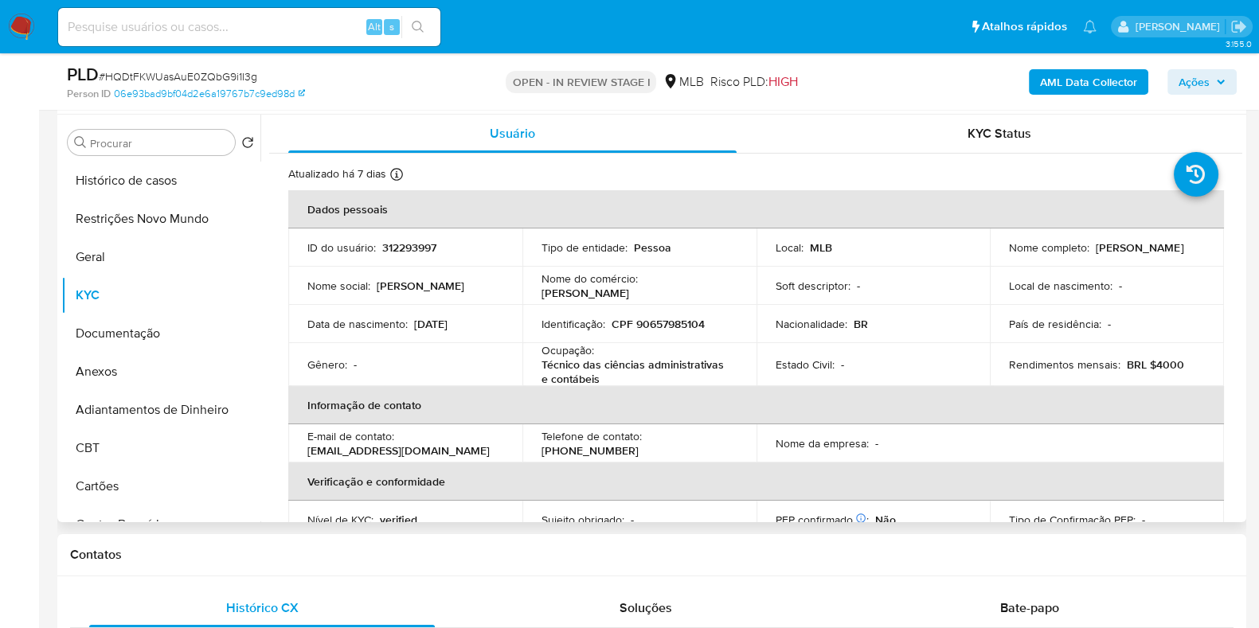
copy p "Ediana Franca de Sousa"
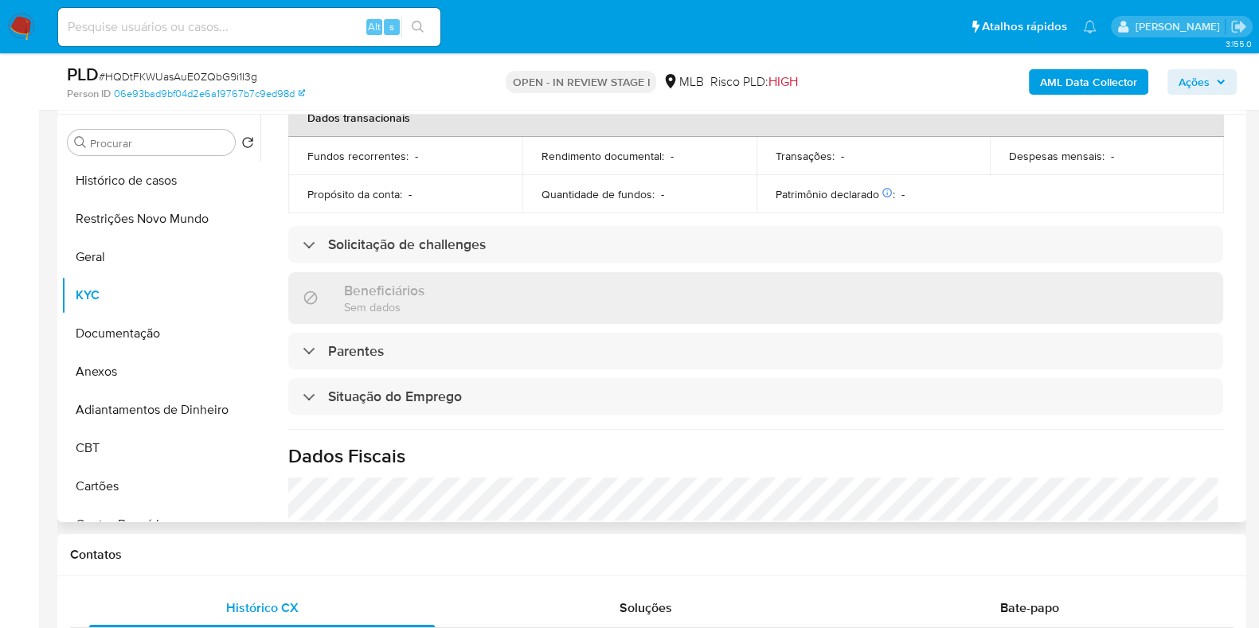
scroll to position [696, 0]
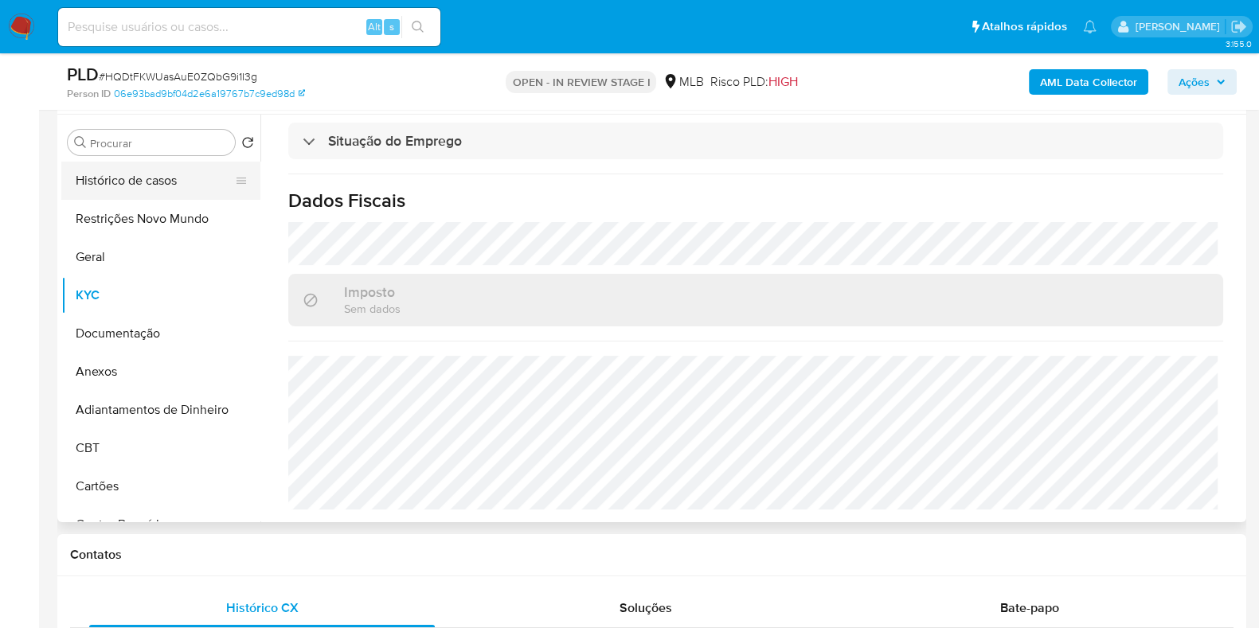
click at [149, 174] on button "Histórico de casos" at bounding box center [154, 181] width 186 height 38
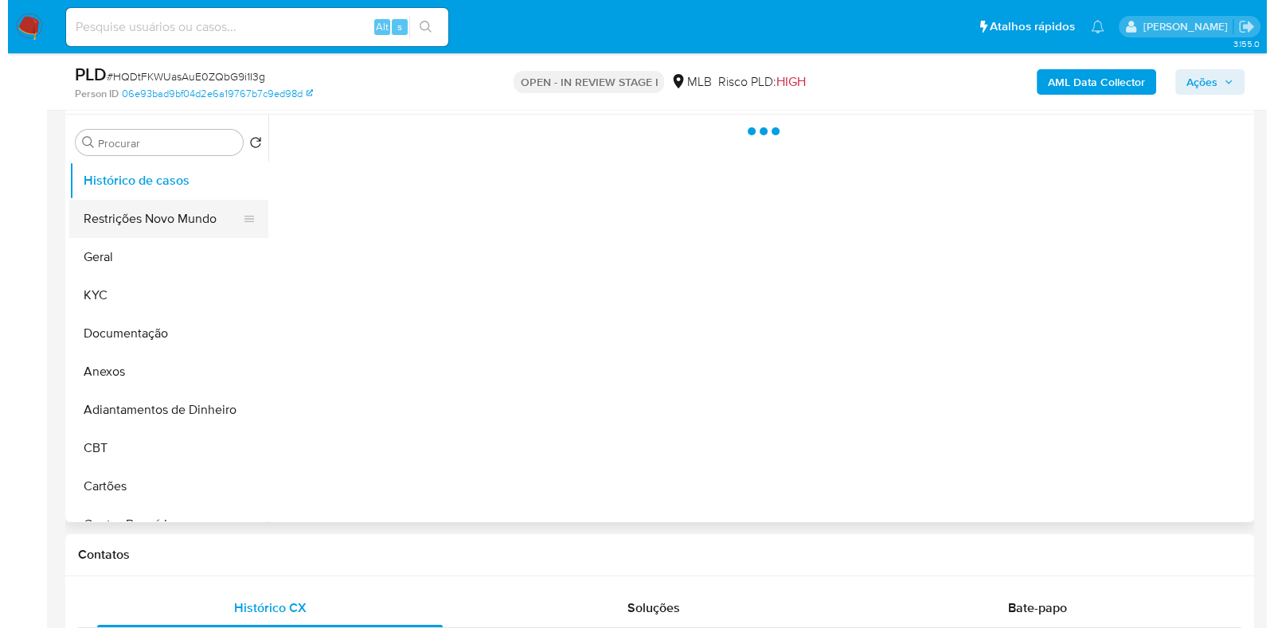
scroll to position [0, 0]
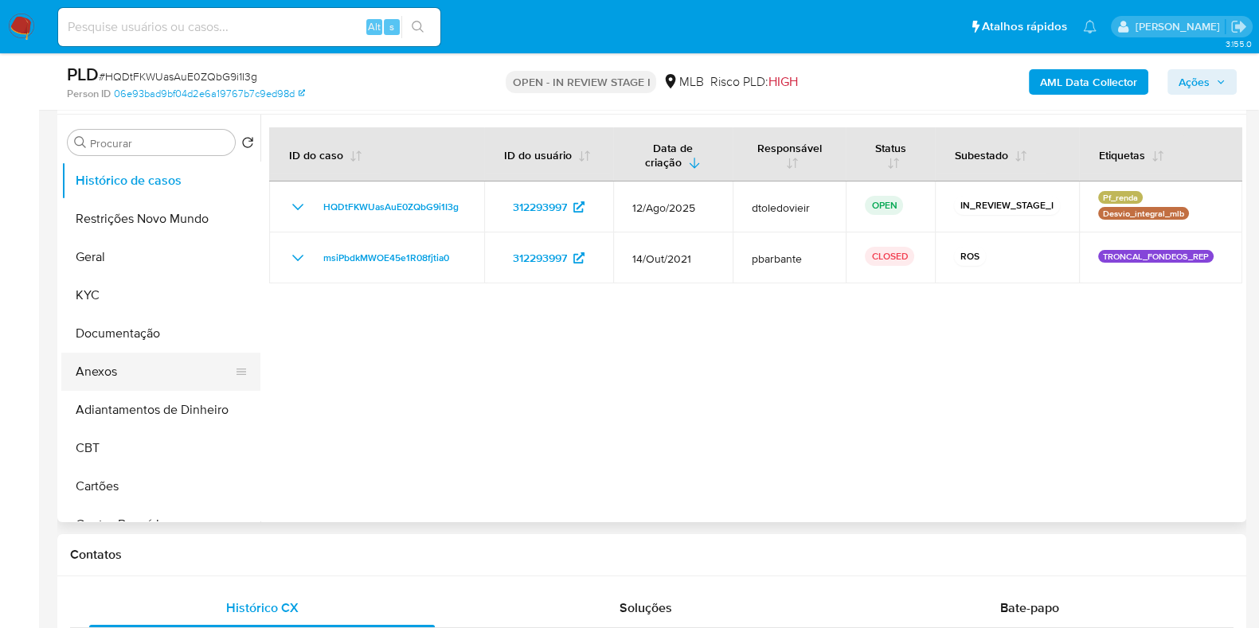
click at [98, 377] on button "Anexos" at bounding box center [154, 372] width 186 height 38
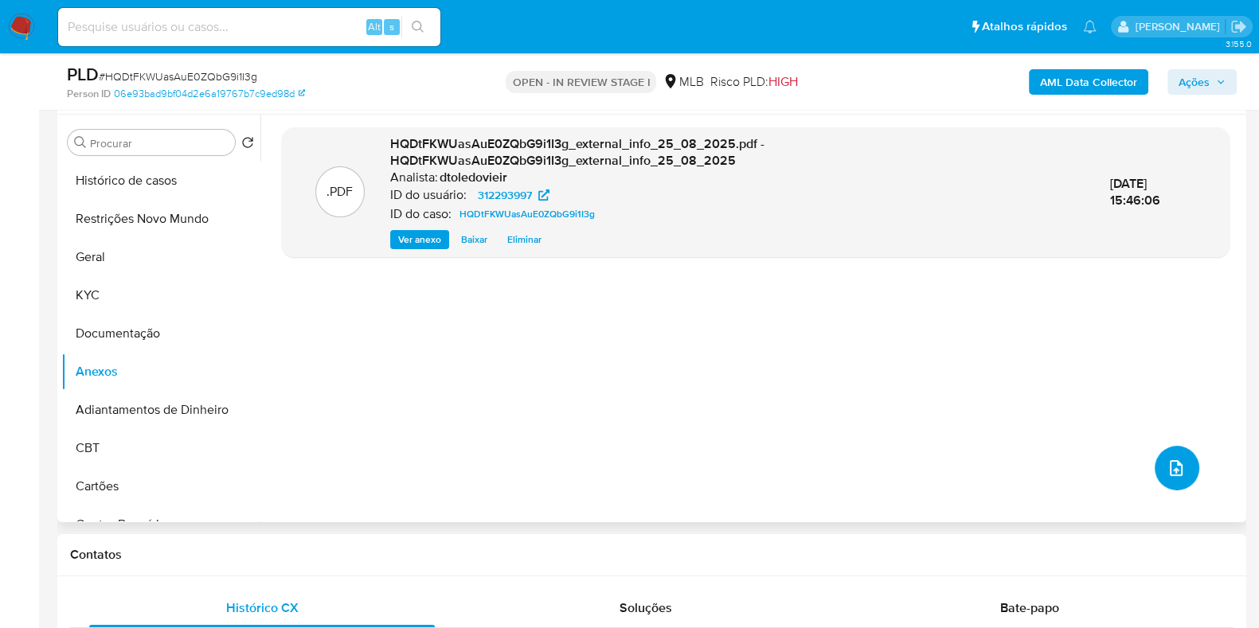
click at [1155, 468] on button "upload-file" at bounding box center [1177, 468] width 45 height 45
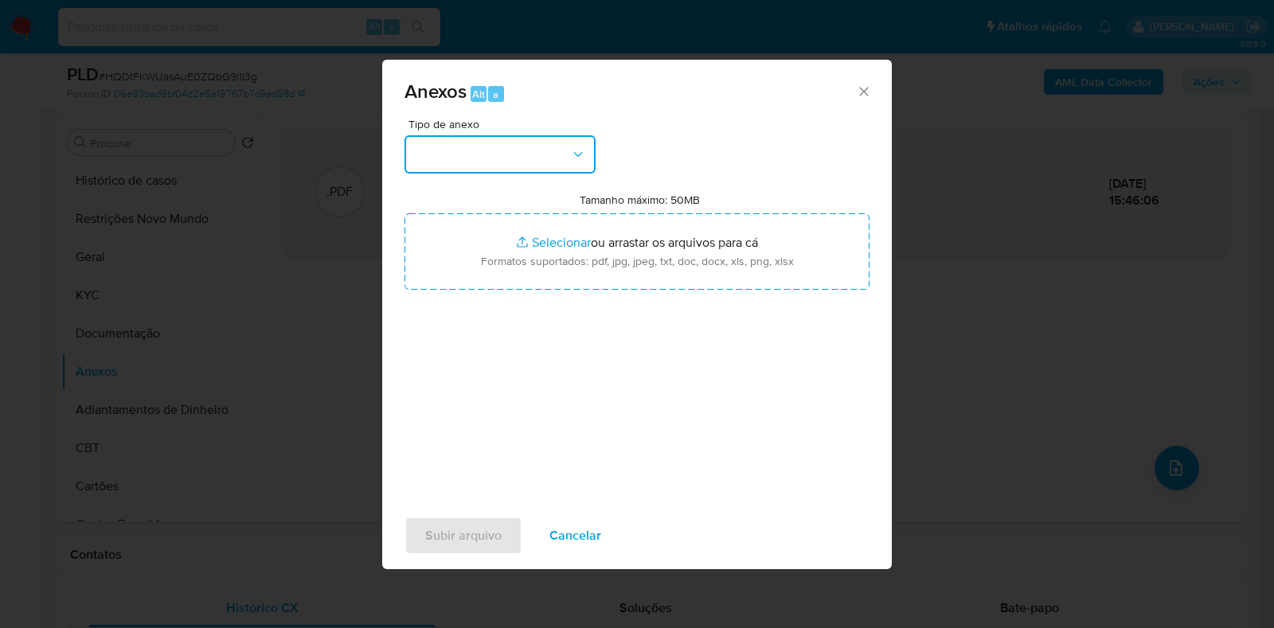
drag, startPoint x: 461, startPoint y: 136, endPoint x: 469, endPoint y: 159, distance: 24.4
click at [461, 143] on button "button" at bounding box center [500, 154] width 191 height 38
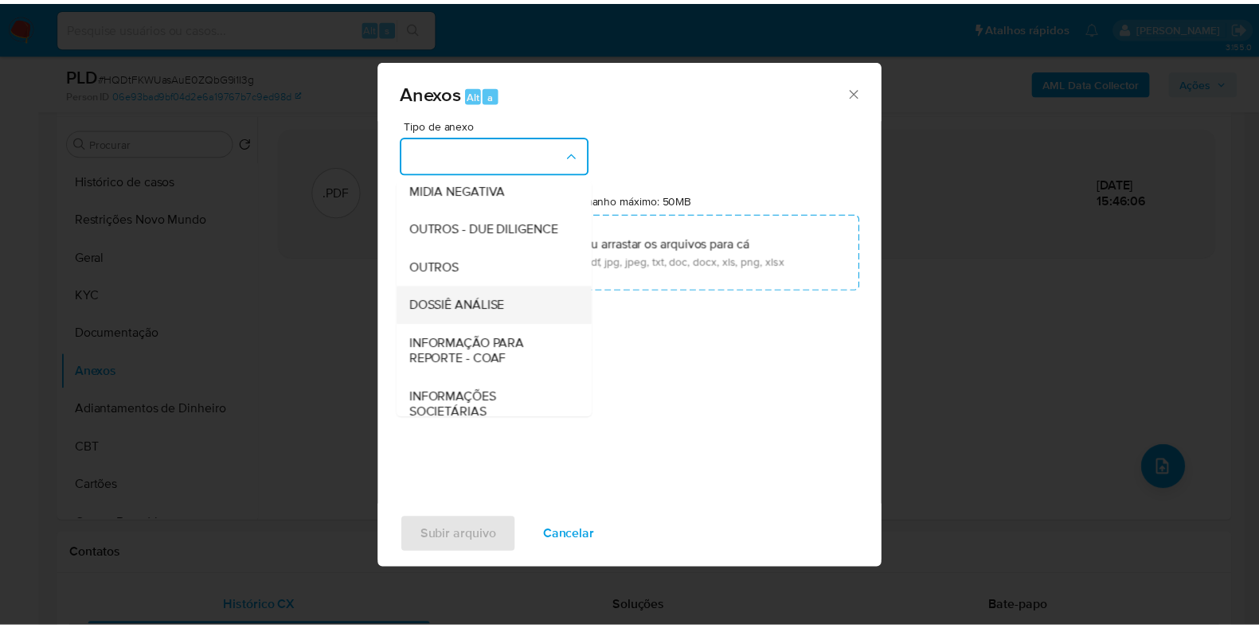
scroll to position [245, 0]
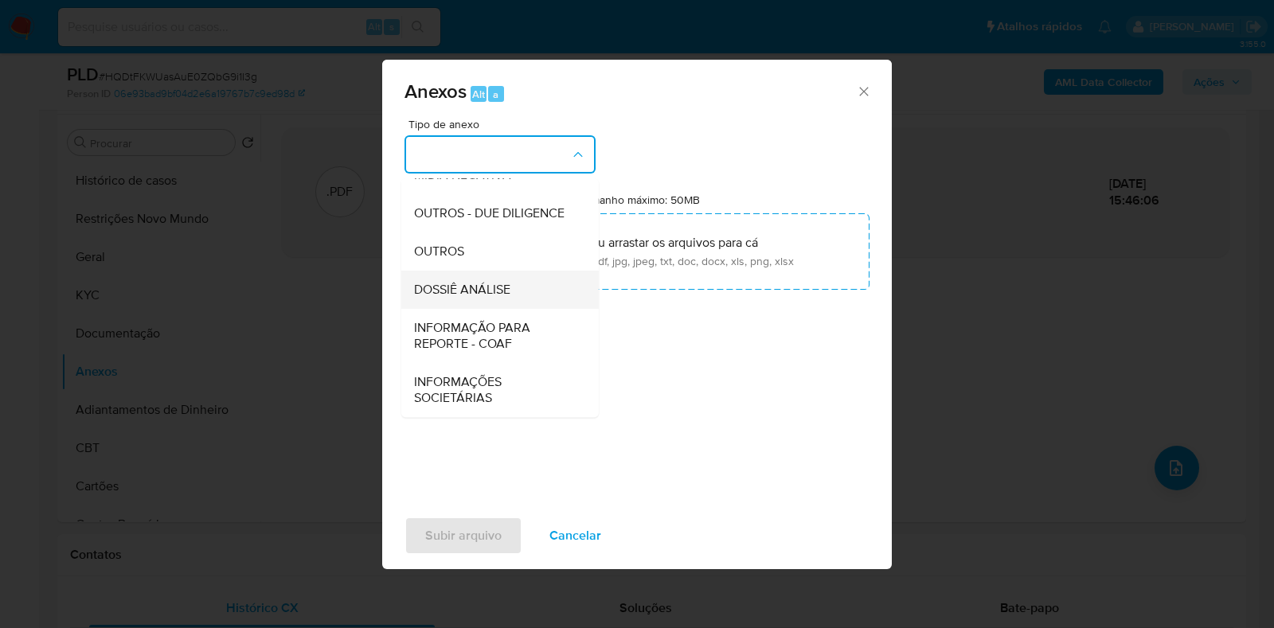
click at [487, 282] on span "DOSSIÊ ANÁLISE" at bounding box center [462, 290] width 96 height 16
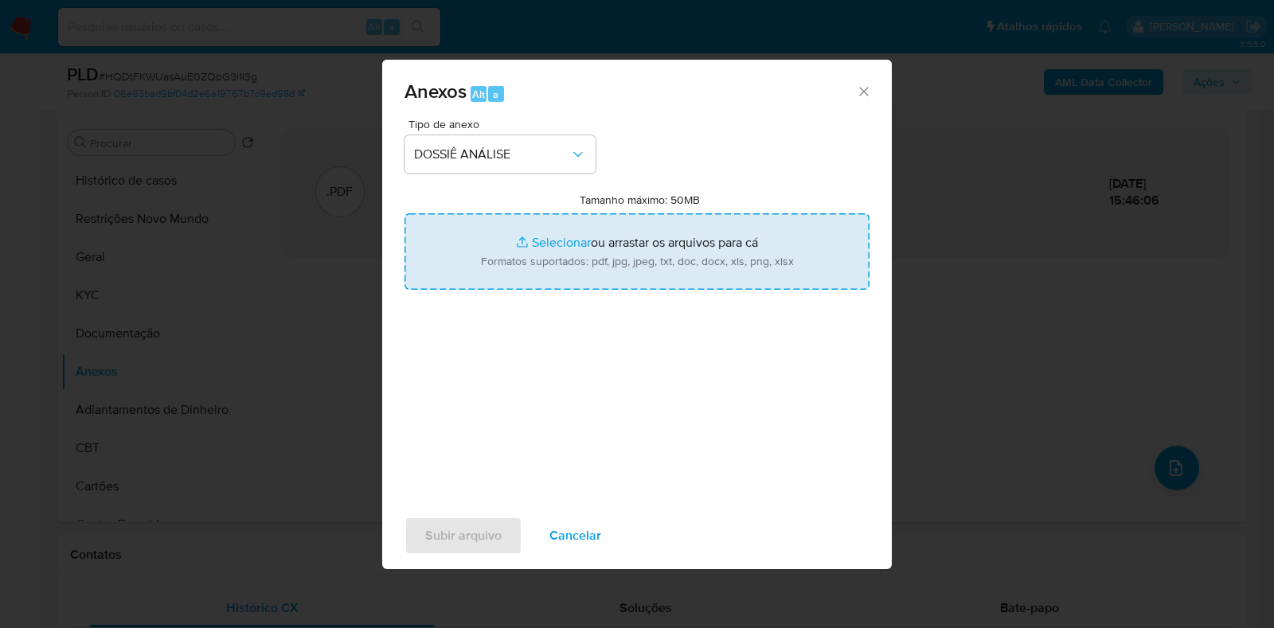
type input "C:\fakepath\2.ª SAR - CPF 90657985104 - EDIANA FRANCA DE SOUSA.pdf"
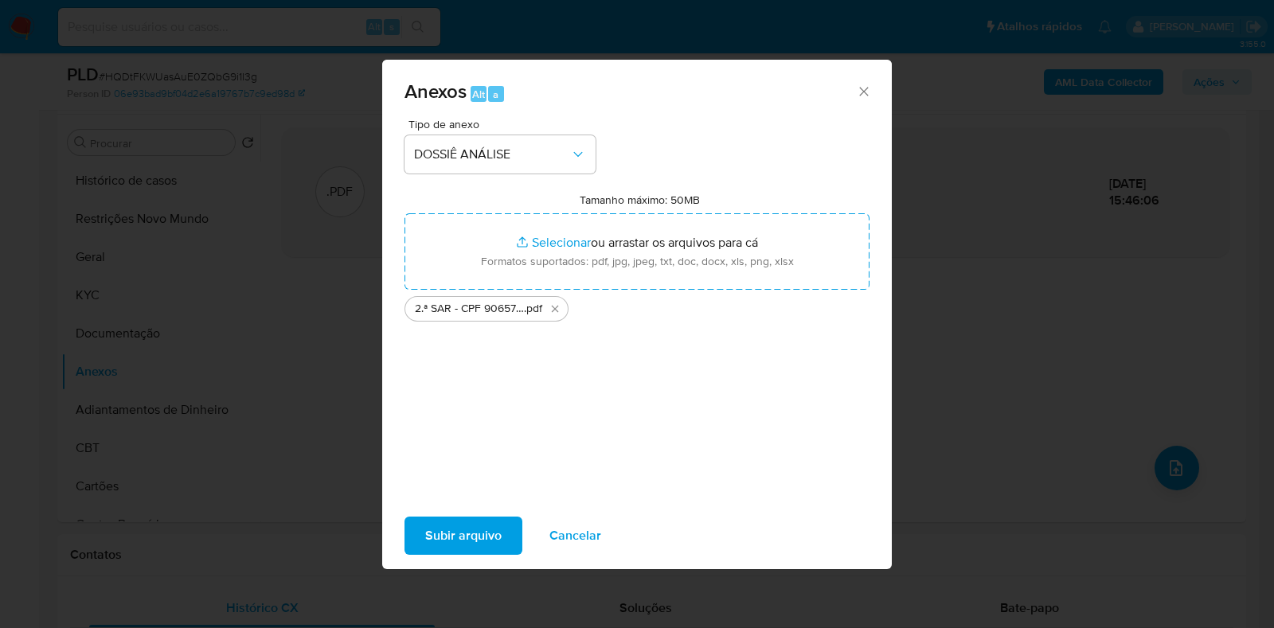
click at [444, 538] on span "Subir arquivo" at bounding box center [463, 536] width 76 height 35
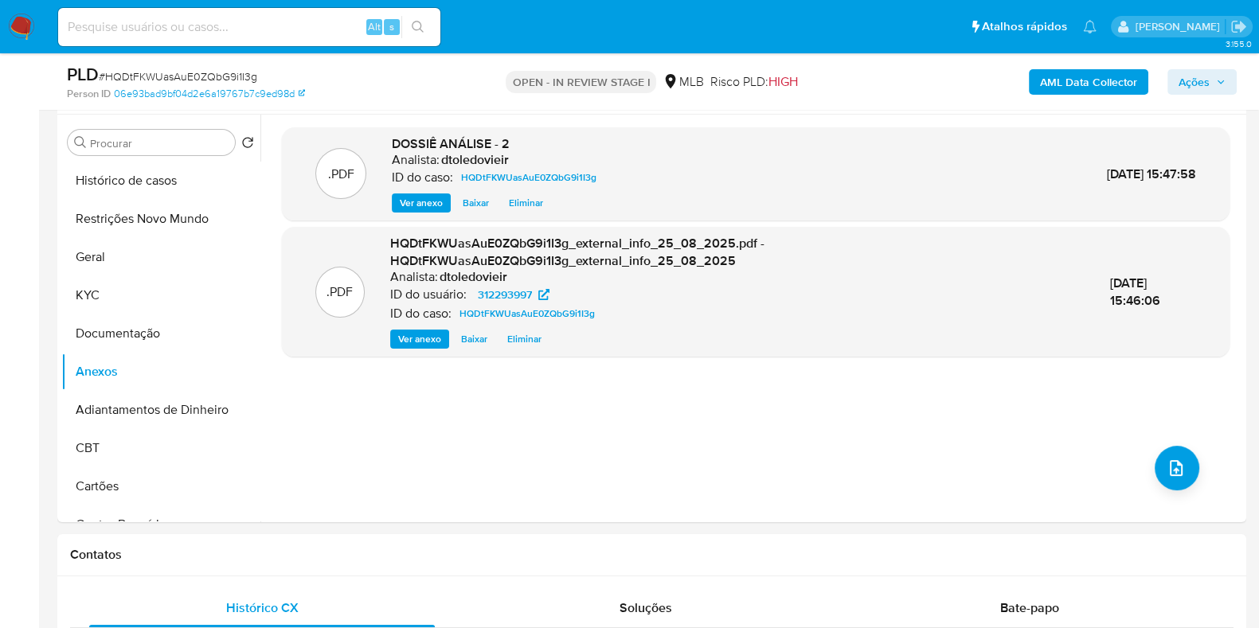
click at [1196, 88] on span "Ações" at bounding box center [1194, 81] width 31 height 25
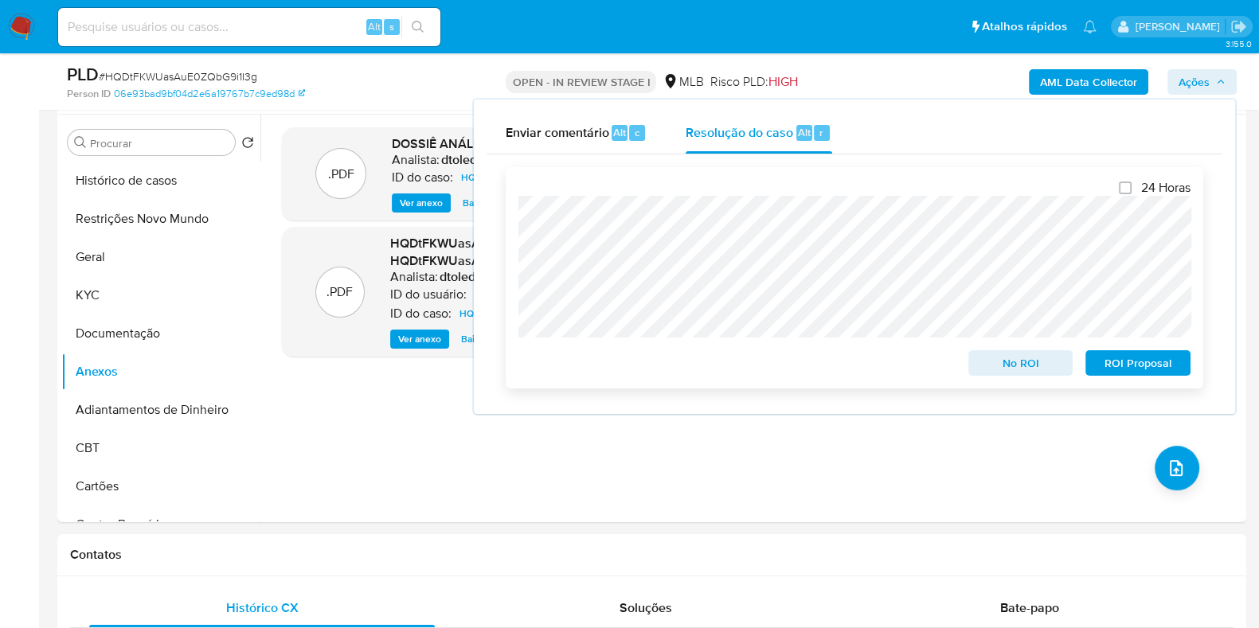
click at [1117, 362] on span "ROI Proposal" at bounding box center [1138, 363] width 83 height 22
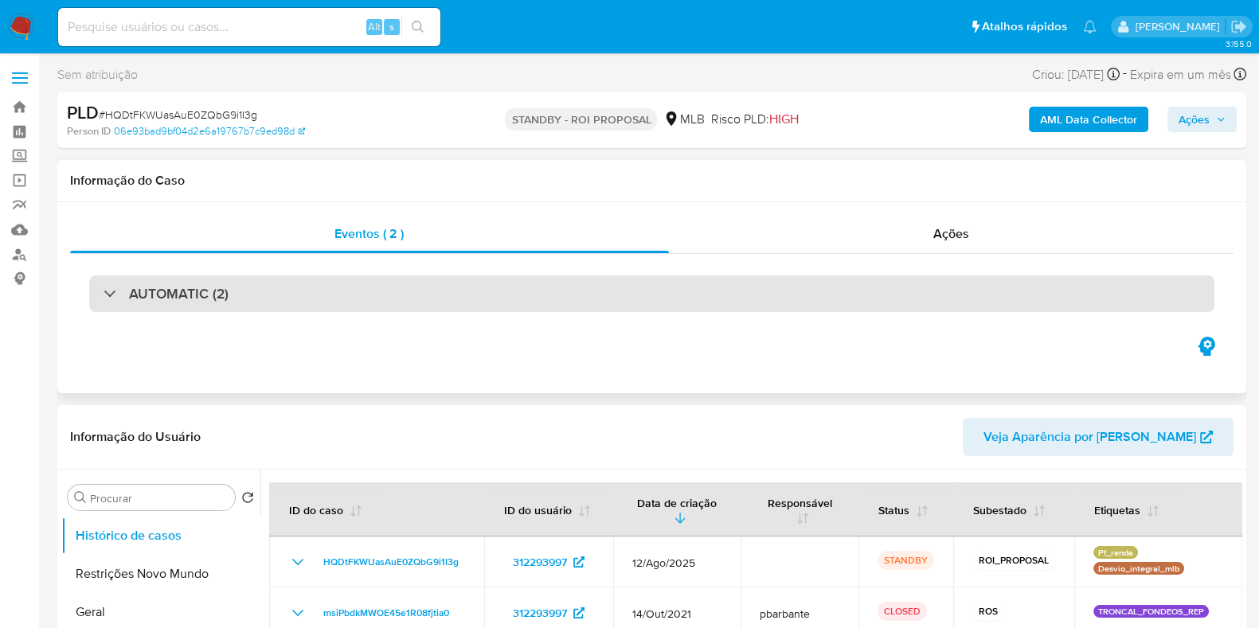
select select "10"
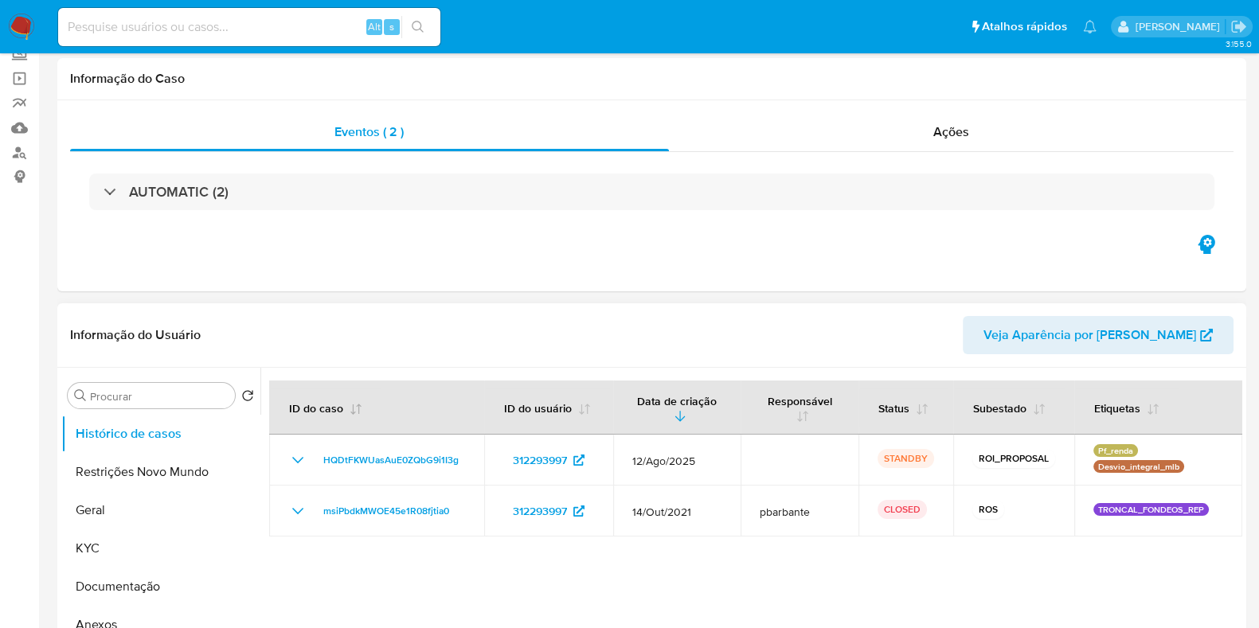
scroll to position [198, 0]
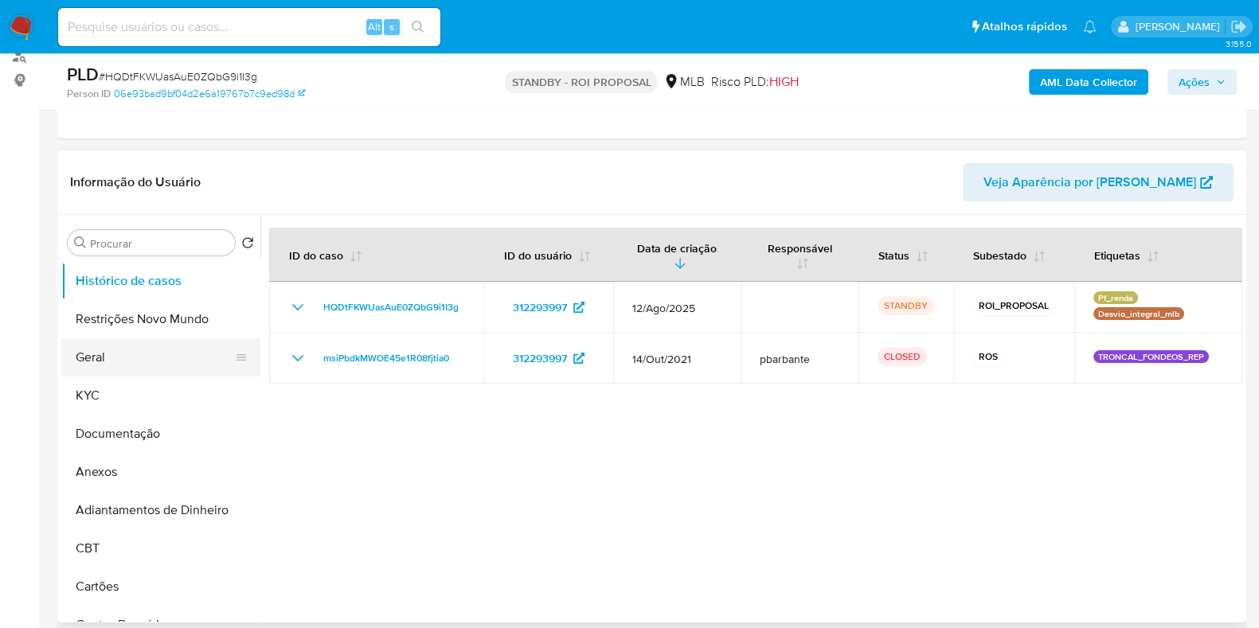
click at [126, 356] on button "Geral" at bounding box center [154, 358] width 186 height 38
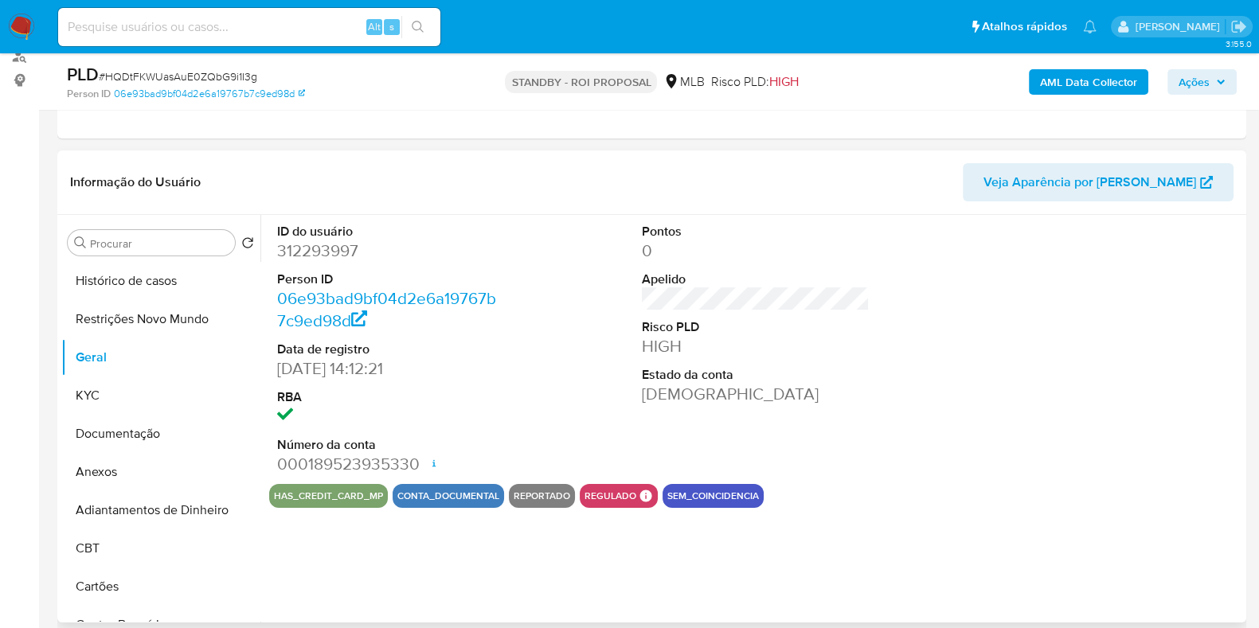
click at [312, 248] on dd "312293997" at bounding box center [391, 251] width 228 height 22
copy dd "312293997"
click at [269, 37] on div "Alt s" at bounding box center [249, 27] width 382 height 38
click at [269, 35] on input at bounding box center [249, 27] width 382 height 21
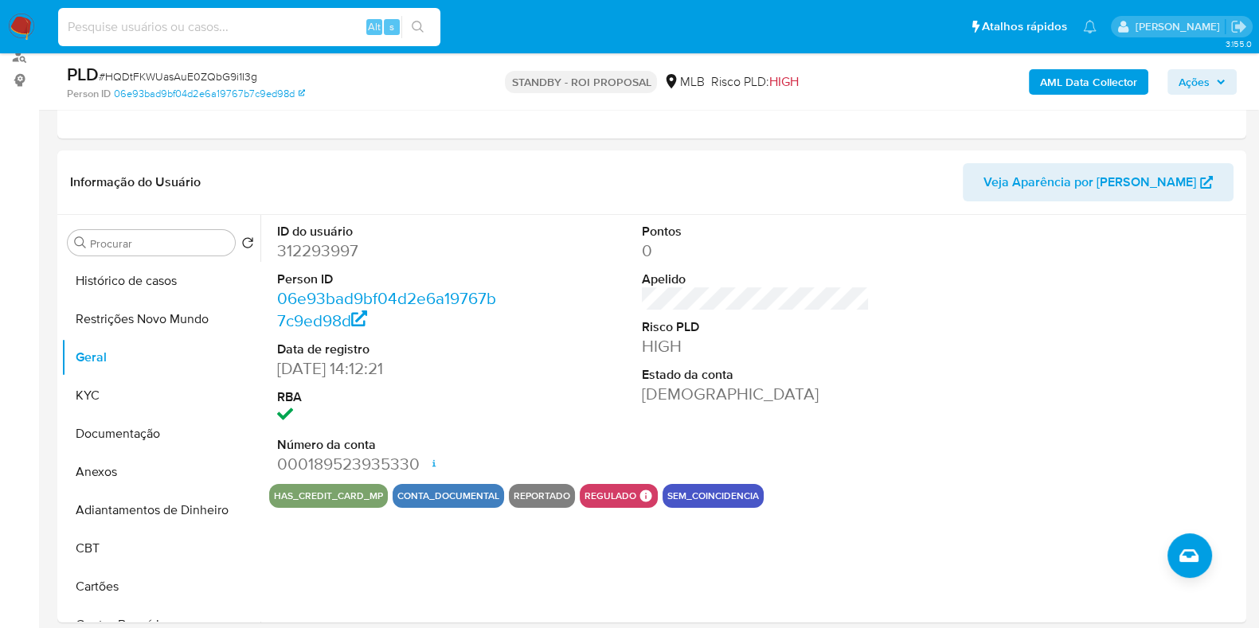
paste input "2264105228"
type input "2264105228"
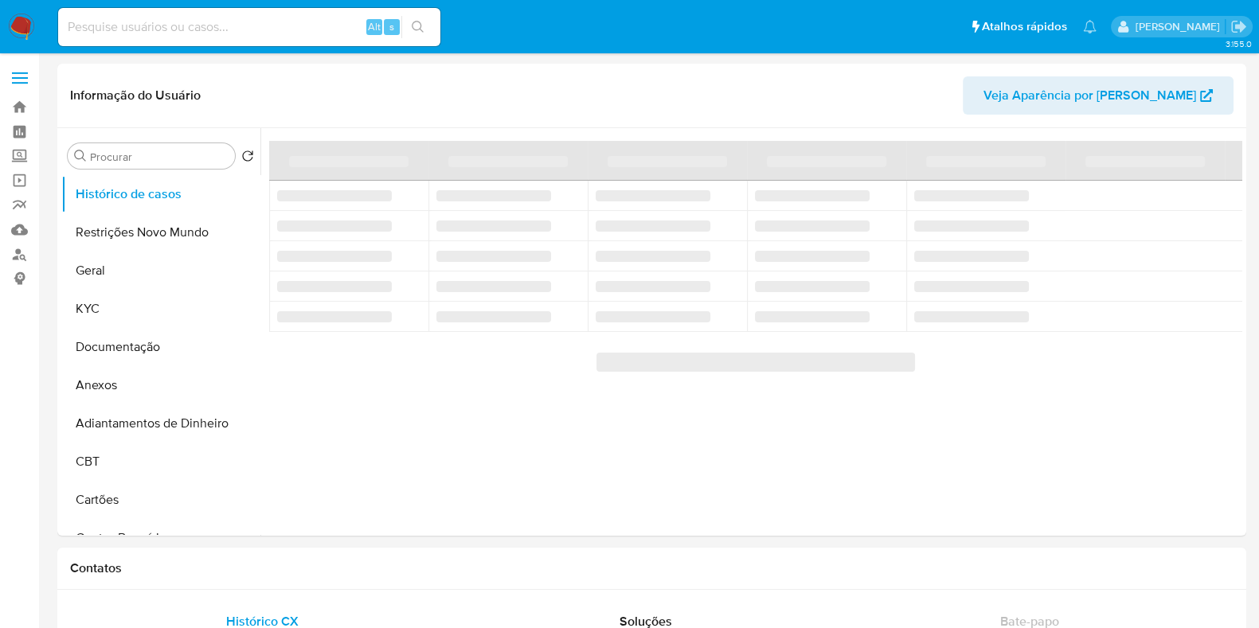
select select "10"
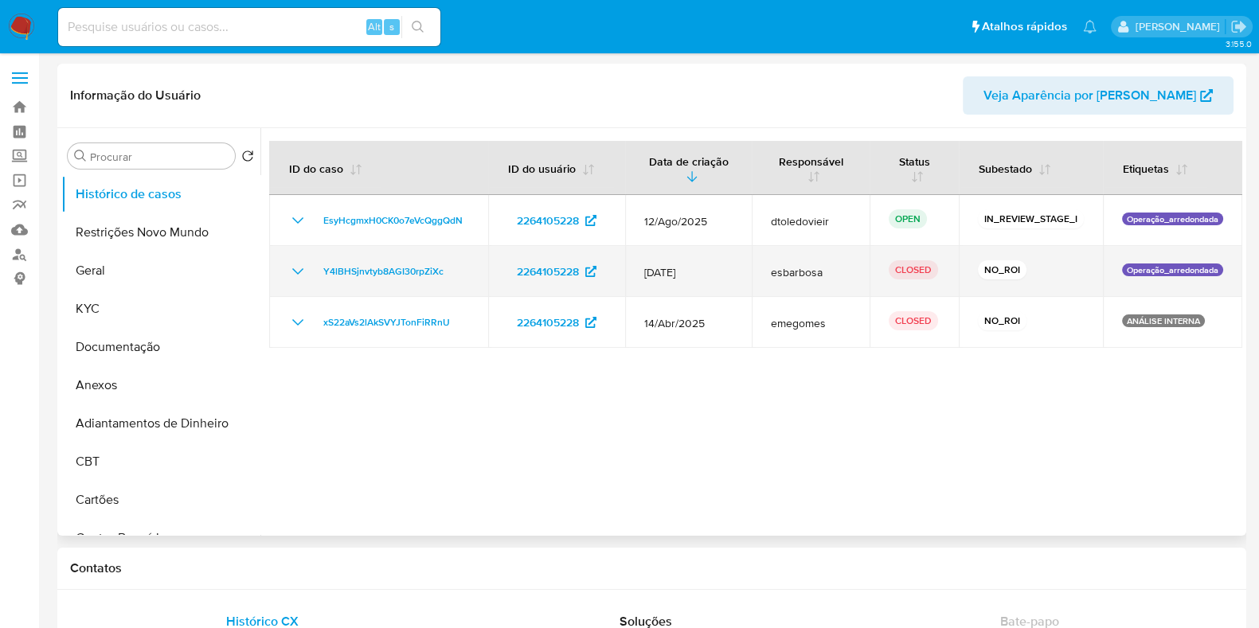
click at [291, 265] on icon "Mostrar/Ocultar" at bounding box center [297, 271] width 19 height 19
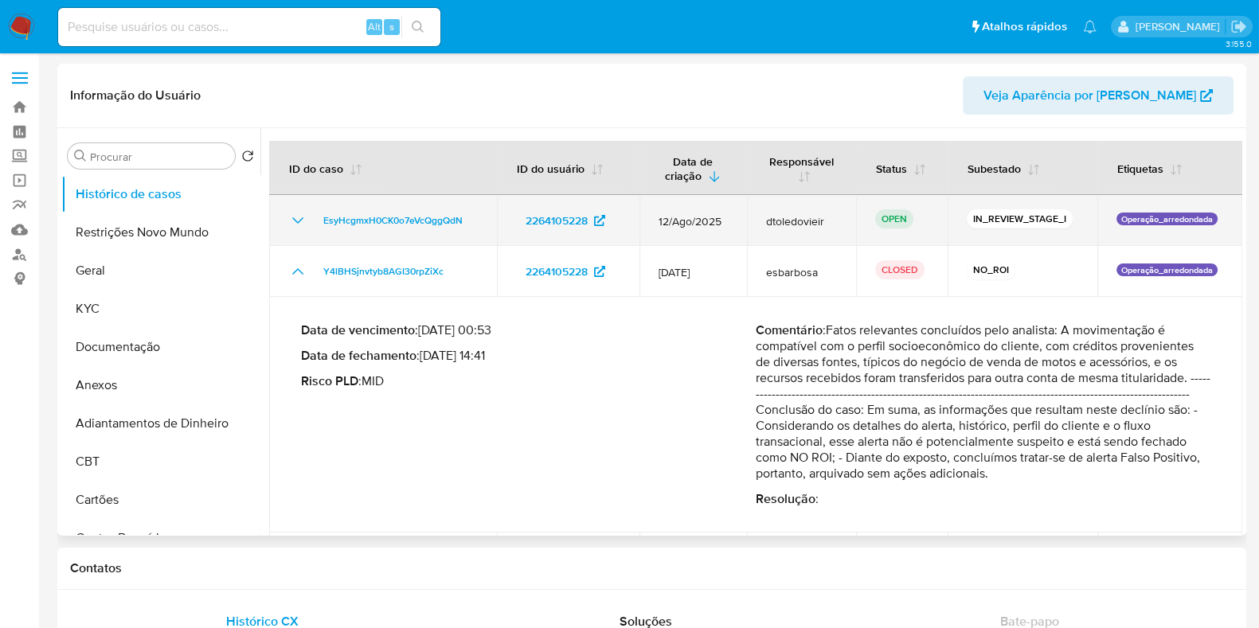
click at [295, 221] on icon "Mostrar/Ocultar" at bounding box center [297, 220] width 19 height 19
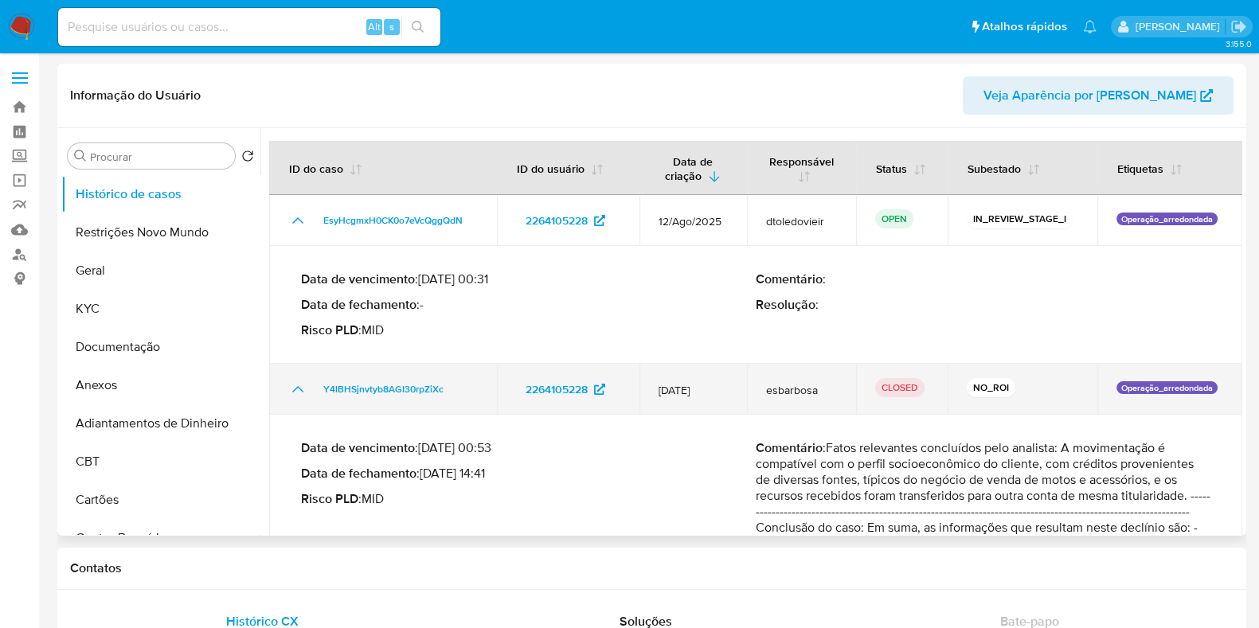
click at [288, 389] on icon "Mostrar/Ocultar" at bounding box center [297, 389] width 19 height 19
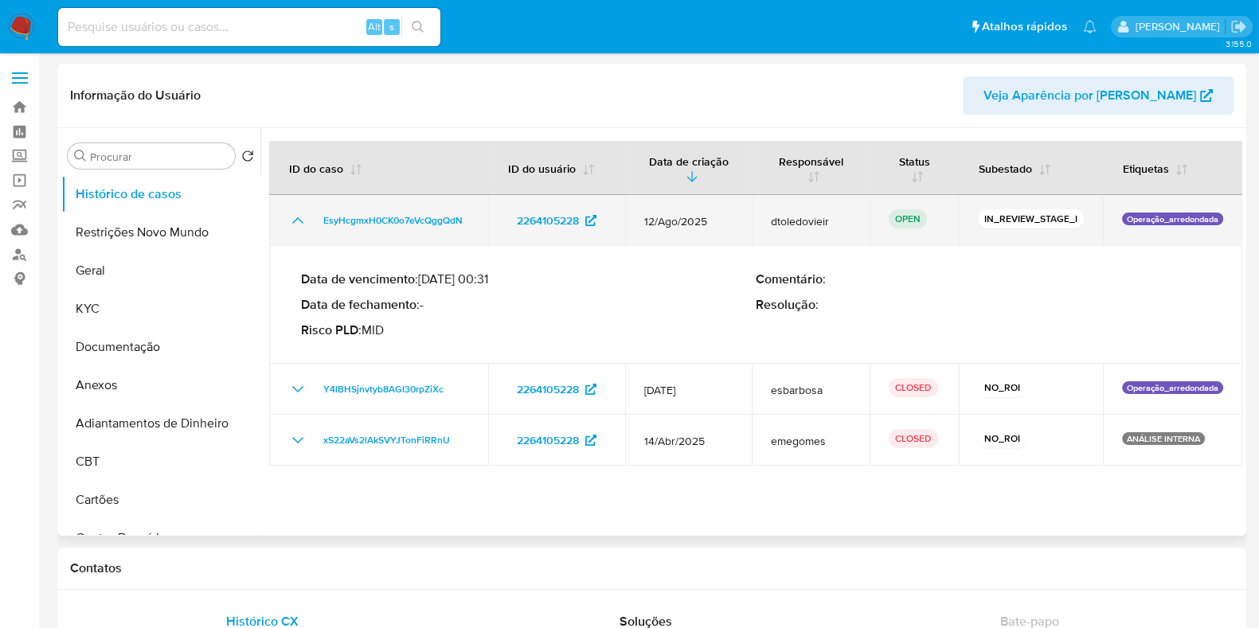
click at [291, 217] on icon "Mostrar/Ocultar" at bounding box center [297, 220] width 19 height 19
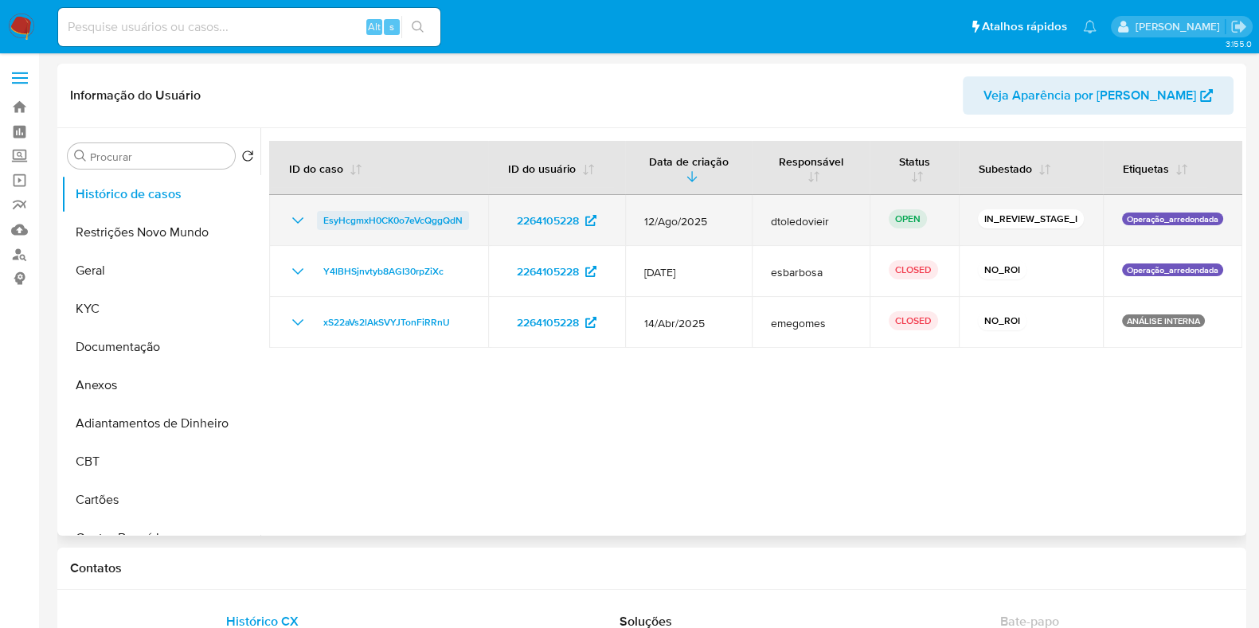
click at [429, 221] on span "EsyHcgmxH0CK0o7eVcQggQdN" at bounding box center [392, 220] width 139 height 19
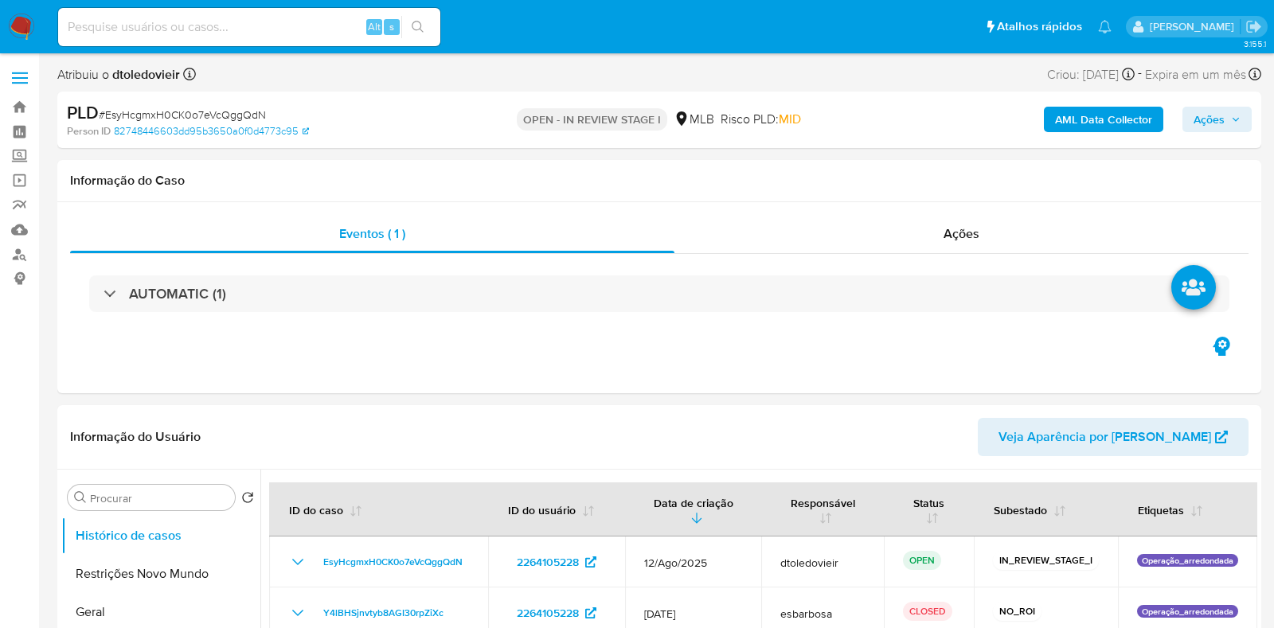
select select "10"
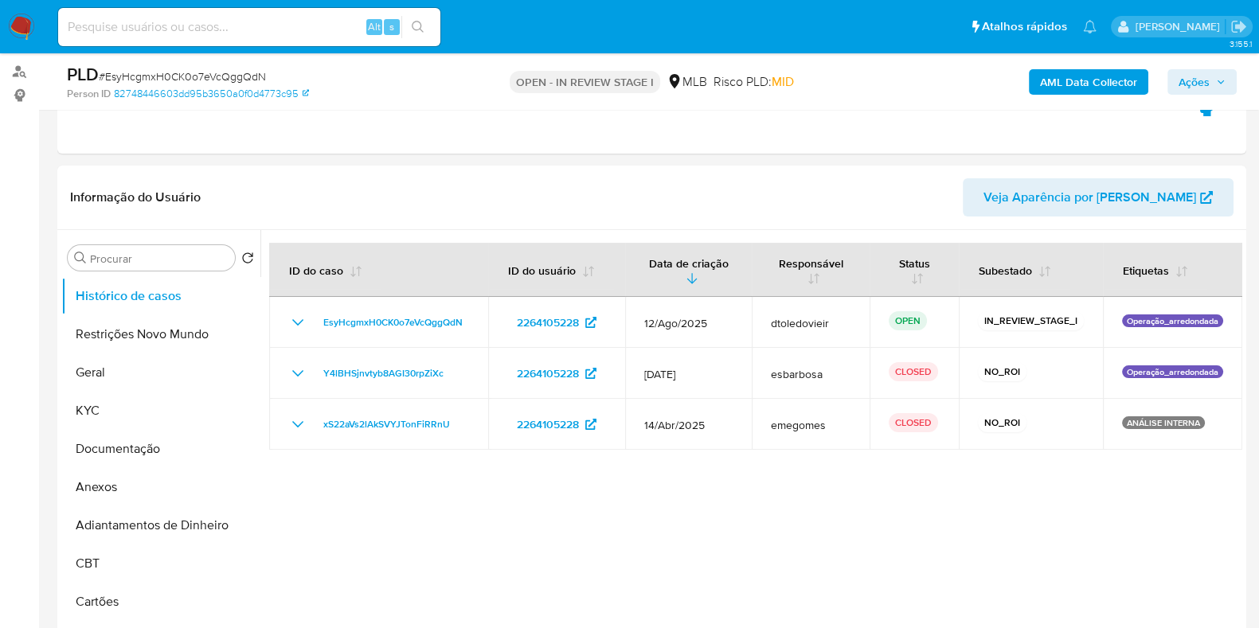
scroll to position [198, 0]
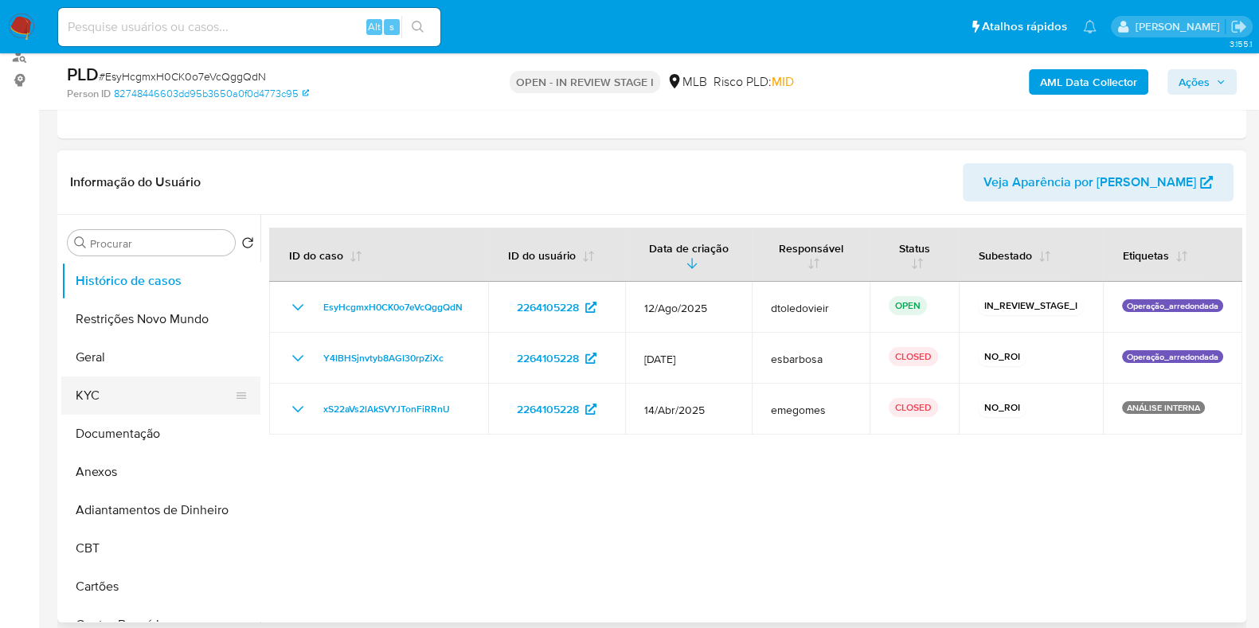
click at [136, 396] on button "KYC" at bounding box center [154, 396] width 186 height 38
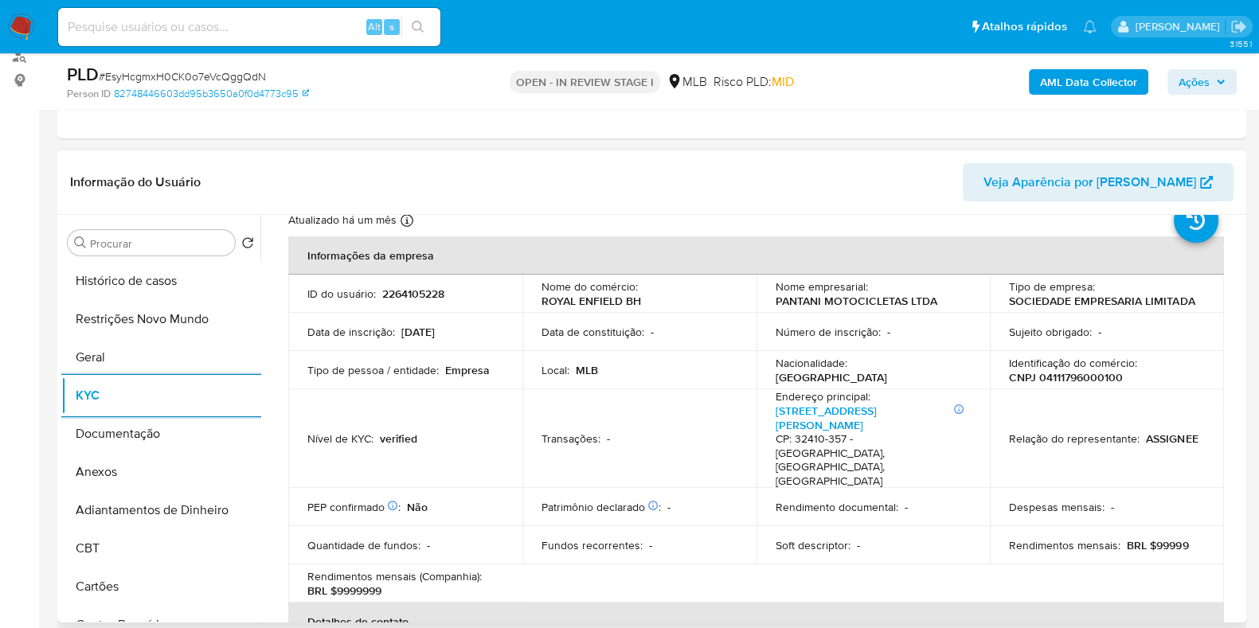
scroll to position [99, 0]
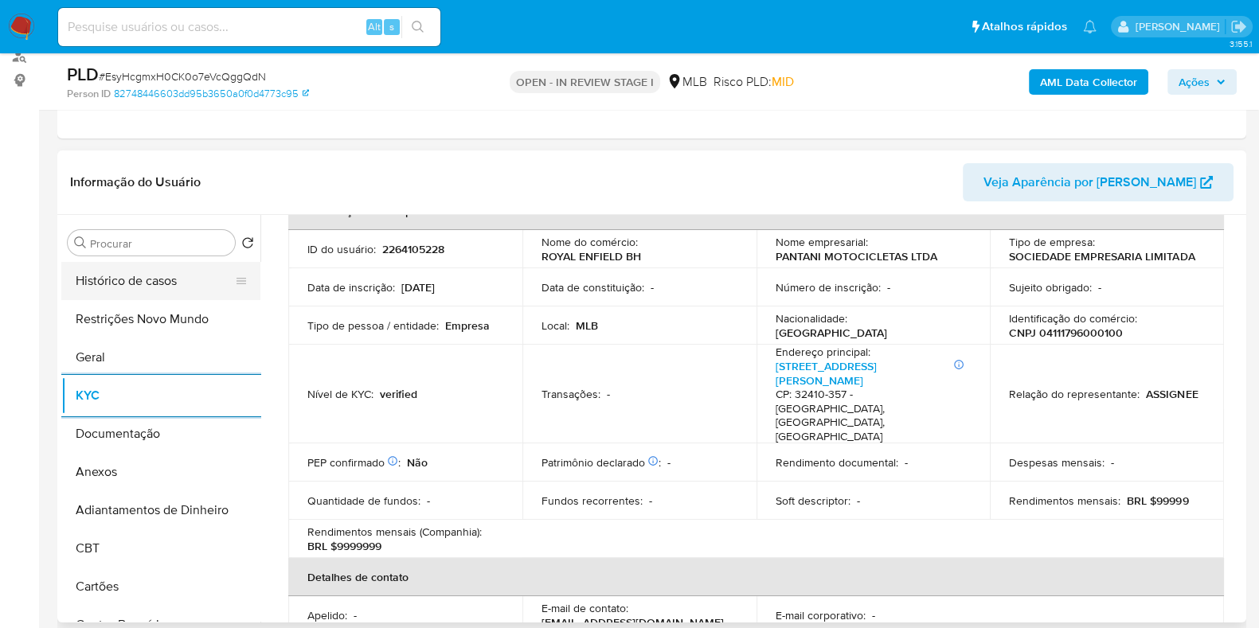
click at [174, 288] on button "Histórico de casos" at bounding box center [154, 281] width 186 height 38
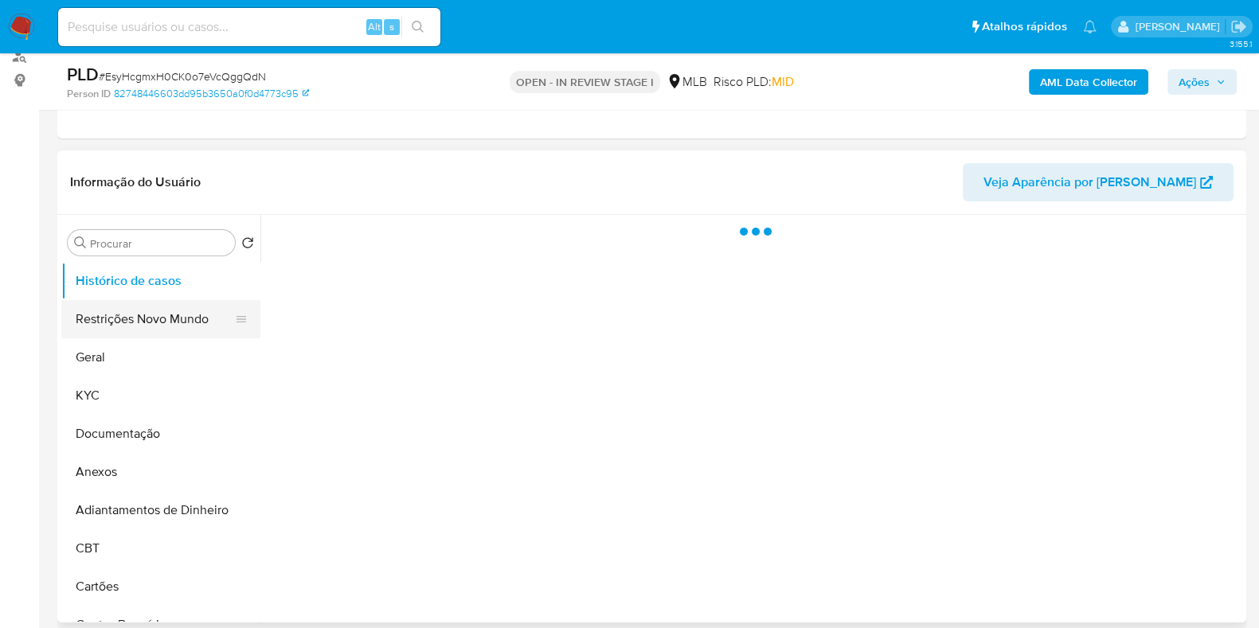
scroll to position [0, 0]
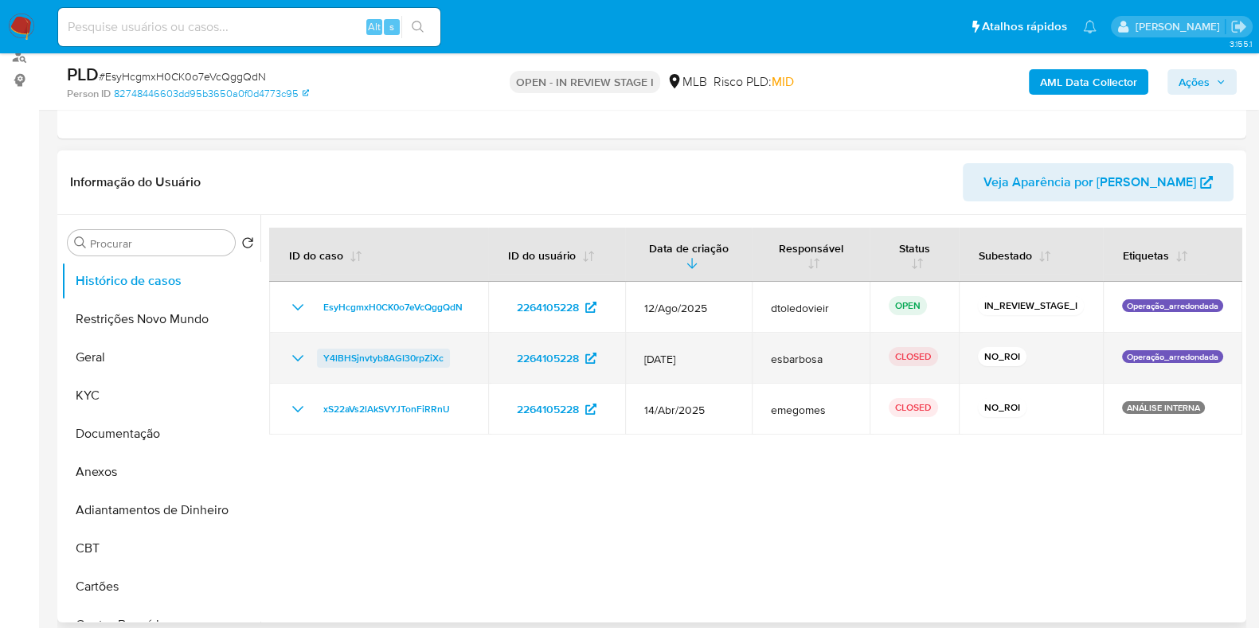
drag, startPoint x: 461, startPoint y: 352, endPoint x: 318, endPoint y: 362, distance: 143.7
click at [318, 362] on div "Y4lBHSjnvtyb8AGI30rpZiXc" at bounding box center [378, 358] width 181 height 19
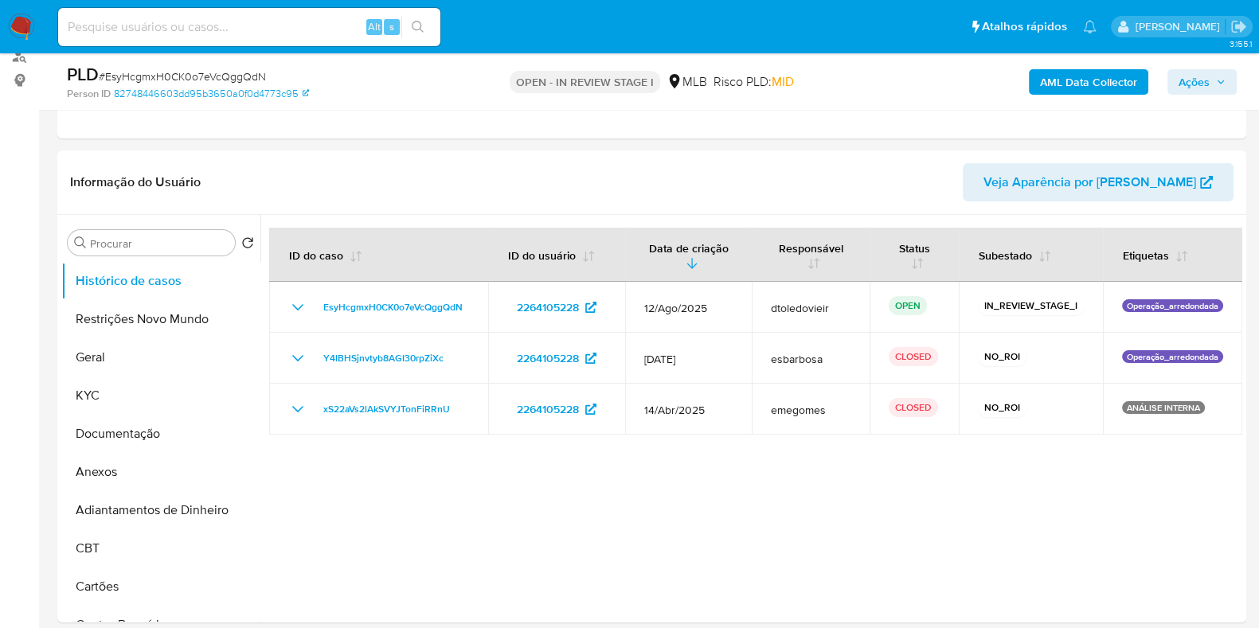
click at [1215, 85] on span "Ações" at bounding box center [1202, 82] width 47 height 22
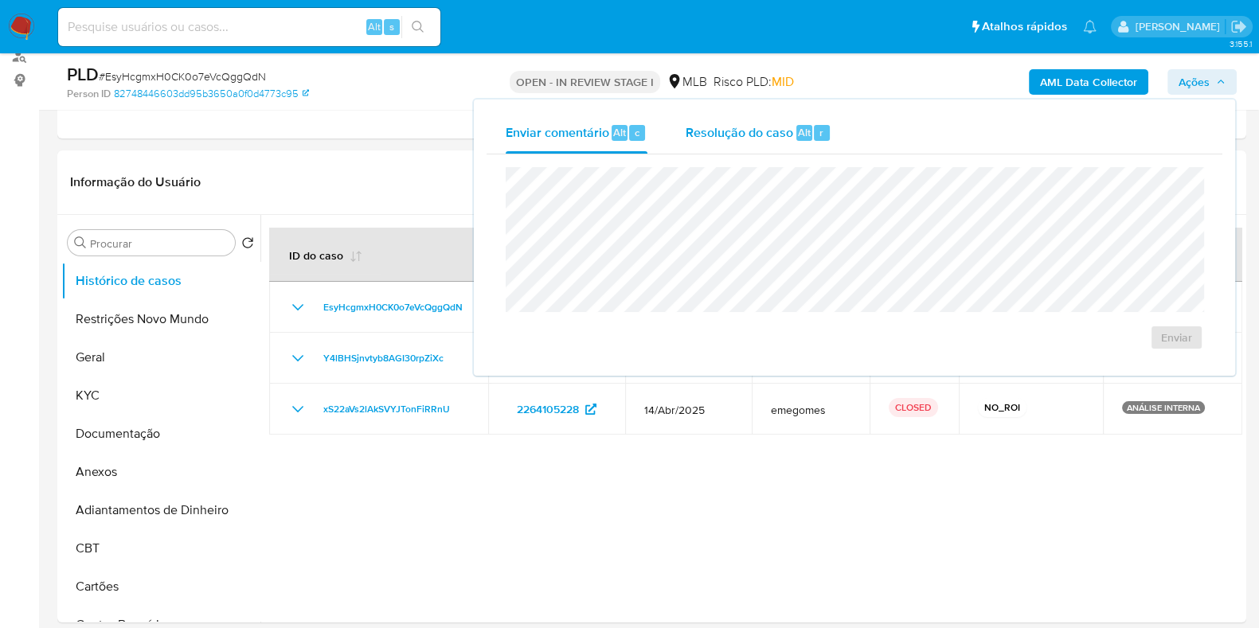
click at [757, 127] on span "Resolução do caso" at bounding box center [740, 132] width 108 height 18
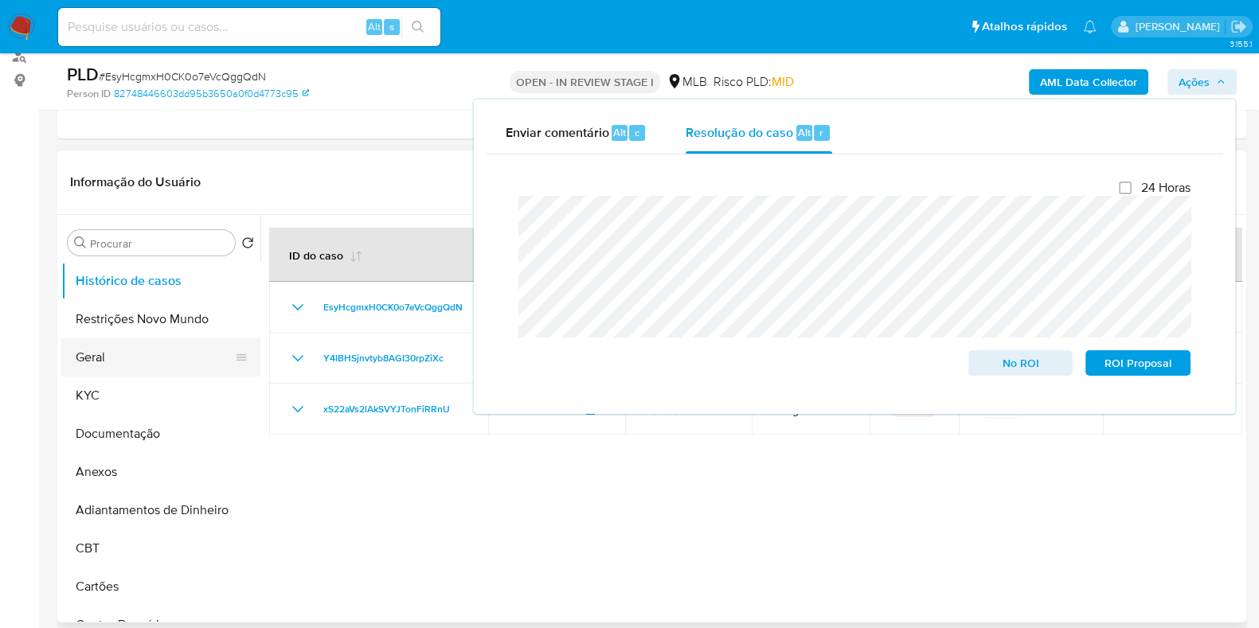
click at [107, 354] on button "Geral" at bounding box center [154, 358] width 186 height 38
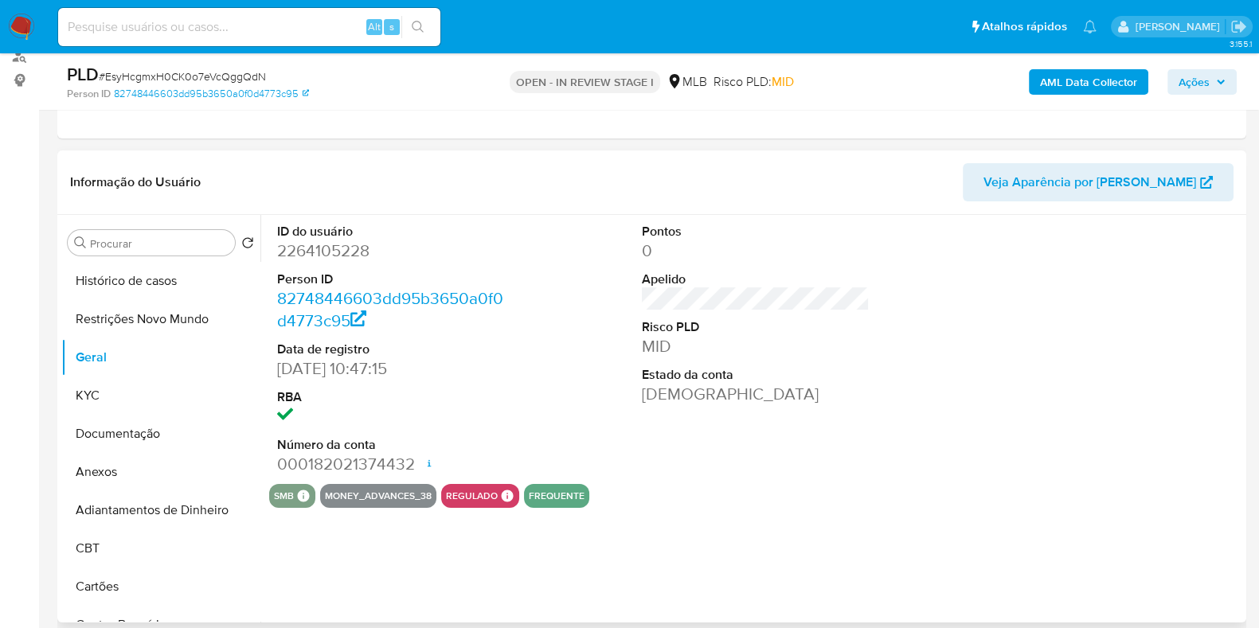
click at [319, 250] on dd "2264105228" at bounding box center [391, 251] width 228 height 22
copy dd "2264105228"
click at [1233, 90] on button "Ações" at bounding box center [1202, 81] width 69 height 25
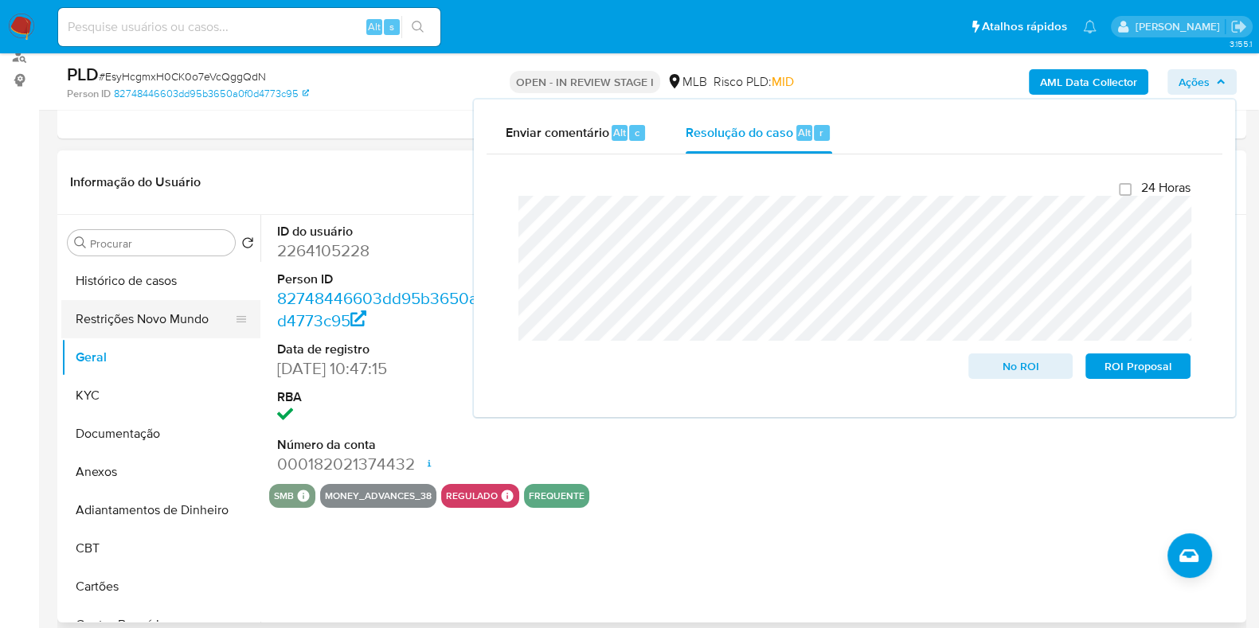
click at [102, 321] on button "Restrições Novo Mundo" at bounding box center [154, 319] width 186 height 38
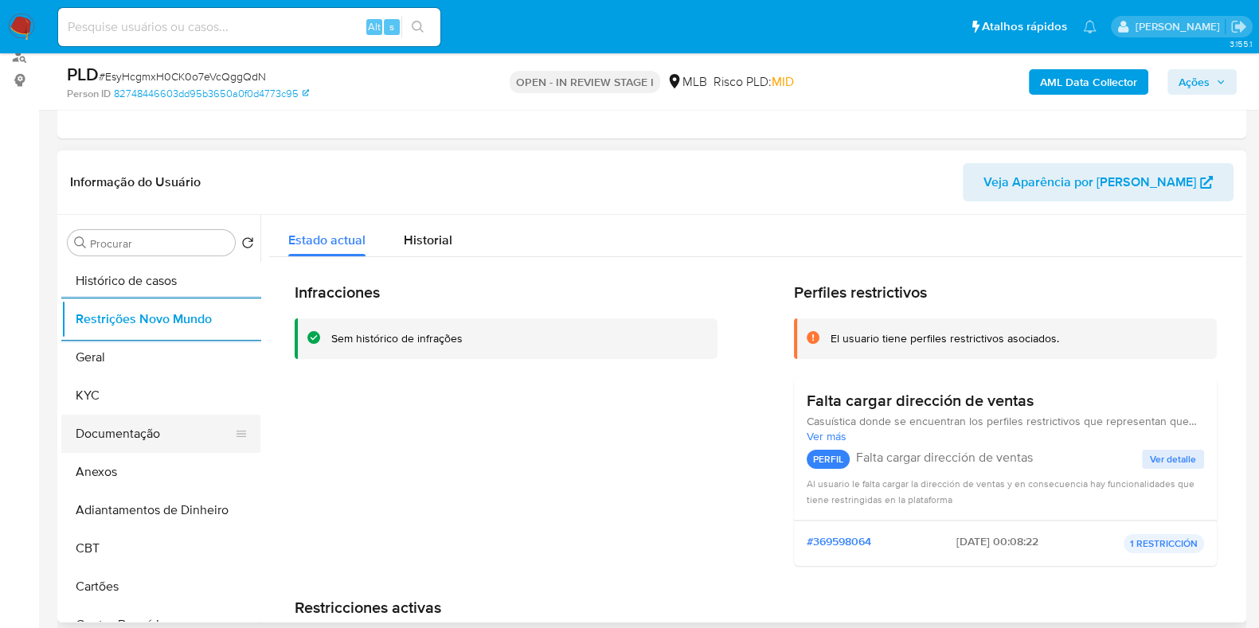
click at [131, 433] on button "Documentação" at bounding box center [154, 434] width 186 height 38
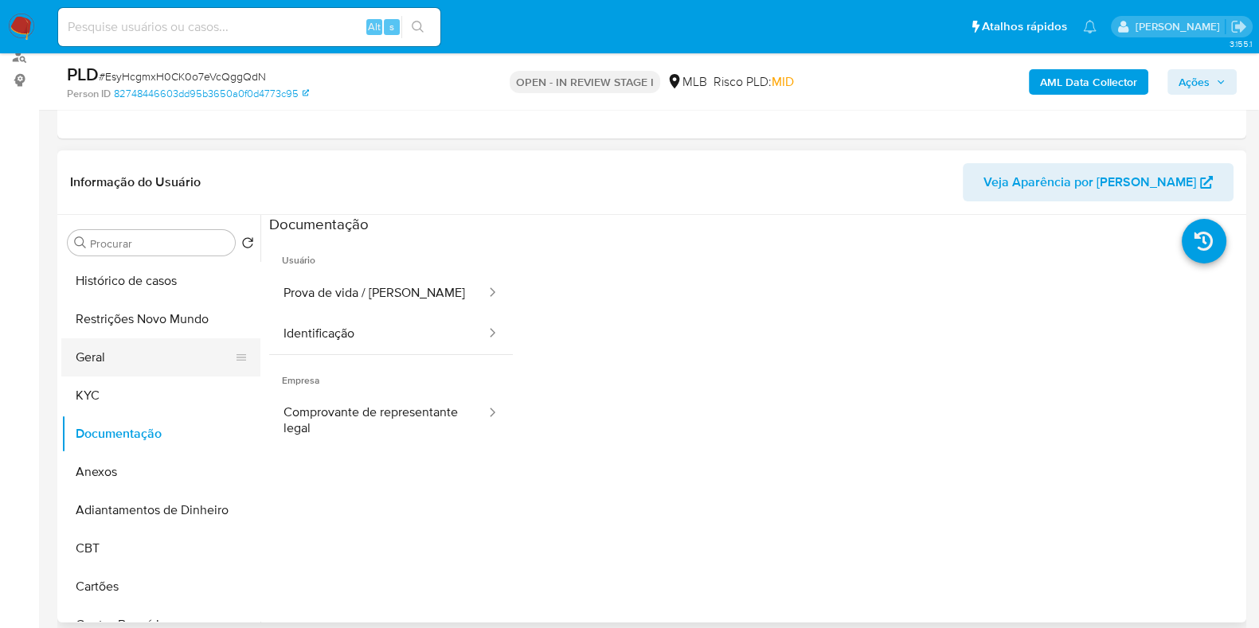
click at [127, 339] on button "Geral" at bounding box center [154, 358] width 186 height 38
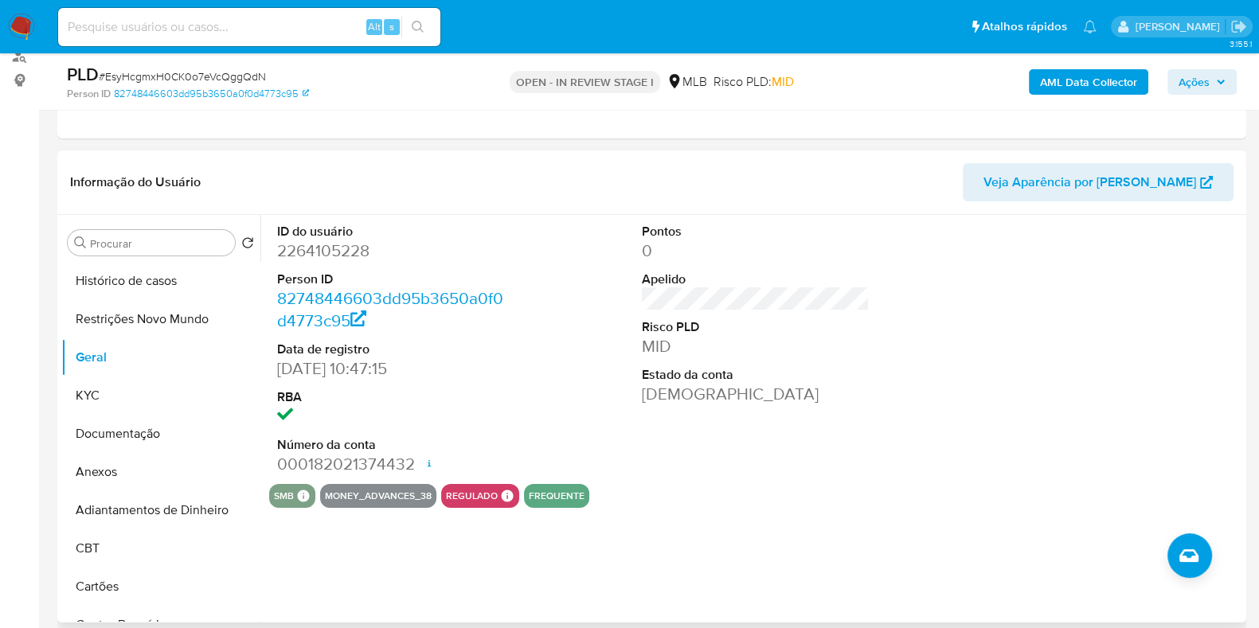
click at [309, 240] on dd "2264105228" at bounding box center [391, 251] width 228 height 22
copy dd "2264105228"
click at [855, 550] on div "ID do usuário 2264105228 Person ID 82748446603dd95b3650a0f0d4773c95 Data de reg…" at bounding box center [751, 419] width 982 height 408
drag, startPoint x: 92, startPoint y: 405, endPoint x: 89, endPoint y: 390, distance: 14.5
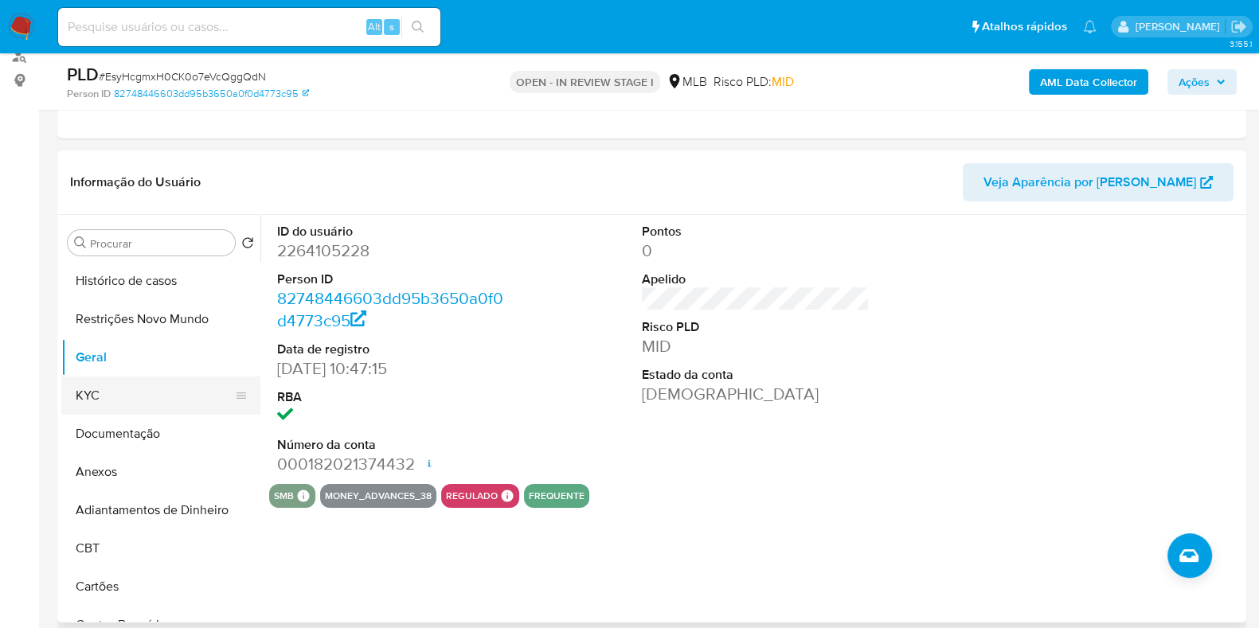
click at [93, 405] on button "KYC" at bounding box center [154, 396] width 186 height 38
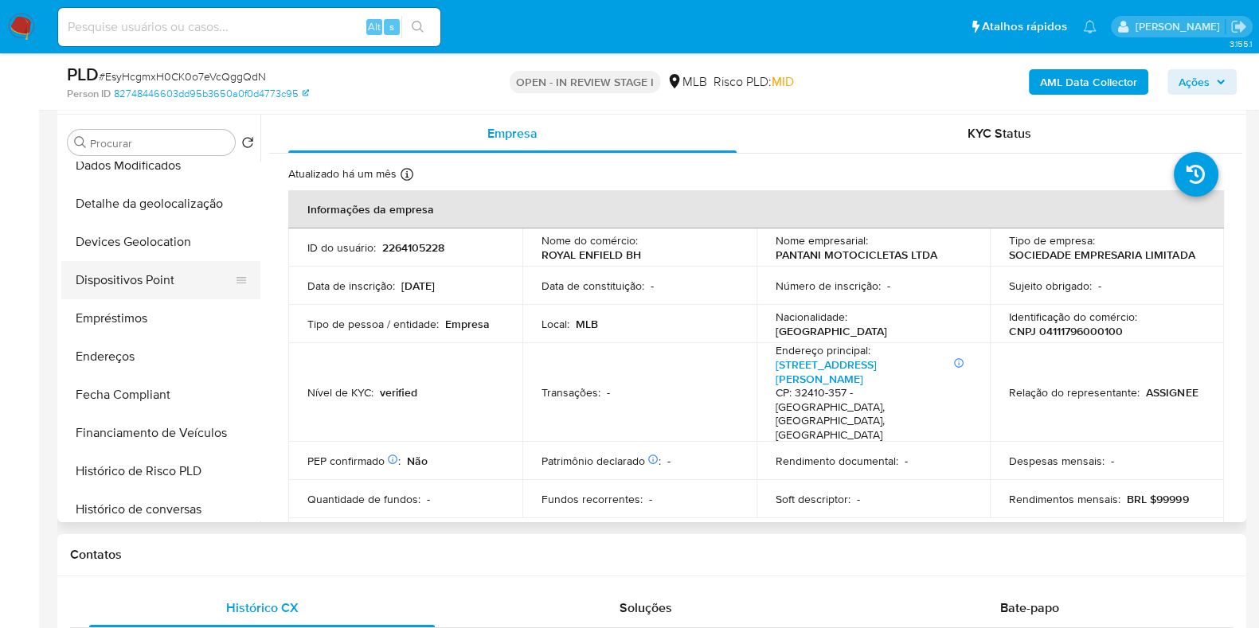
scroll to position [397, 0]
click at [129, 359] on button "Endereços" at bounding box center [154, 357] width 186 height 38
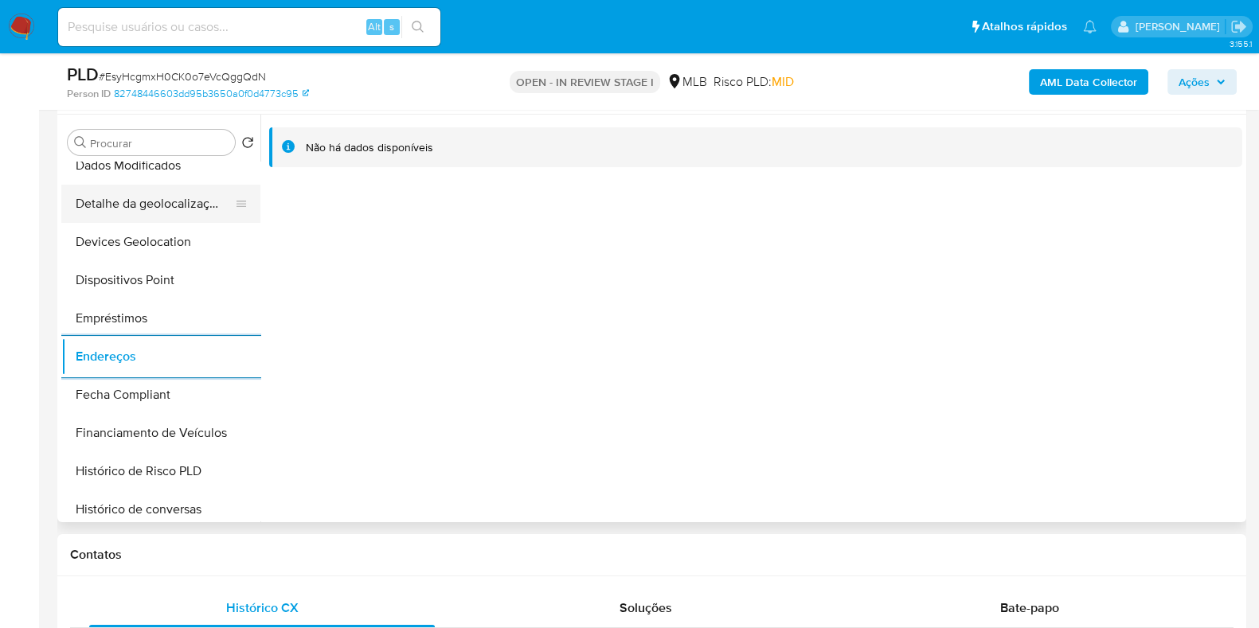
click at [167, 210] on button "Detalhe da geolocalização" at bounding box center [154, 204] width 186 height 38
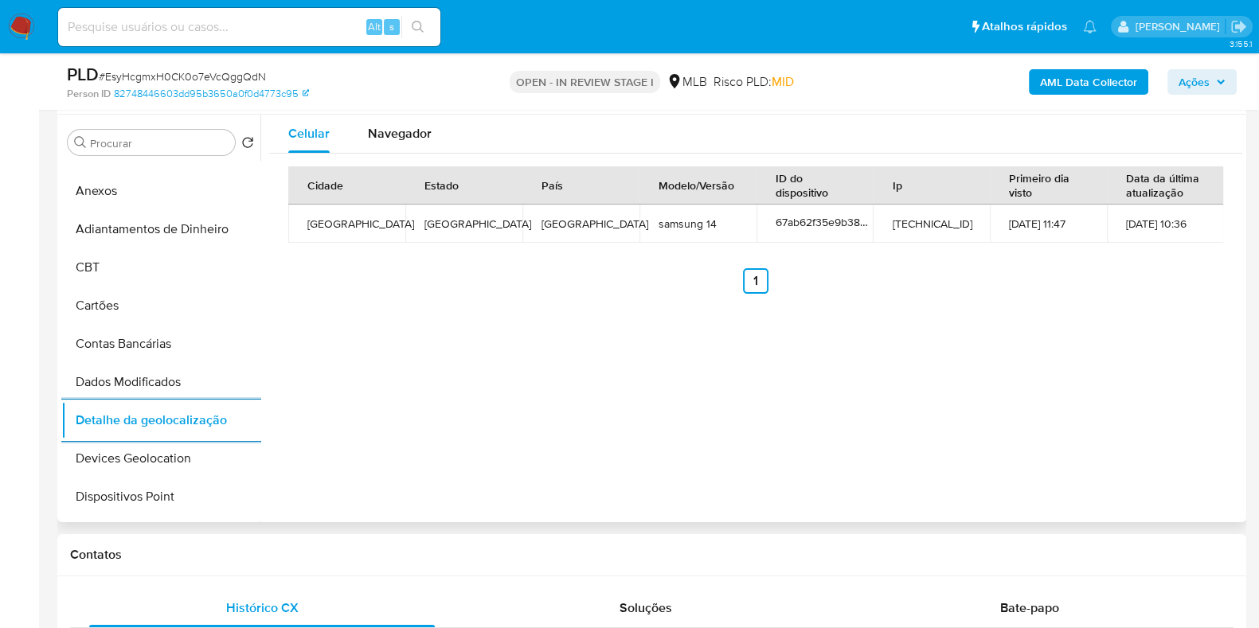
scroll to position [0, 0]
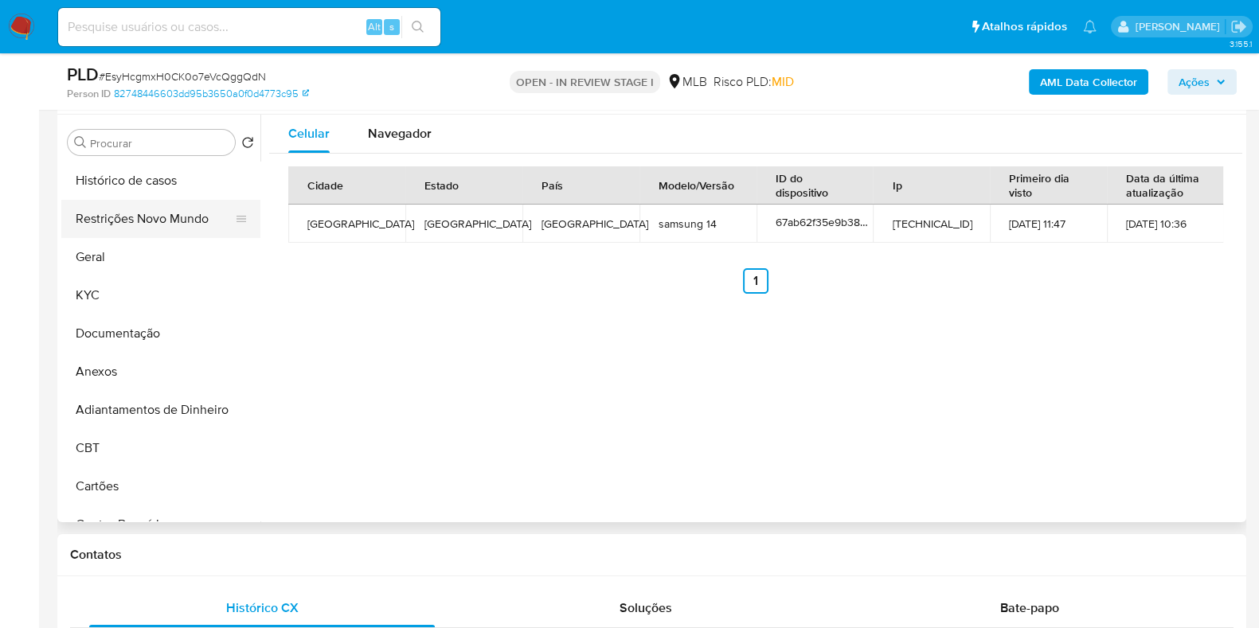
click at [171, 206] on button "Restrições Novo Mundo" at bounding box center [154, 219] width 186 height 38
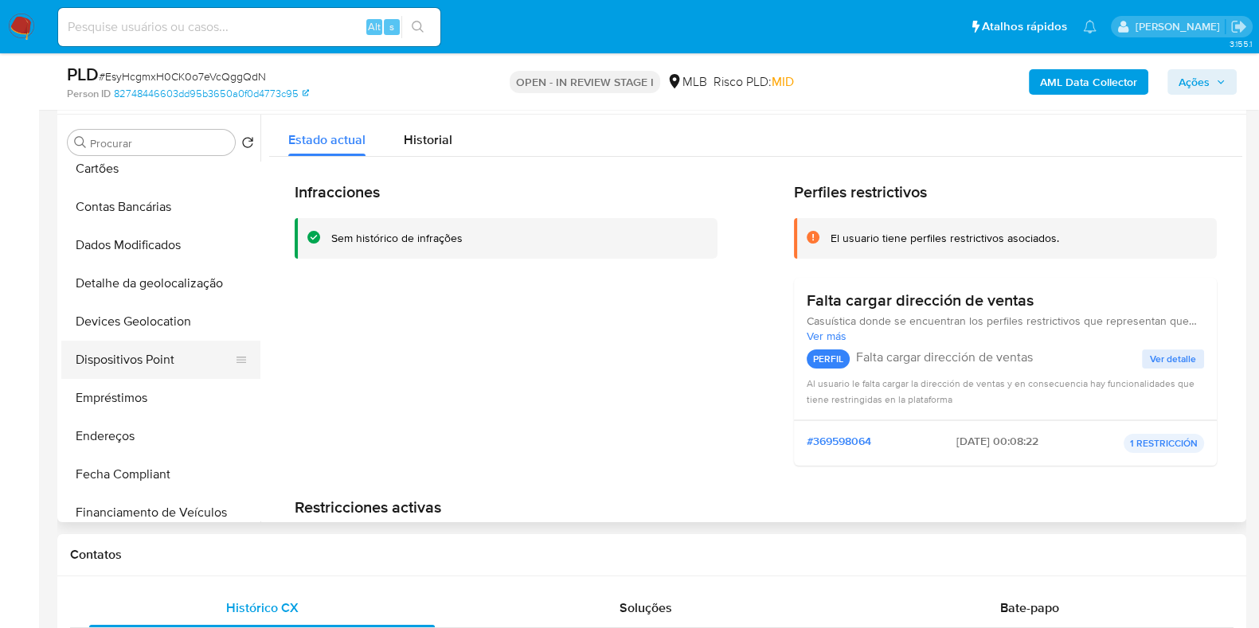
scroll to position [397, 0]
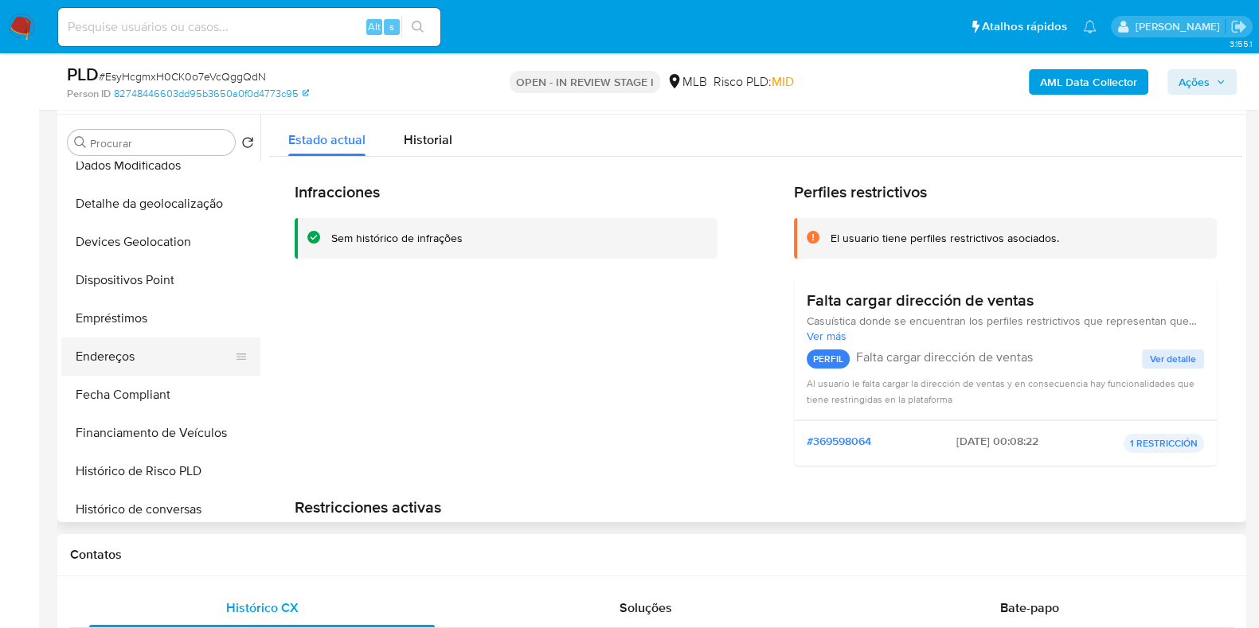
click at [141, 366] on button "Endereços" at bounding box center [154, 357] width 186 height 38
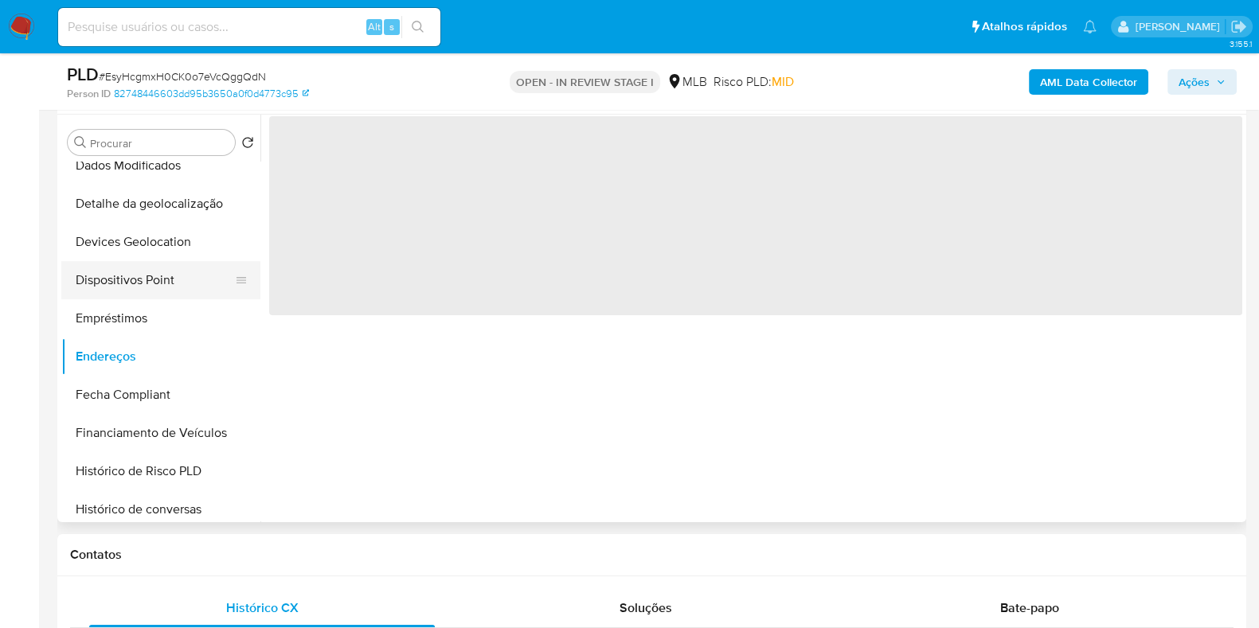
click at [165, 285] on button "Dispositivos Point" at bounding box center [154, 280] width 186 height 38
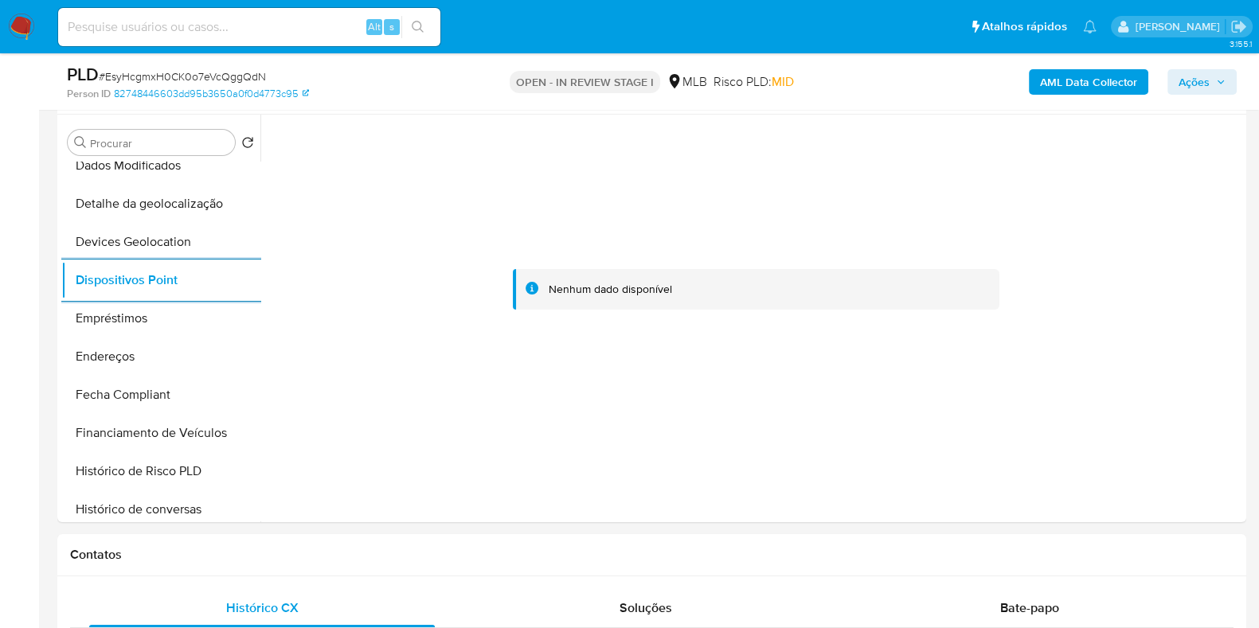
click at [1059, 95] on div "AML Data Collector Ações" at bounding box center [1044, 81] width 386 height 37
click at [1055, 85] on b "AML Data Collector" at bounding box center [1088, 81] width 97 height 25
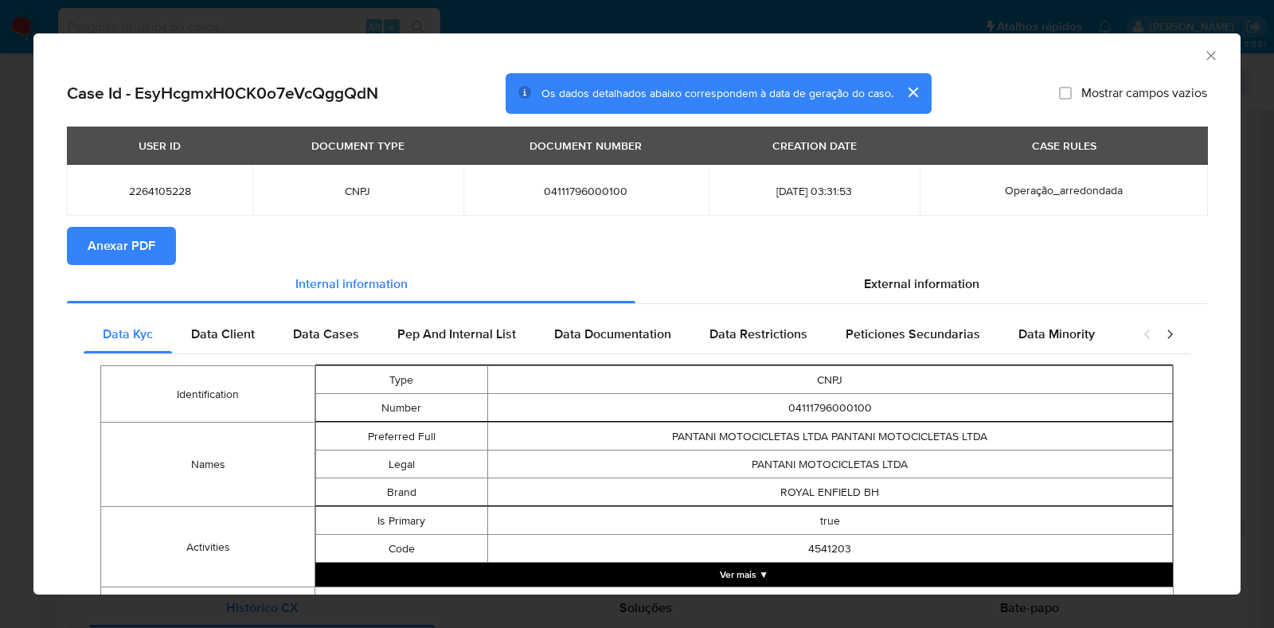
click at [127, 245] on span "Anexar PDF" at bounding box center [122, 246] width 68 height 35
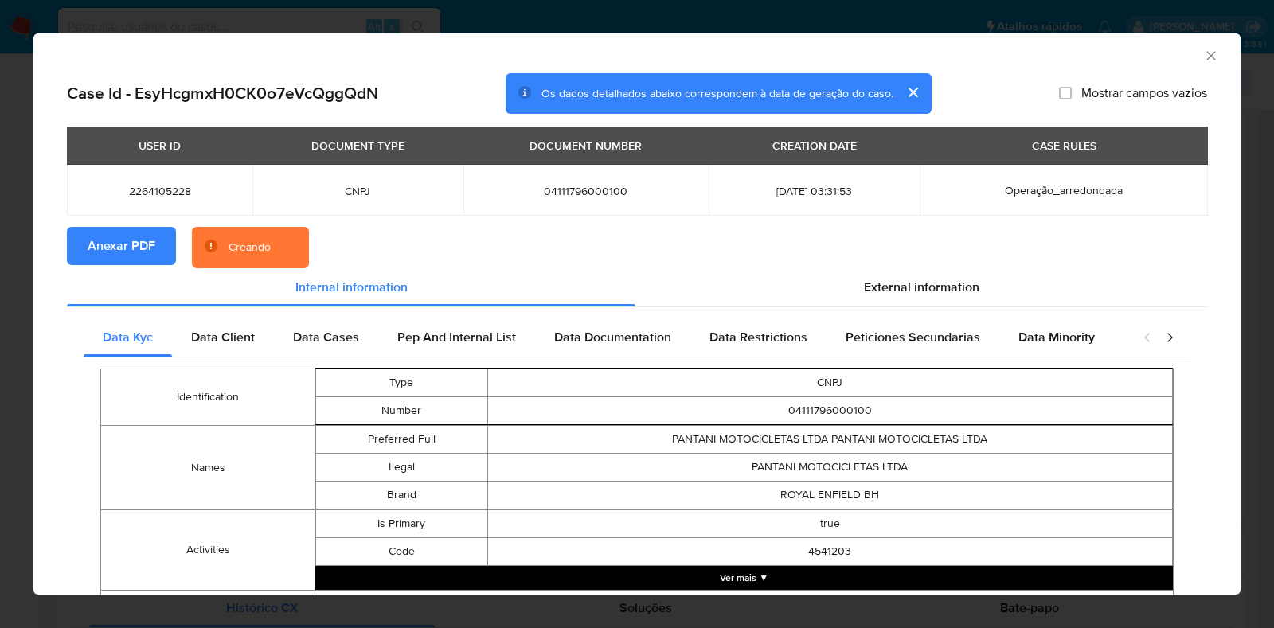
click at [0, 268] on div "AML Data Collector Case Id - EsyHcgmxH0CK0o7eVcQggQdN Os dados detalhados abaix…" at bounding box center [637, 314] width 1274 height 628
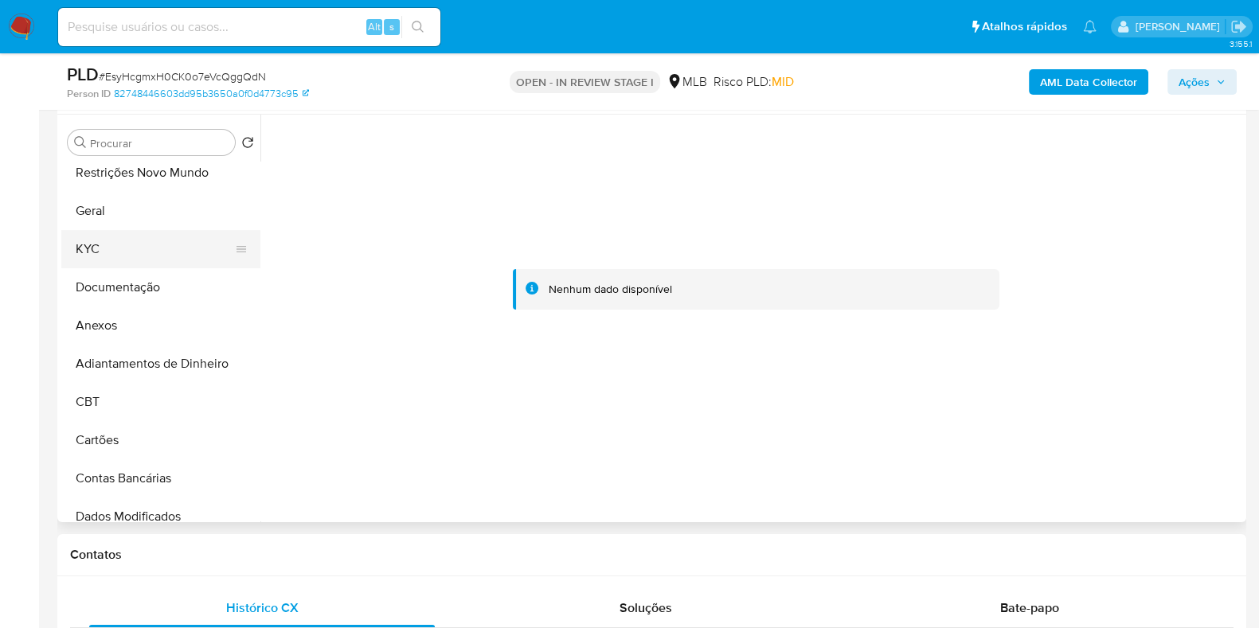
scroll to position [0, 0]
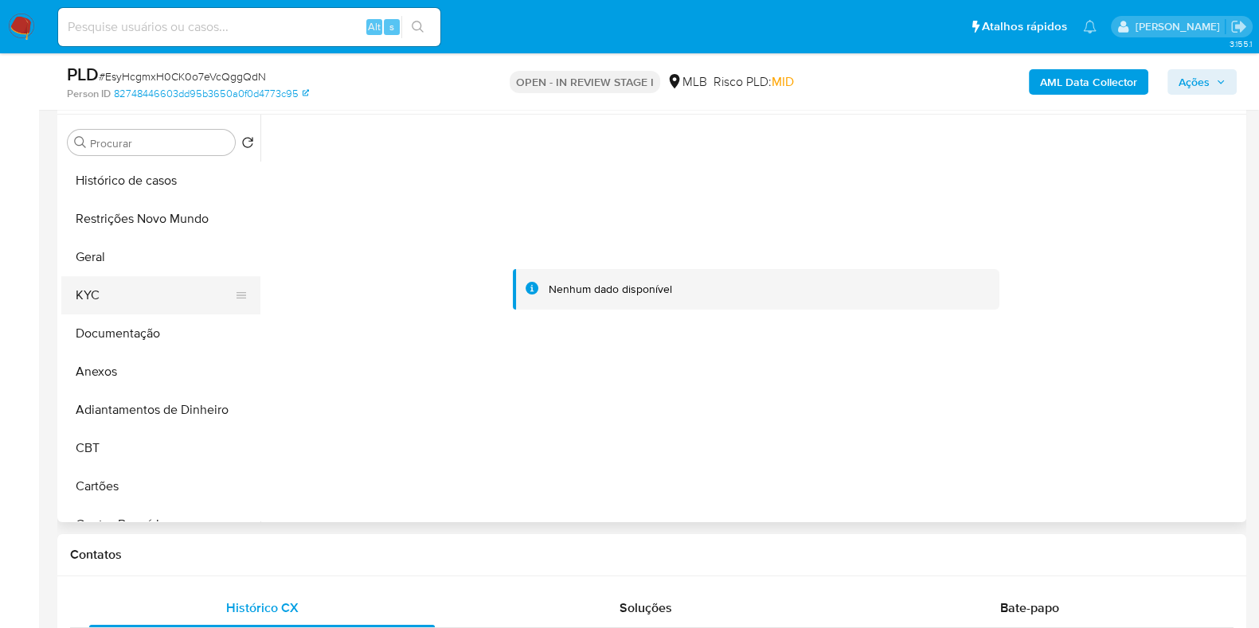
click at [131, 307] on button "KYC" at bounding box center [154, 295] width 186 height 38
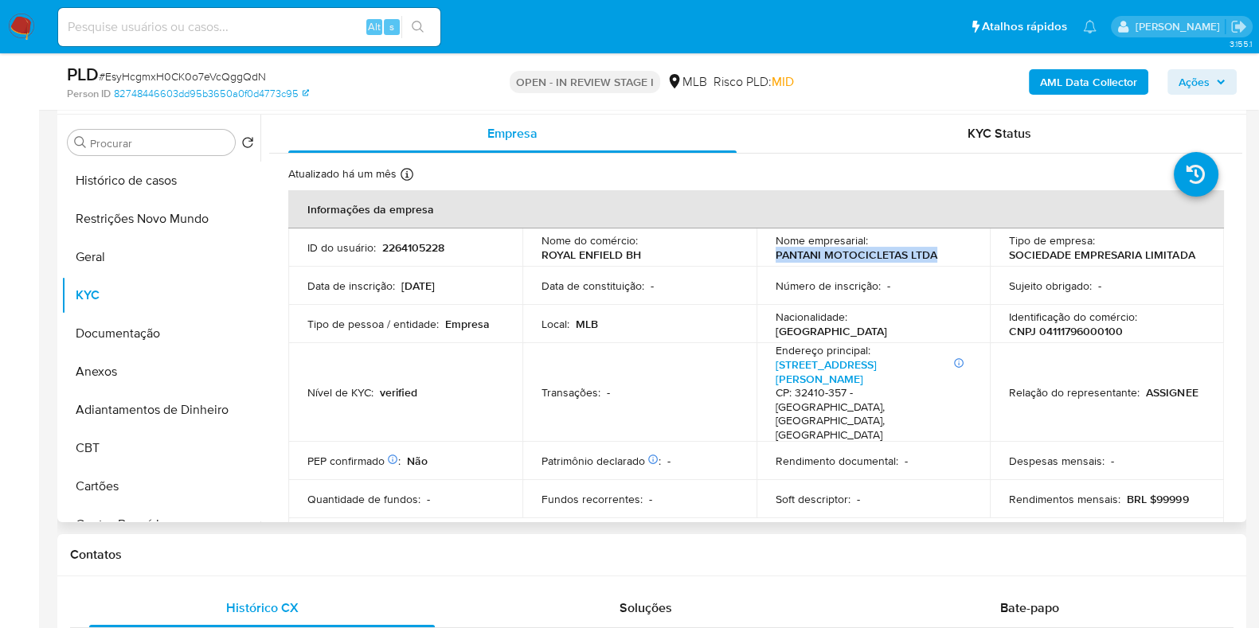
drag, startPoint x: 938, startPoint y: 259, endPoint x: 757, endPoint y: 260, distance: 180.8
click at [757, 260] on td "Nome empresarial : PANTANI MOTOCICLETAS LTDA" at bounding box center [874, 248] width 234 height 38
copy p "PANTANI MOTOCICLETAS LTDA"
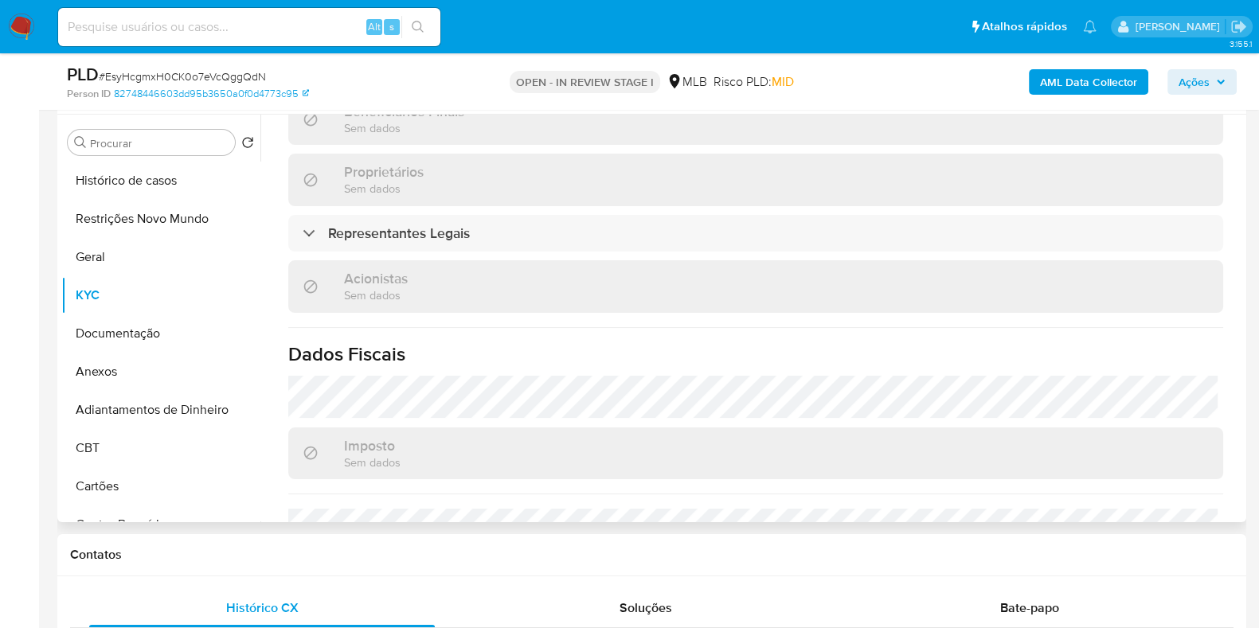
scroll to position [1003, 0]
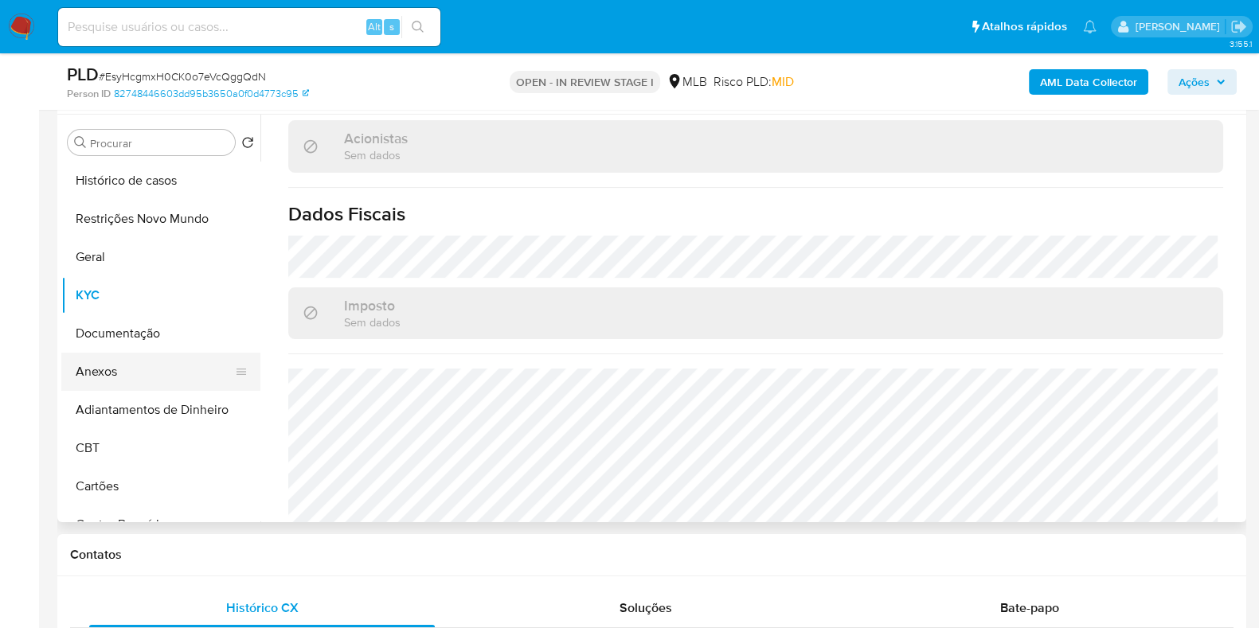
drag, startPoint x: 150, startPoint y: 357, endPoint x: 208, endPoint y: 369, distance: 59.4
click at [148, 357] on button "Anexos" at bounding box center [154, 372] width 186 height 38
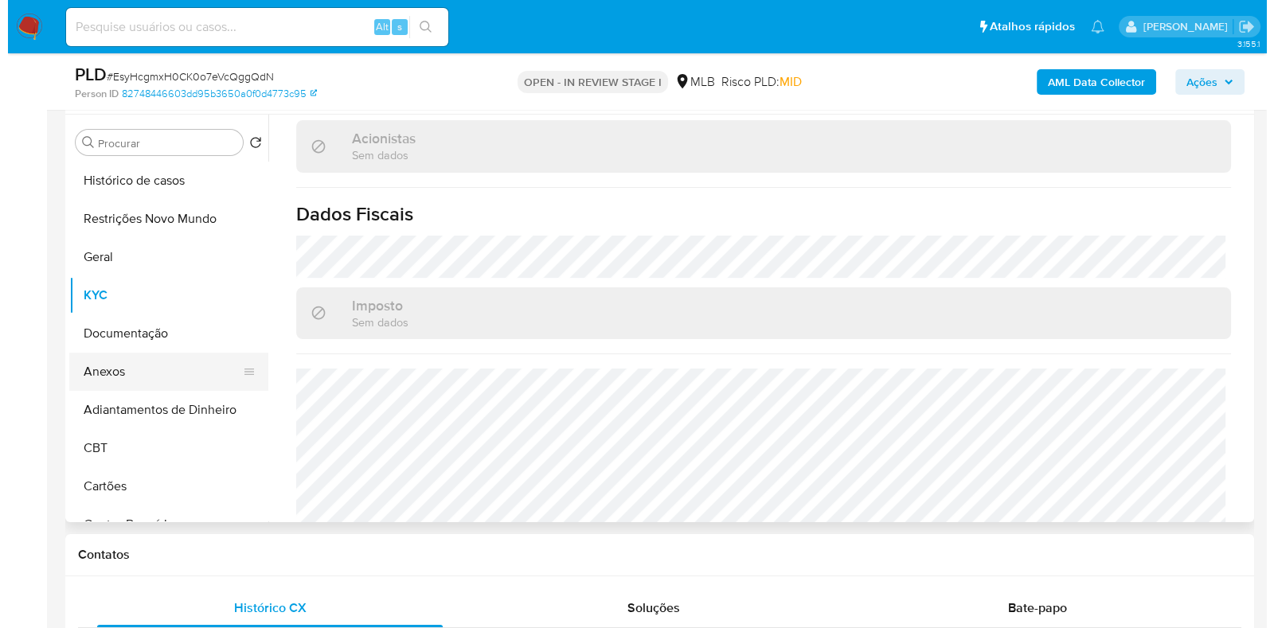
scroll to position [0, 0]
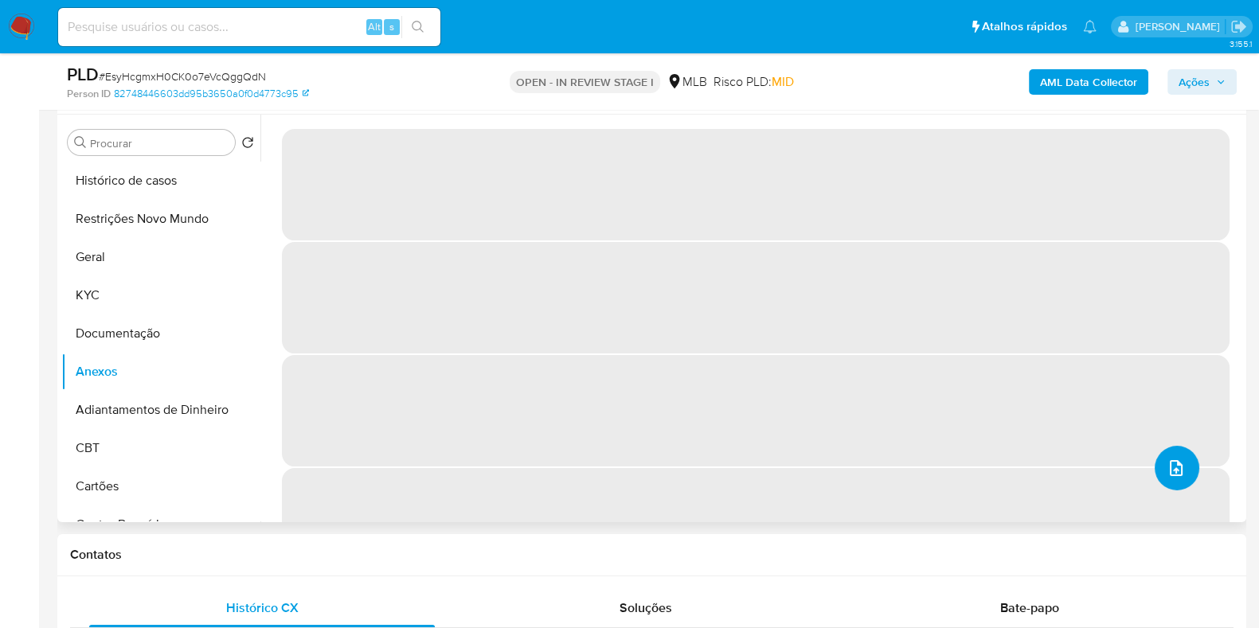
click at [1168, 460] on icon "upload-file" at bounding box center [1176, 468] width 19 height 19
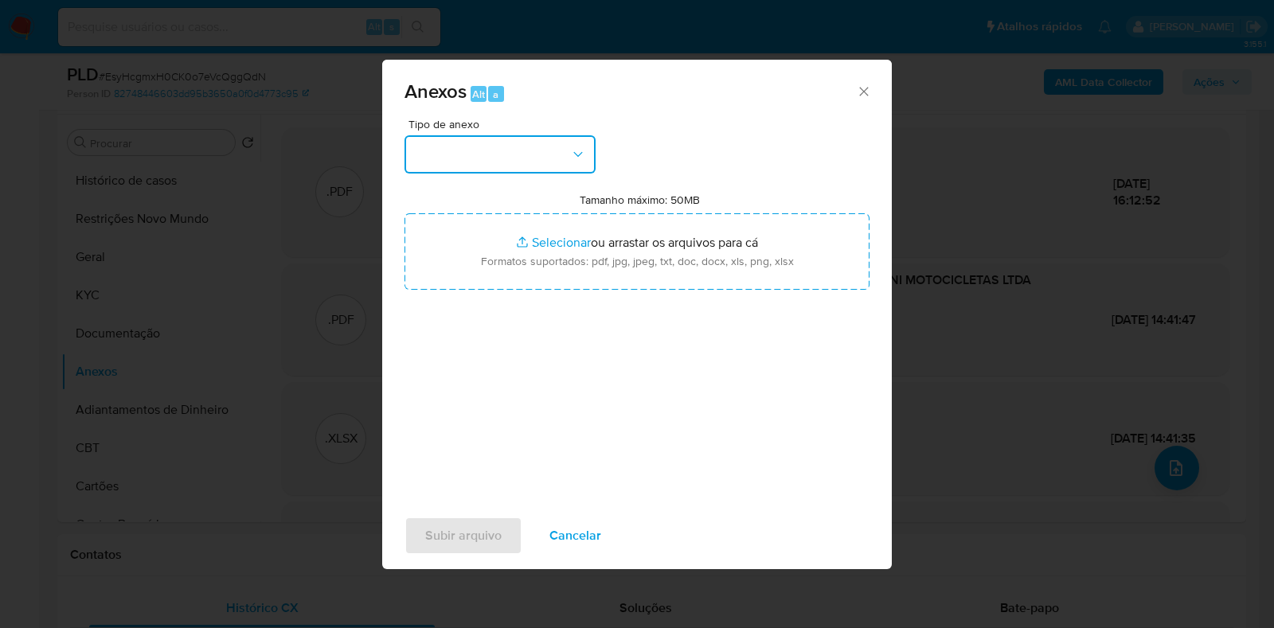
click at [495, 145] on button "button" at bounding box center [500, 154] width 191 height 38
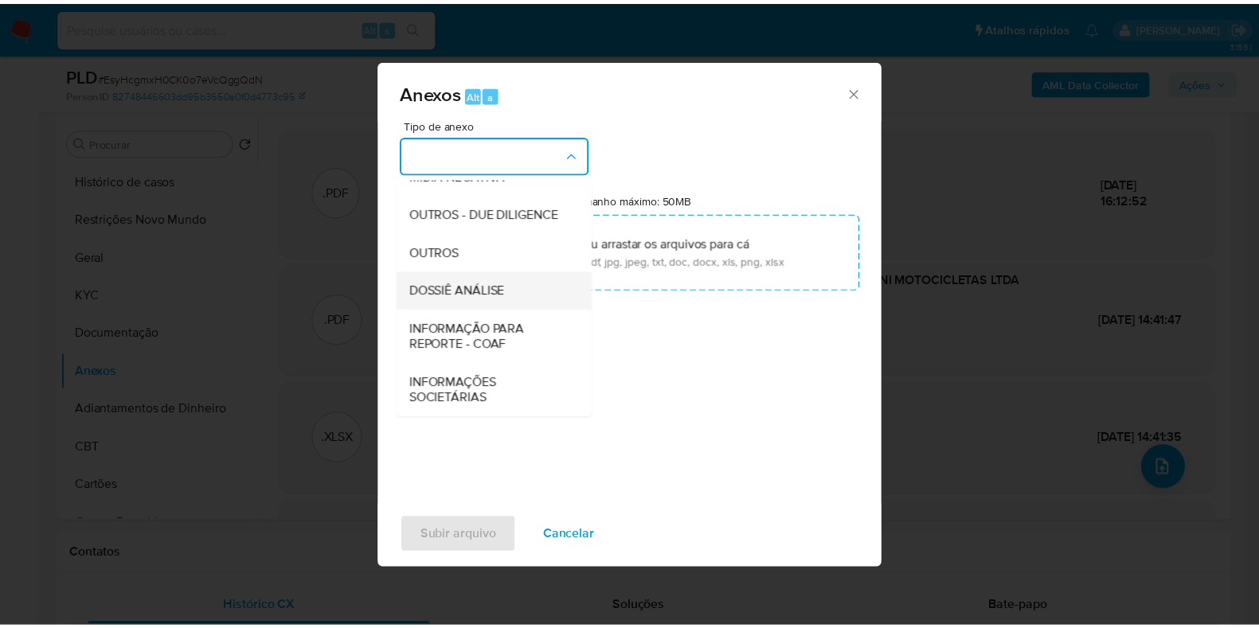
scroll to position [245, 0]
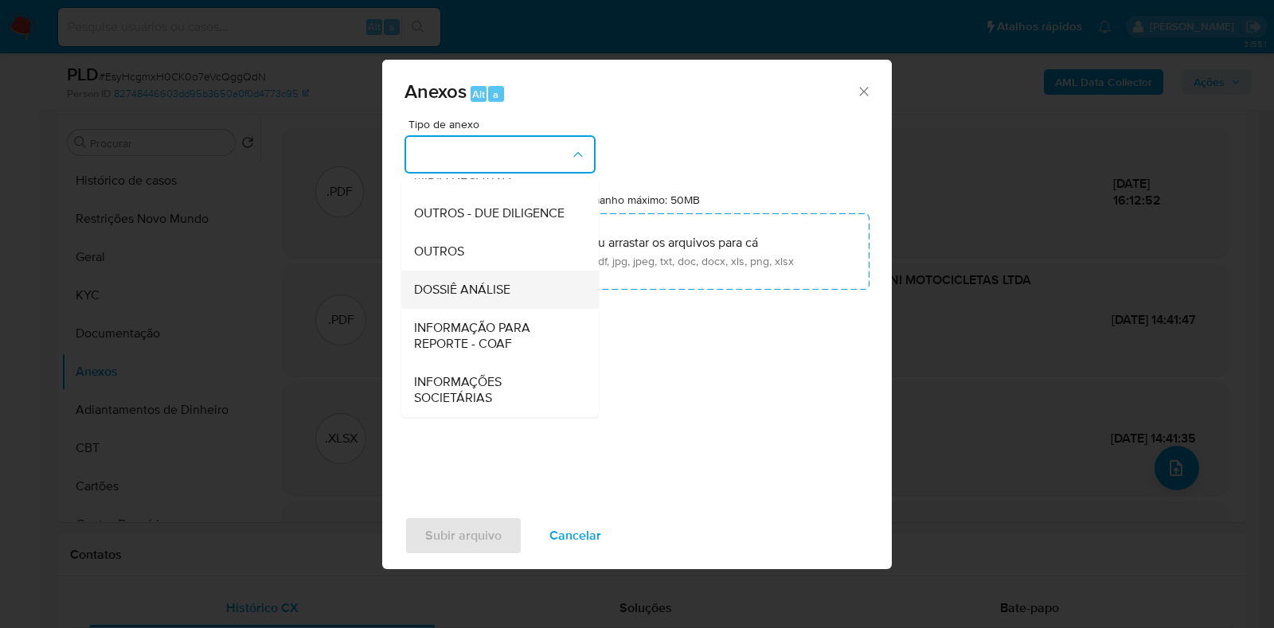
click at [482, 285] on span "DOSSIÊ ANÁLISE" at bounding box center [462, 290] width 96 height 16
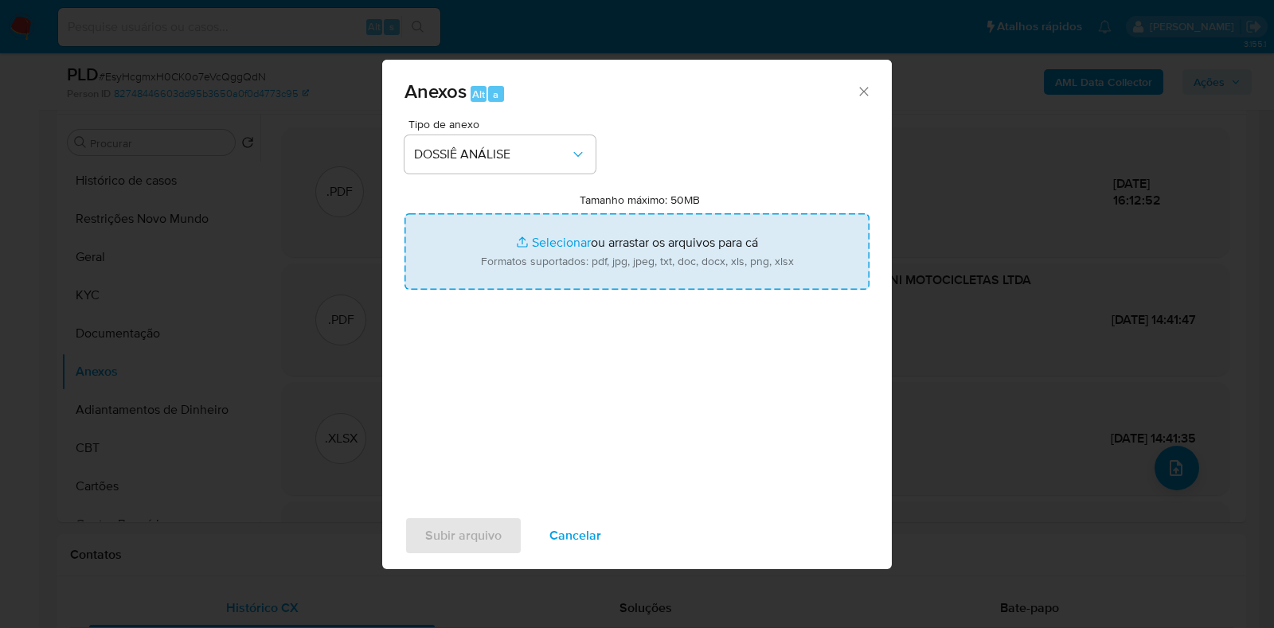
type input "C:\fakepath\CNPJ 04111796000100 - PANTANI MOTOCICLETAS LTDA.pdf"
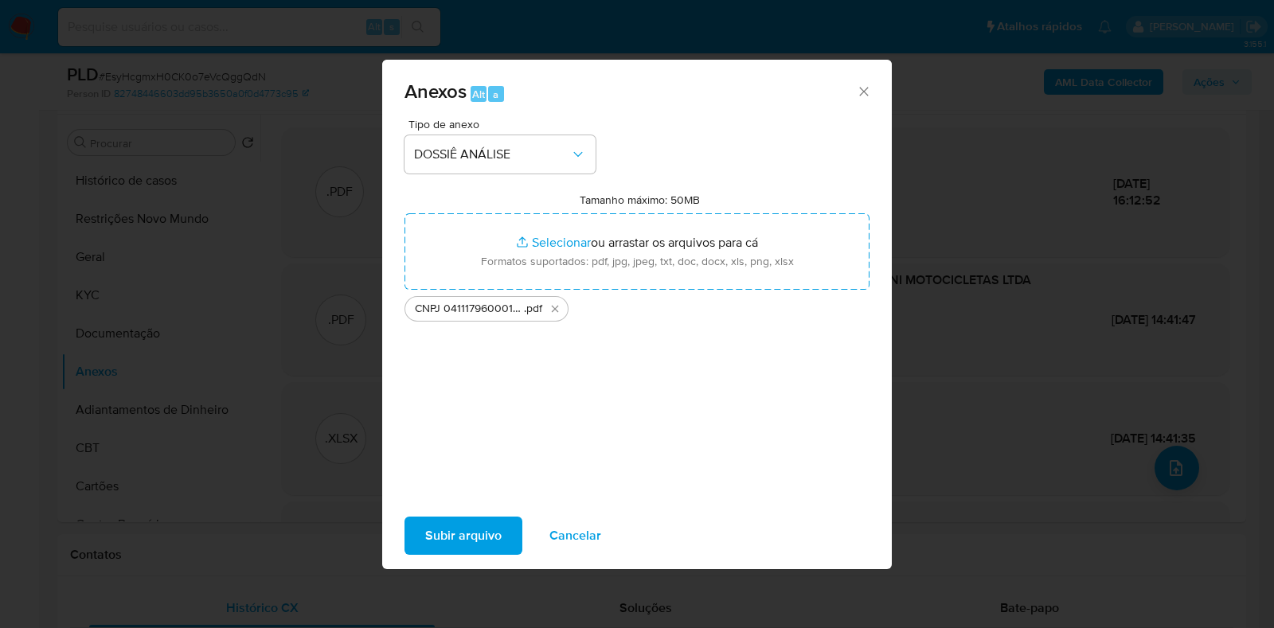
click at [467, 539] on span "Subir arquivo" at bounding box center [463, 536] width 76 height 35
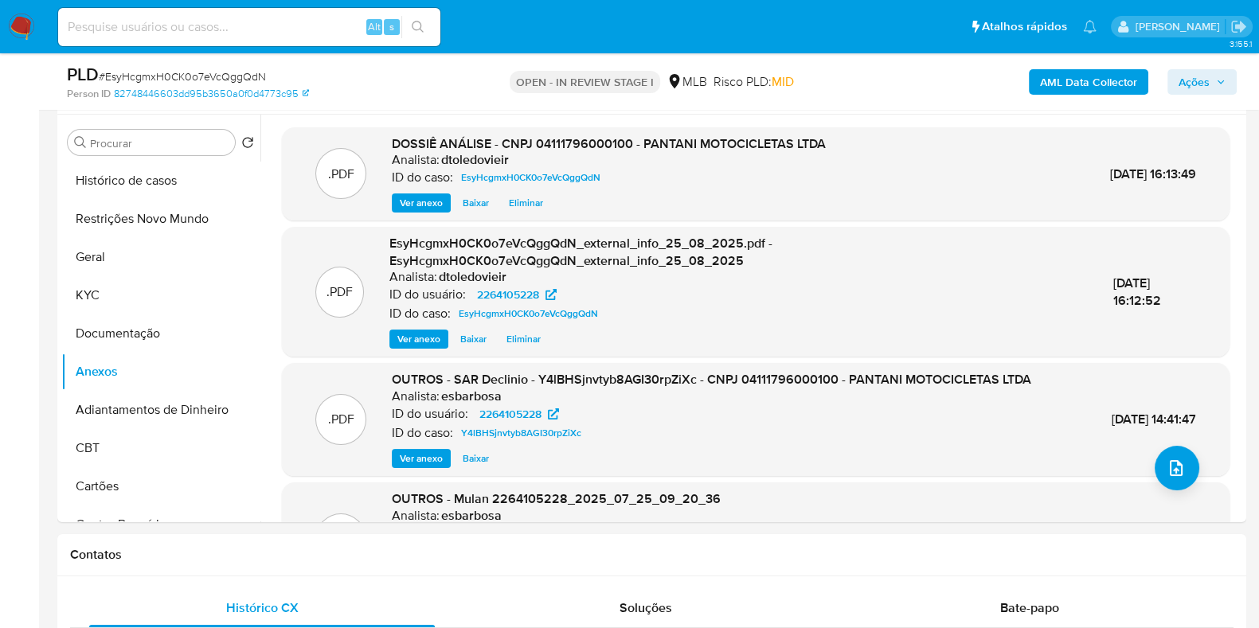
click at [1211, 77] on span "Ações" at bounding box center [1202, 82] width 47 height 22
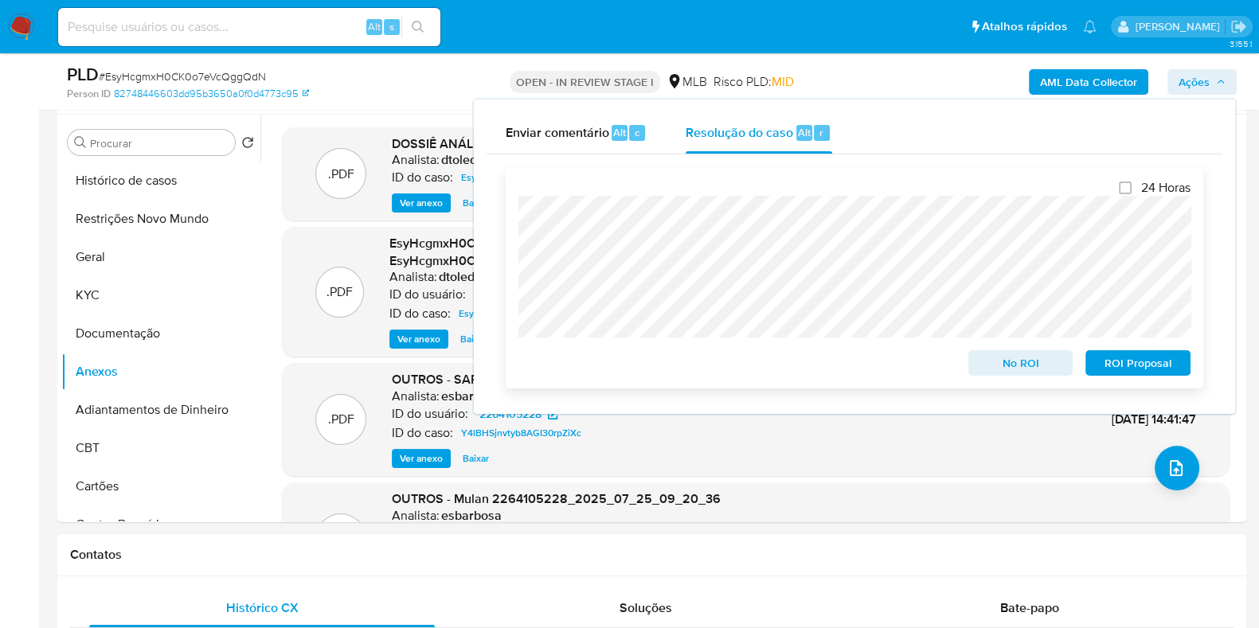
click at [1025, 368] on span "No ROI" at bounding box center [1021, 363] width 83 height 22
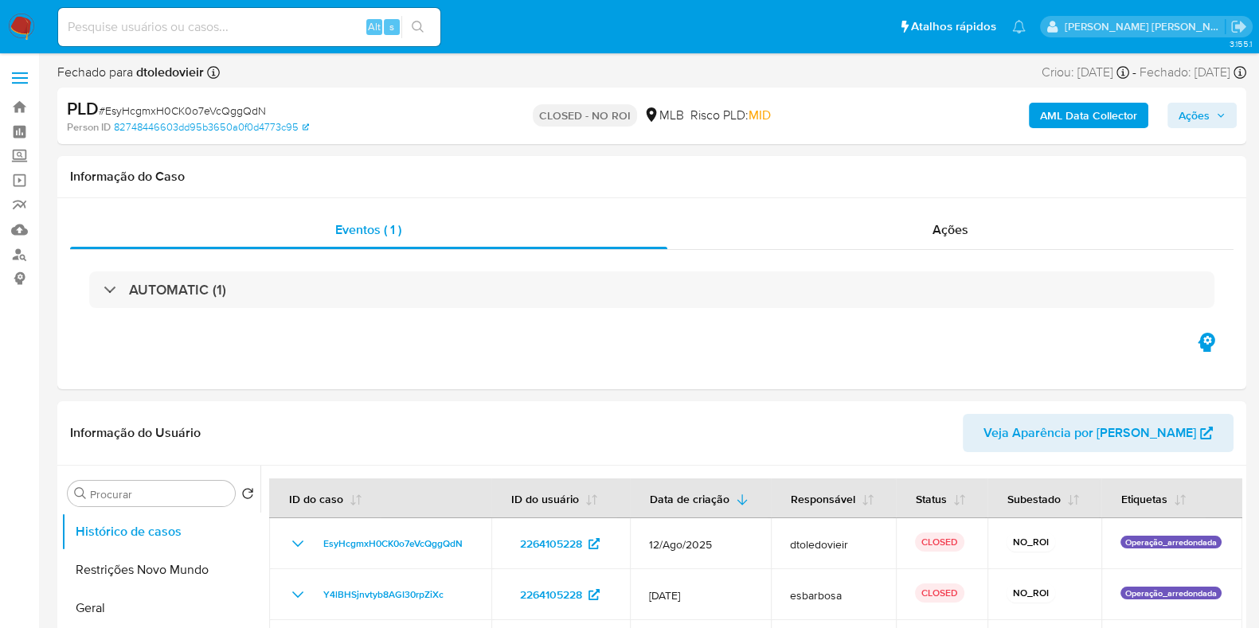
select select "10"
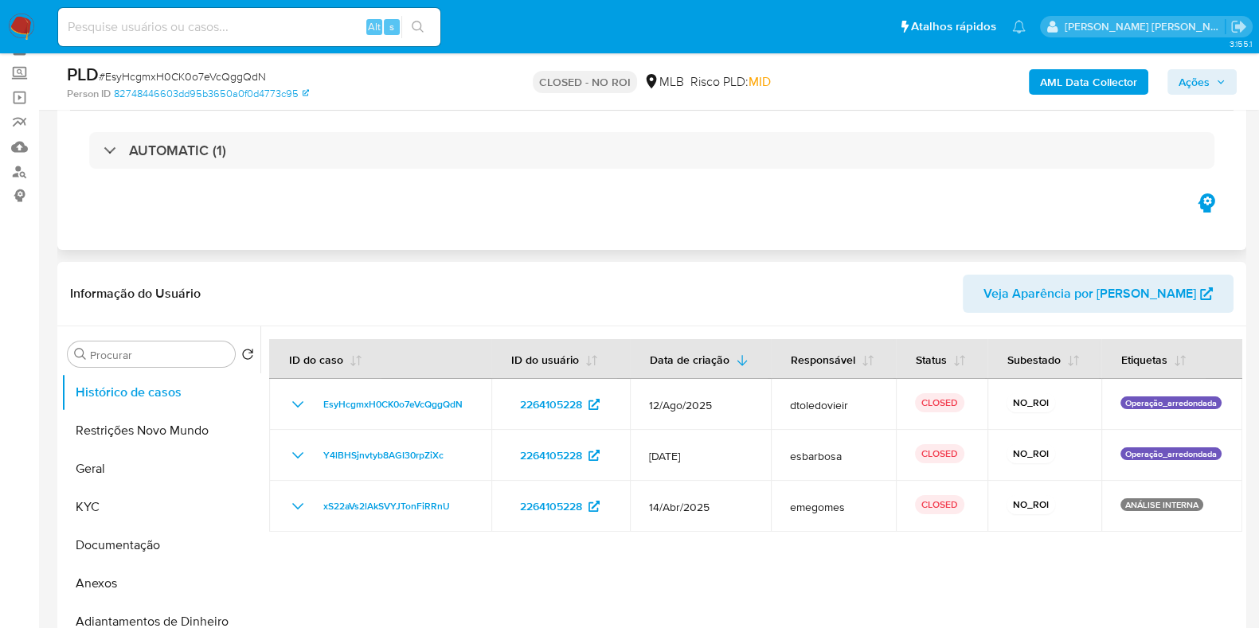
scroll to position [198, 0]
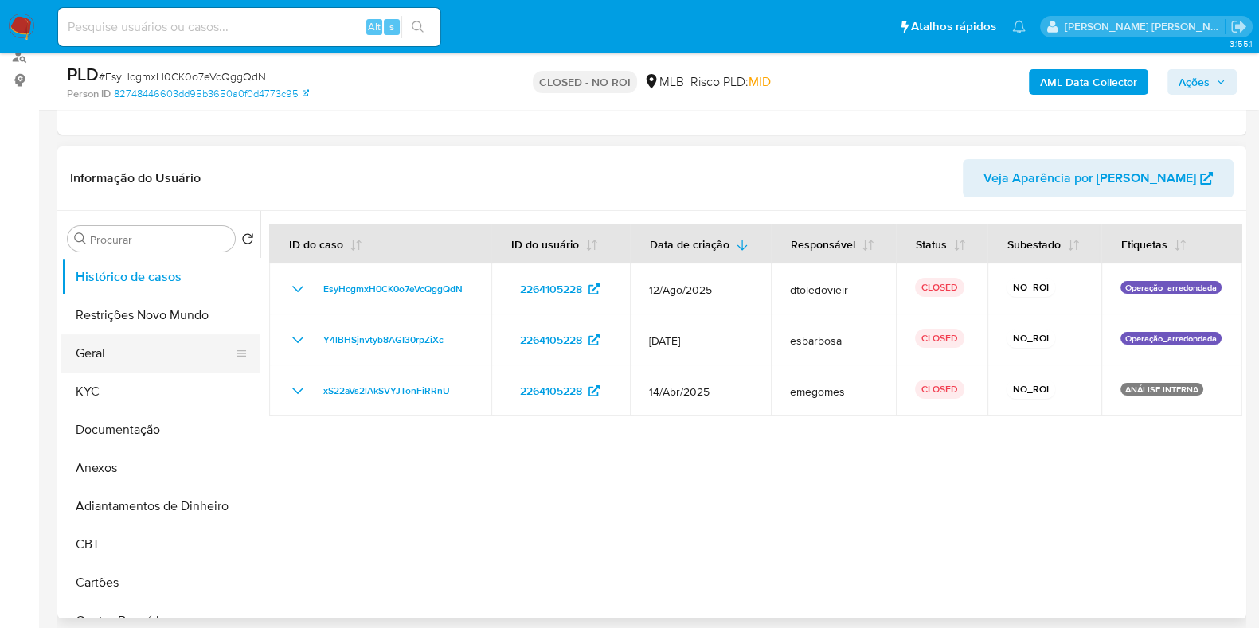
click at [129, 357] on button "Geral" at bounding box center [154, 354] width 186 height 38
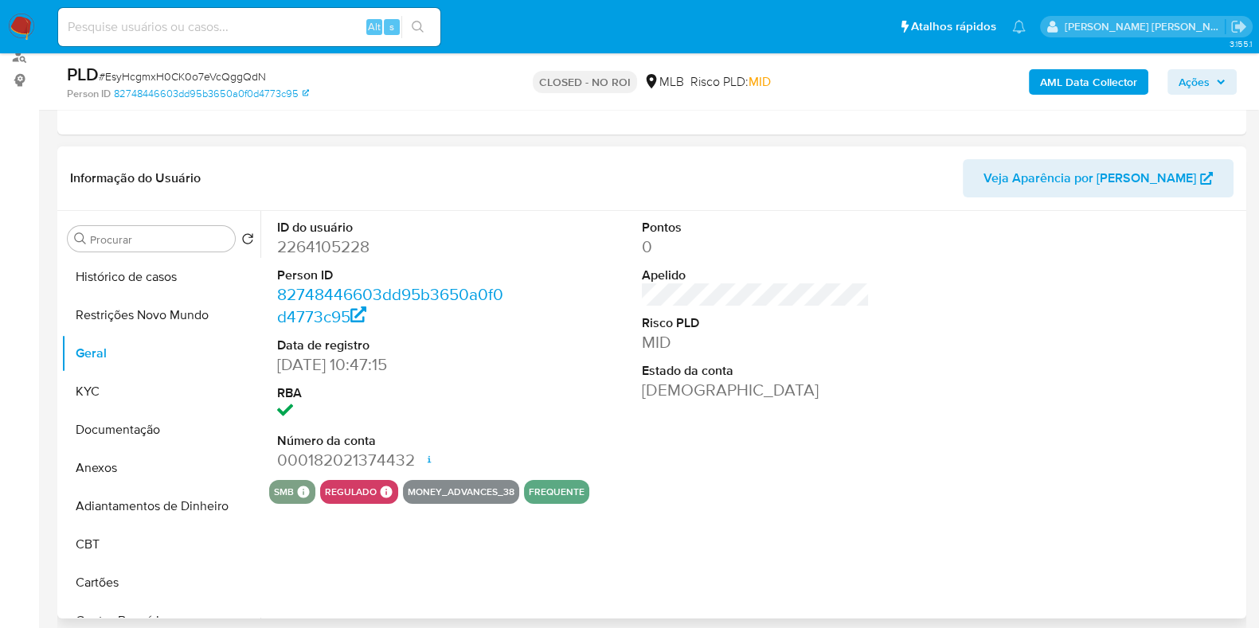
click at [334, 237] on dd "2264105228" at bounding box center [391, 247] width 228 height 22
copy dd "2264105228"
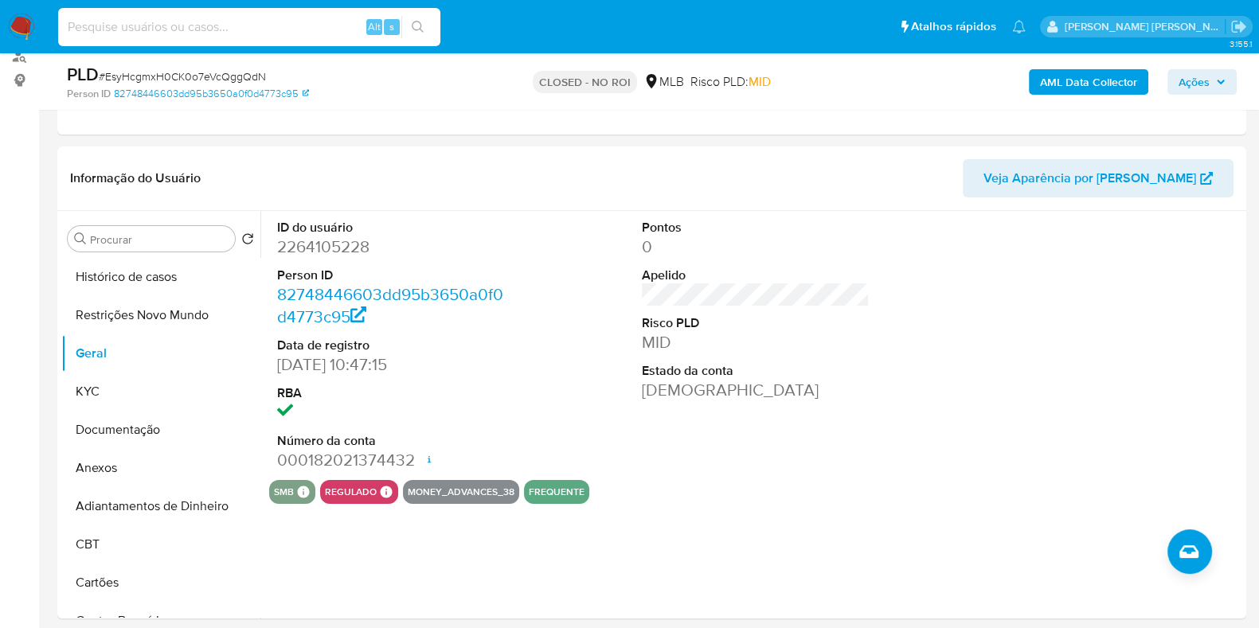
click at [307, 17] on input at bounding box center [249, 27] width 382 height 21
paste input "52294455"
type input "52294455"
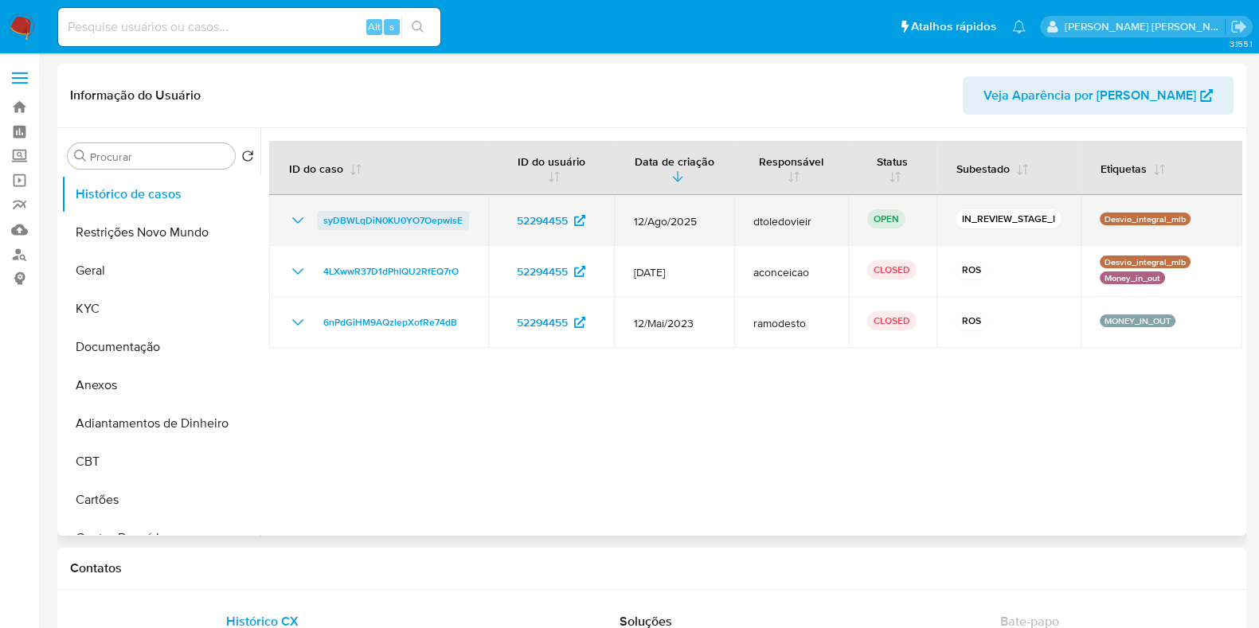
select select "10"
click at [420, 222] on span "syDBWLqDiN0KU0YO7OepwIsE" at bounding box center [392, 220] width 139 height 19
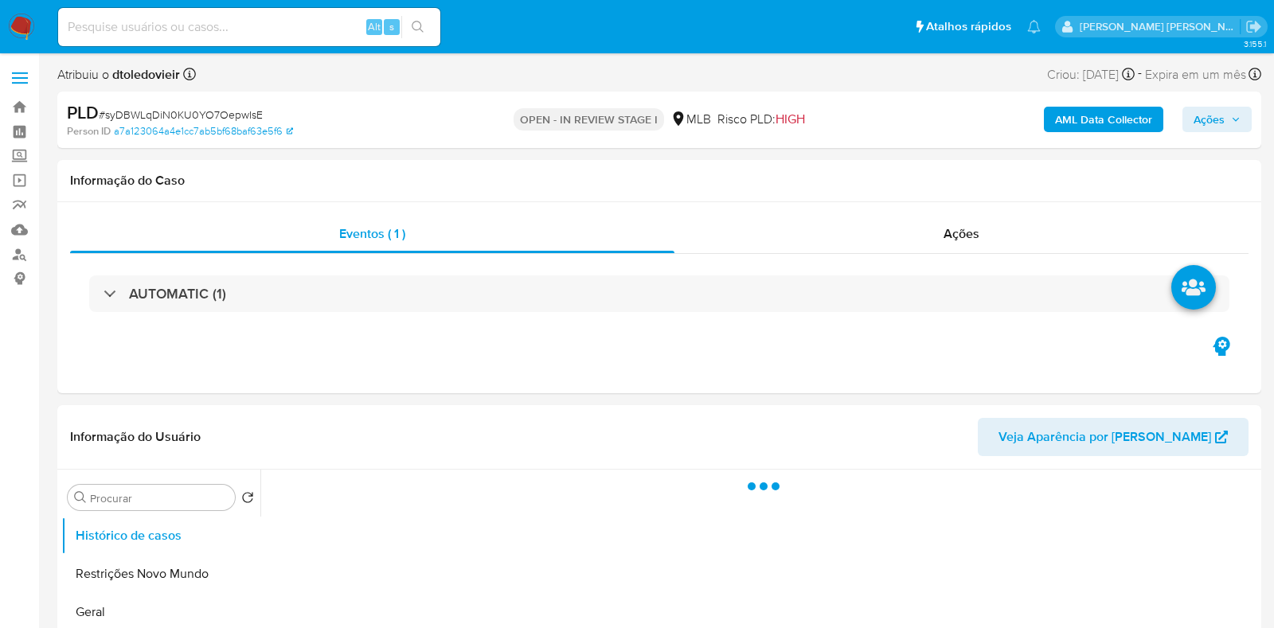
select select "10"
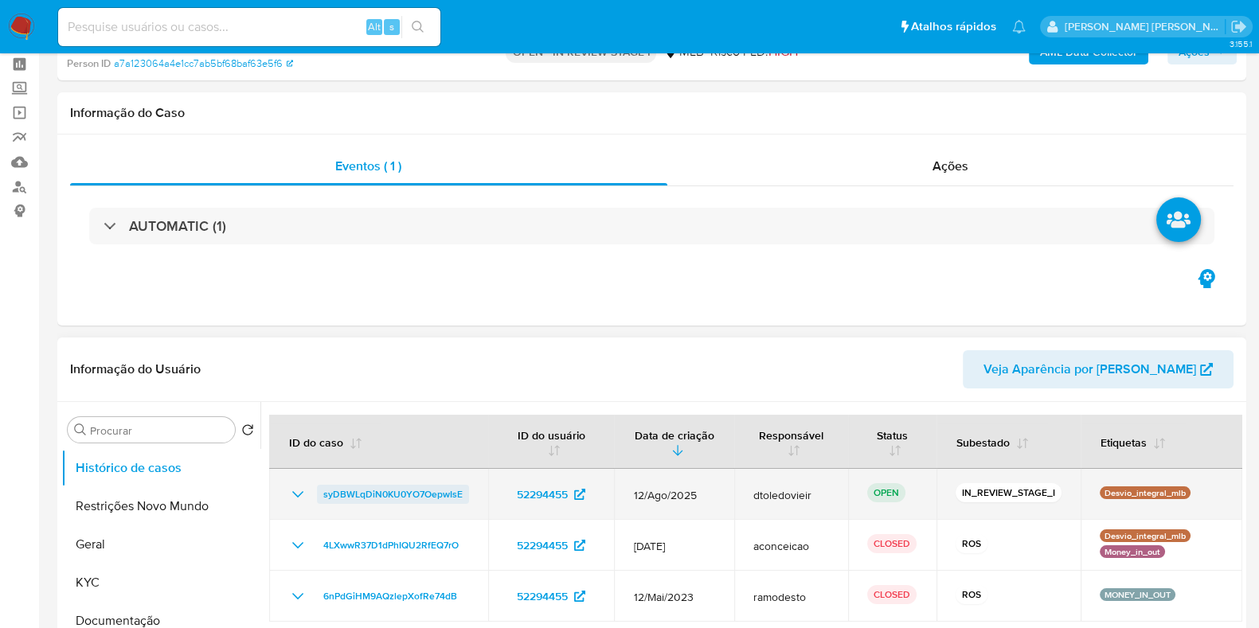
scroll to position [99, 0]
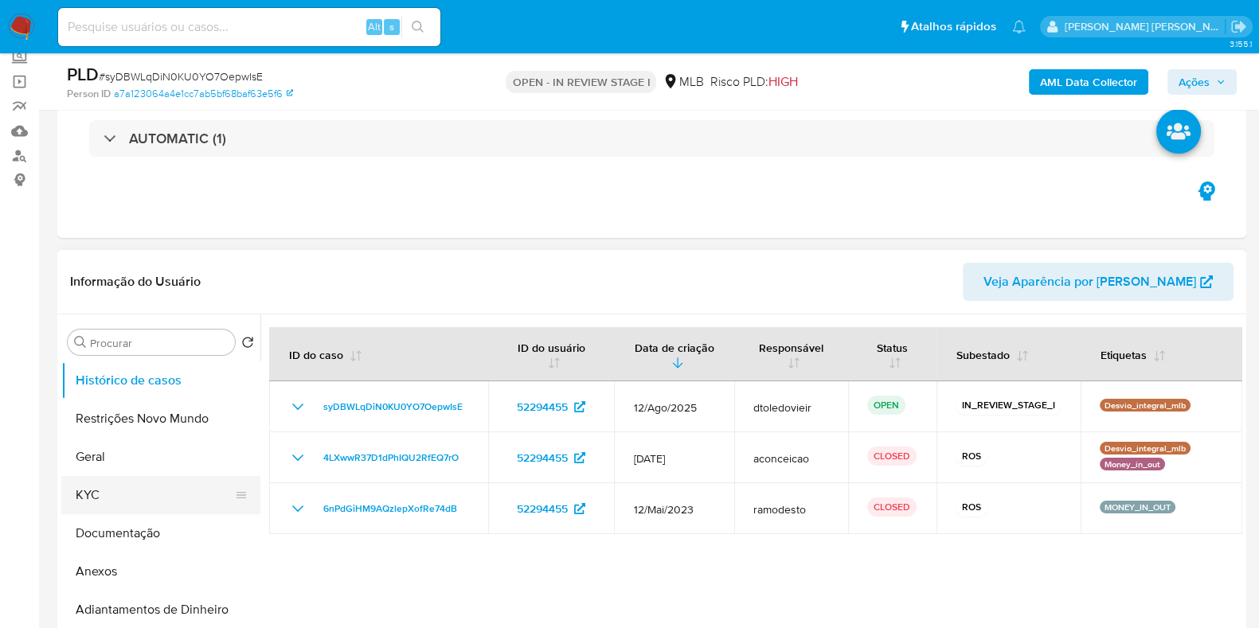
click at [133, 484] on button "KYC" at bounding box center [154, 495] width 186 height 38
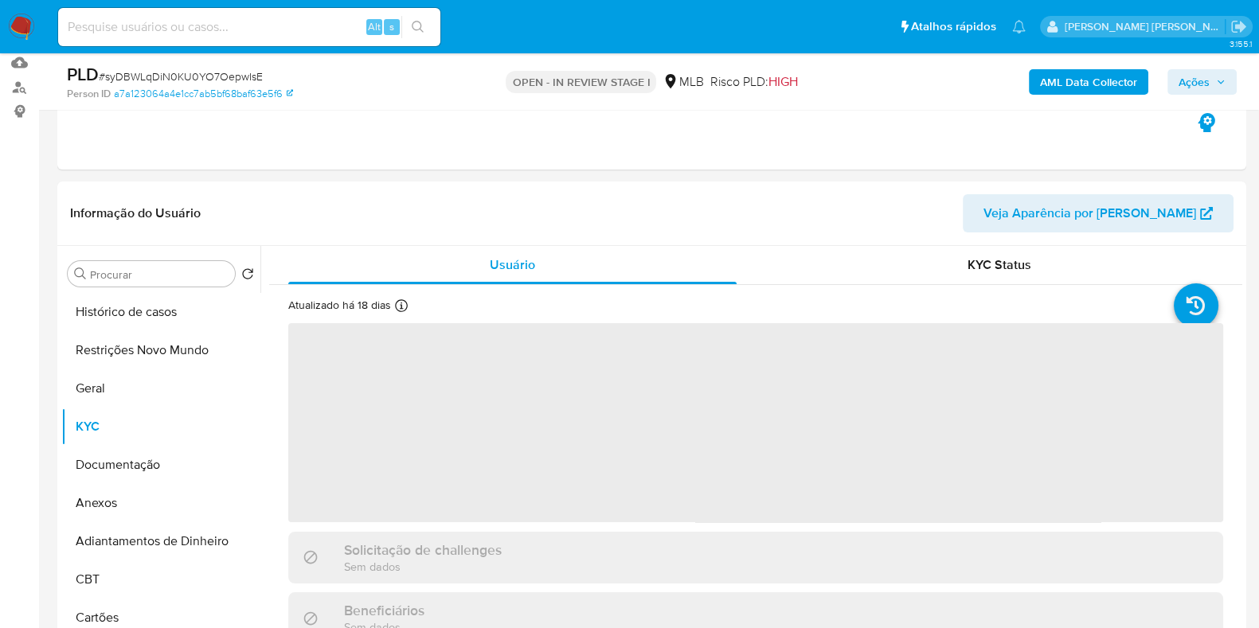
scroll to position [198, 0]
